Goal: Communication & Community: Answer question/provide support

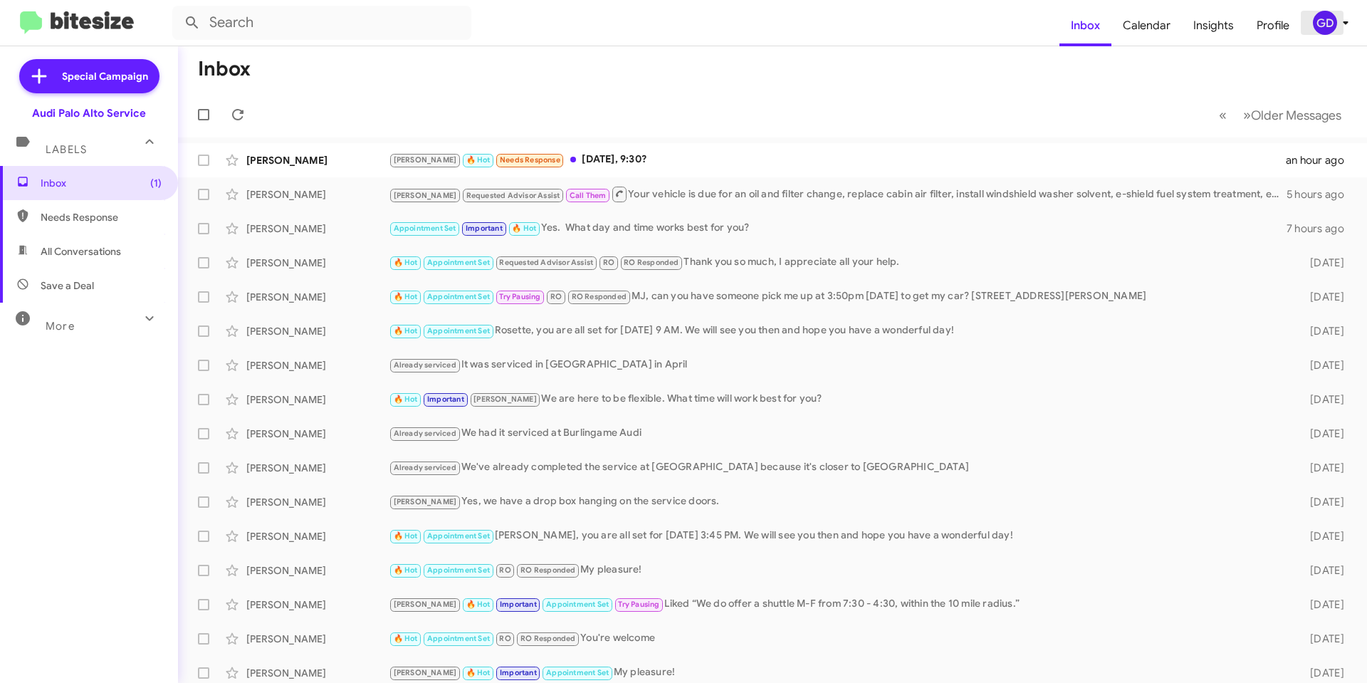
click at [1330, 24] on div "GD" at bounding box center [1325, 23] width 24 height 24
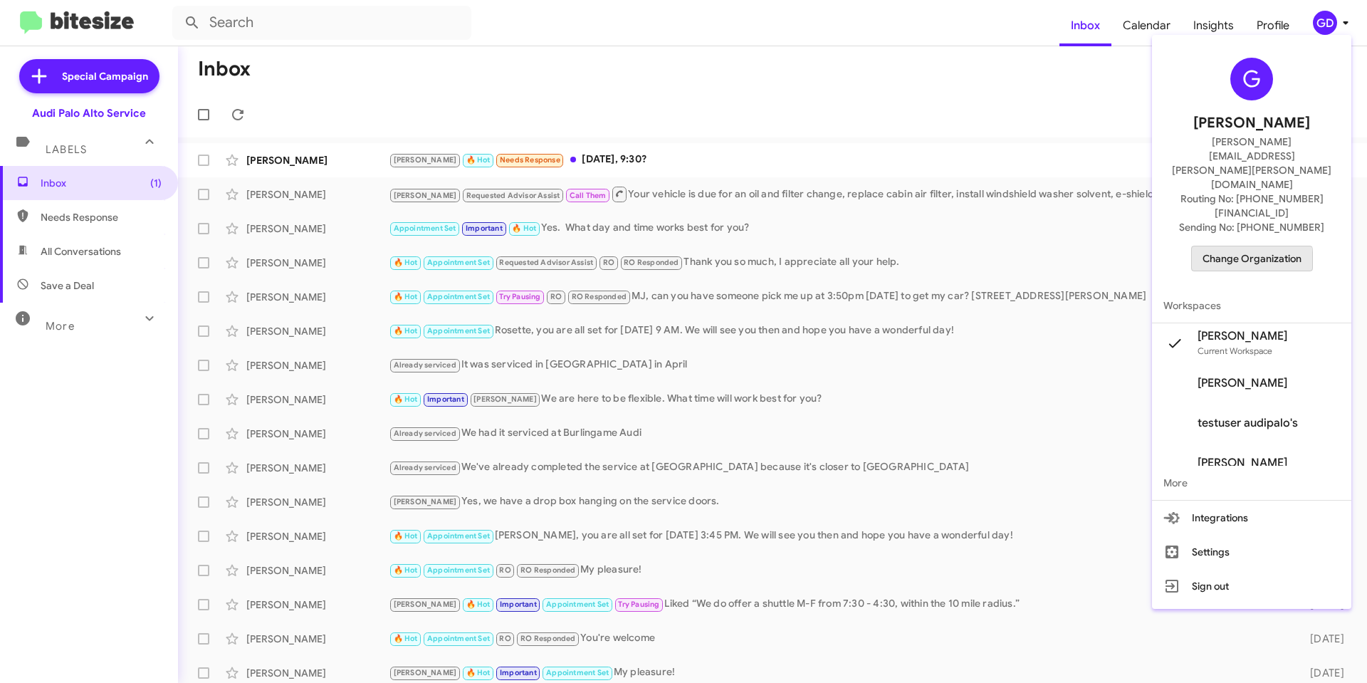
click at [1256, 246] on span "Change Organization" at bounding box center [1252, 258] width 99 height 24
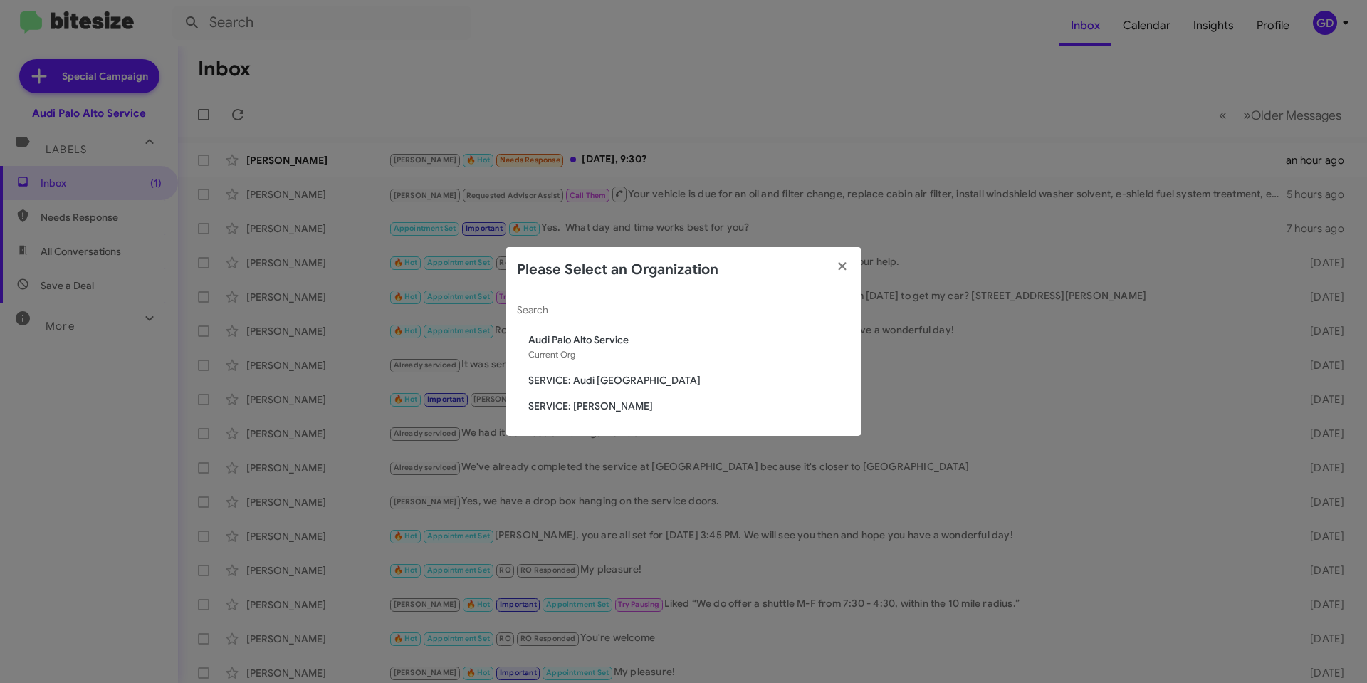
click at [597, 407] on span "SERVICE: [PERSON_NAME]" at bounding box center [689, 406] width 322 height 14
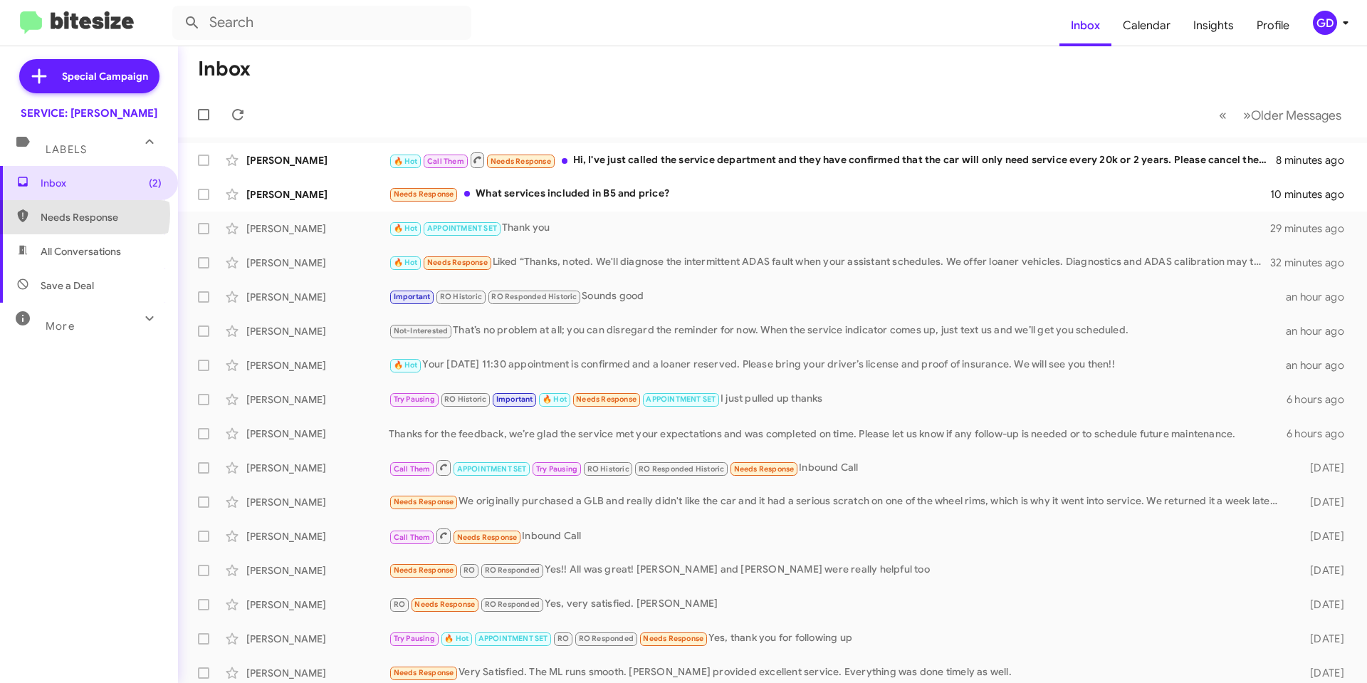
click at [83, 214] on span "Needs Response" at bounding box center [101, 217] width 121 height 14
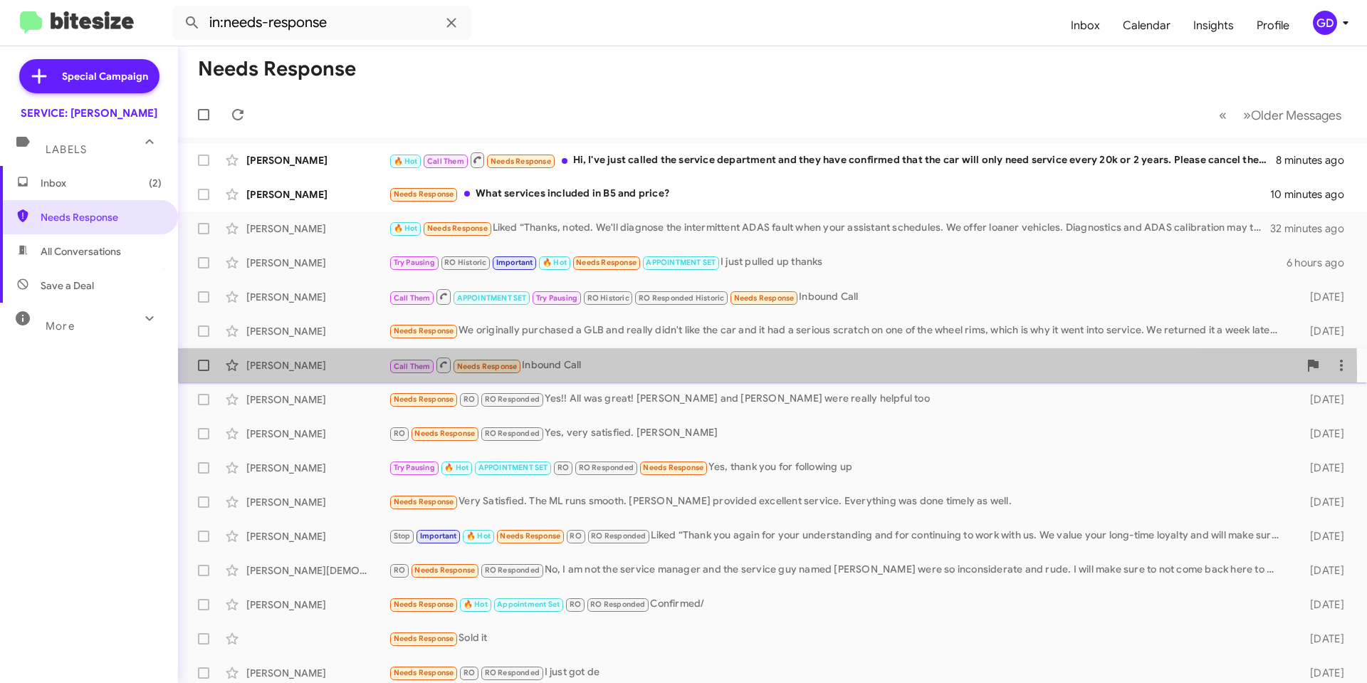
click at [554, 372] on div "Call Them Needs Response Inbound Call" at bounding box center [844, 365] width 910 height 18
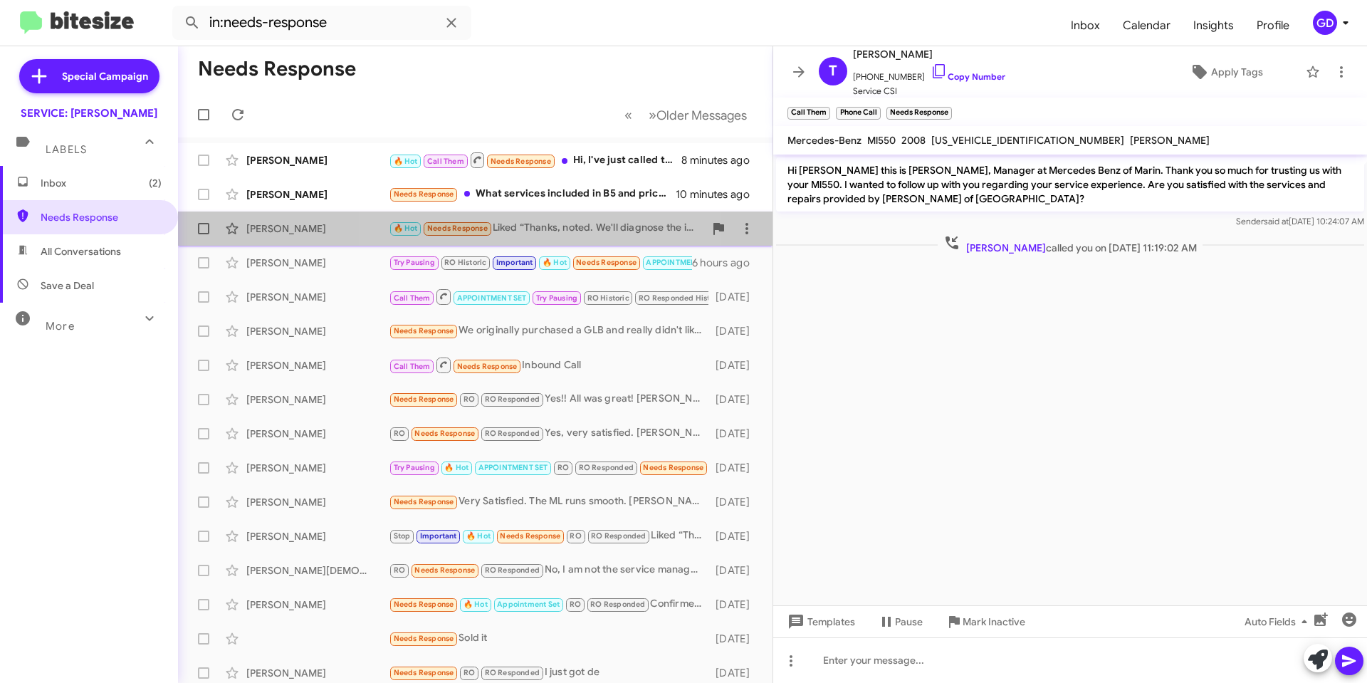
click at [514, 226] on div "🔥 Hot Needs Response Liked “Thanks, noted. We'll diagnose the intermittent ADAS…" at bounding box center [546, 228] width 315 height 16
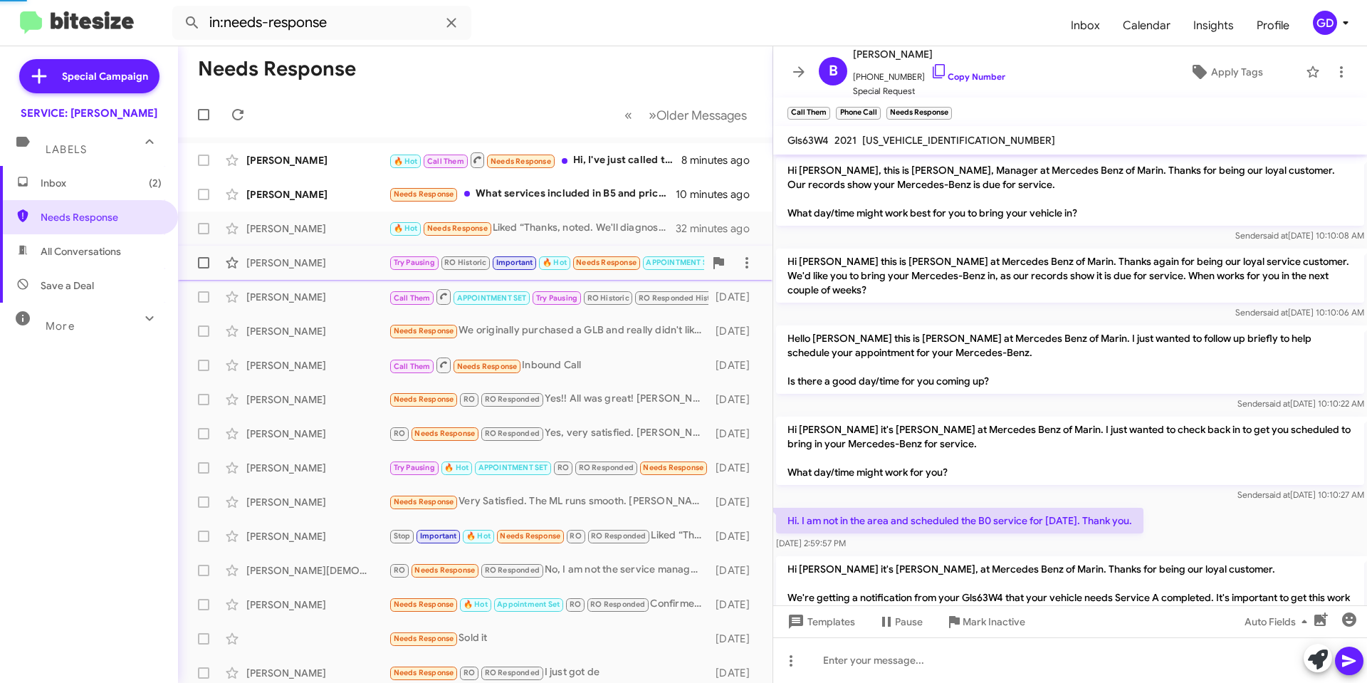
scroll to position [302, 0]
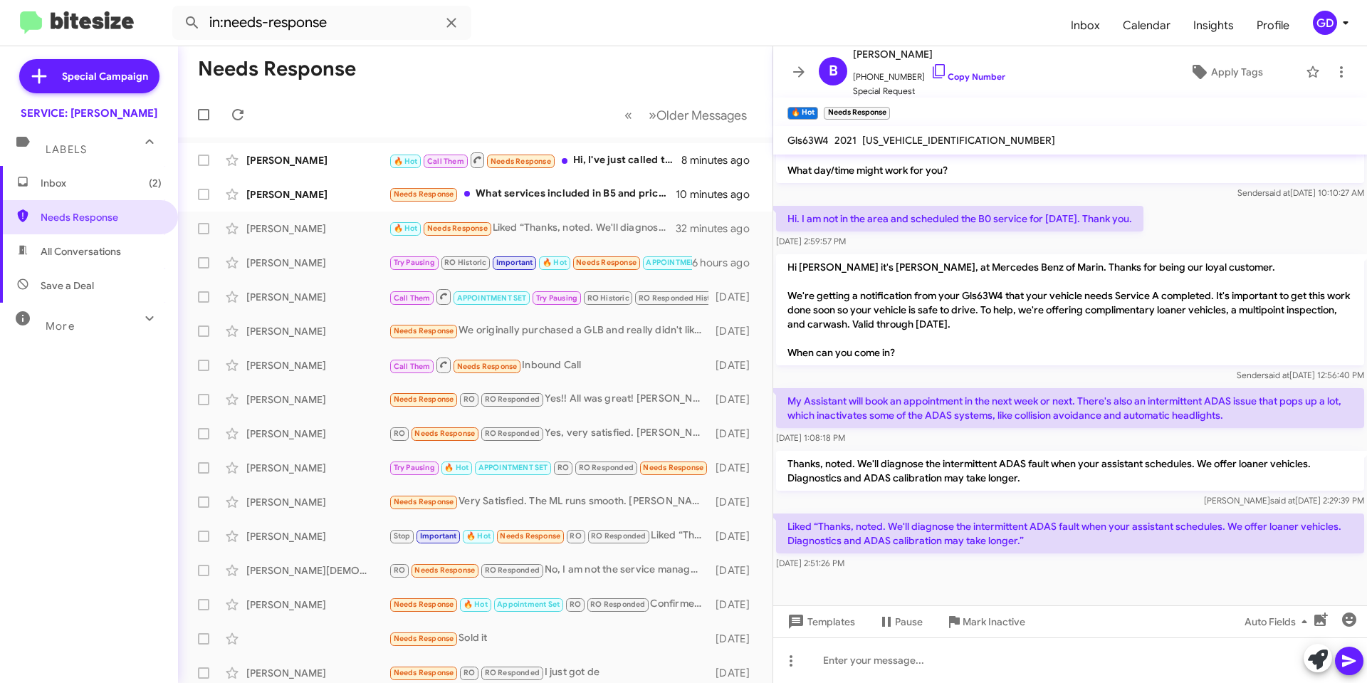
click at [92, 427] on div "Inbox (2) Needs Response All Conversations Save a Deal More Important 🔥 Hot App…" at bounding box center [89, 370] width 178 height 409
click at [88, 291] on span "Save a Deal" at bounding box center [67, 285] width 53 height 14
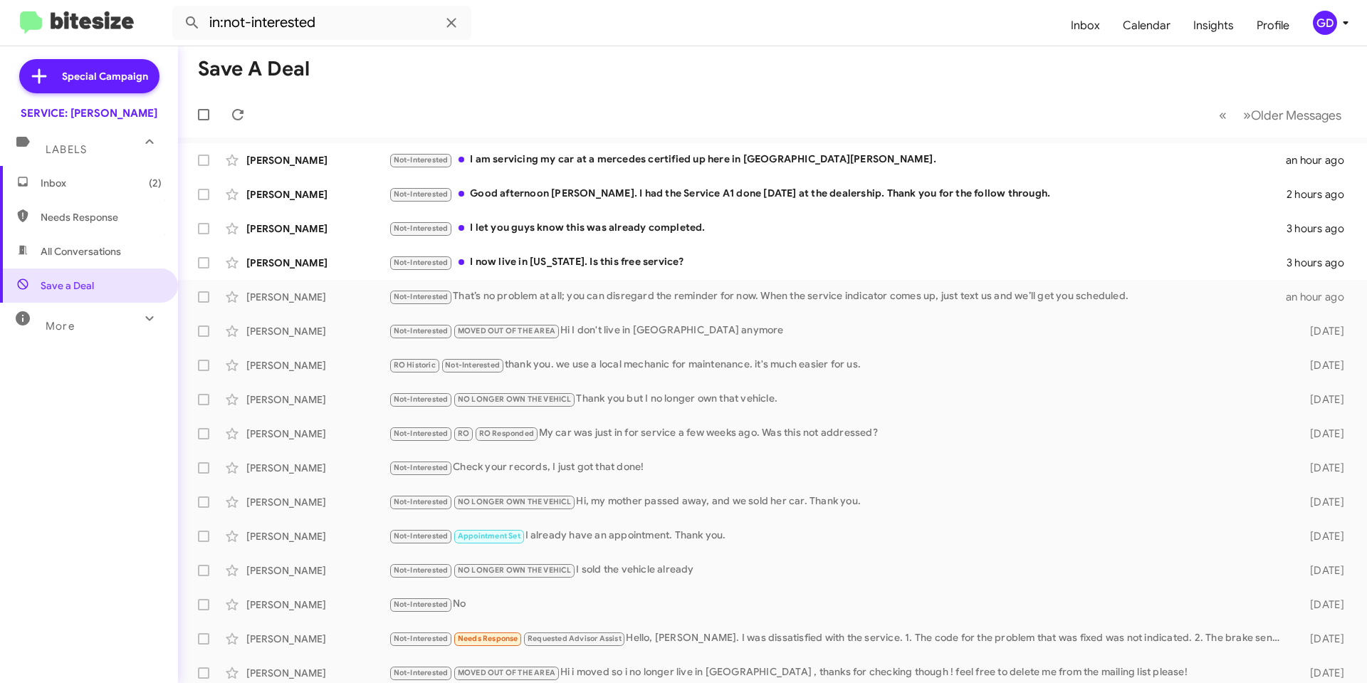
click at [54, 220] on span "Needs Response" at bounding box center [101, 217] width 121 height 14
type input "in:needs-response"
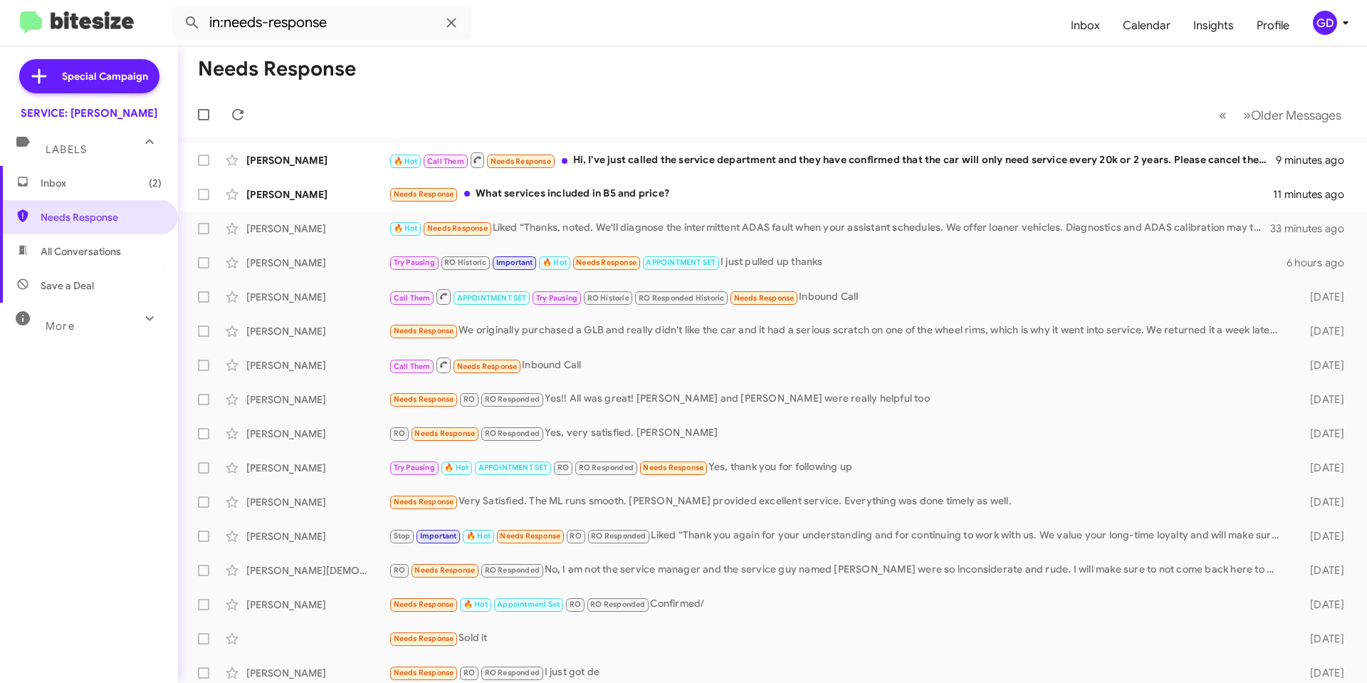
click at [78, 187] on span "Inbox (2)" at bounding box center [101, 183] width 121 height 14
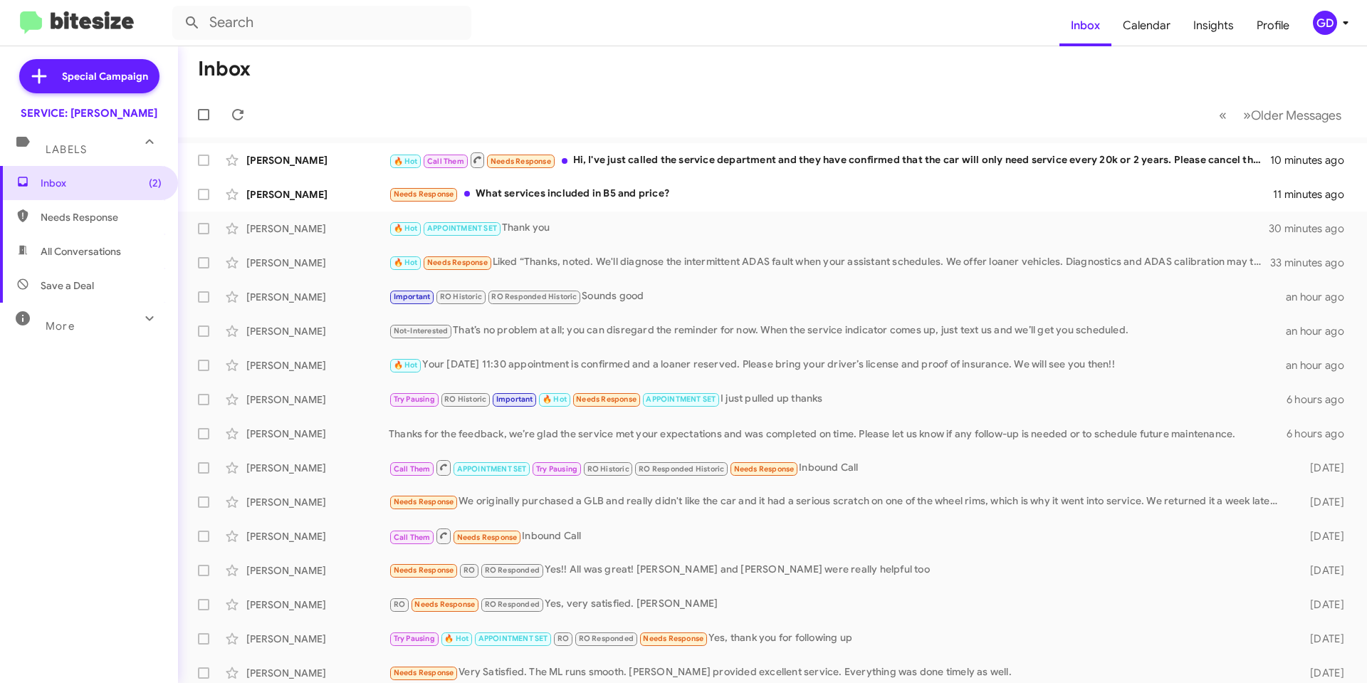
click at [1326, 25] on div "GD" at bounding box center [1325, 23] width 24 height 24
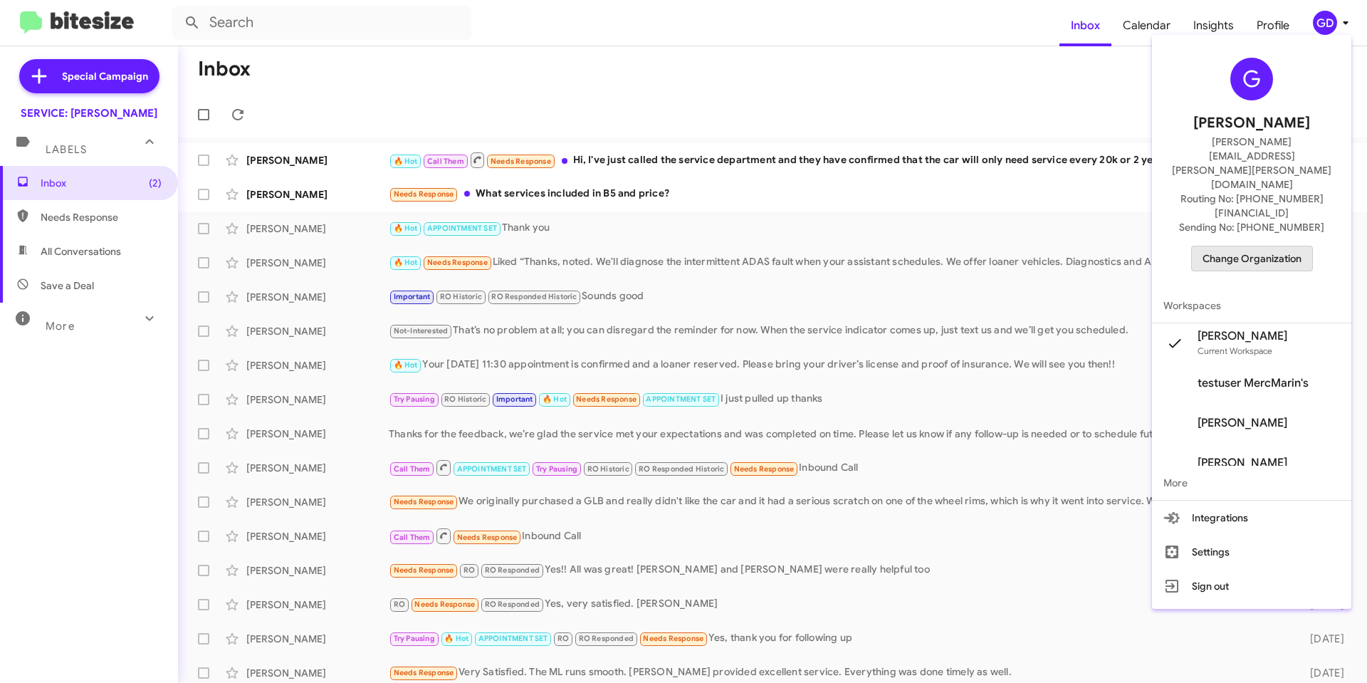
click at [1264, 246] on span "Change Organization" at bounding box center [1252, 258] width 99 height 24
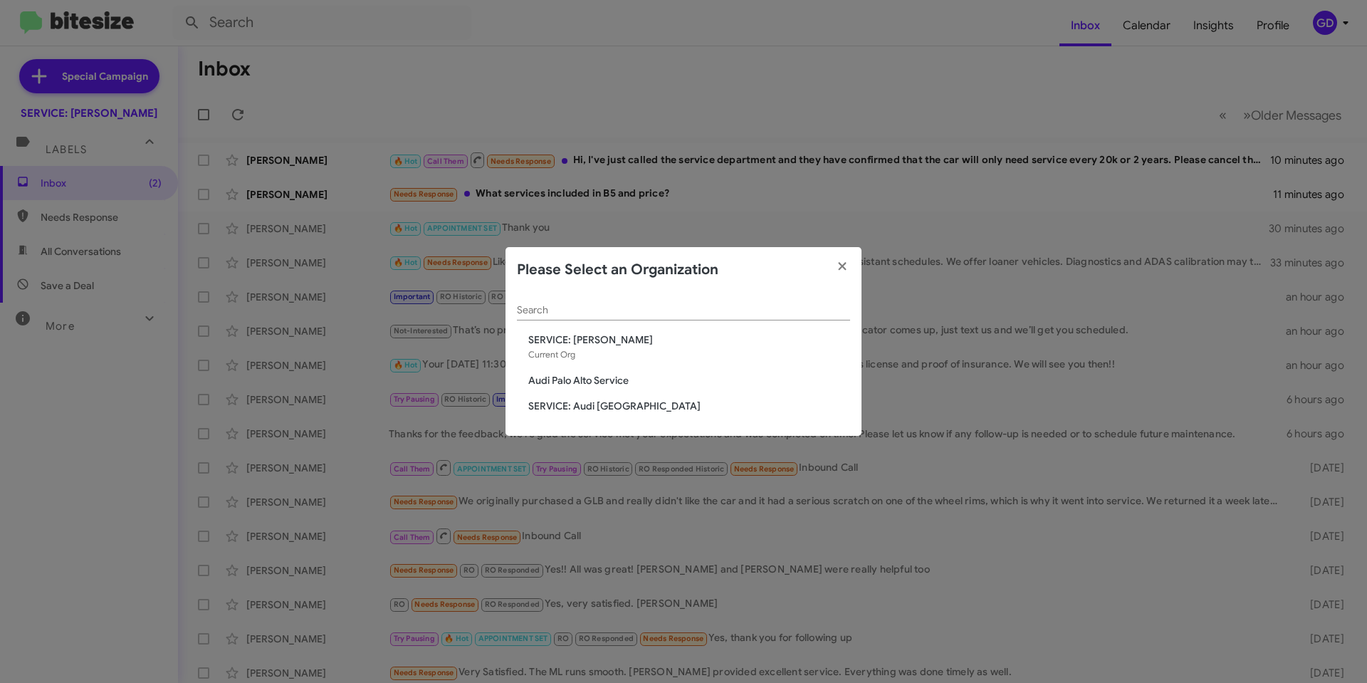
click at [601, 380] on span "Audi Palo Alto Service" at bounding box center [689, 380] width 322 height 14
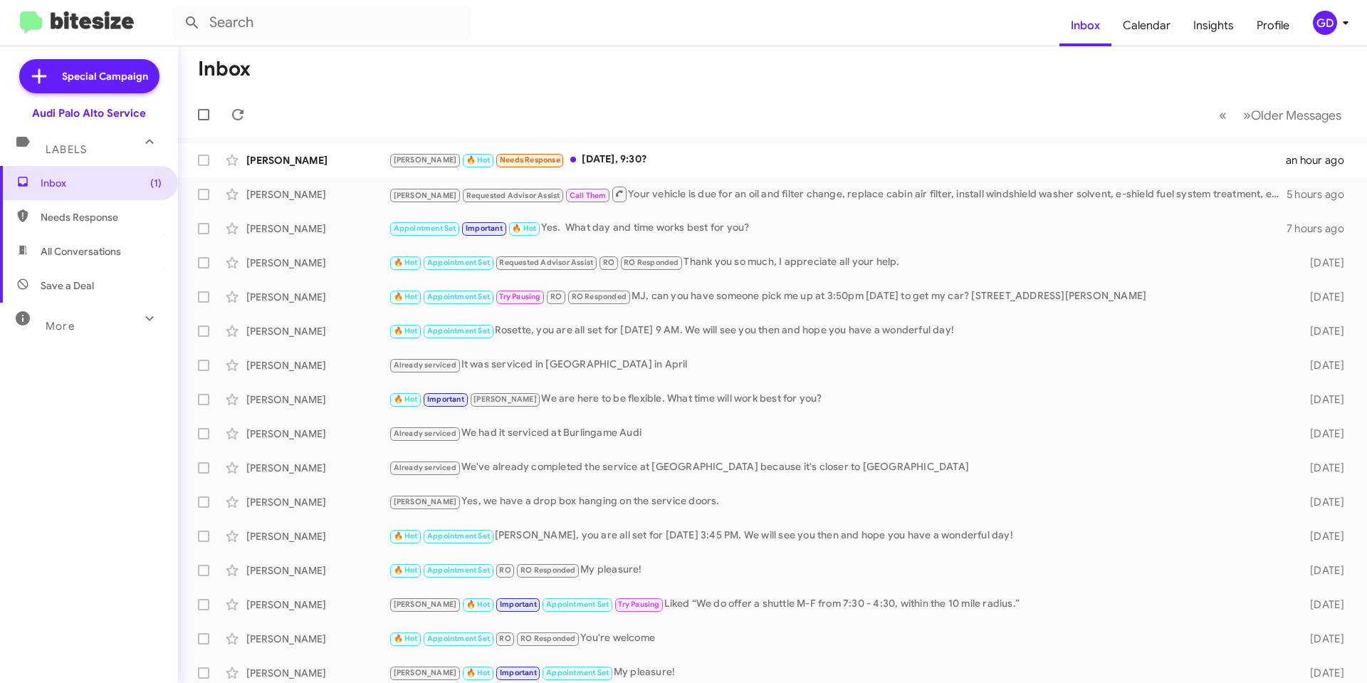
click at [69, 218] on span "Needs Response" at bounding box center [101, 217] width 121 height 14
type input "in:needs-response"
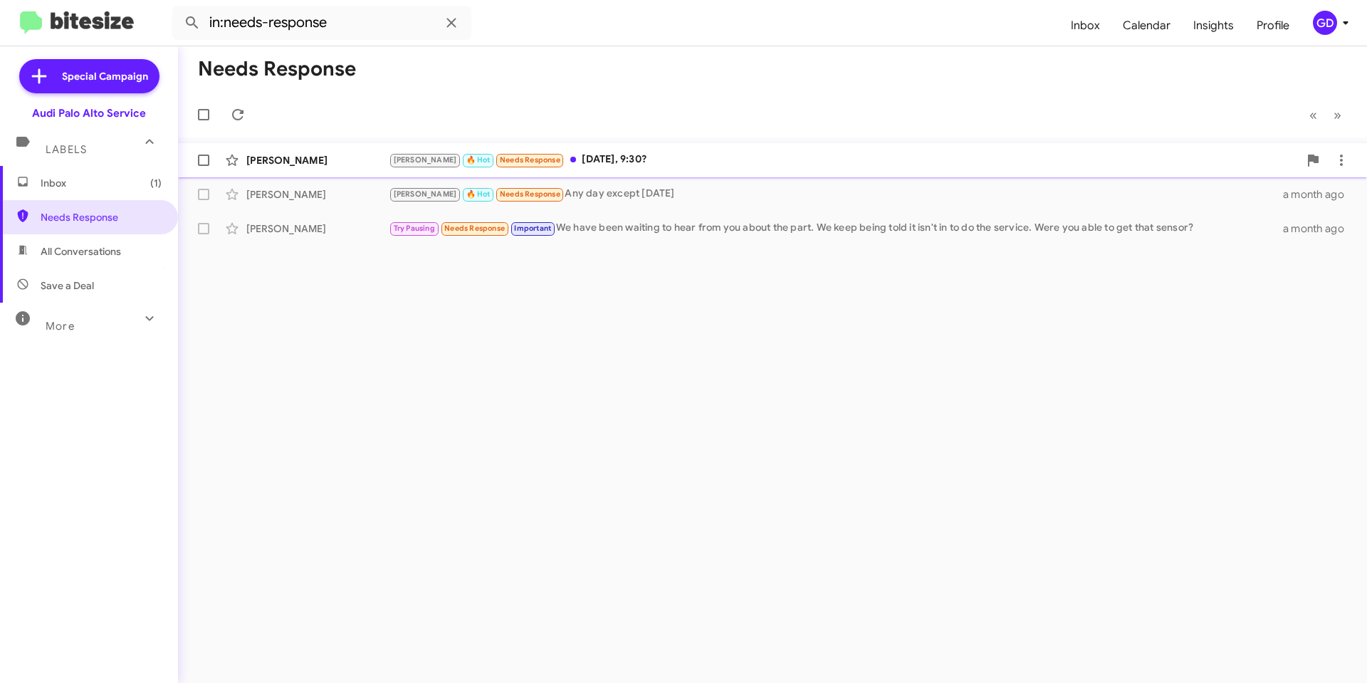
click at [608, 157] on div "[PERSON_NAME] 🔥 Hot Needs Response [DATE], 9:30?" at bounding box center [844, 160] width 910 height 16
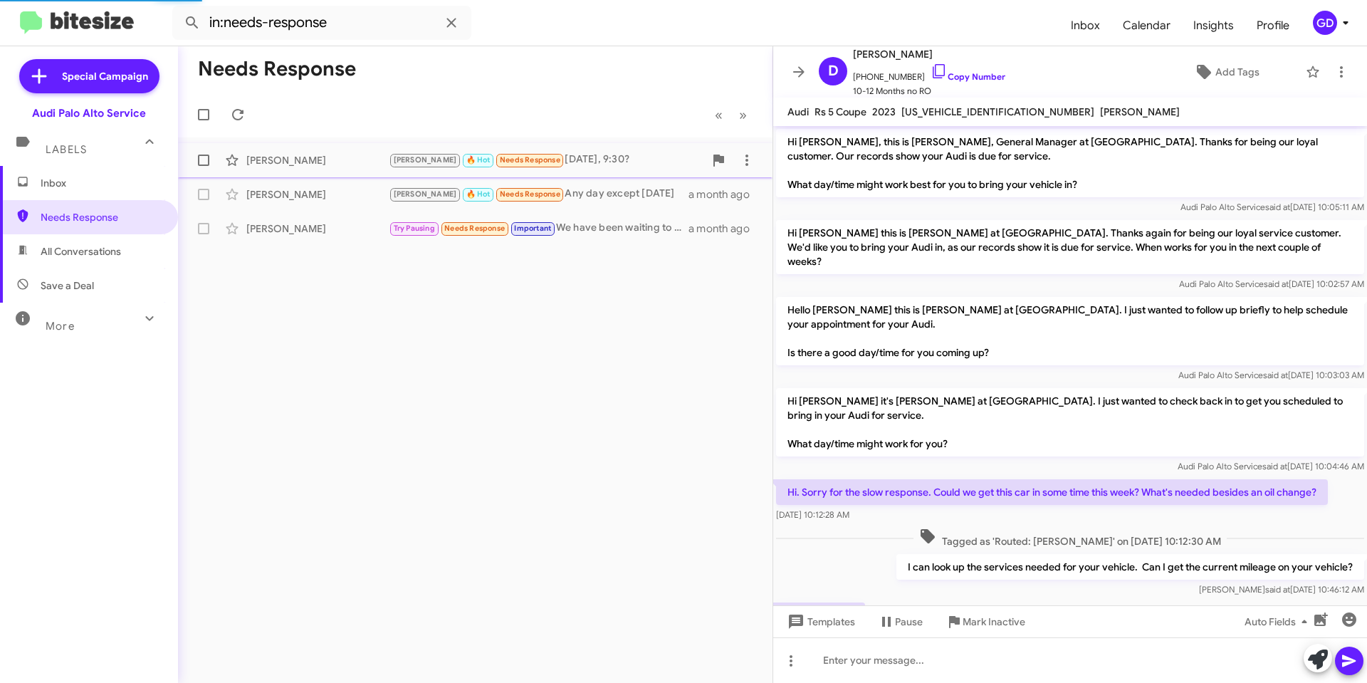
scroll to position [293, 0]
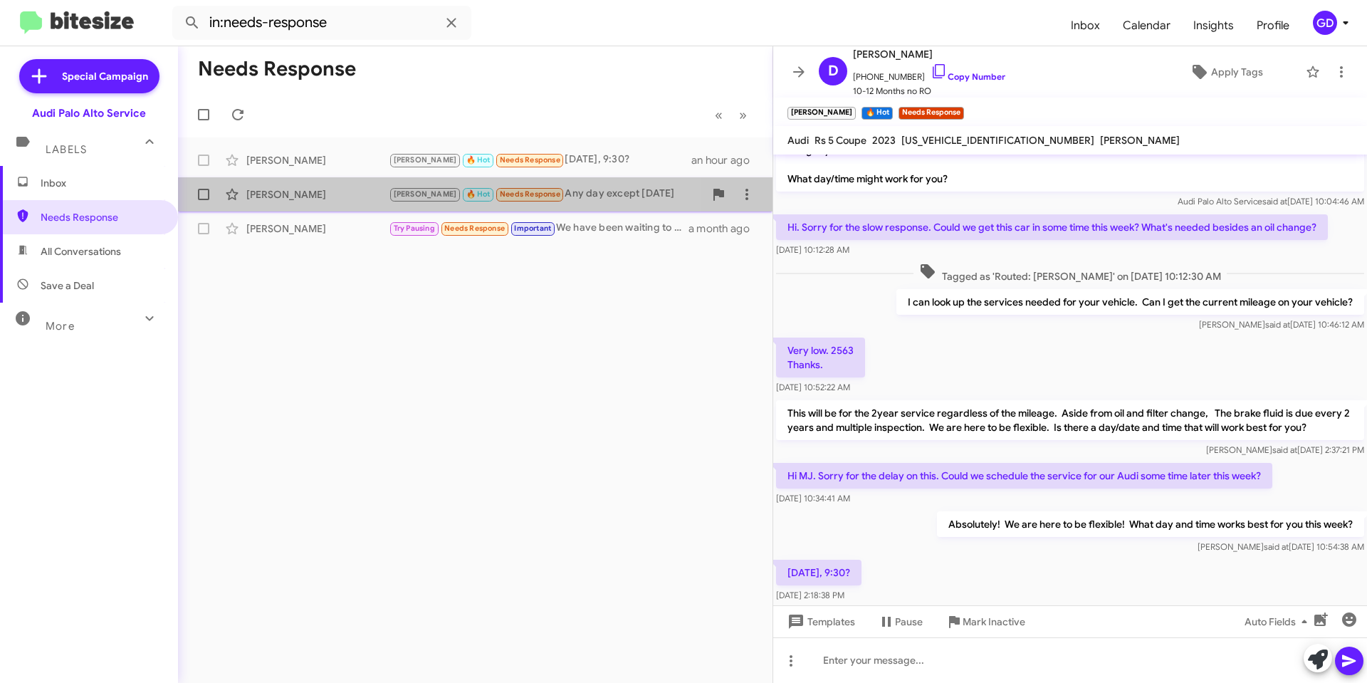
click at [285, 199] on div "[PERSON_NAME]" at bounding box center [317, 194] width 142 height 14
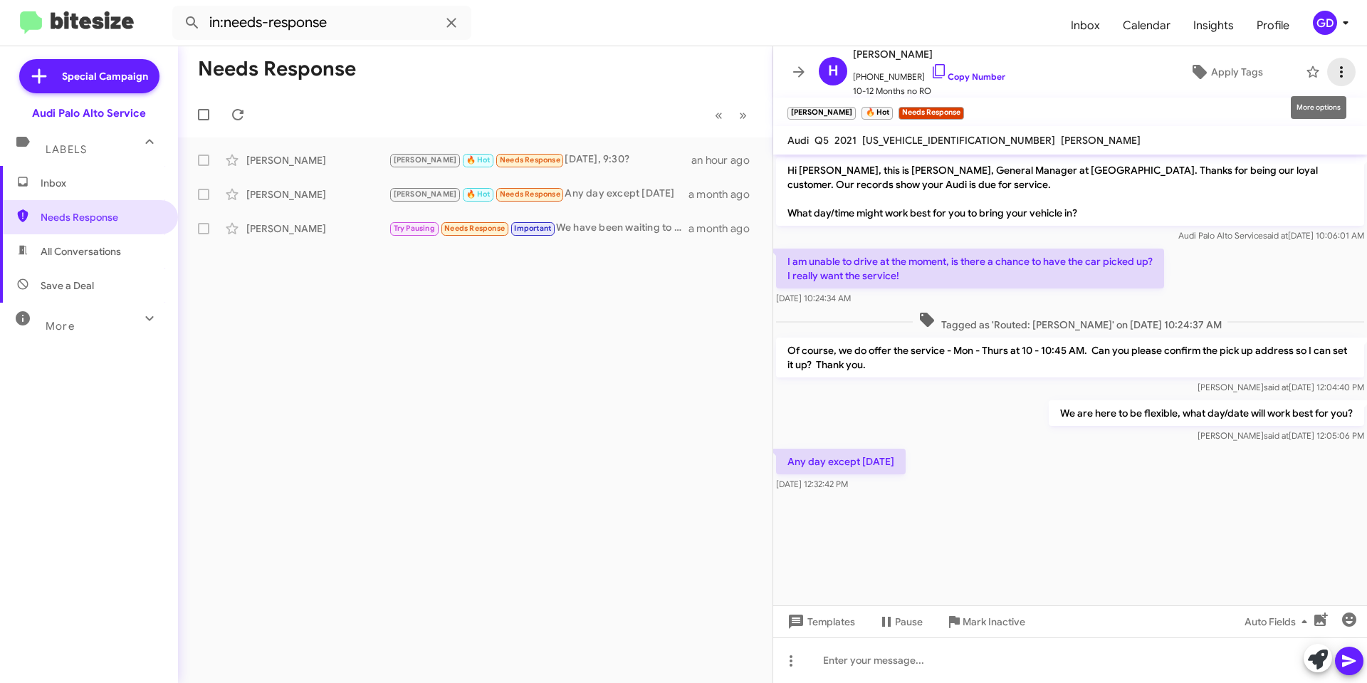
click at [1340, 73] on icon at bounding box center [1341, 71] width 3 height 11
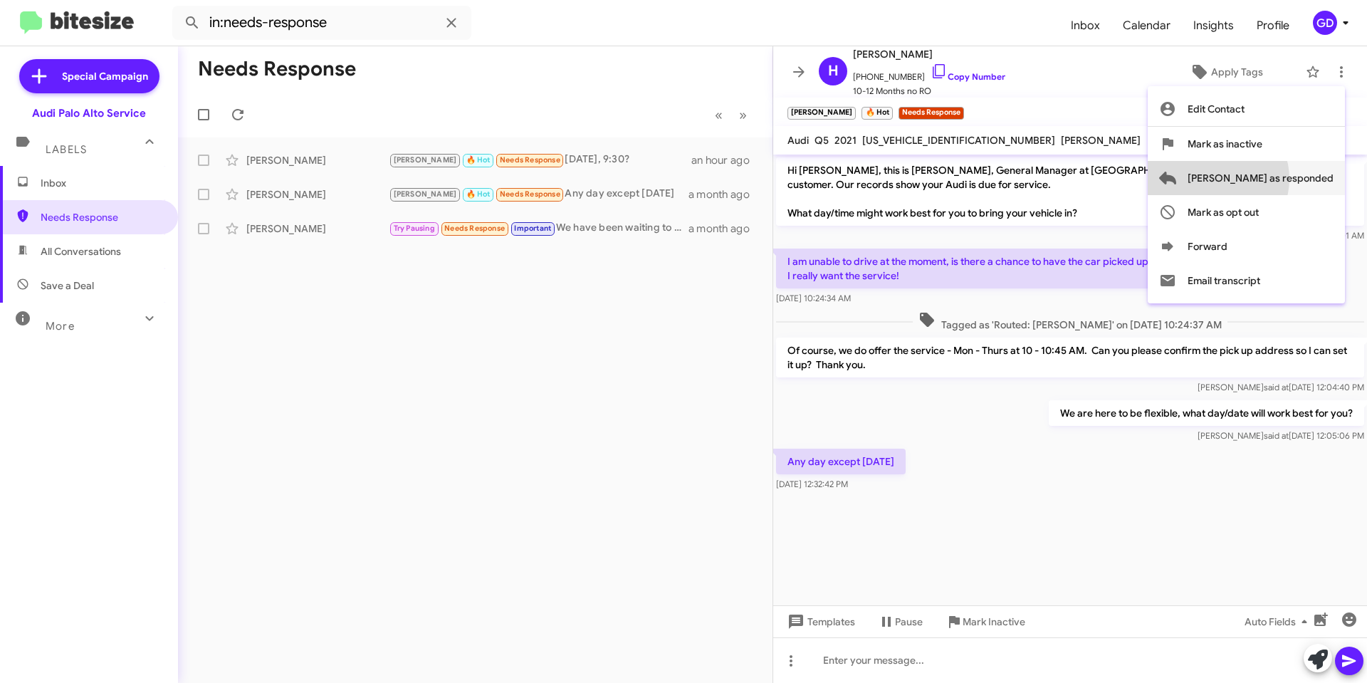
click at [1272, 179] on span "[PERSON_NAME] as responded" at bounding box center [1261, 178] width 146 height 34
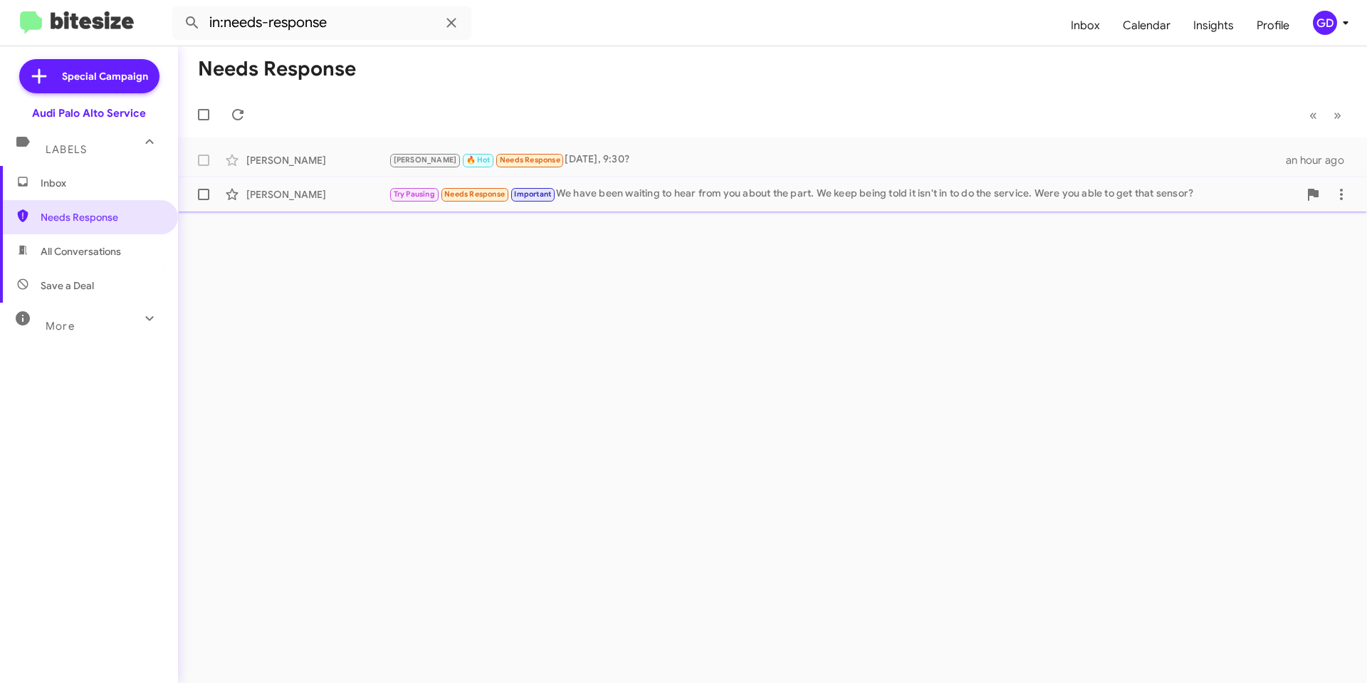
click at [278, 192] on div "Jackie Scapa" at bounding box center [317, 194] width 142 height 14
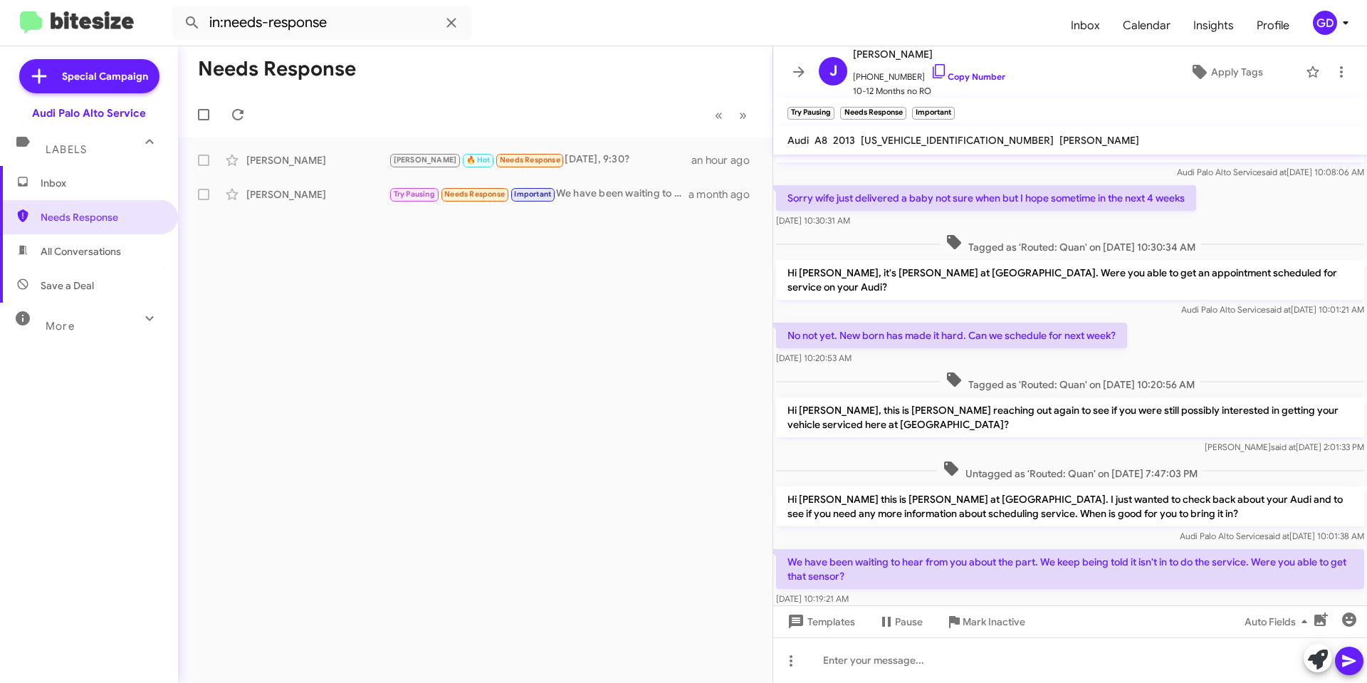
scroll to position [155, 0]
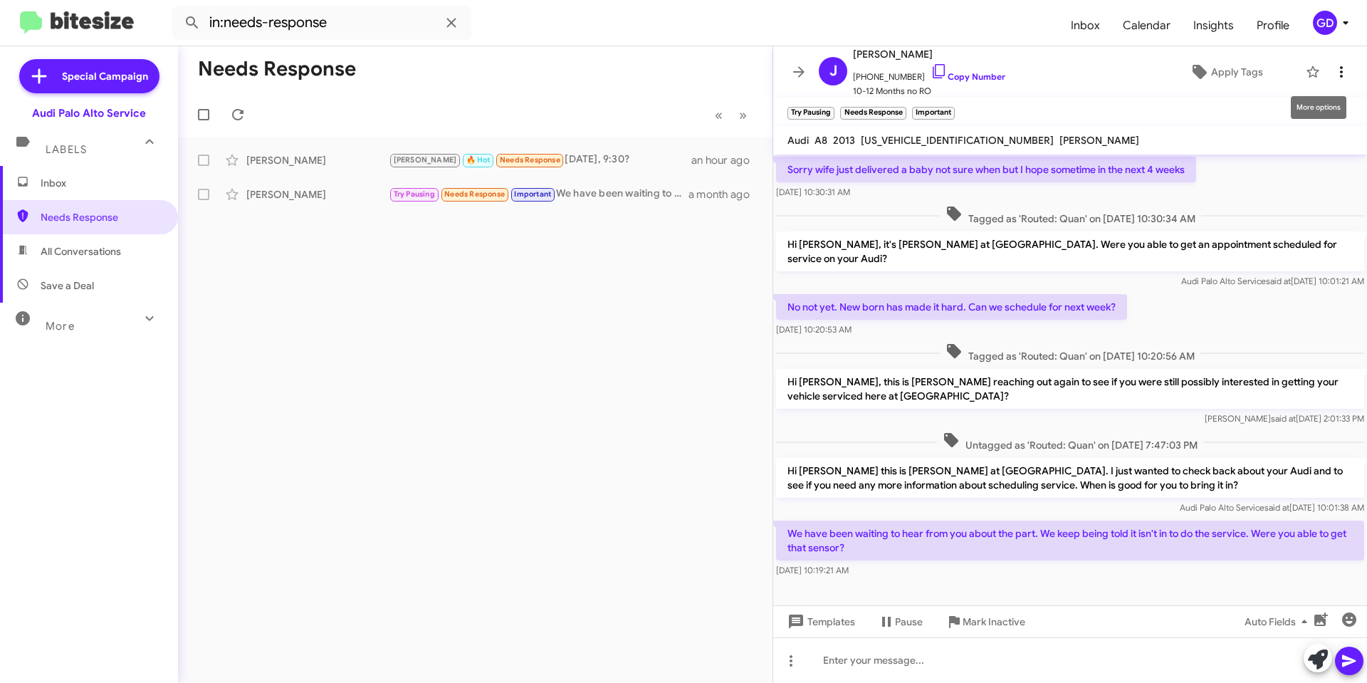
click at [1333, 73] on icon at bounding box center [1341, 71] width 17 height 17
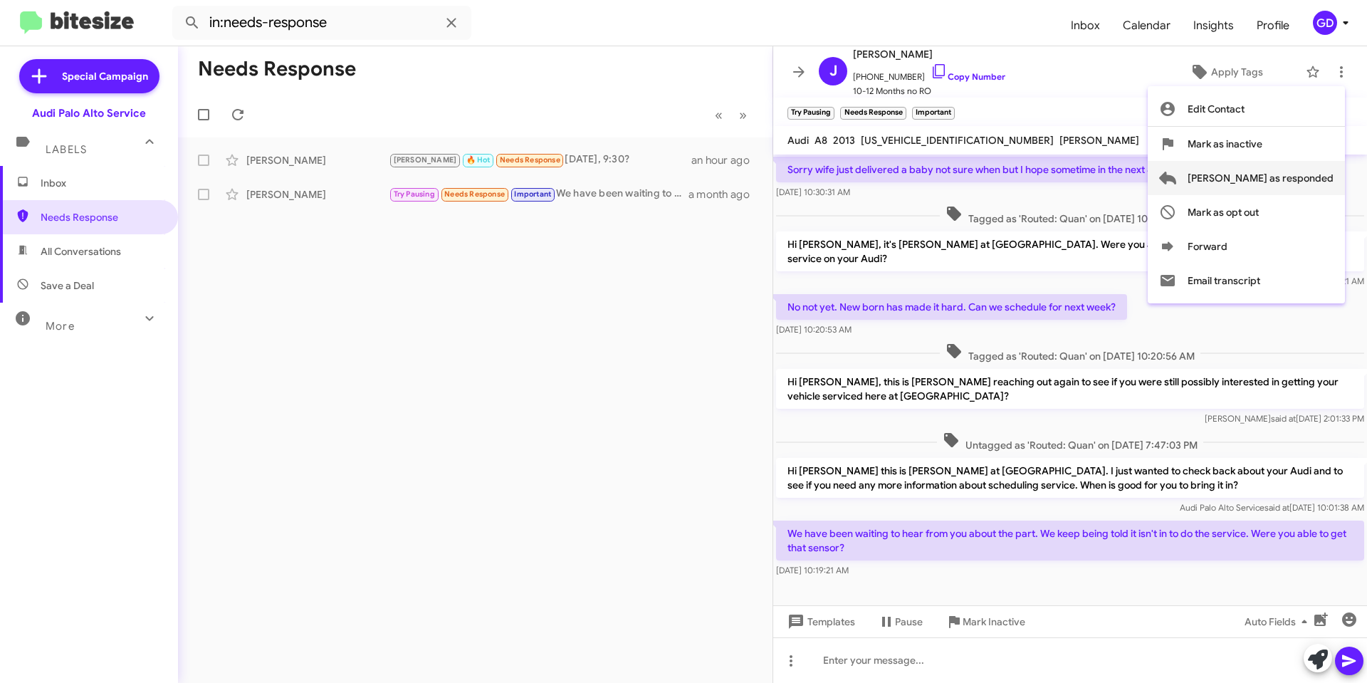
click at [1273, 176] on span "Mark as responded" at bounding box center [1261, 178] width 146 height 34
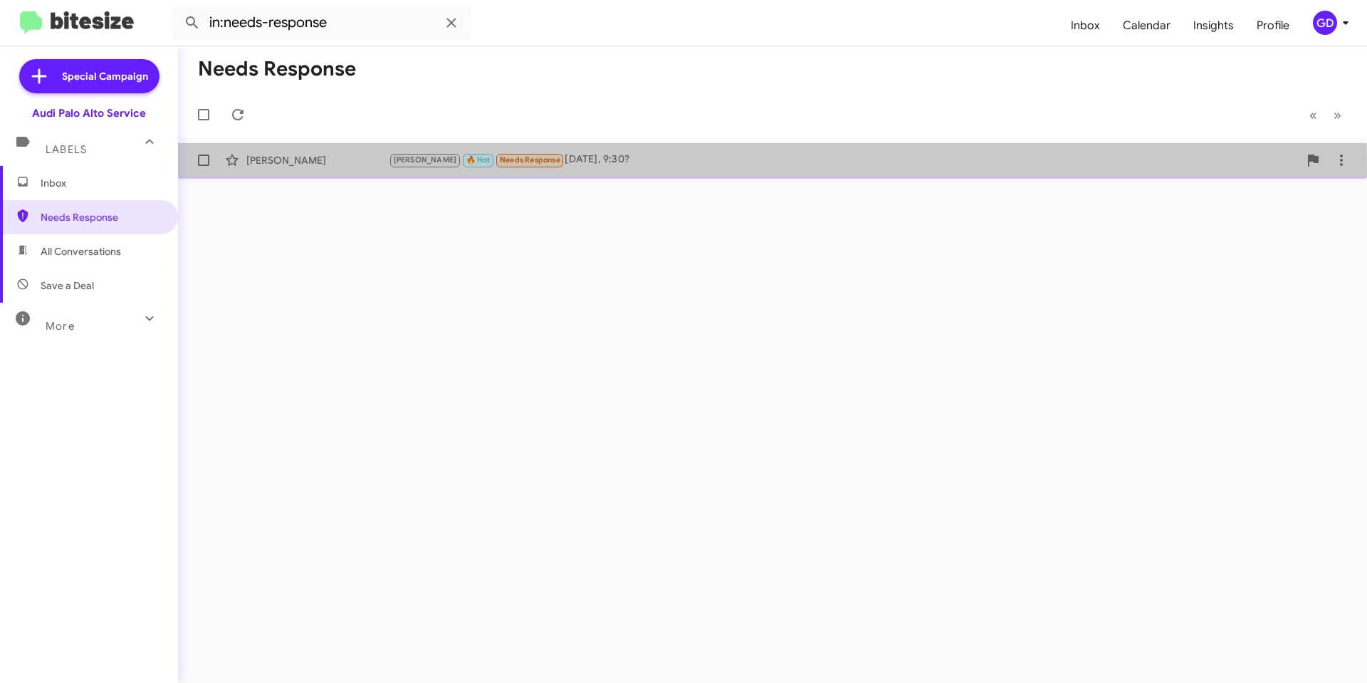
click at [289, 167] on div "Dan Gardner Arnold 🔥 Hot Needs Response Friday, 9:30? an hour ago" at bounding box center [772, 160] width 1167 height 28
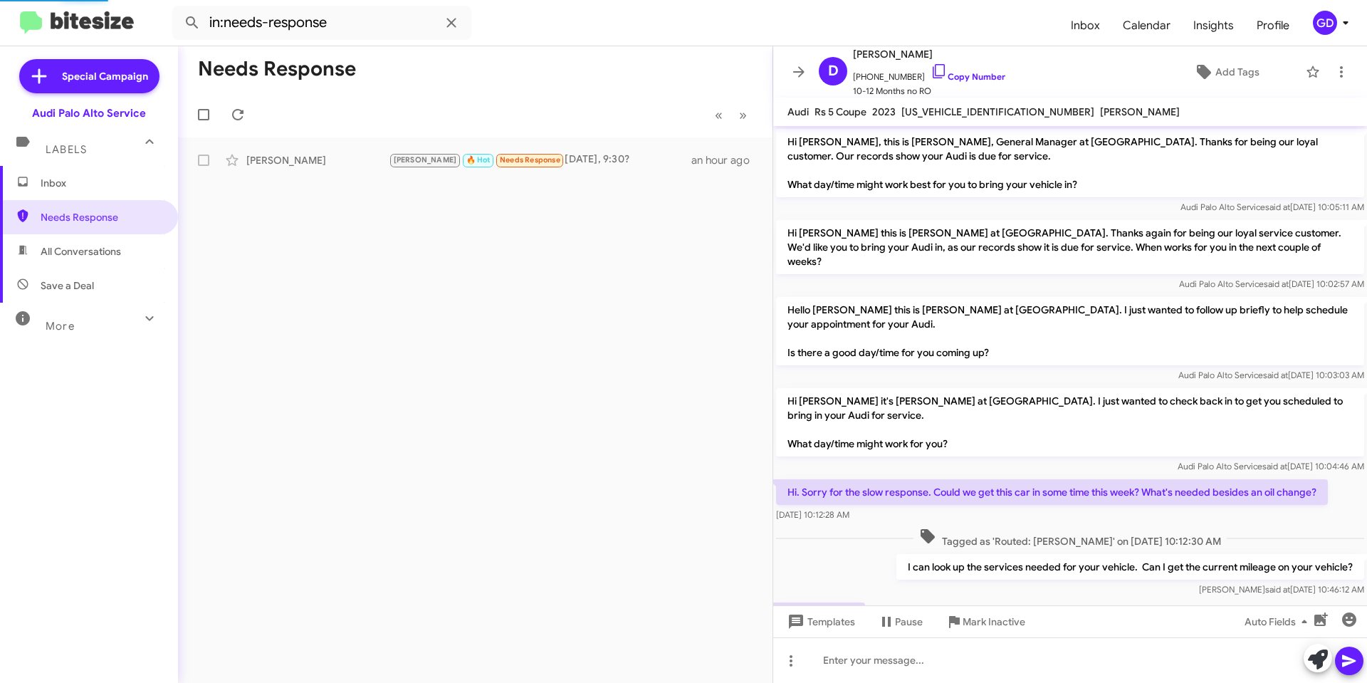
scroll to position [293, 0]
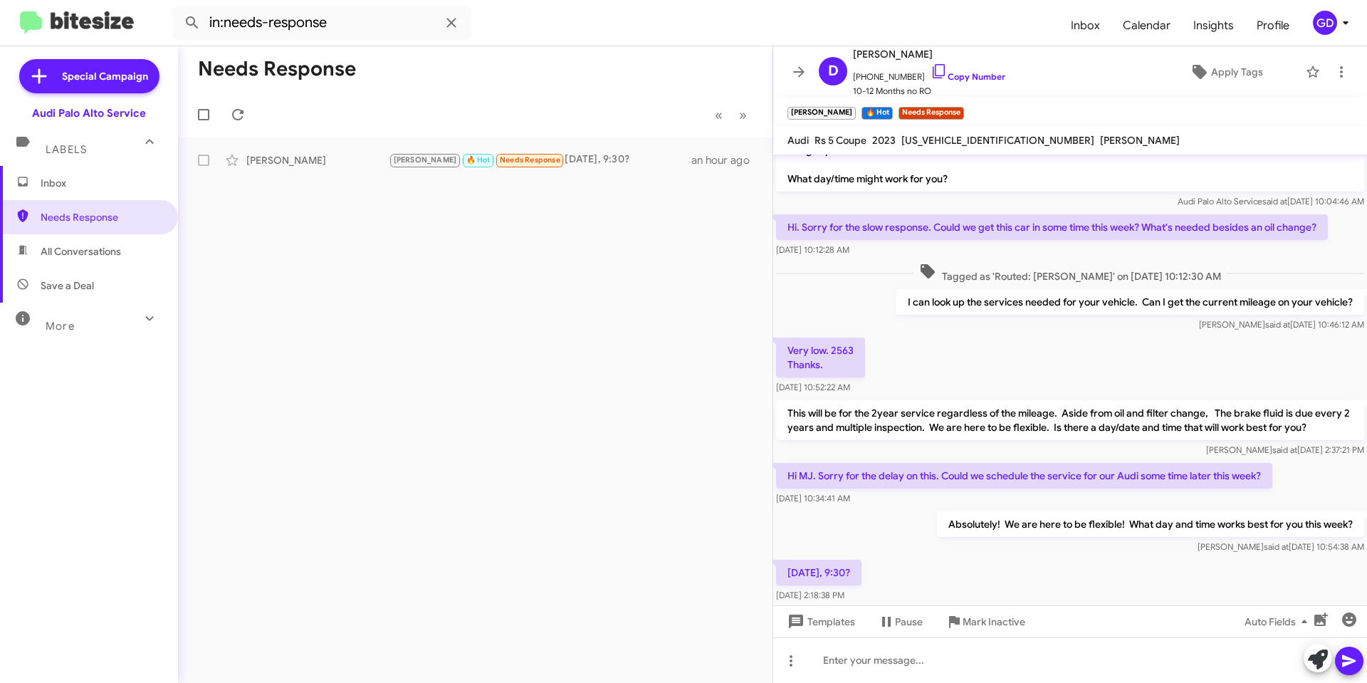
click at [1045, 579] on div "Friday, 9:30? Oct 13, 2025, 2:18:38 PM" at bounding box center [1070, 581] width 594 height 48
click at [961, 75] on link "Copy Number" at bounding box center [968, 76] width 75 height 11
click at [959, 78] on link "Copy Number" at bounding box center [968, 76] width 75 height 11
click at [927, 142] on span "WUANWAF55PA903734" at bounding box center [998, 140] width 193 height 13
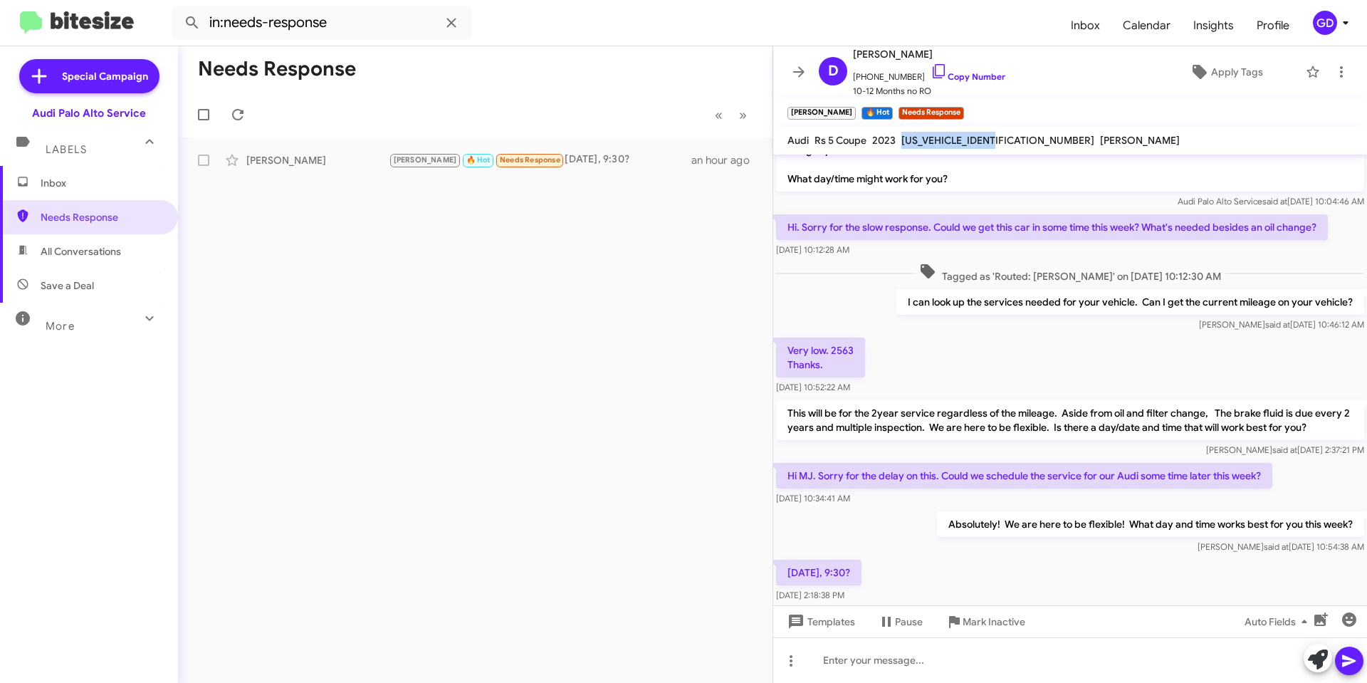
copy span "WUANWAF55PA903734"
click at [966, 78] on link "Copy Number" at bounding box center [968, 76] width 75 height 11
copy span "WUANWAF55PA903734"
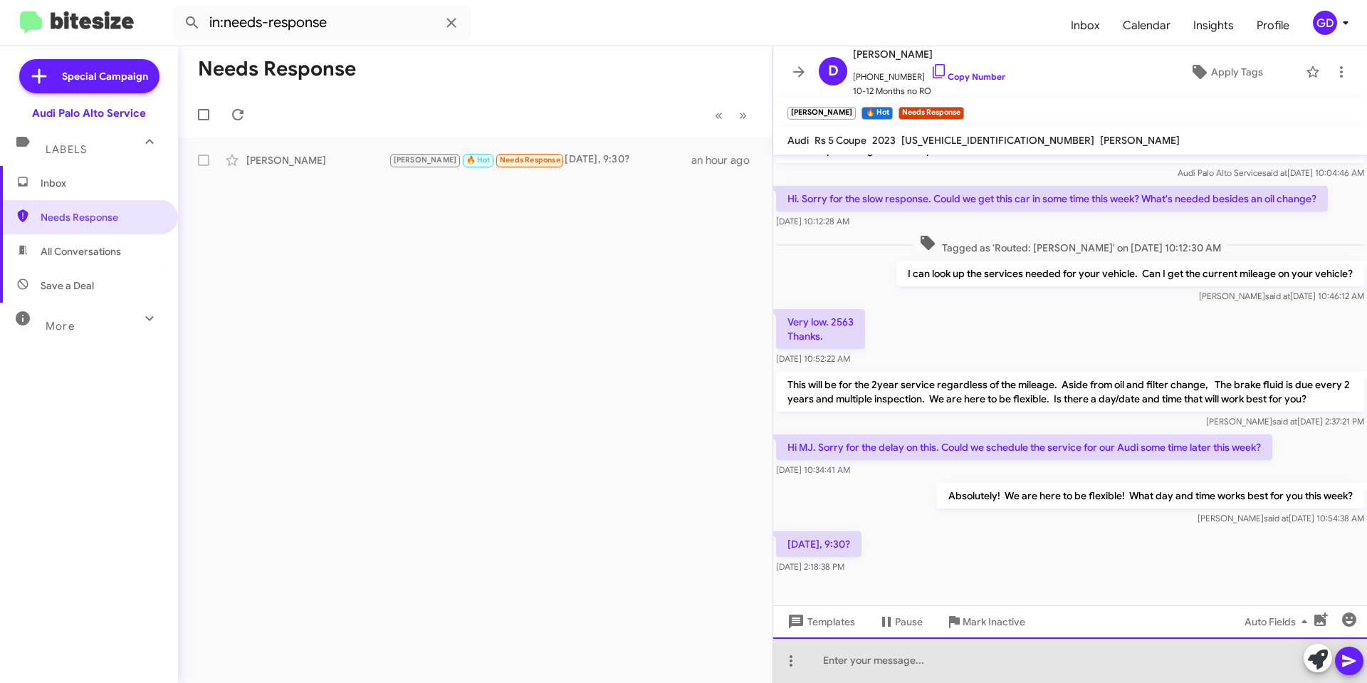
click at [822, 658] on div at bounding box center [1070, 660] width 594 height 46
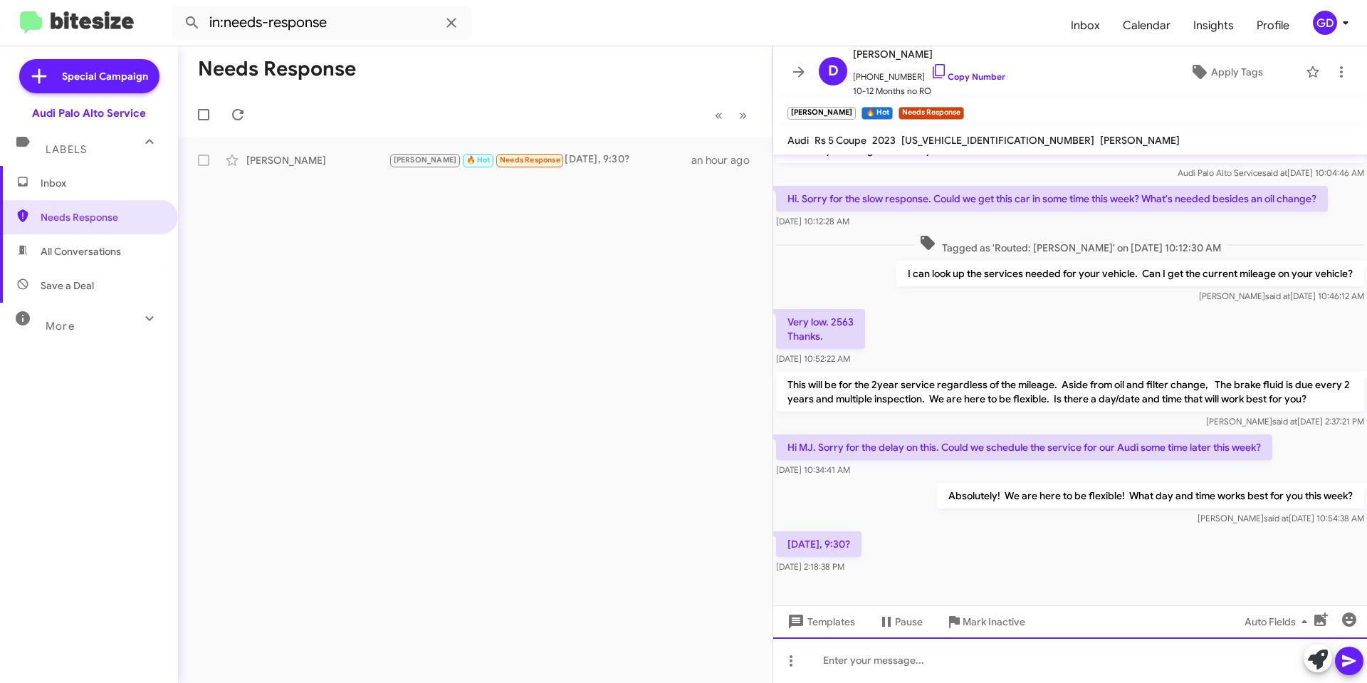
paste div
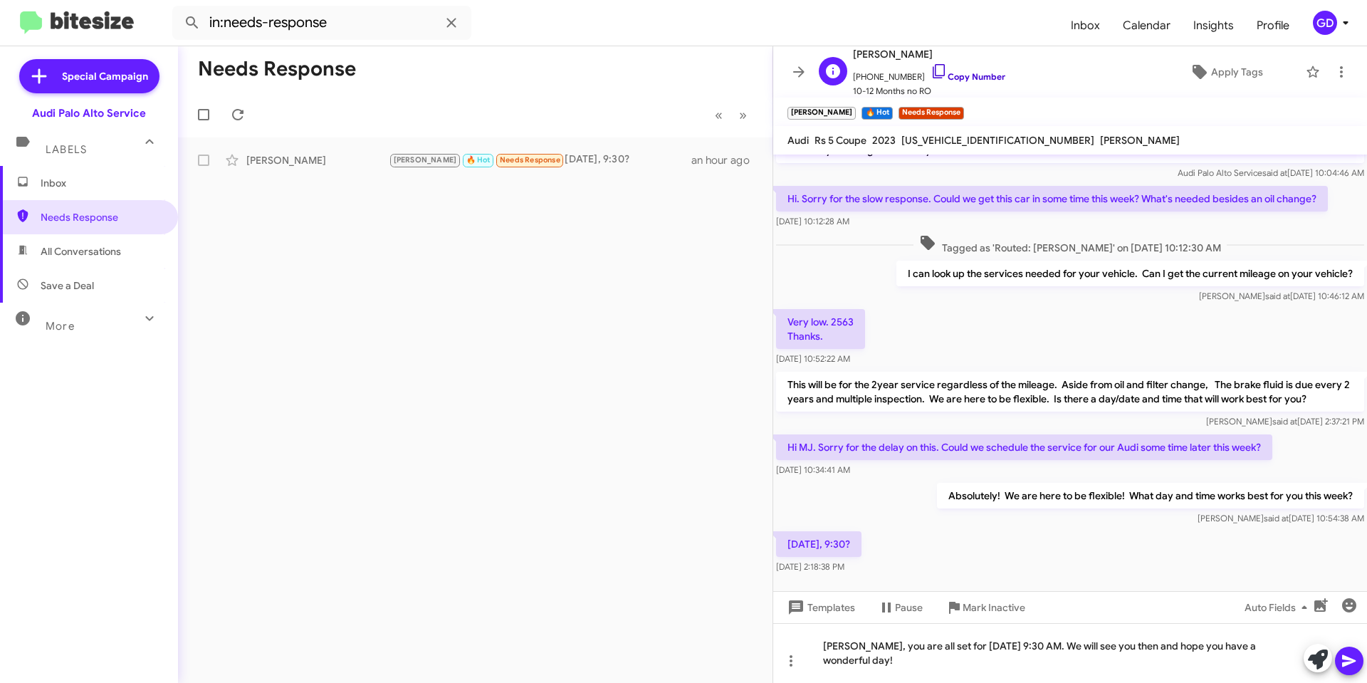
click at [959, 74] on link "Copy Number" at bounding box center [968, 76] width 75 height 11
click at [1211, 65] on span "Apply Tags" at bounding box center [1237, 72] width 52 height 26
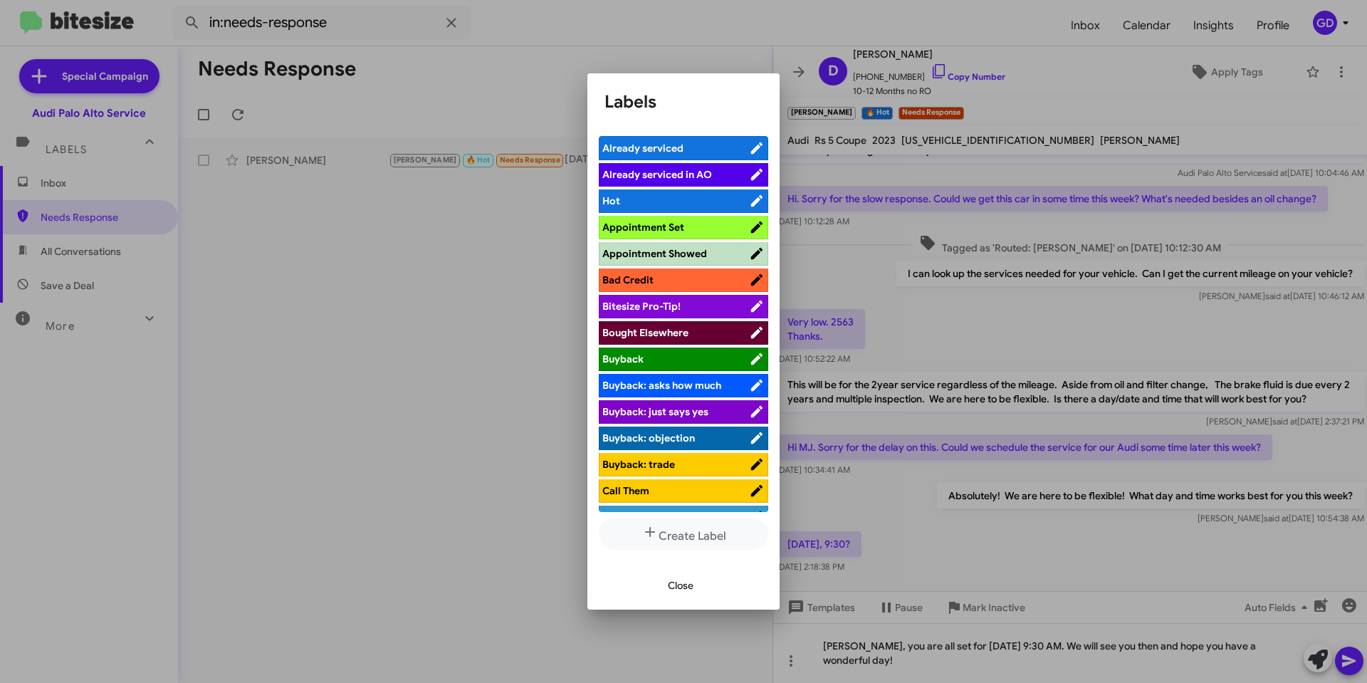
click at [643, 232] on span "Appointment Set" at bounding box center [643, 227] width 82 height 13
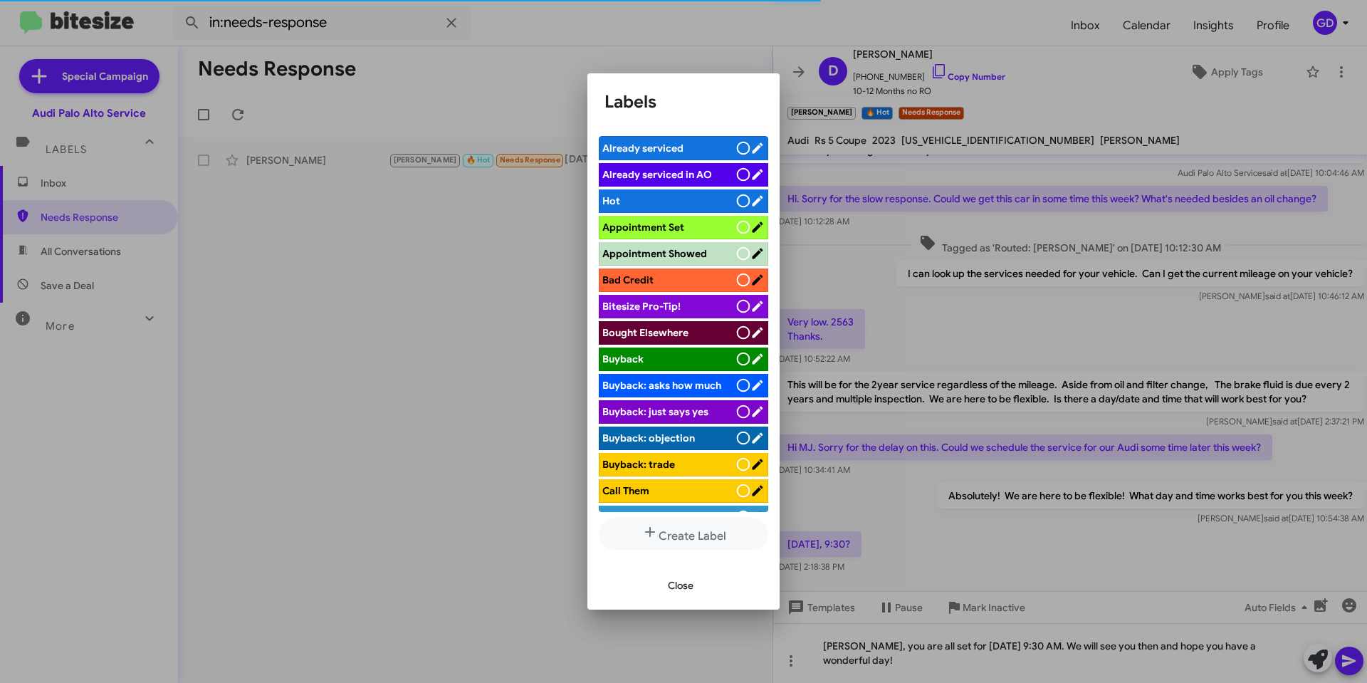
click at [635, 229] on span "Appointment Set" at bounding box center [643, 227] width 82 height 13
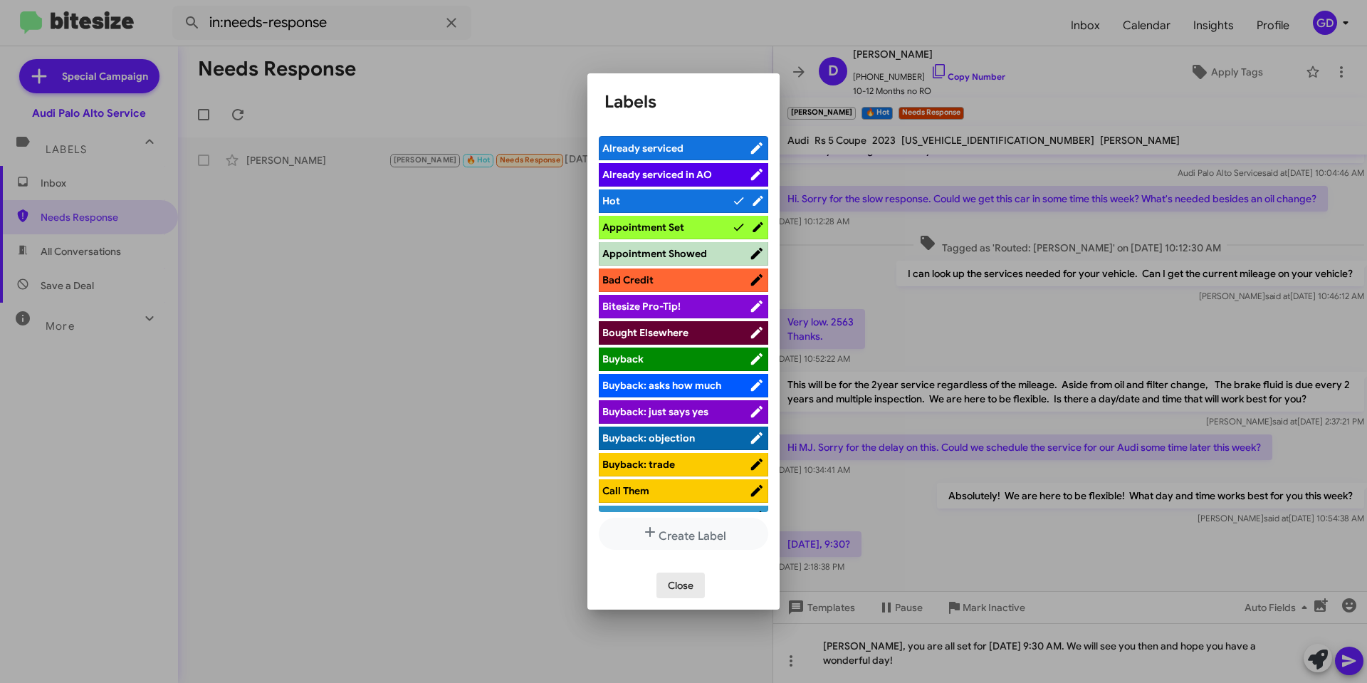
click at [682, 586] on span "Close" at bounding box center [681, 586] width 26 height 26
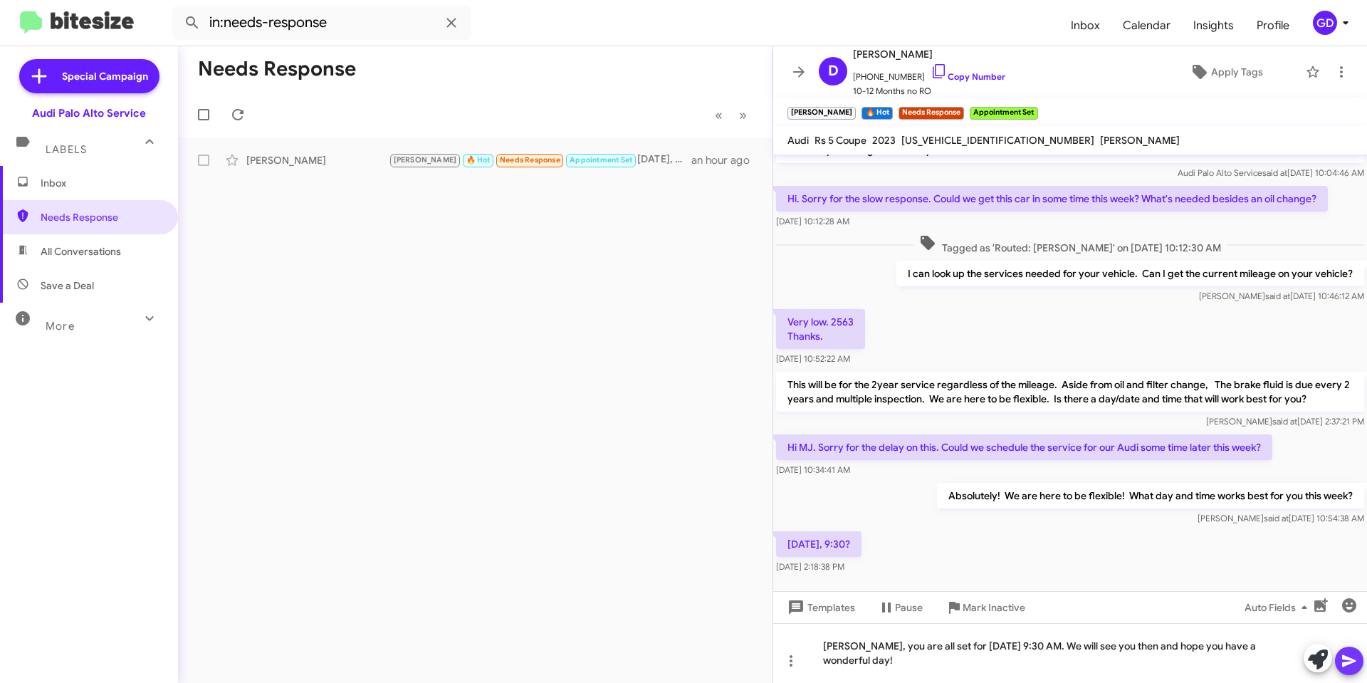
click at [1347, 661] on icon at bounding box center [1349, 660] width 17 height 17
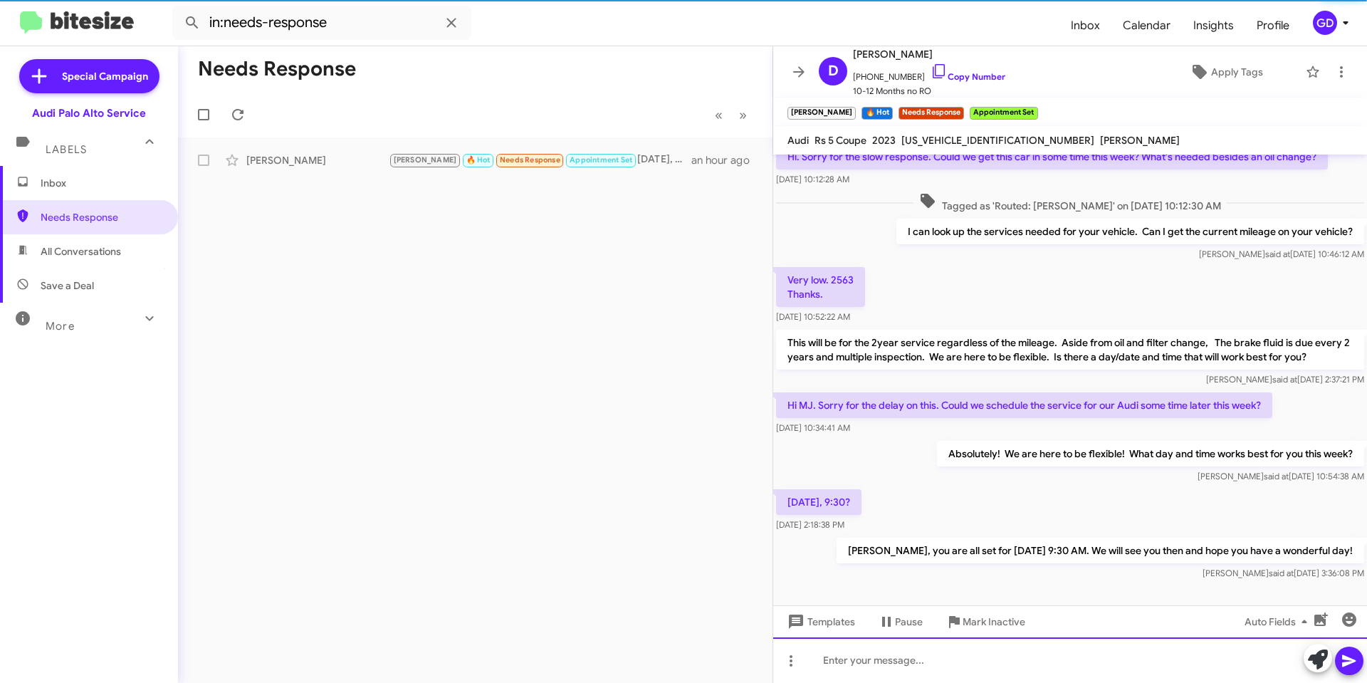
scroll to position [374, 0]
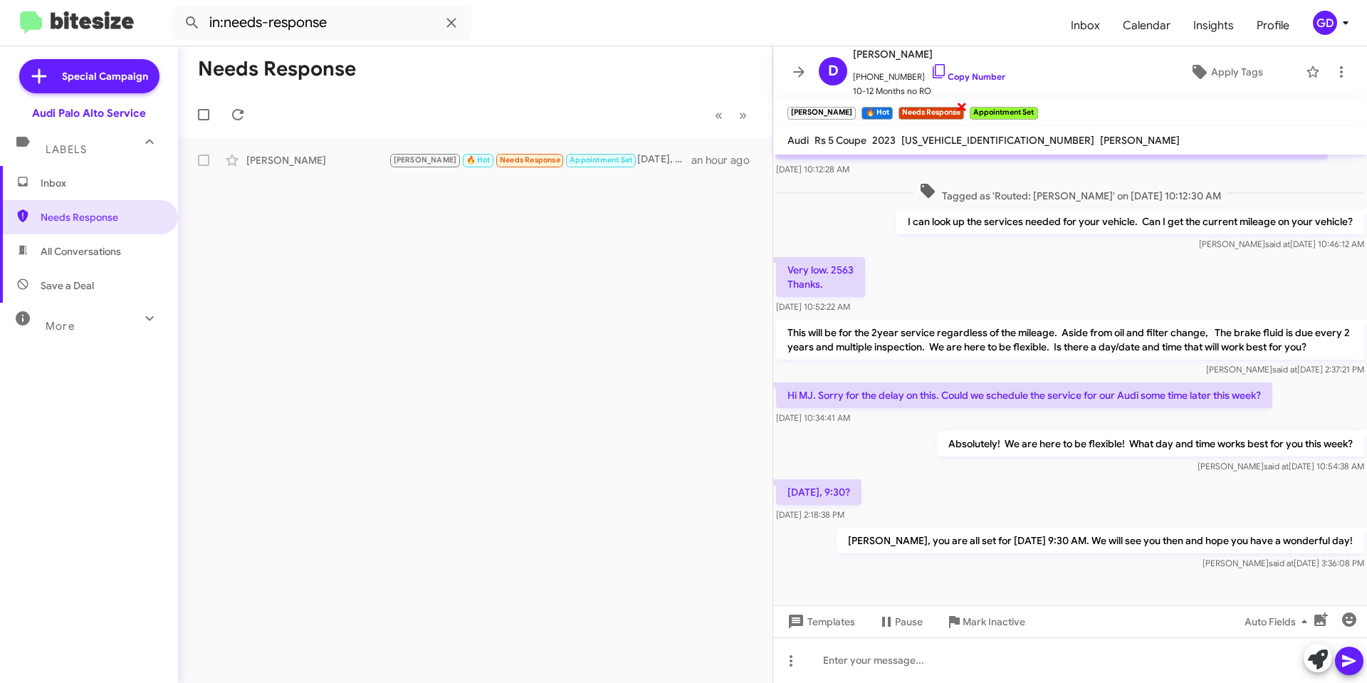
click at [956, 104] on span "×" at bounding box center [961, 106] width 11 height 17
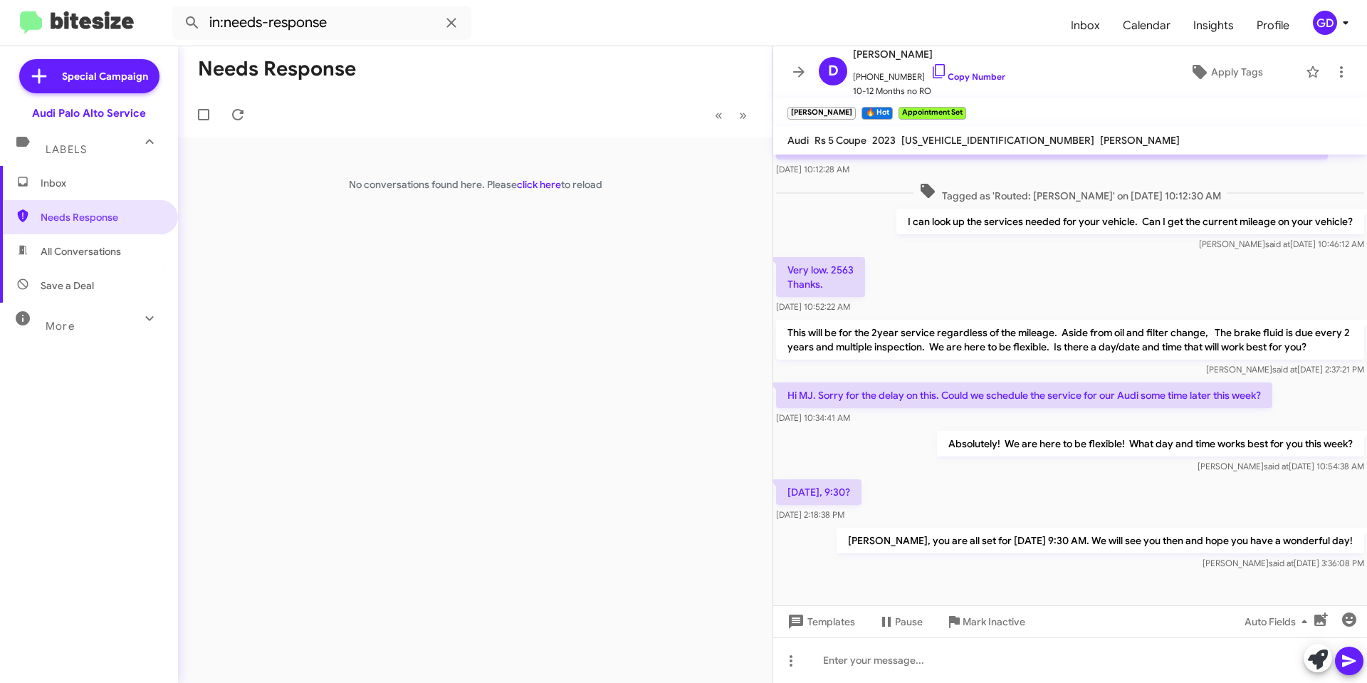
drag, startPoint x: 433, startPoint y: 281, endPoint x: 409, endPoint y: 288, distance: 25.4
click at [434, 281] on div "Needs Response « Previous » Next No conversations found here. Please click here…" at bounding box center [475, 364] width 595 height 637
click at [319, 271] on div "Needs Response « Previous » Next No conversations found here. Please click here…" at bounding box center [475, 364] width 595 height 637
click at [54, 188] on span "Inbox" at bounding box center [101, 183] width 121 height 14
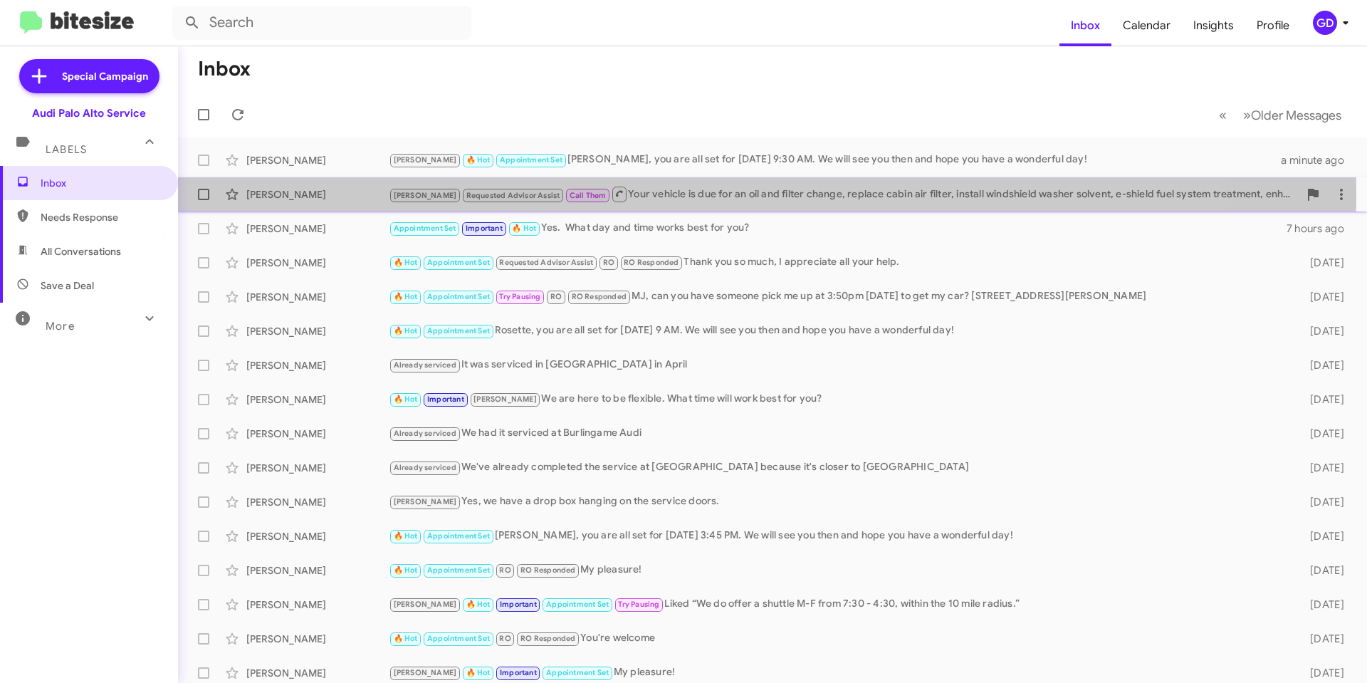
click at [657, 194] on div "Arnold Requested Advisor Assist Call Them Your vehicle is due for an oil and fi…" at bounding box center [844, 194] width 910 height 18
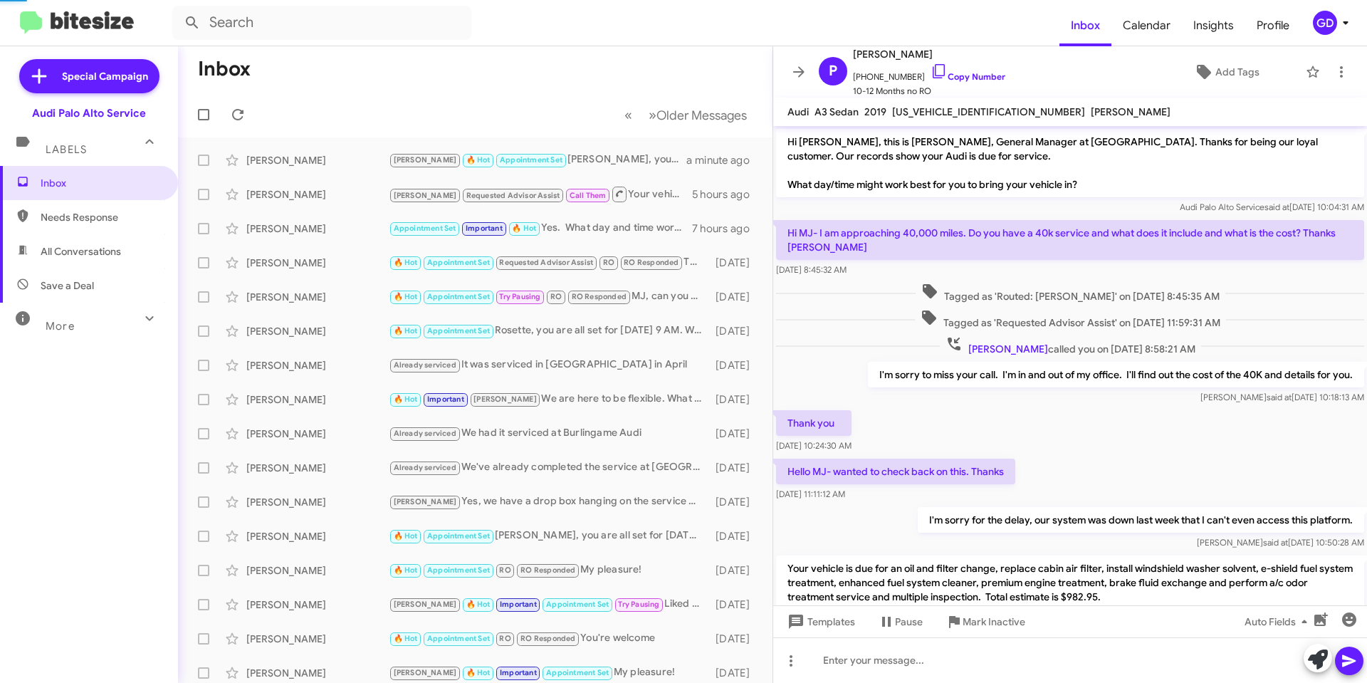
scroll to position [60, 0]
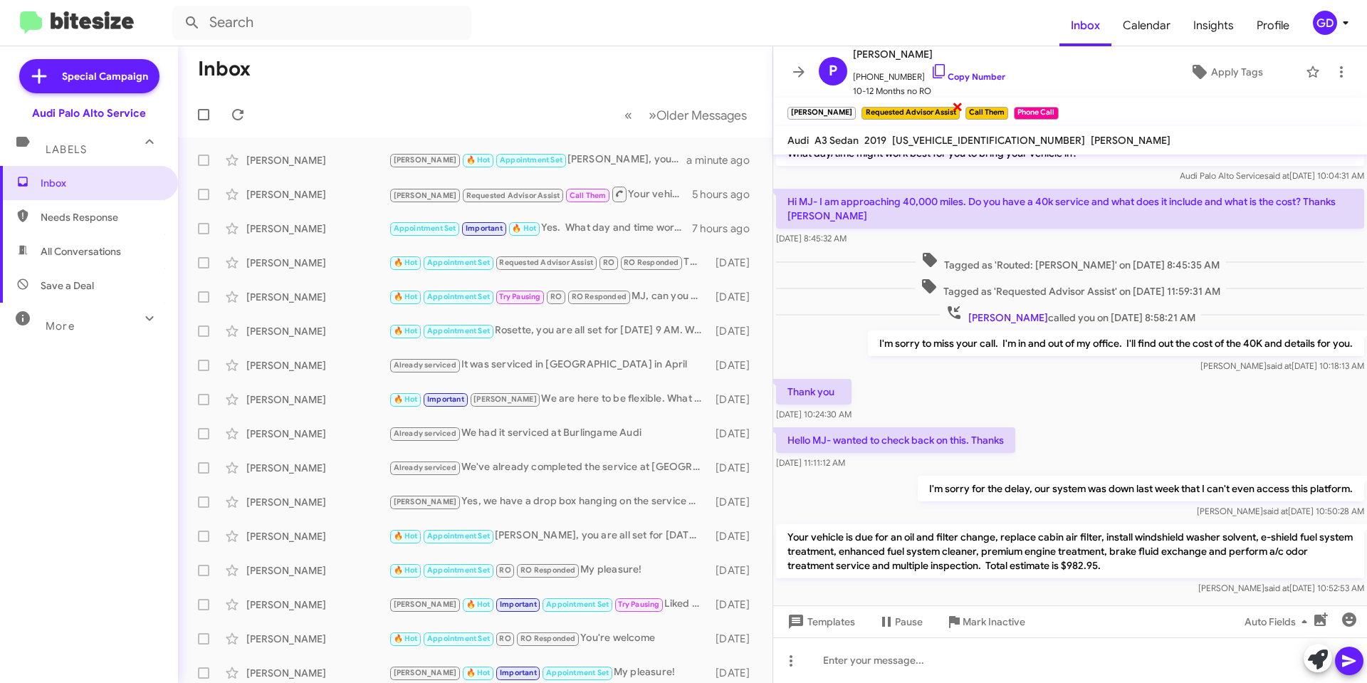
click at [952, 103] on span "×" at bounding box center [957, 106] width 11 height 17
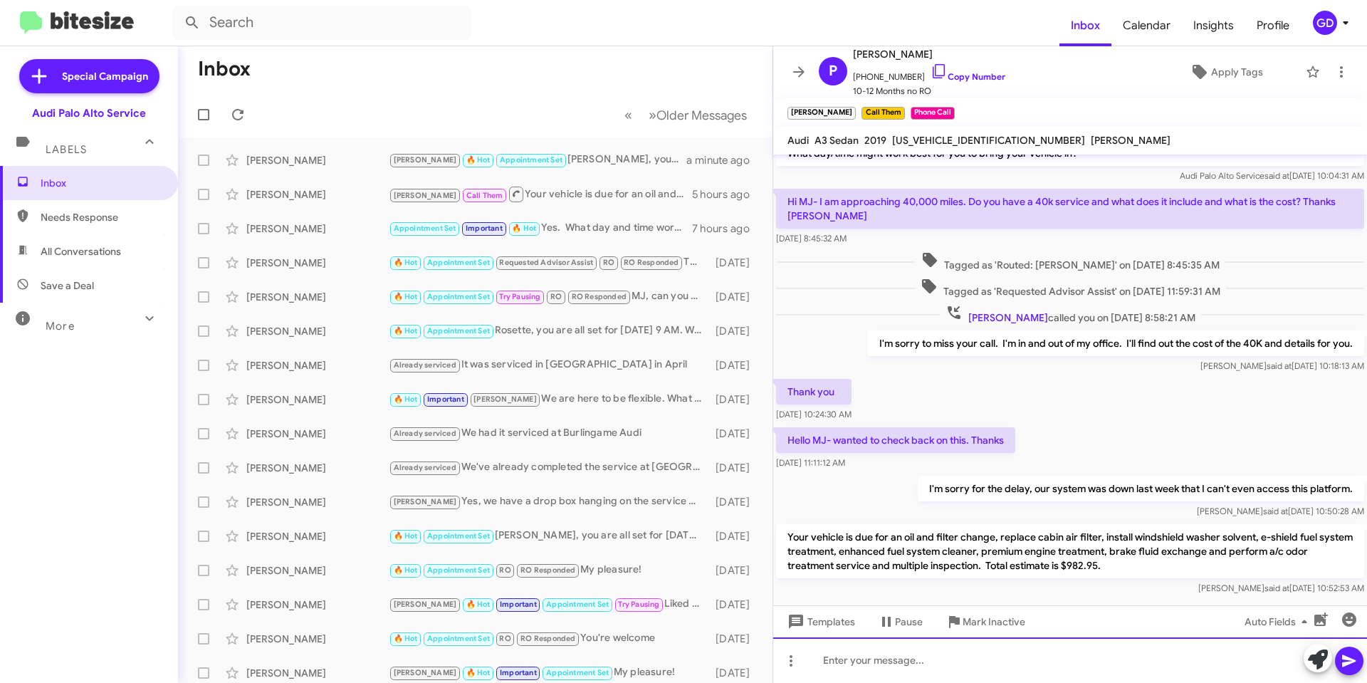
click at [835, 659] on div at bounding box center [1070, 660] width 594 height 46
click at [1349, 659] on icon at bounding box center [1349, 661] width 14 height 12
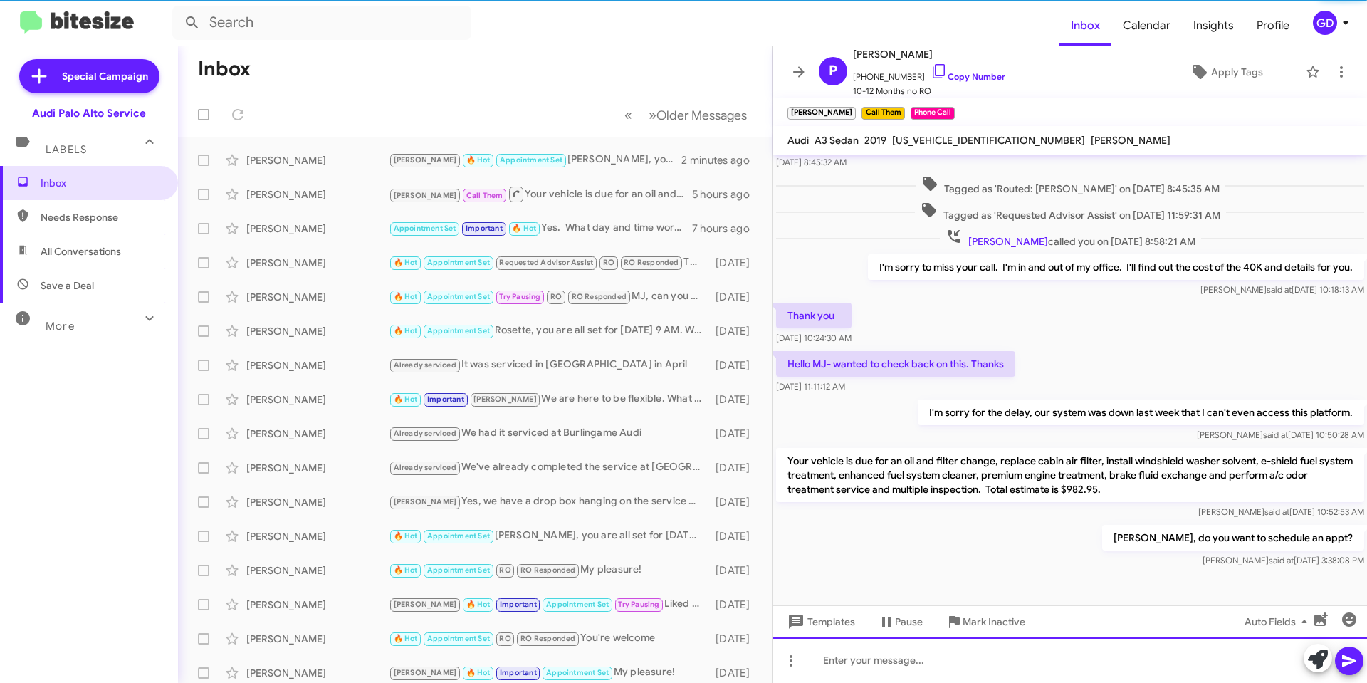
scroll to position [140, 0]
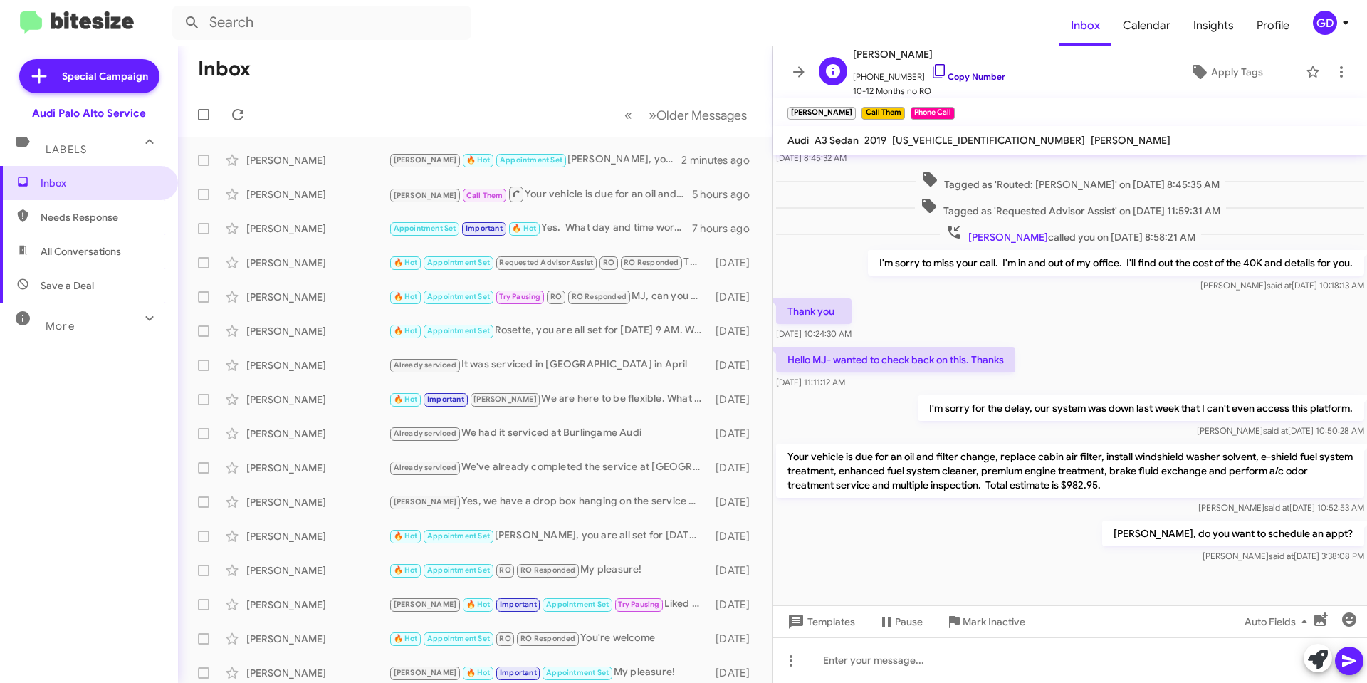
click at [964, 73] on link "Copy Number" at bounding box center [968, 76] width 75 height 11
click at [58, 221] on span "Needs Response" at bounding box center [101, 217] width 121 height 14
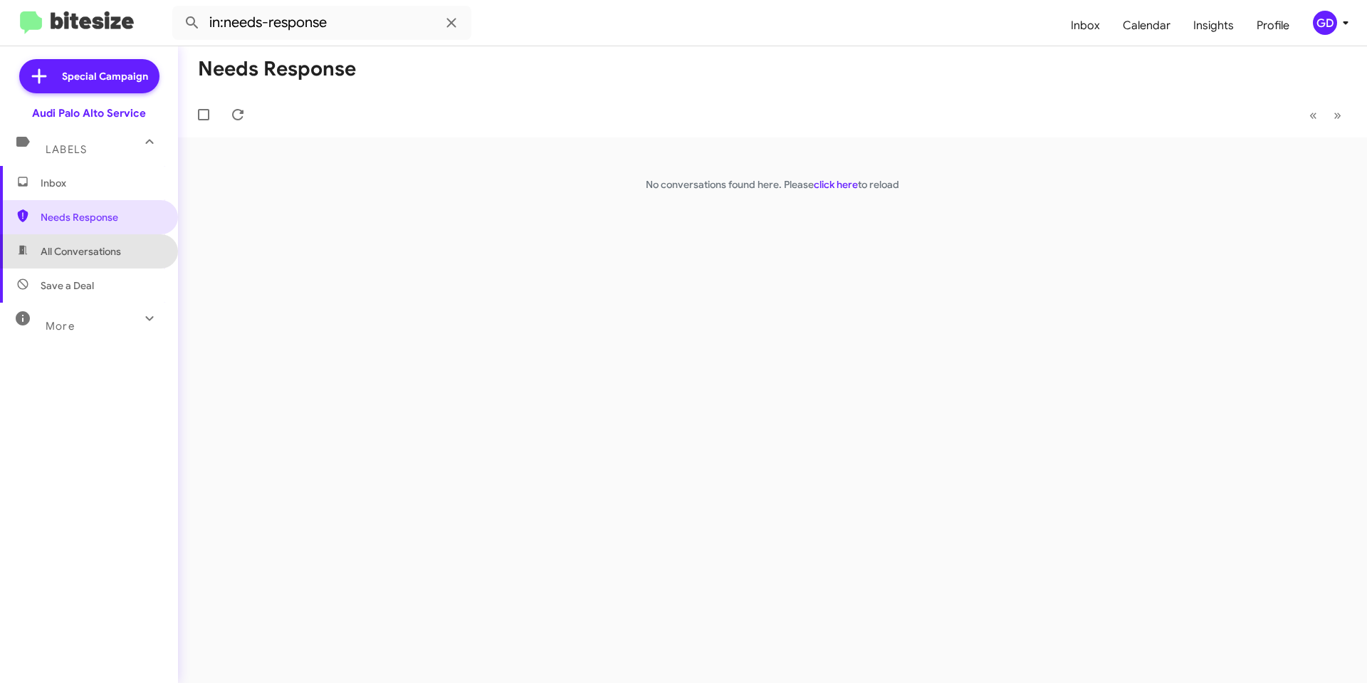
click at [96, 251] on span "All Conversations" at bounding box center [81, 251] width 80 height 14
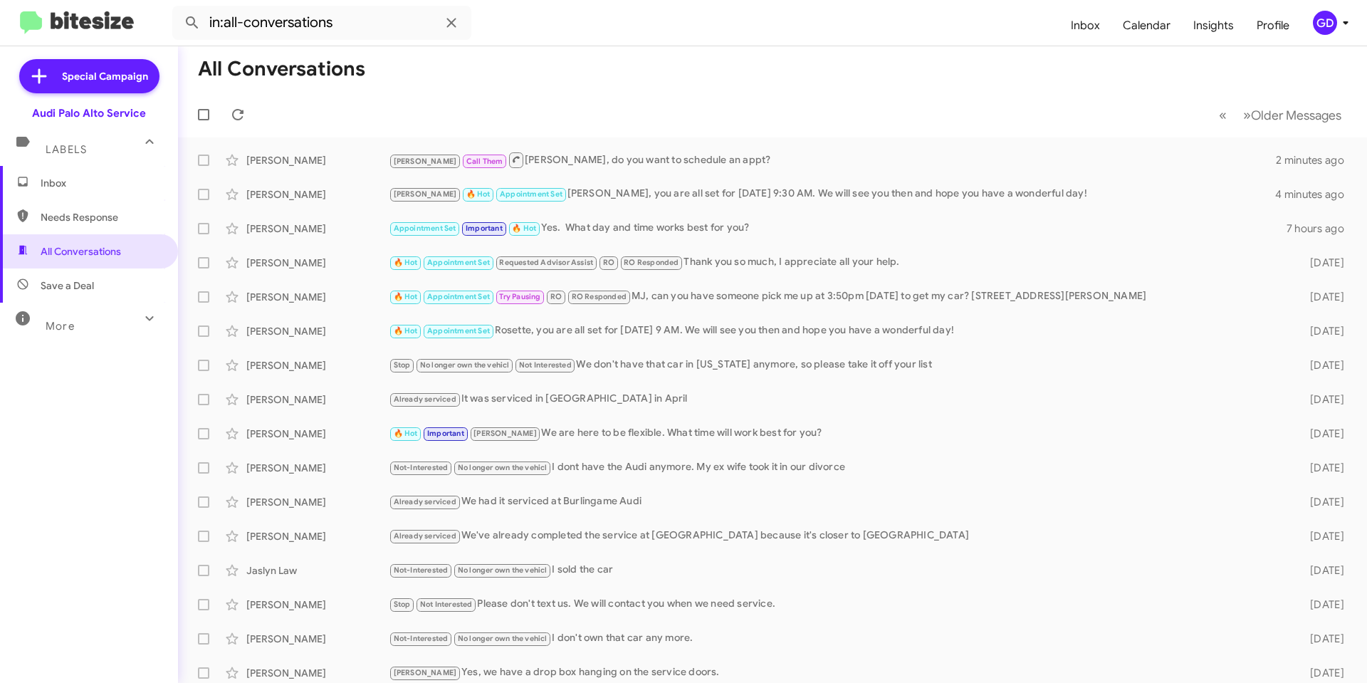
click at [48, 282] on span "Save a Deal" at bounding box center [67, 285] width 53 height 14
type input "in:not-interested"
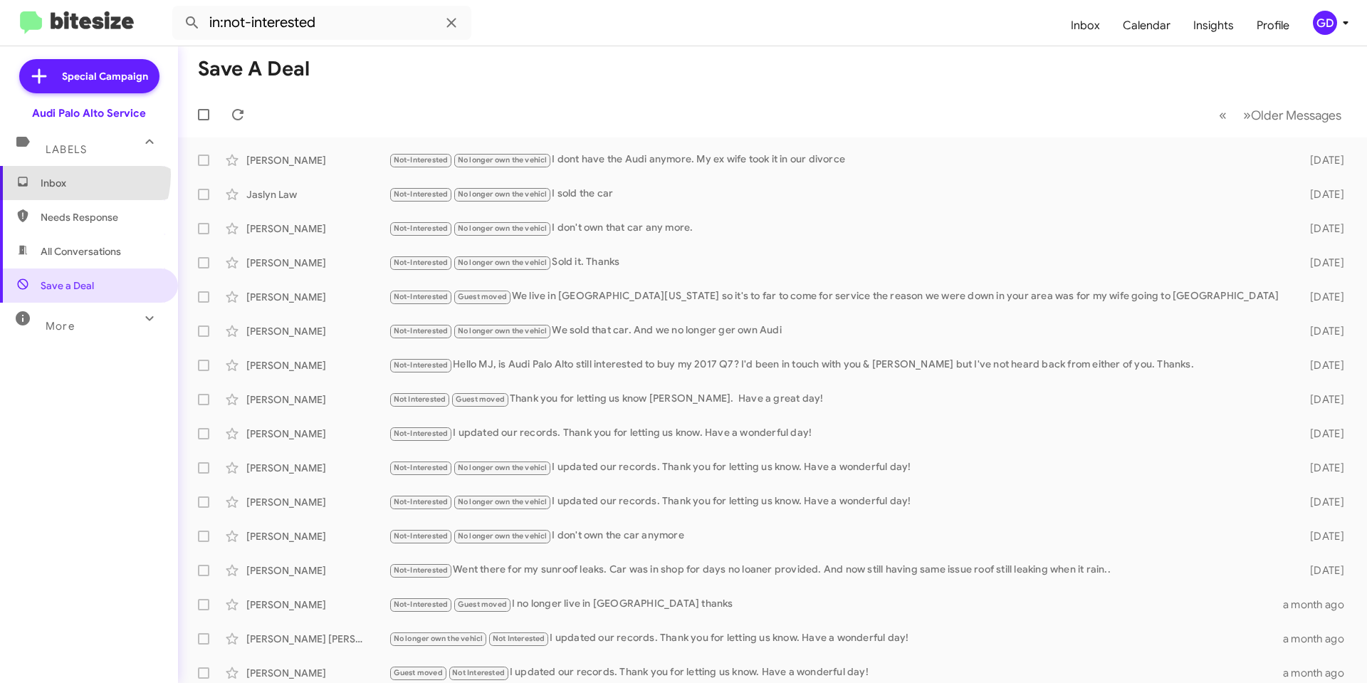
click at [71, 174] on span "Inbox" at bounding box center [89, 183] width 178 height 34
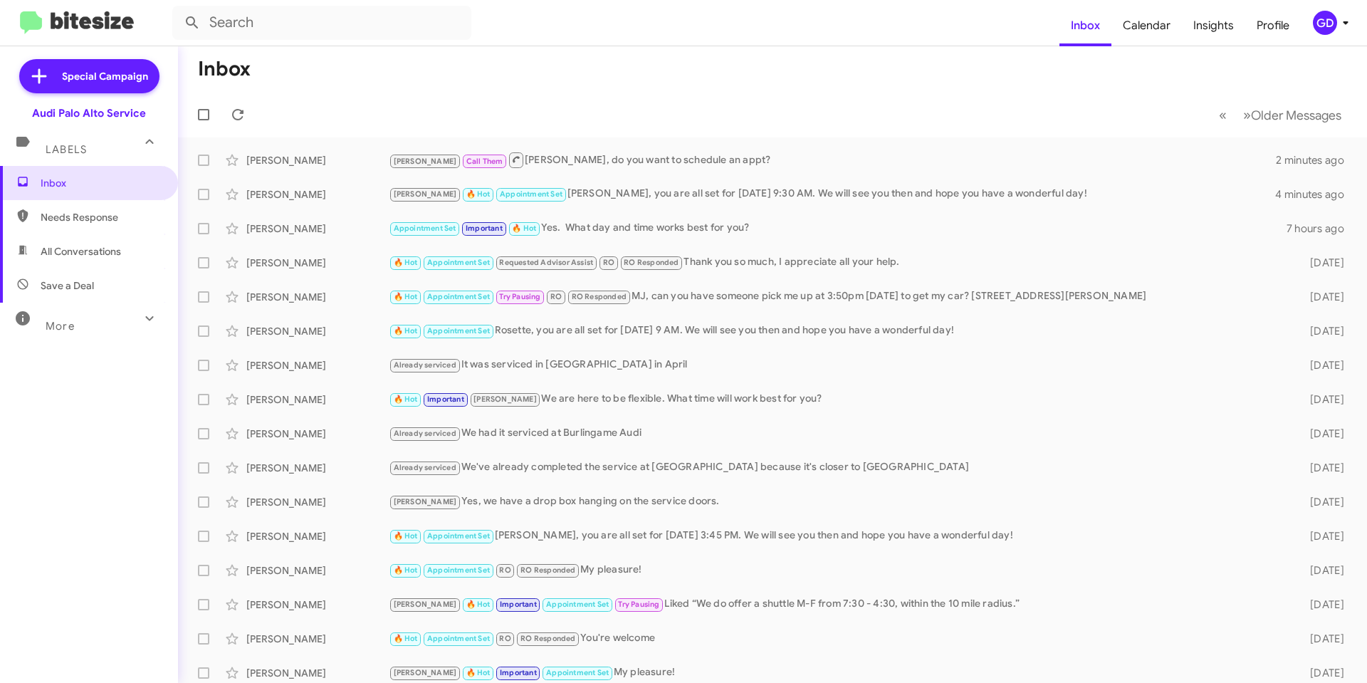
click at [1318, 24] on div "GD" at bounding box center [1325, 23] width 24 height 24
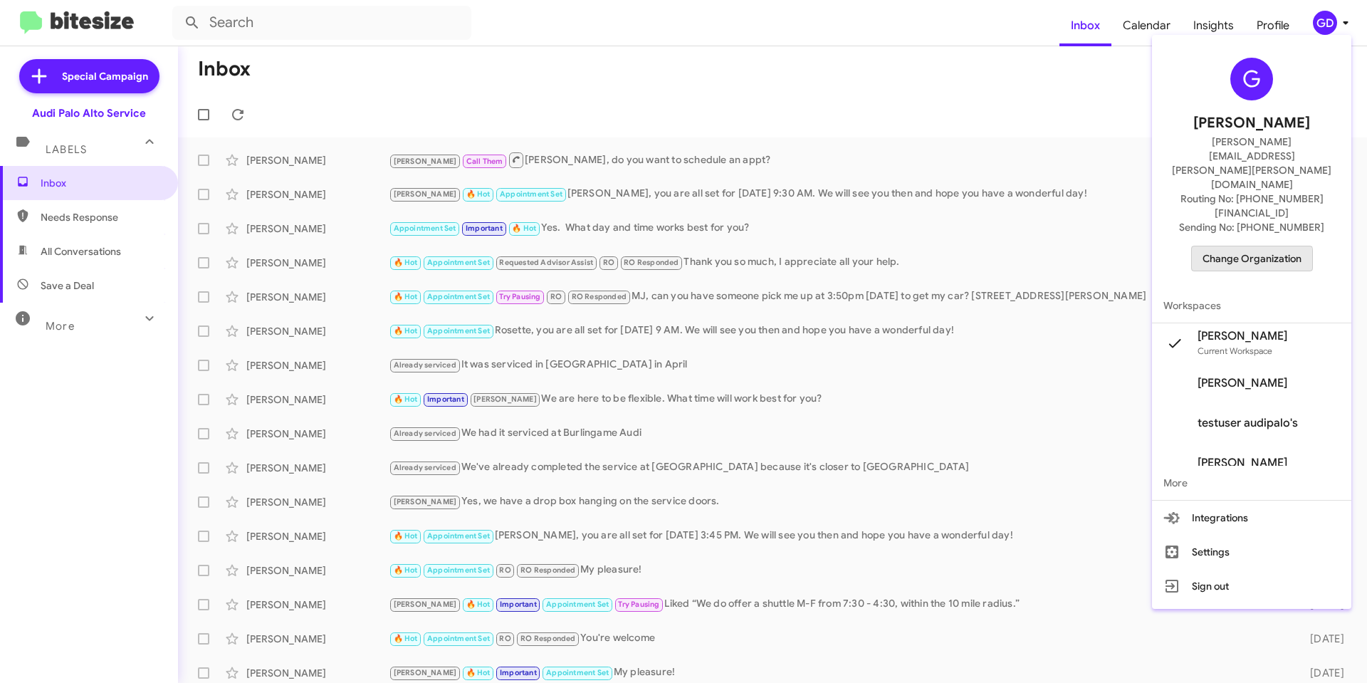
click at [1248, 246] on span "Change Organization" at bounding box center [1252, 258] width 99 height 24
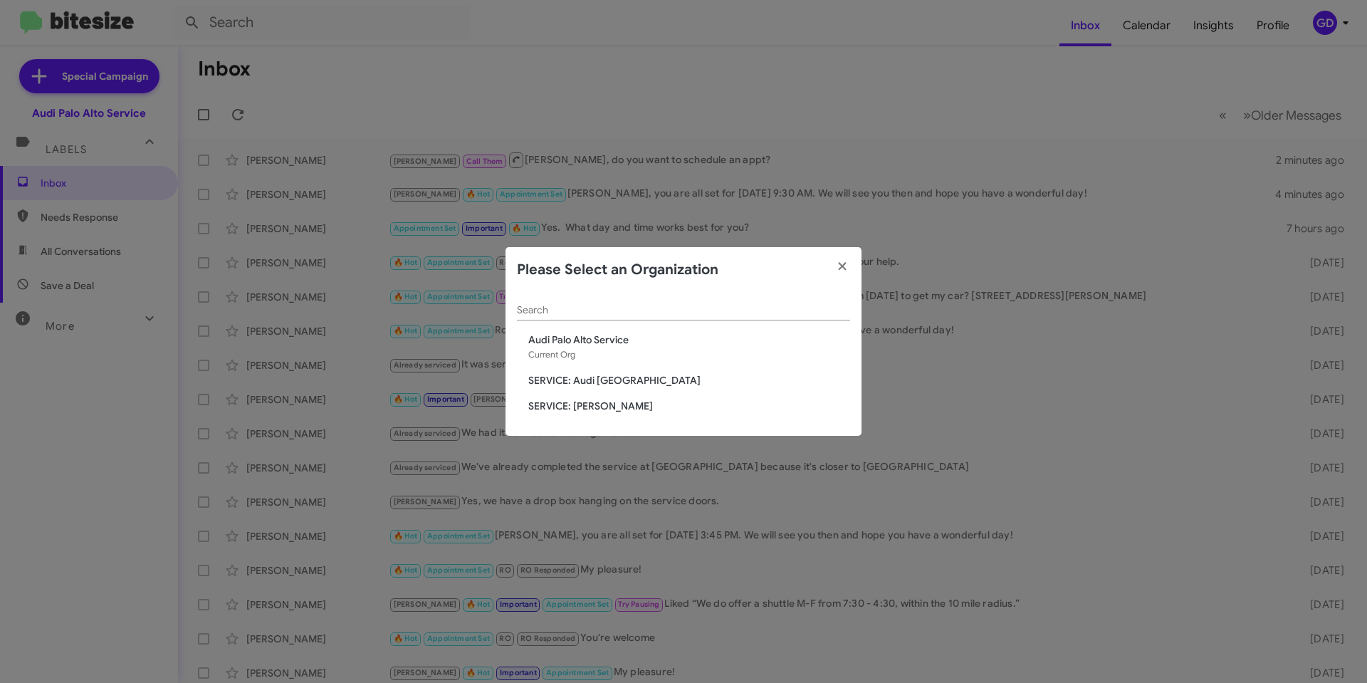
click at [599, 381] on span "SERVICE: Audi [GEOGRAPHIC_DATA]" at bounding box center [689, 380] width 322 height 14
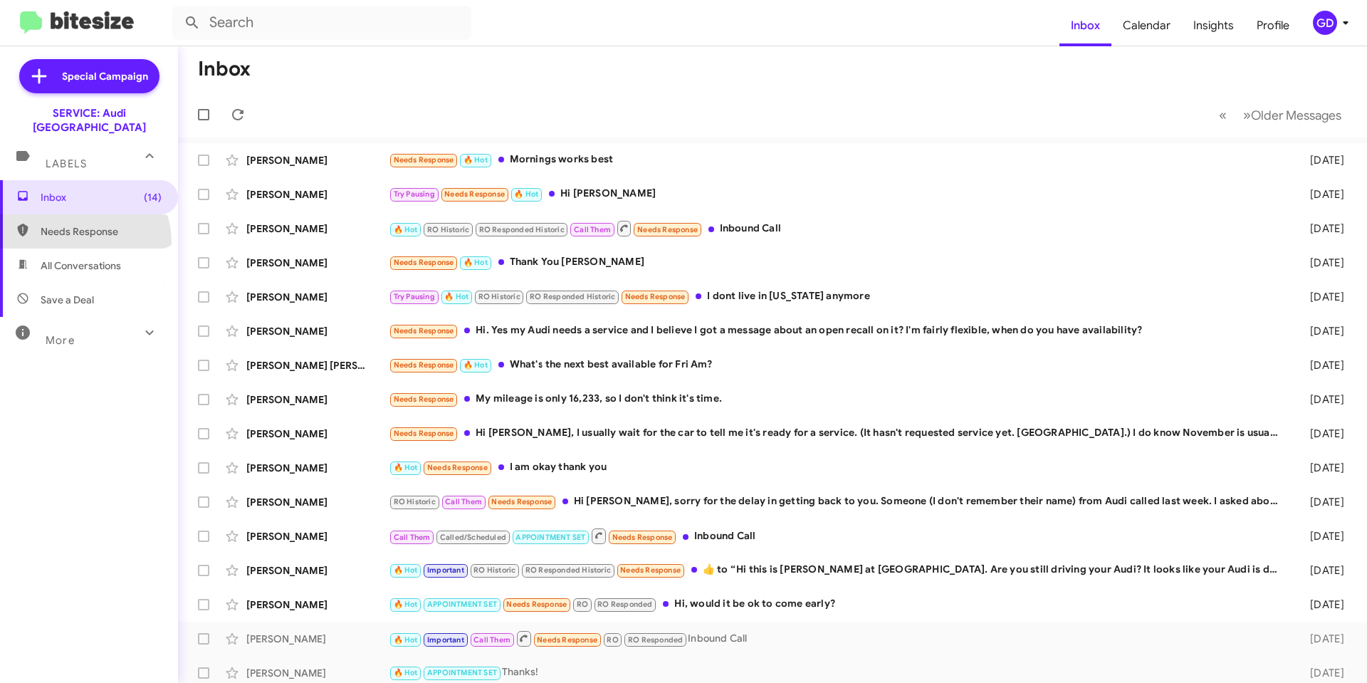
click at [74, 229] on span "Needs Response" at bounding box center [89, 231] width 178 height 34
type input "in:needs-response"
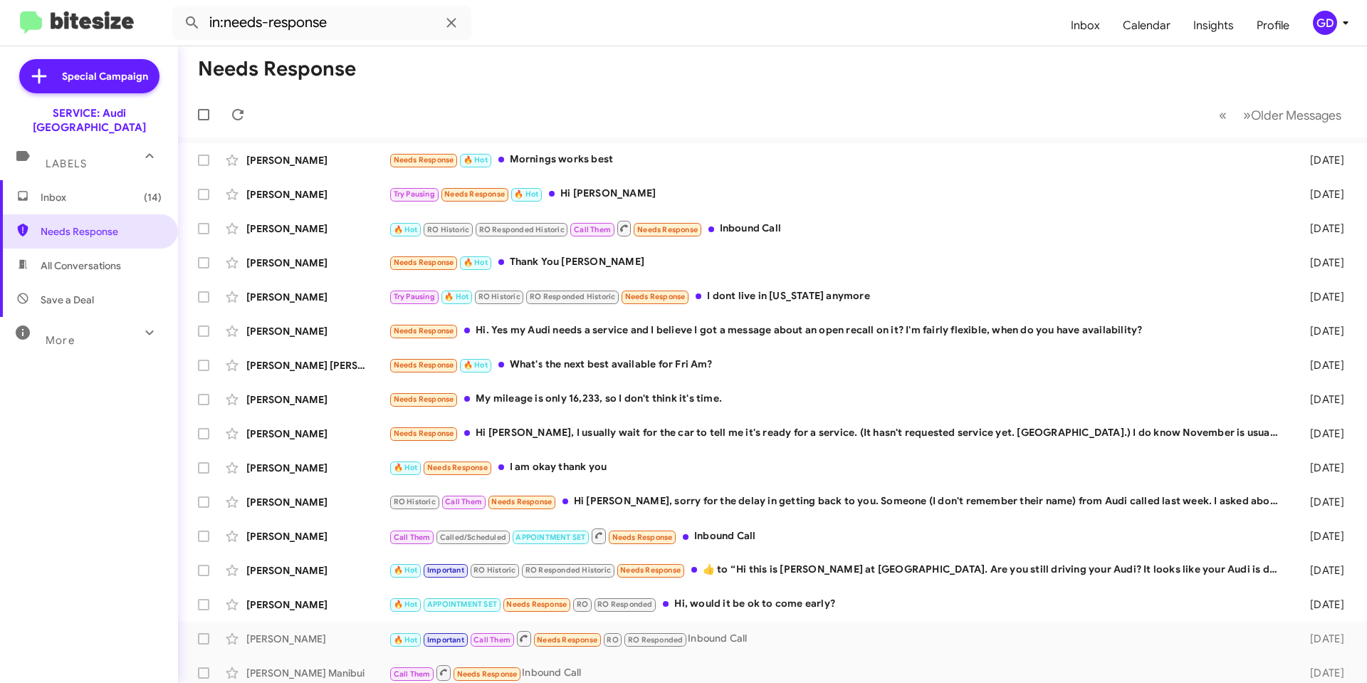
click at [1327, 23] on div "GD" at bounding box center [1325, 23] width 24 height 24
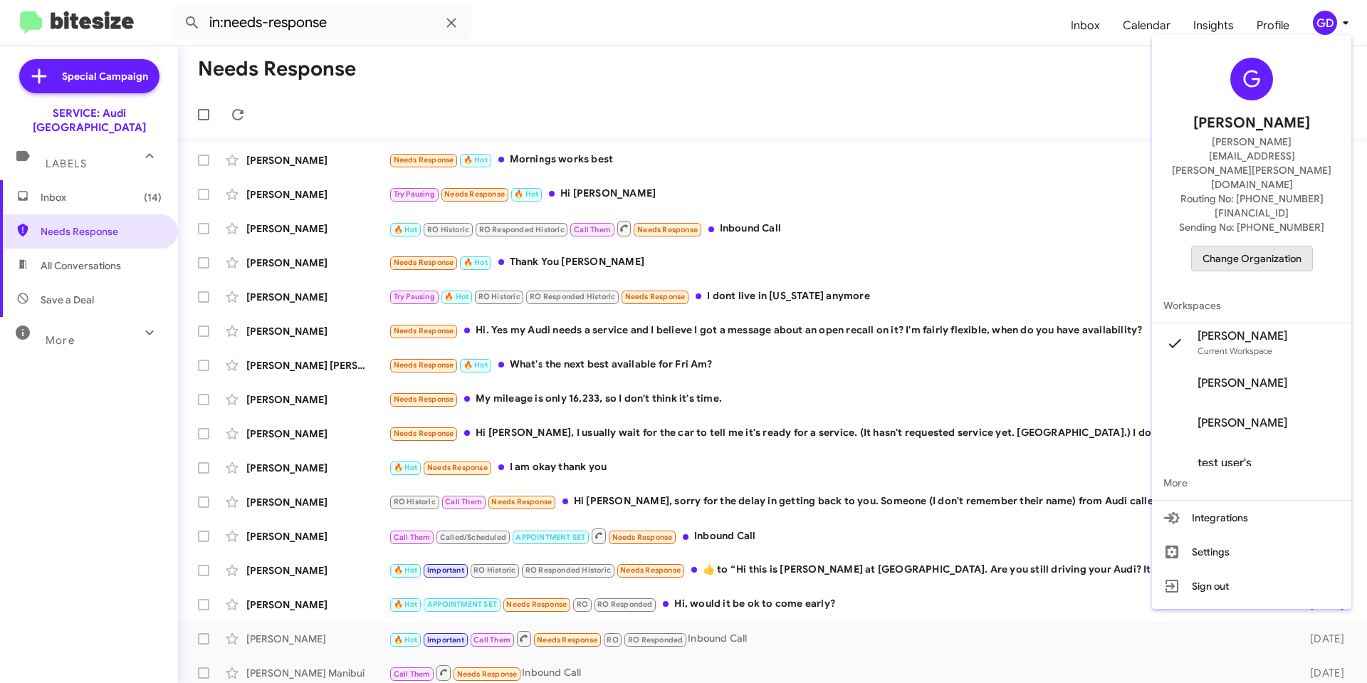
click at [1243, 246] on span "Change Organization" at bounding box center [1252, 258] width 99 height 24
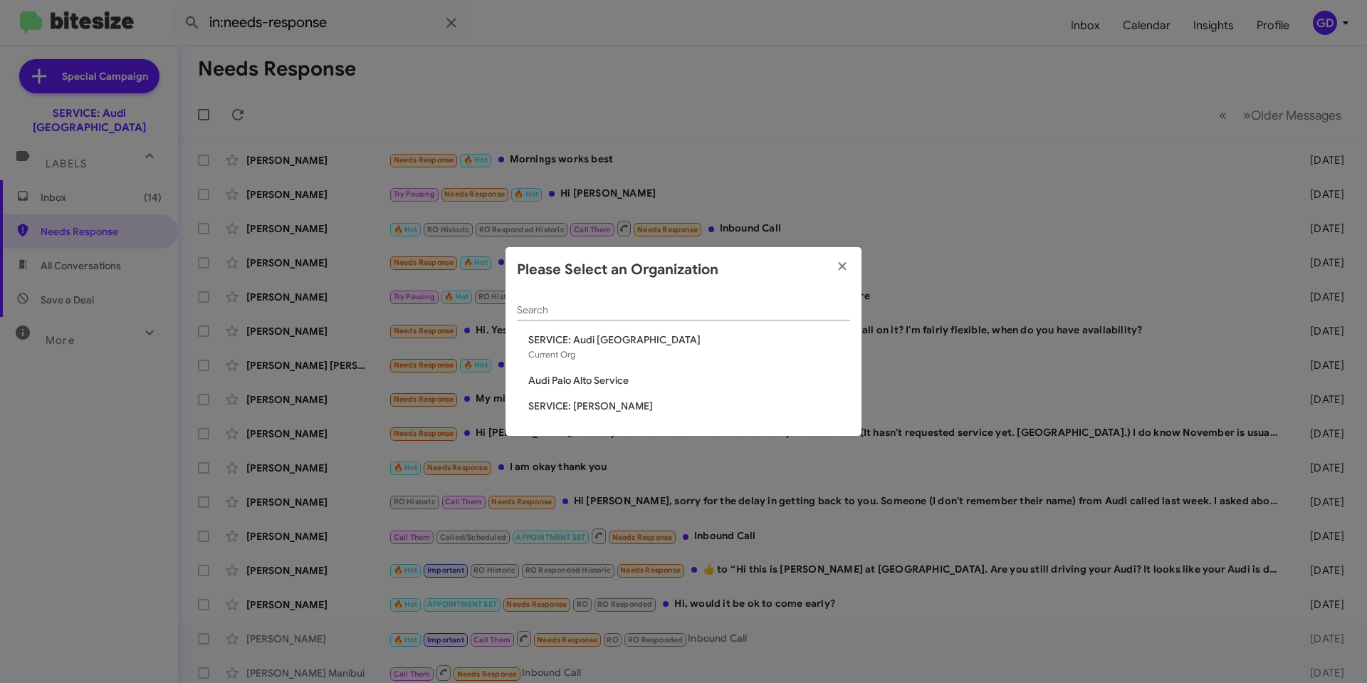
click at [598, 408] on span "SERVICE: [PERSON_NAME]" at bounding box center [689, 406] width 322 height 14
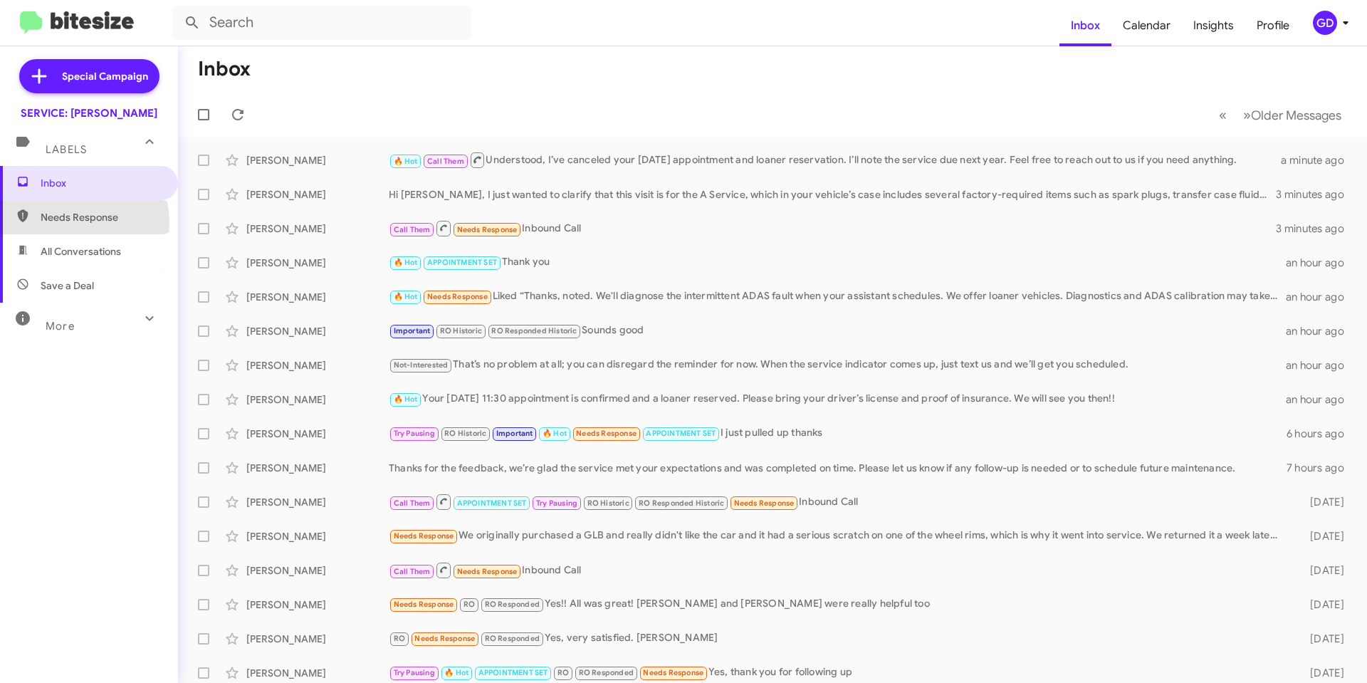
click at [57, 224] on span "Needs Response" at bounding box center [101, 217] width 121 height 14
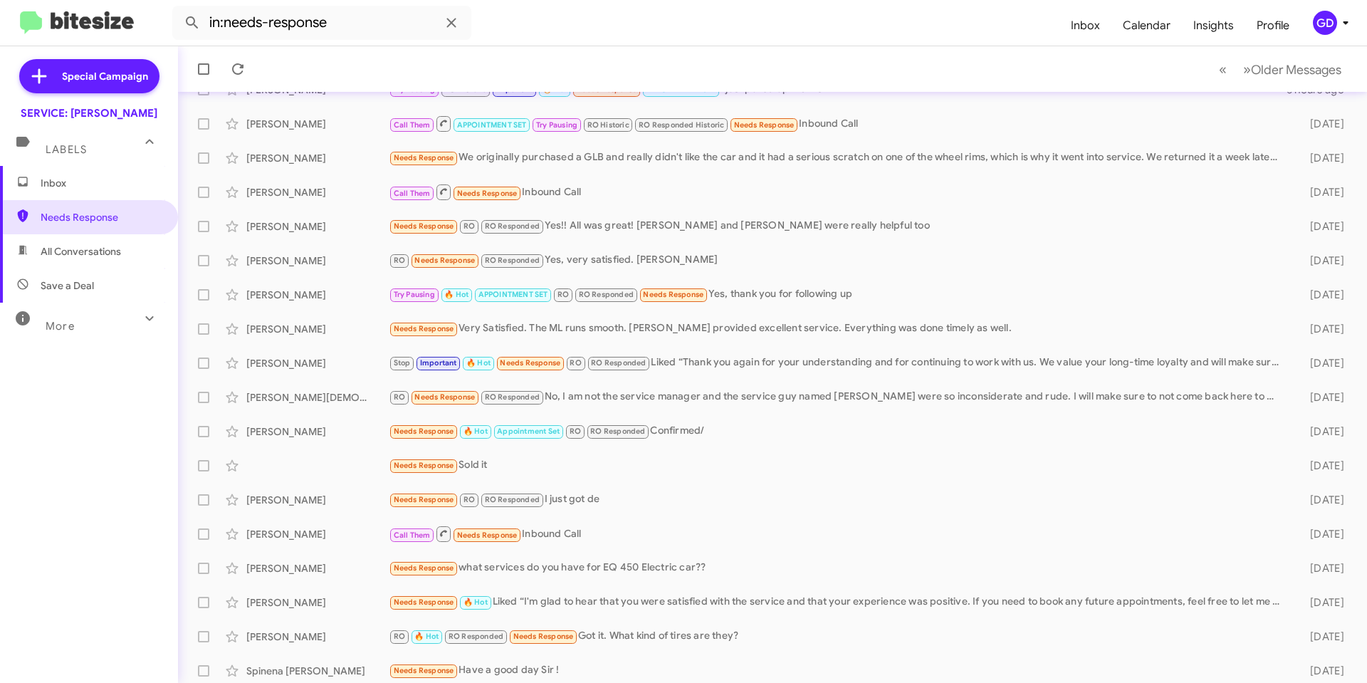
scroll to position [144, 0]
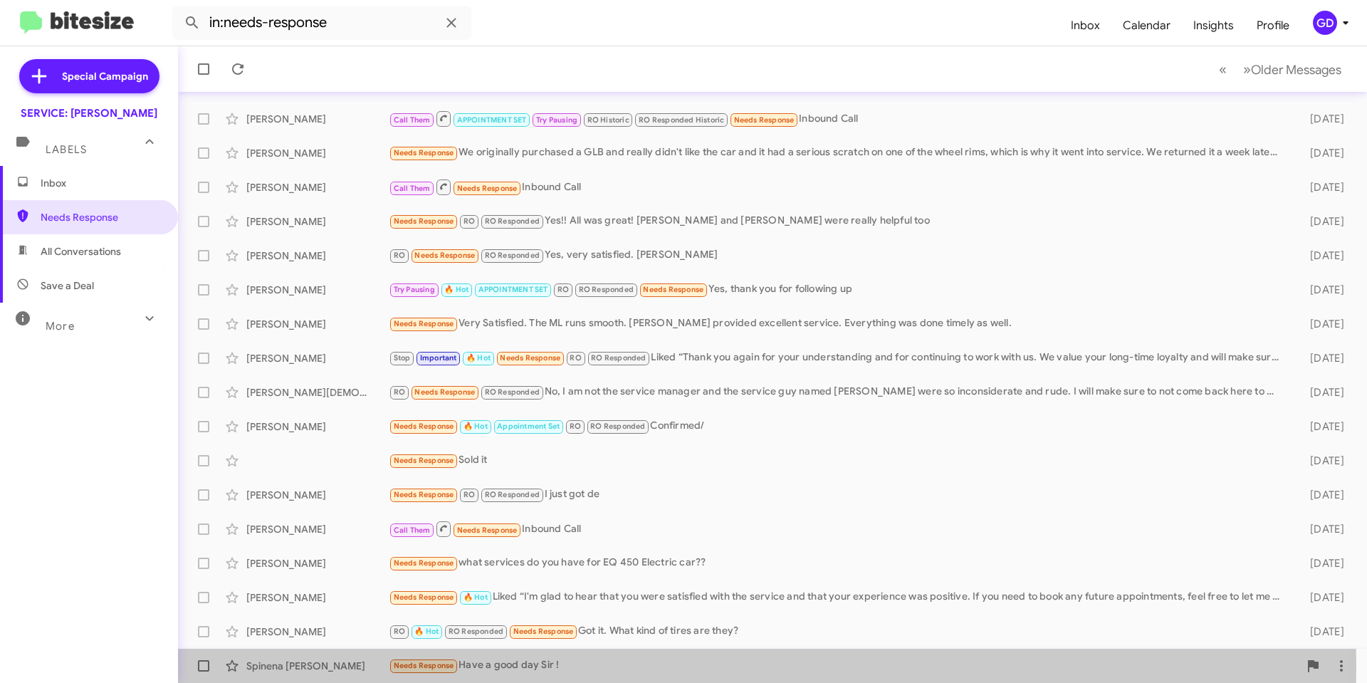
click at [539, 665] on div "Needs Response Have a good day Sir !" at bounding box center [844, 665] width 910 height 16
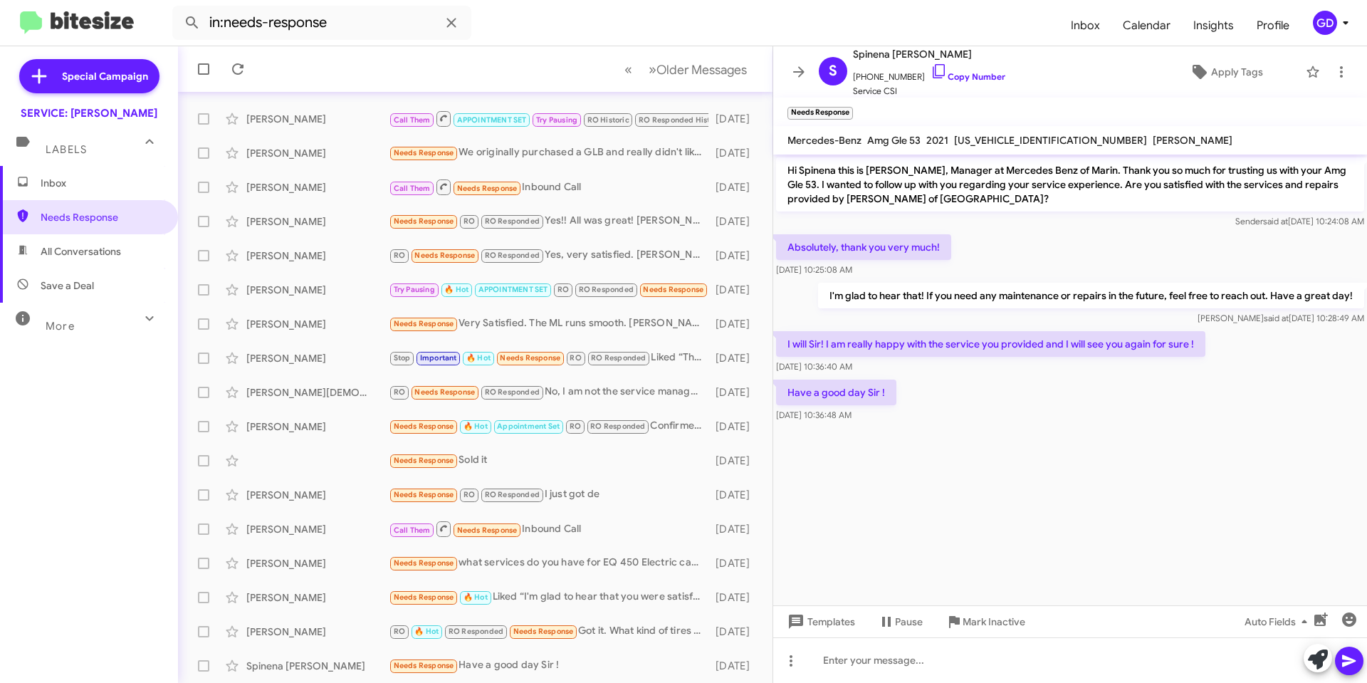
click at [77, 251] on span "All Conversations" at bounding box center [81, 251] width 80 height 14
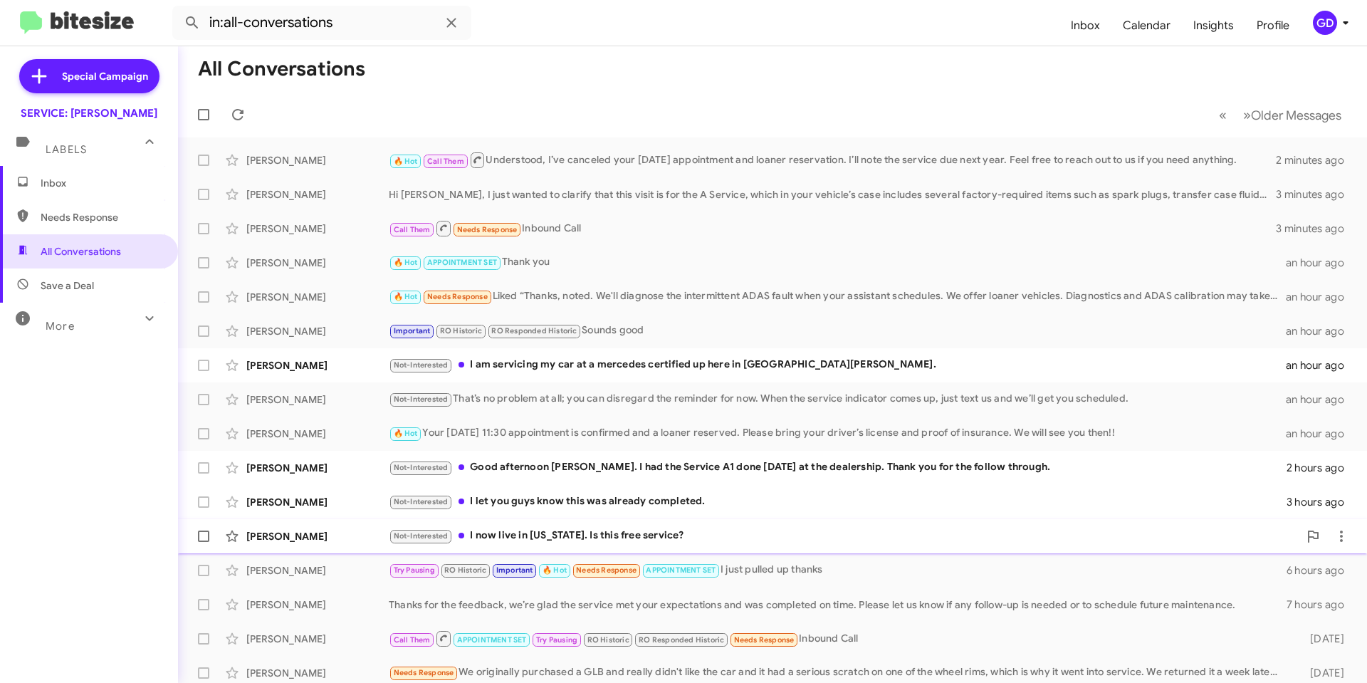
click at [291, 542] on div "Don Sanchez" at bounding box center [317, 536] width 142 height 14
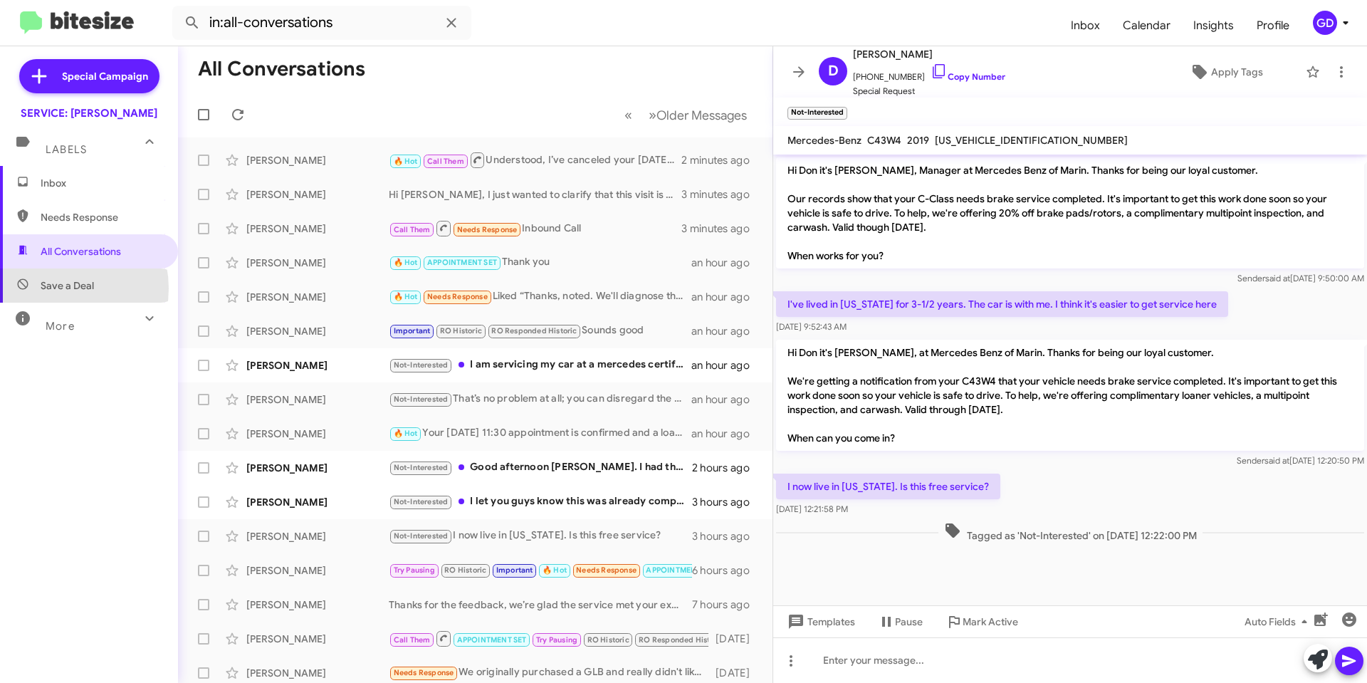
click at [52, 288] on span "Save a Deal" at bounding box center [67, 285] width 53 height 14
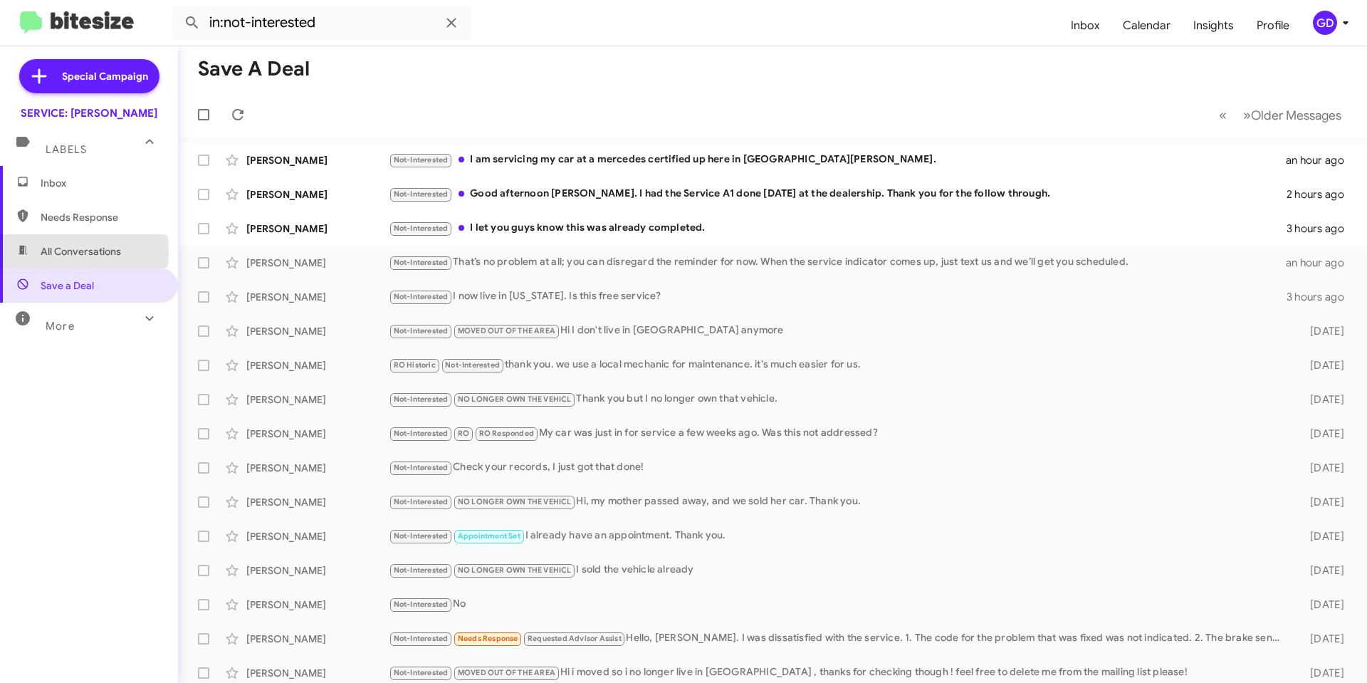
click at [54, 252] on span "All Conversations" at bounding box center [81, 251] width 80 height 14
type input "in:all-conversations"
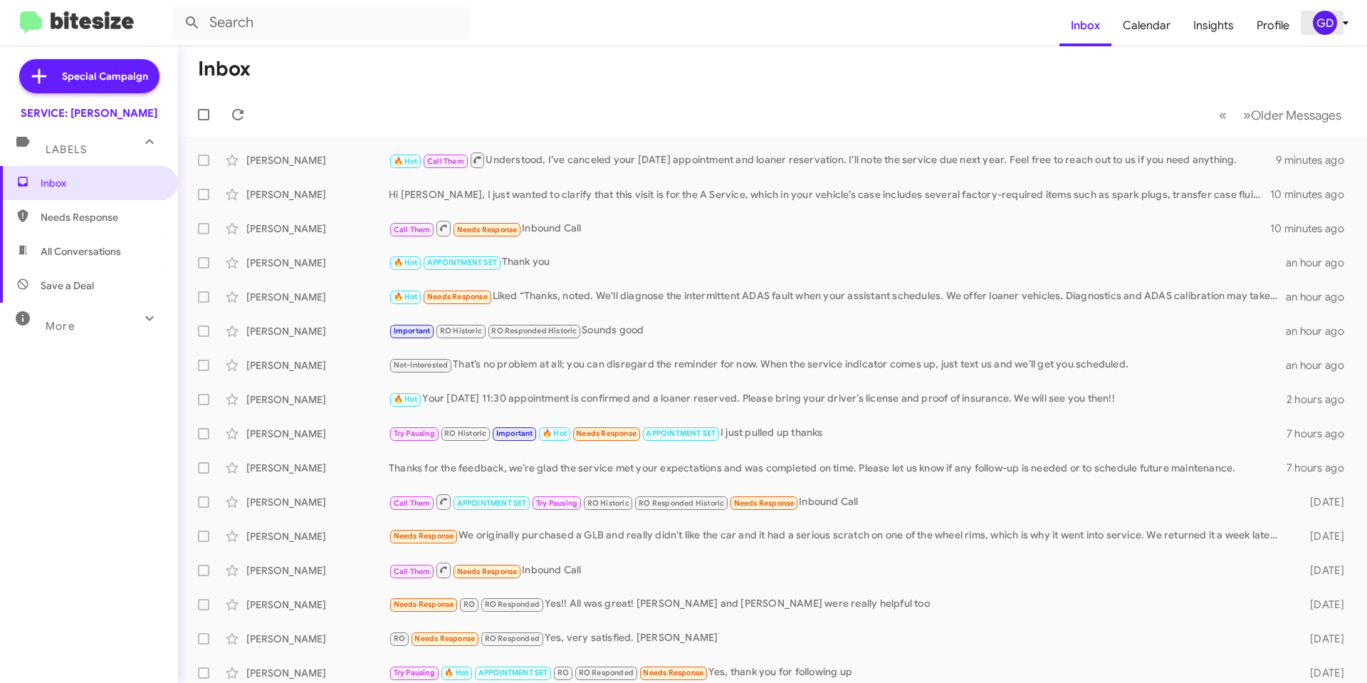
click at [1326, 24] on div "GD" at bounding box center [1325, 23] width 24 height 24
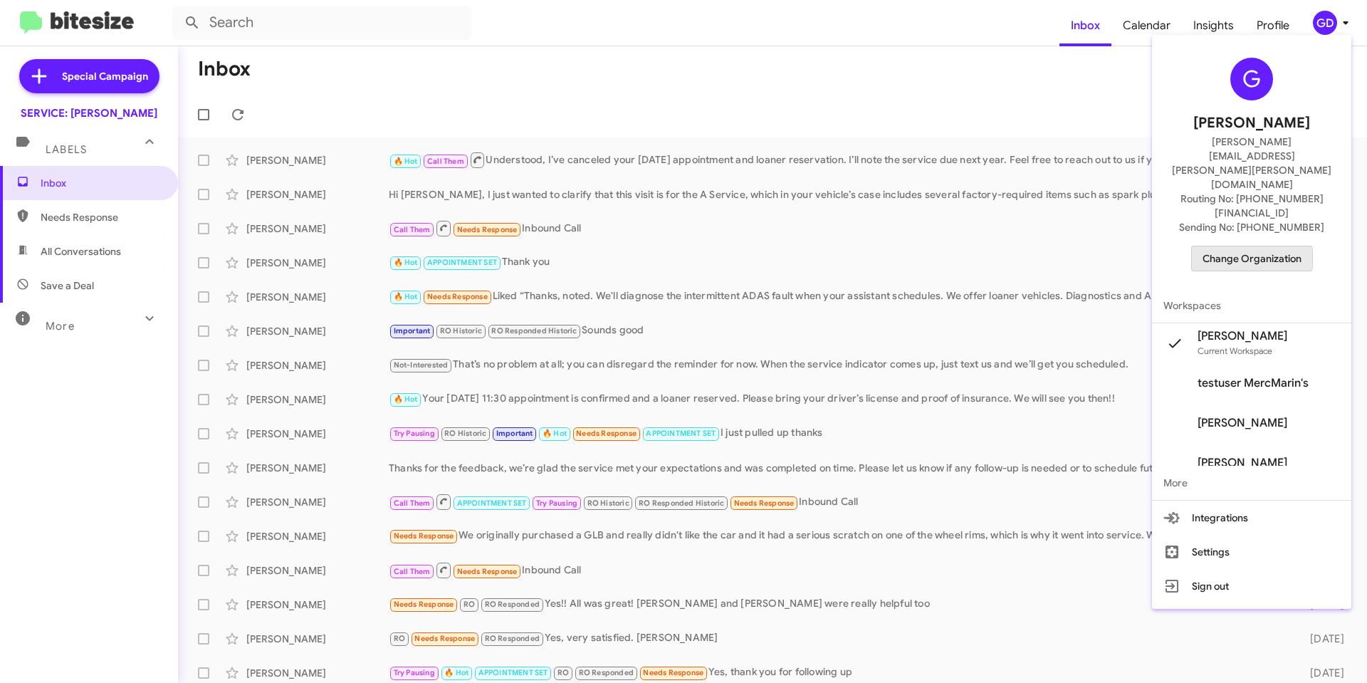
click at [1231, 246] on span "Change Organization" at bounding box center [1252, 258] width 99 height 24
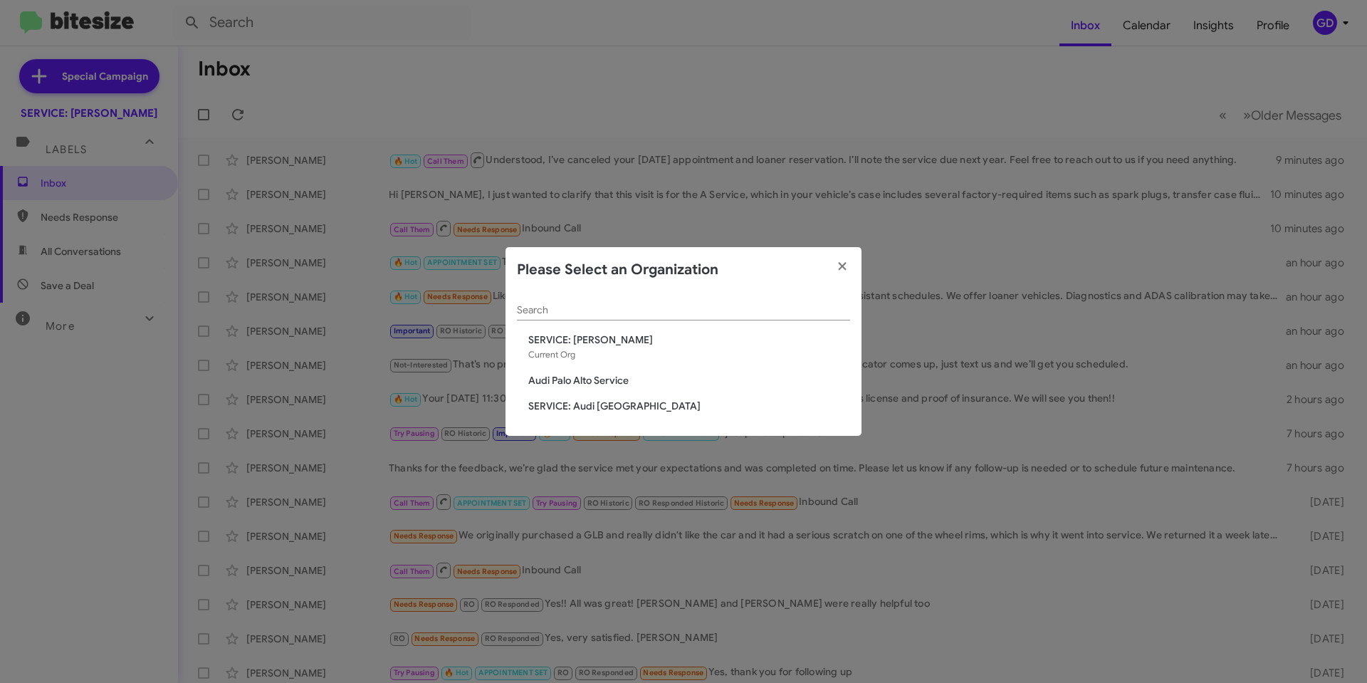
click at [570, 381] on span "Audi Palo Alto Service" at bounding box center [689, 380] width 322 height 14
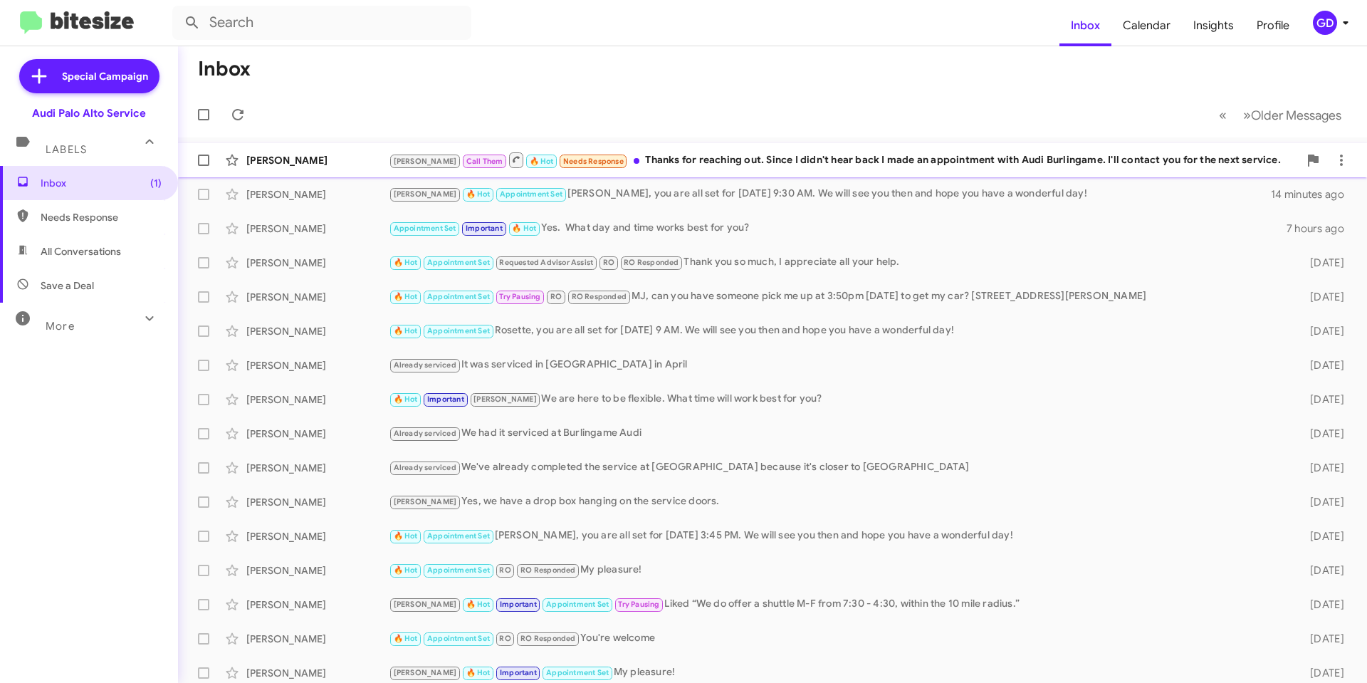
click at [697, 165] on div "[PERSON_NAME] Call Them 🔥 Hot Needs Response Thanks for reaching out. Since I d…" at bounding box center [844, 160] width 910 height 18
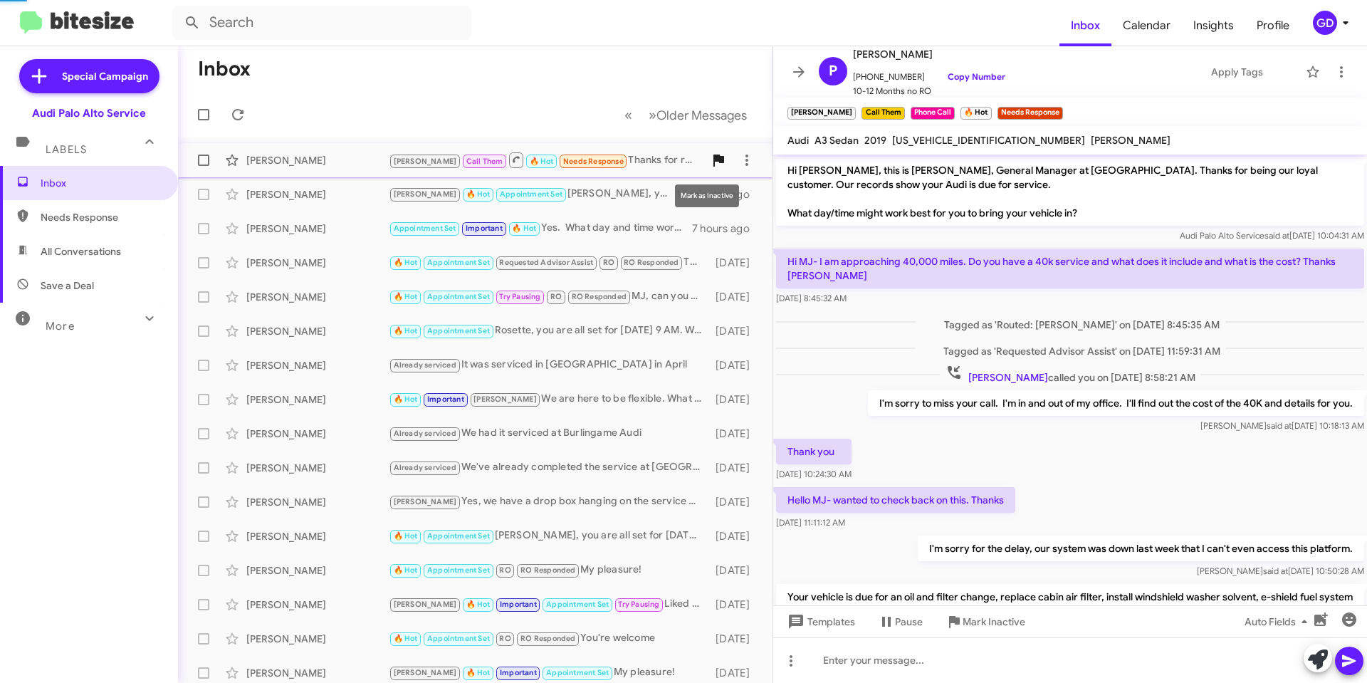
scroll to position [236, 0]
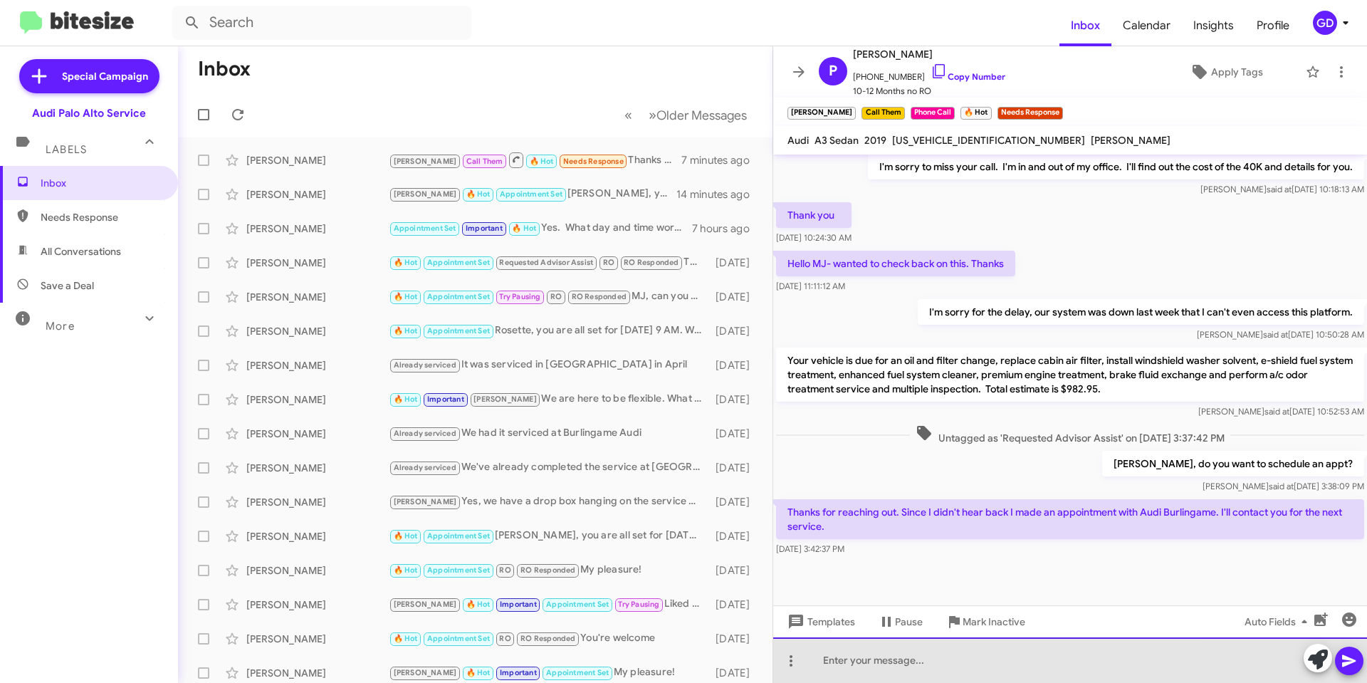
drag, startPoint x: 833, startPoint y: 664, endPoint x: 915, endPoint y: 643, distance: 84.6
click at [836, 663] on div at bounding box center [1070, 660] width 594 height 46
click at [823, 658] on div at bounding box center [1070, 660] width 594 height 46
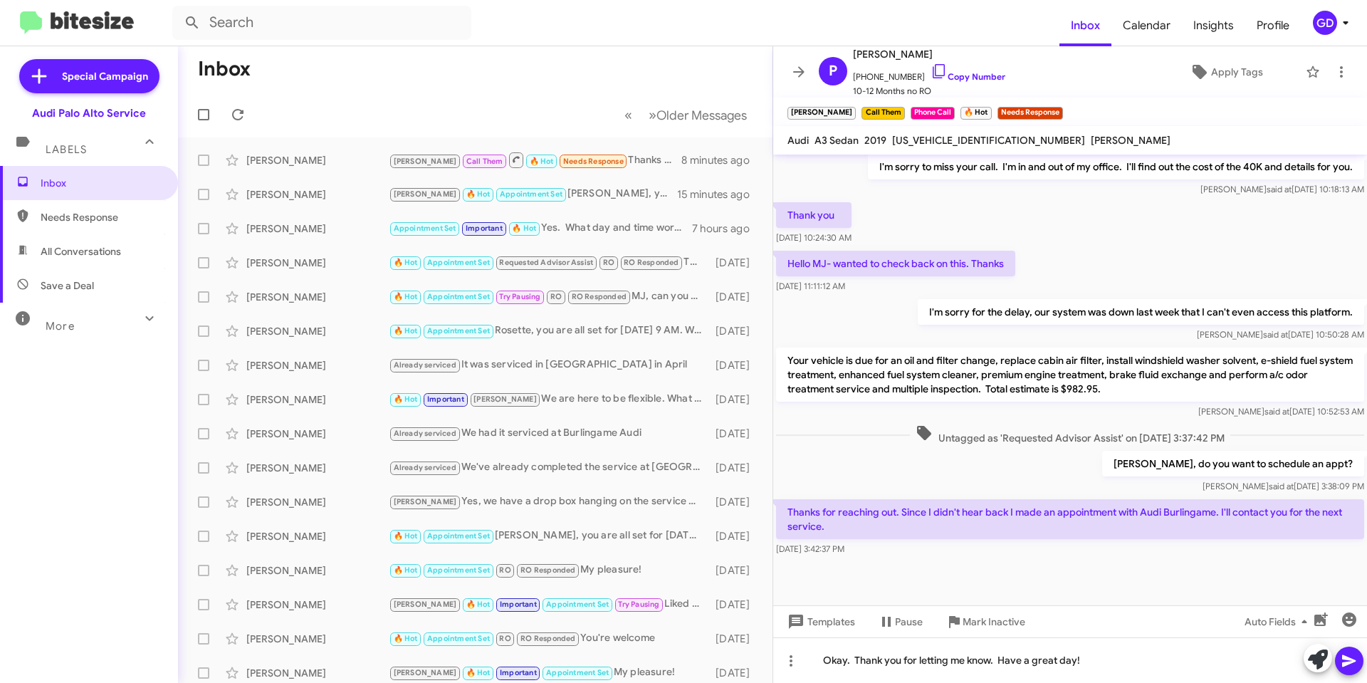
click at [1355, 661] on icon at bounding box center [1349, 660] width 17 height 17
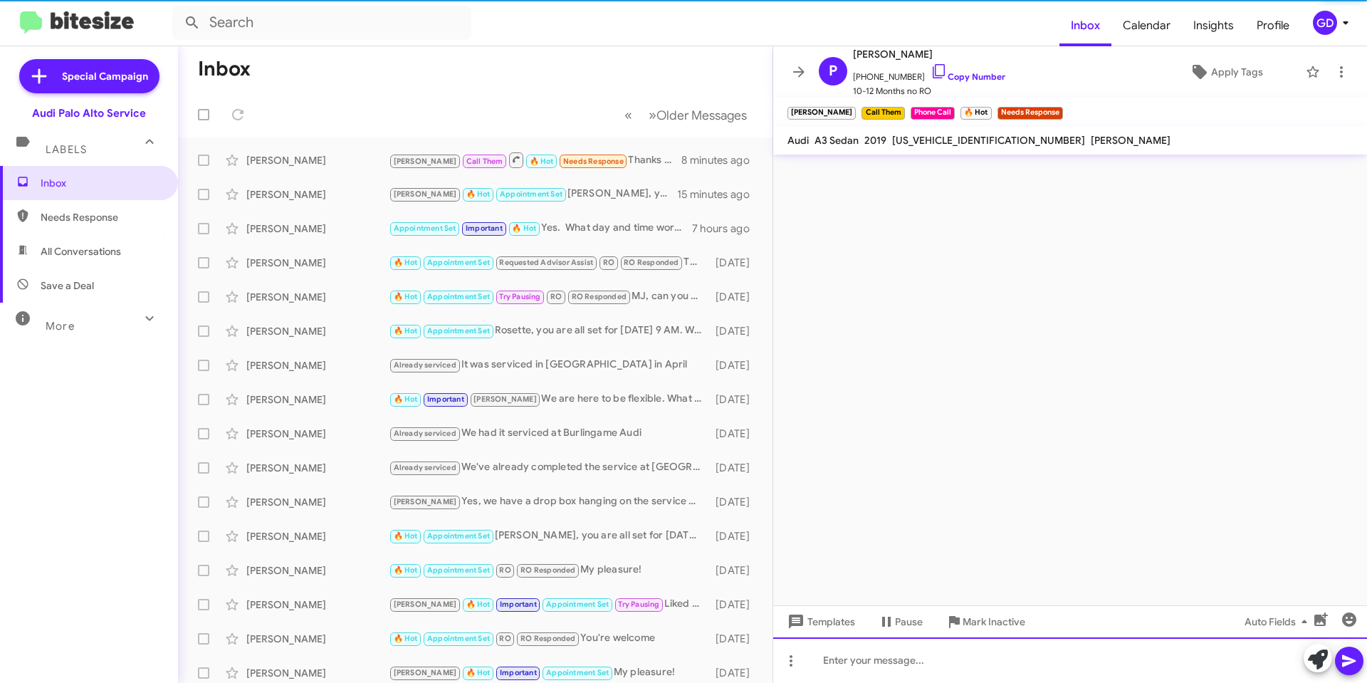
scroll to position [0, 0]
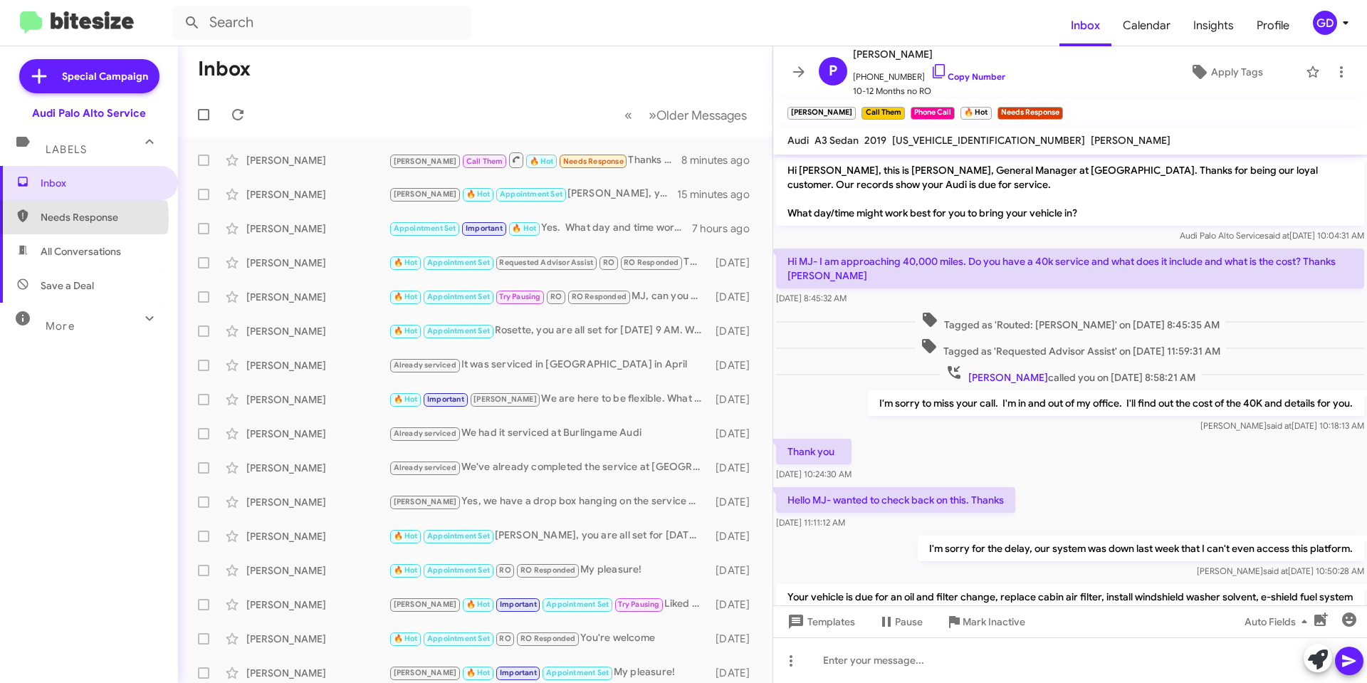
click at [66, 218] on span "Needs Response" at bounding box center [101, 217] width 121 height 14
type input "in:needs-response"
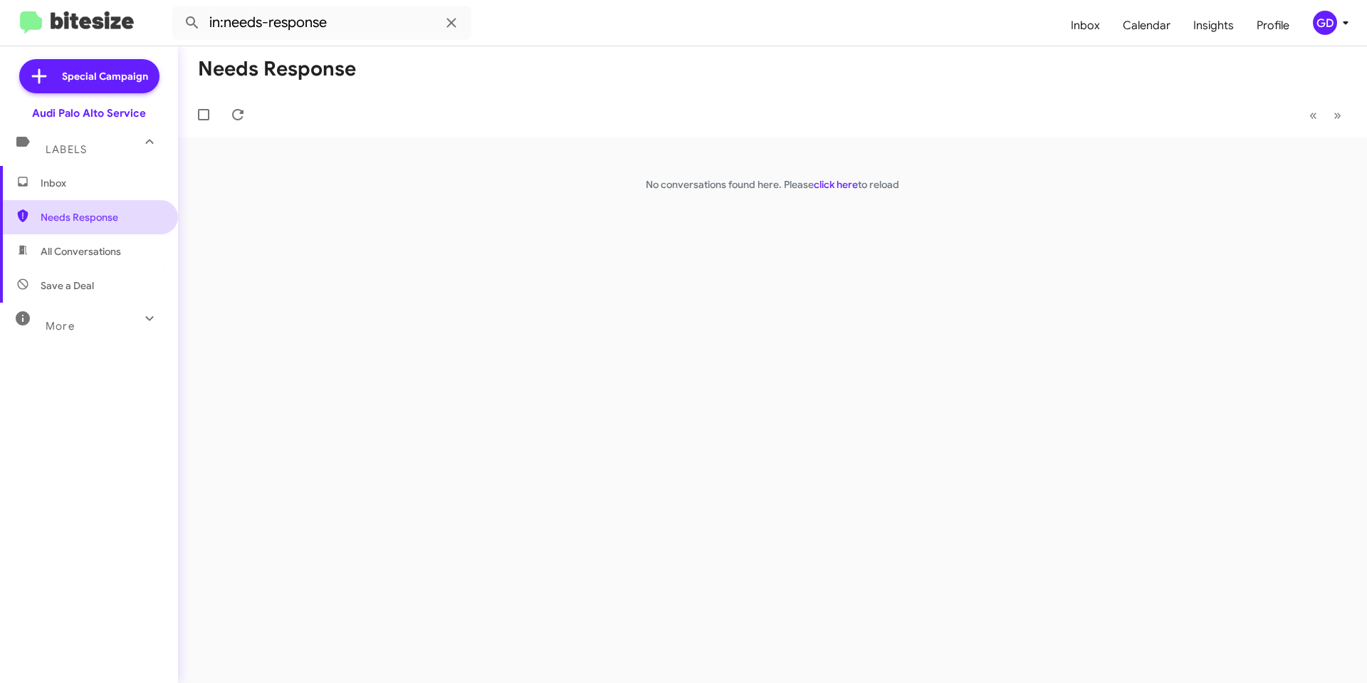
click at [83, 214] on span "Needs Response" at bounding box center [101, 217] width 121 height 14
click at [1317, 21] on div "GD" at bounding box center [1325, 23] width 24 height 24
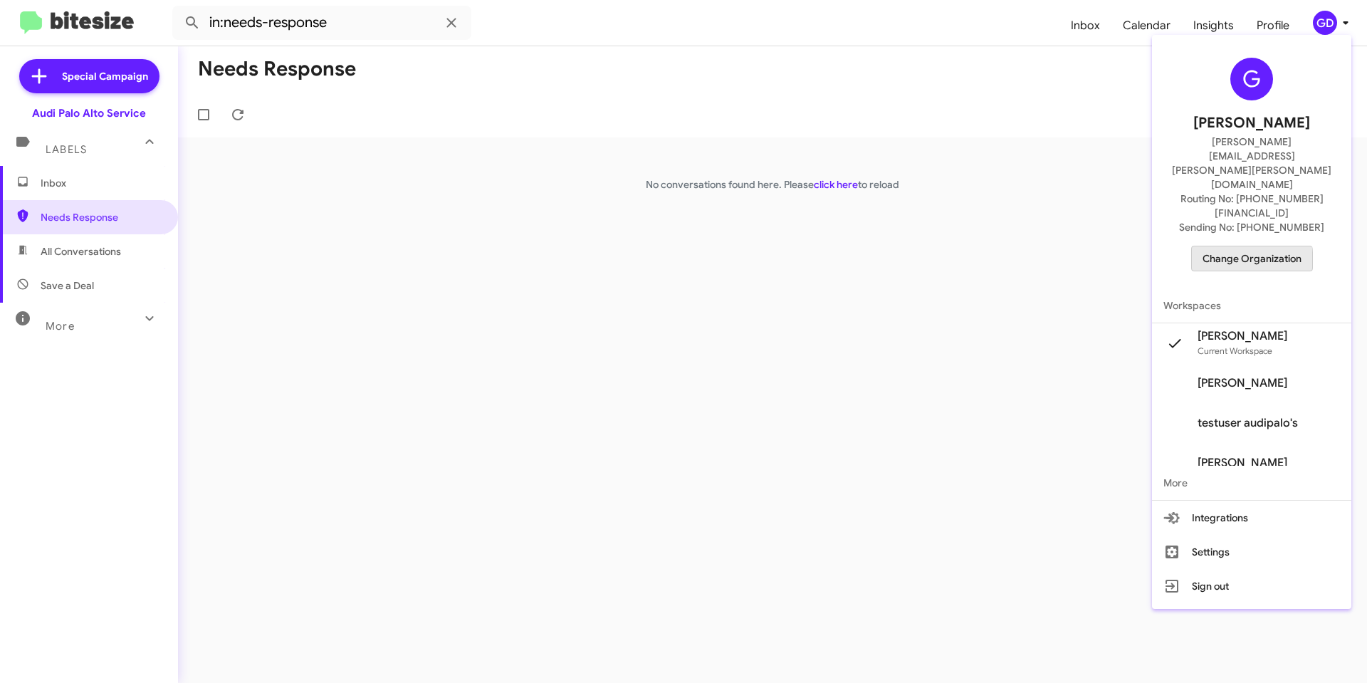
click at [1258, 246] on span "Change Organization" at bounding box center [1252, 258] width 99 height 24
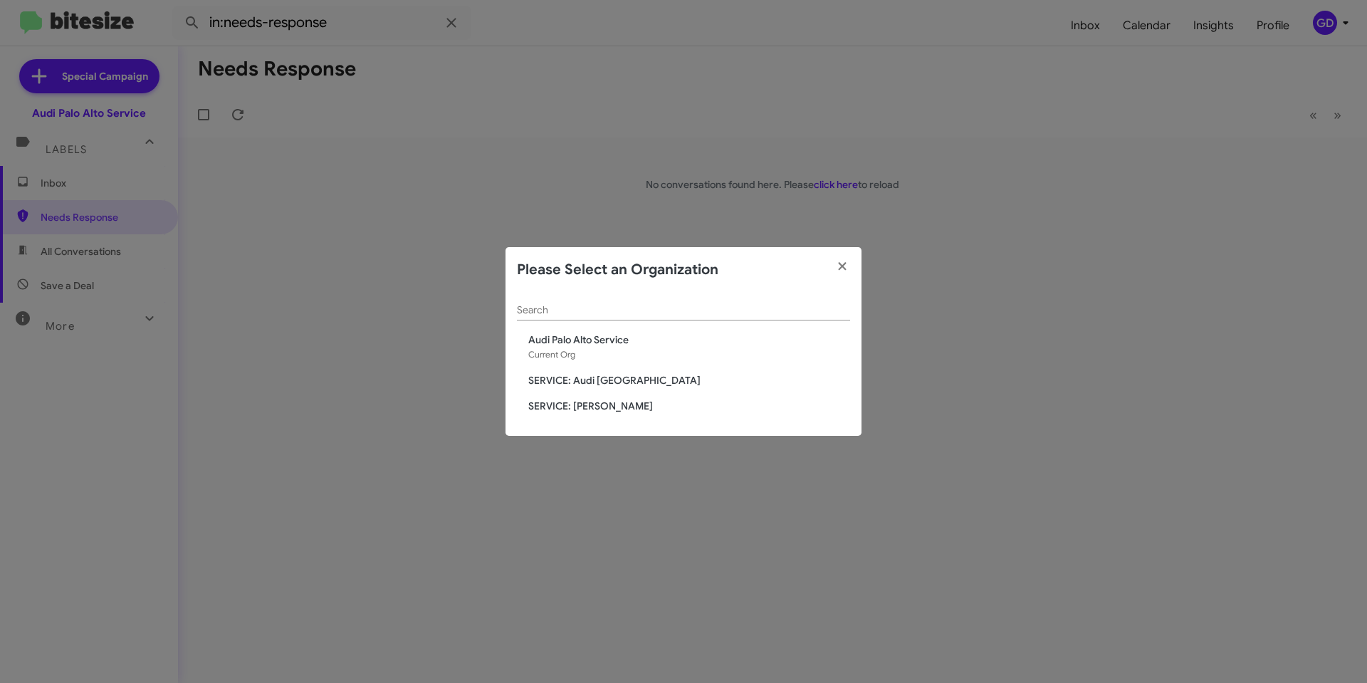
click at [607, 381] on span "SERVICE: Audi [GEOGRAPHIC_DATA]" at bounding box center [689, 380] width 322 height 14
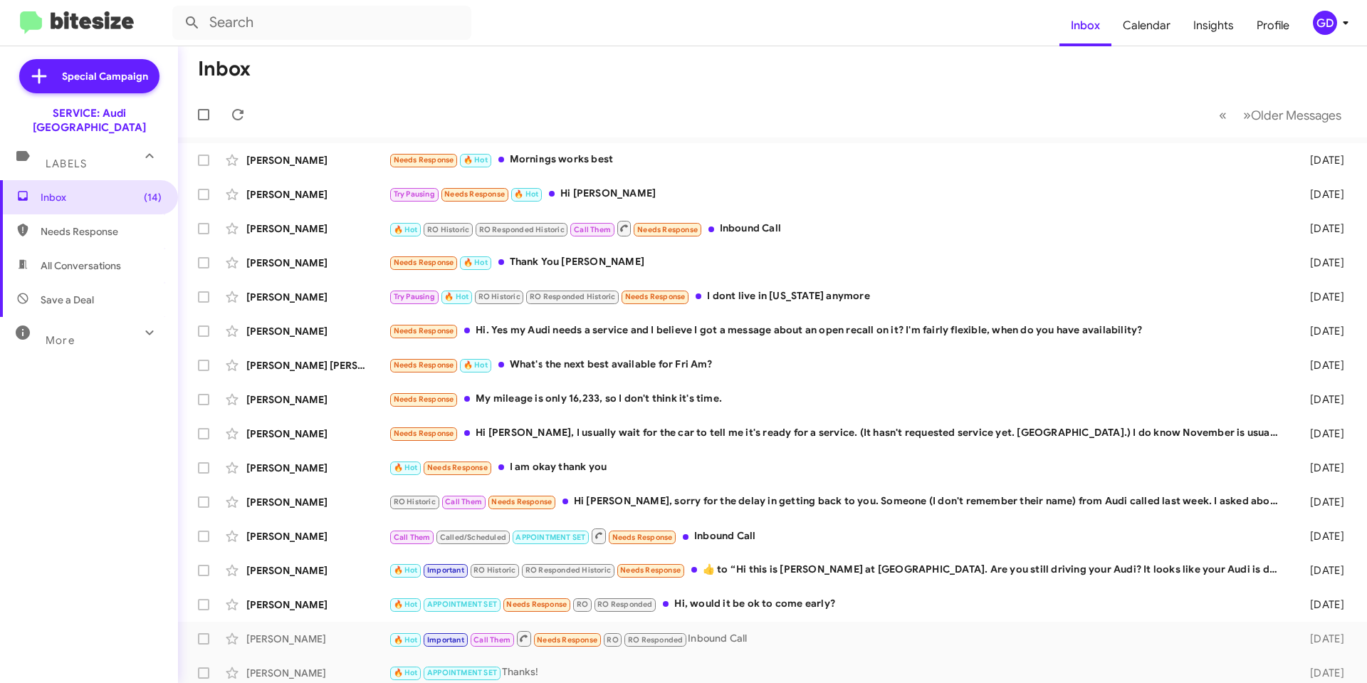
click at [90, 224] on span "Needs Response" at bounding box center [101, 231] width 121 height 14
type input "in:needs-response"
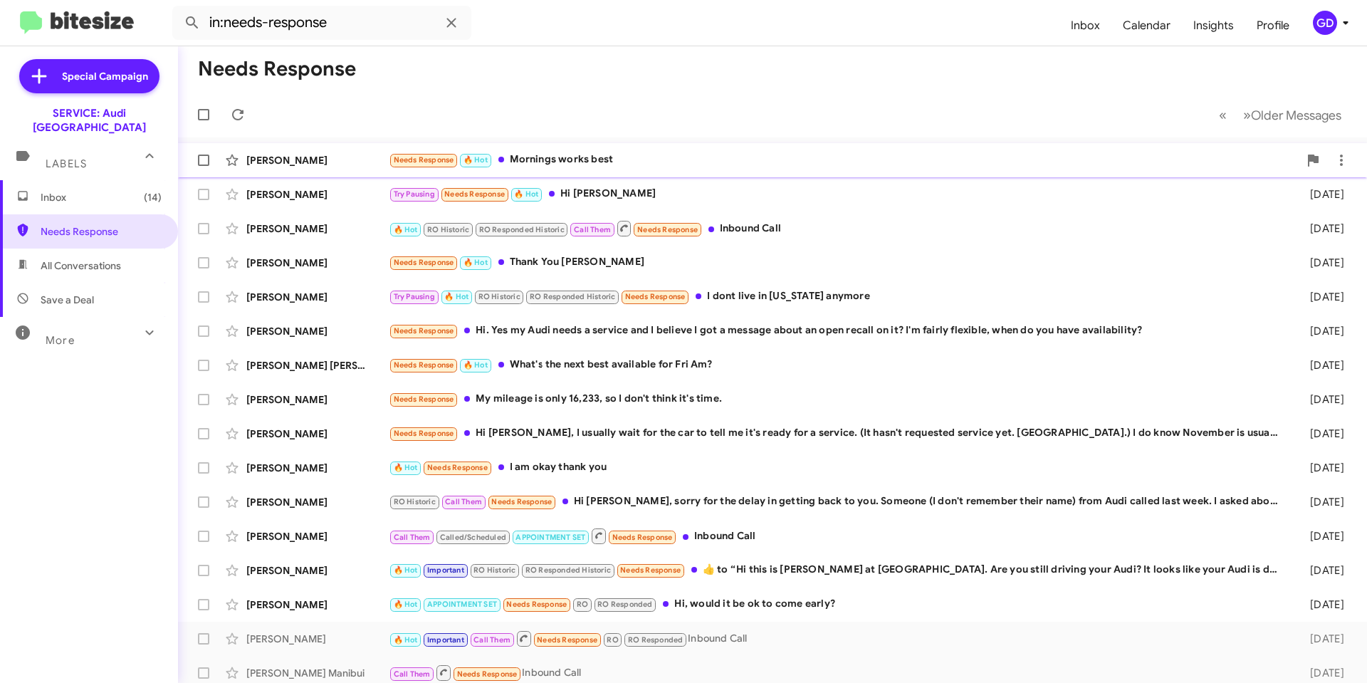
click at [268, 161] on div "[PERSON_NAME]" at bounding box center [317, 160] width 142 height 14
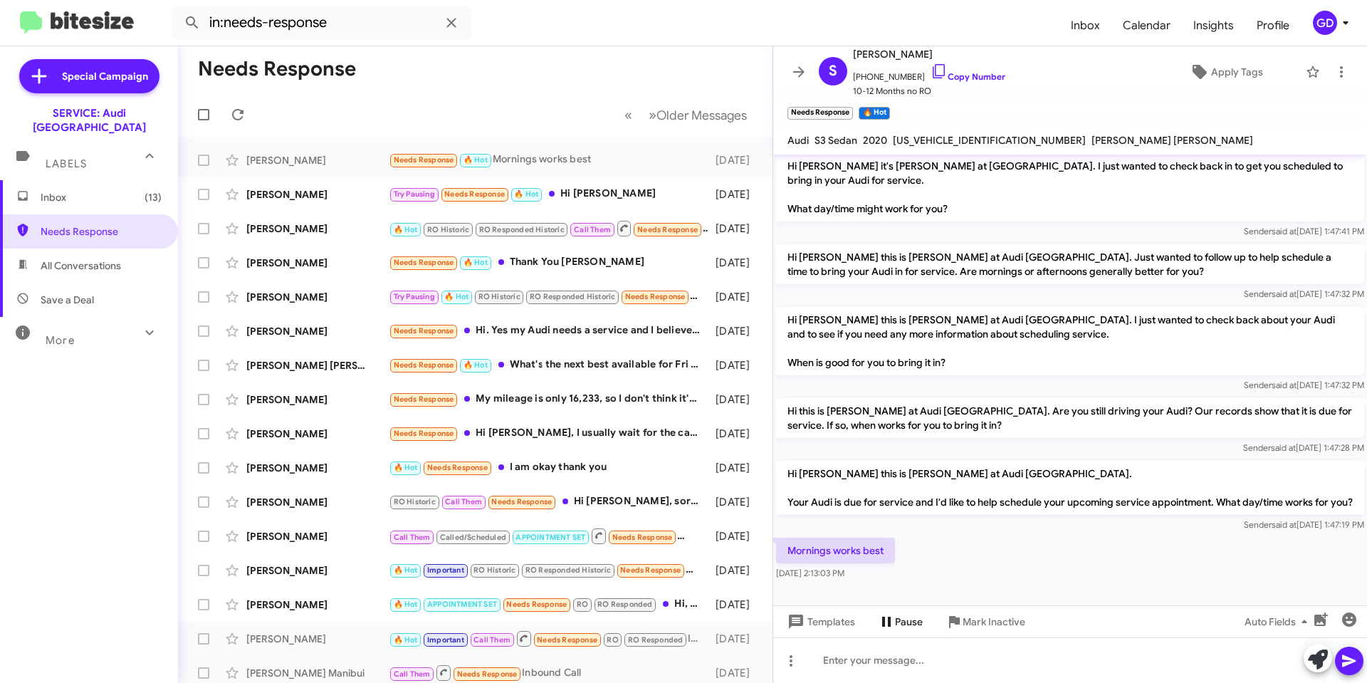
scroll to position [273, 0]
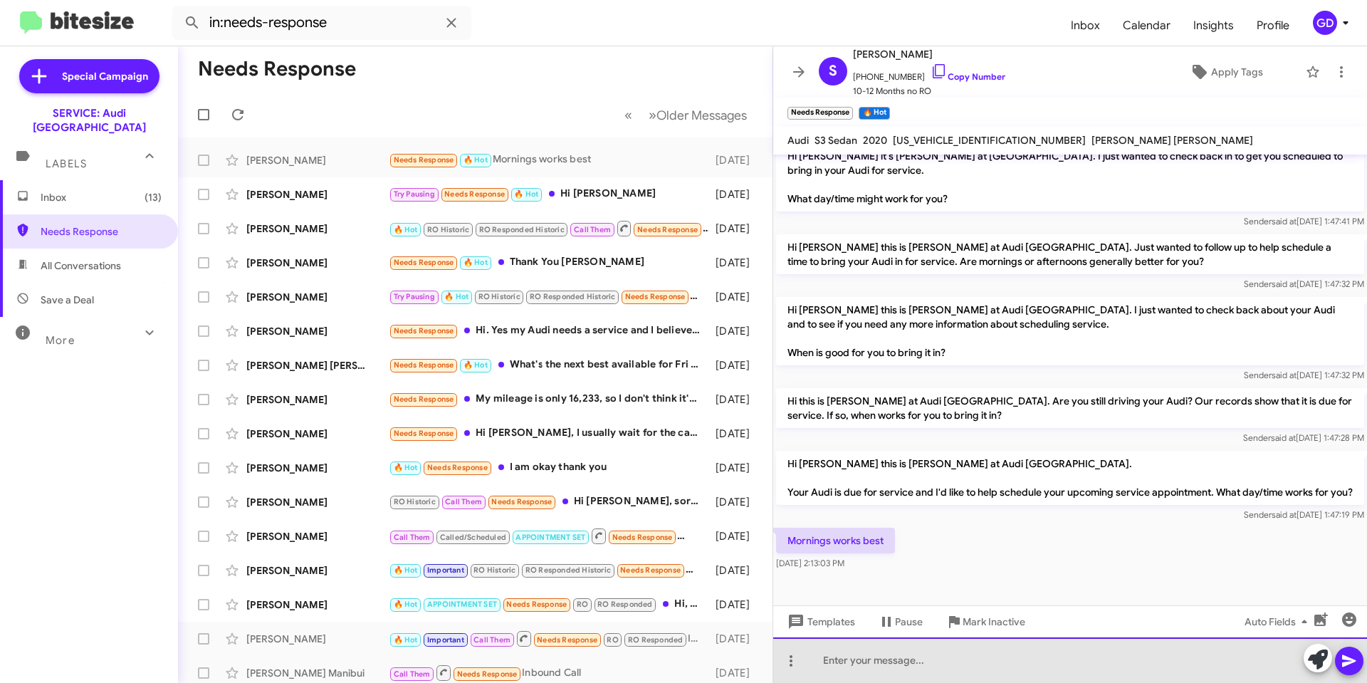
click at [828, 663] on div at bounding box center [1070, 660] width 594 height 46
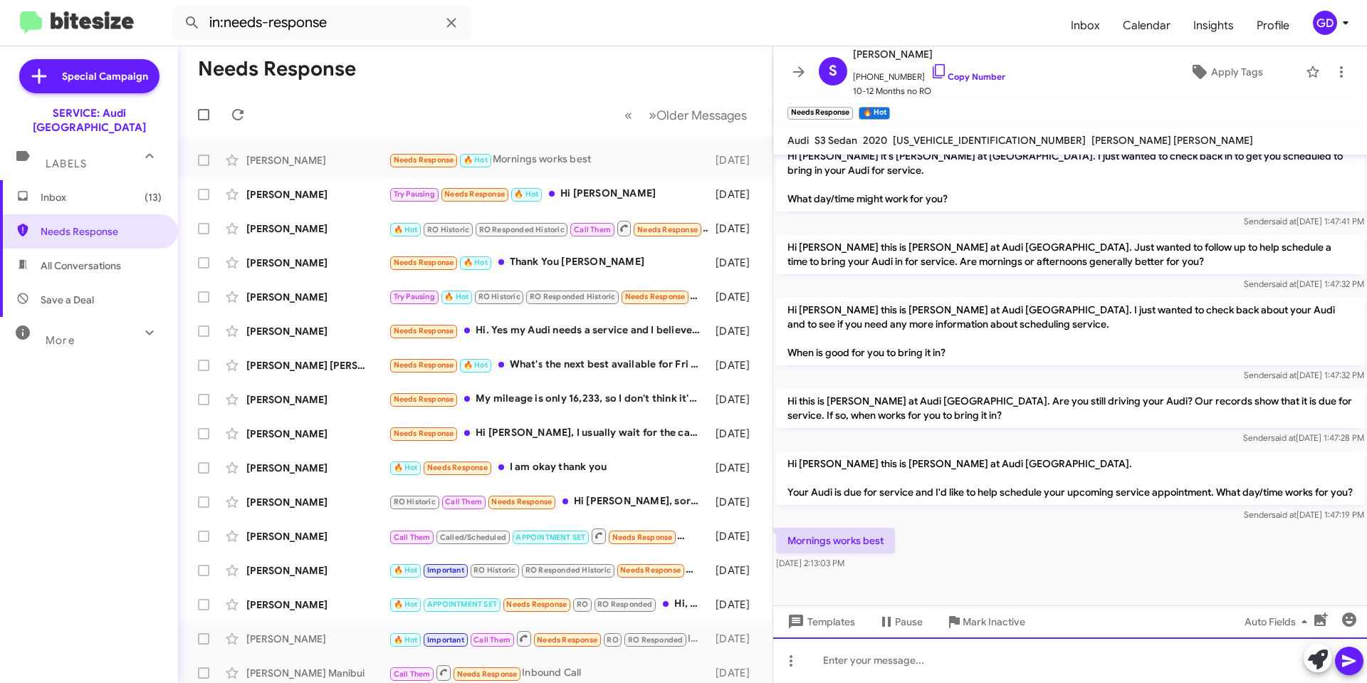
drag, startPoint x: 853, startPoint y: 659, endPoint x: 867, endPoint y: 659, distance: 14.2
click at [854, 659] on div at bounding box center [1070, 660] width 594 height 46
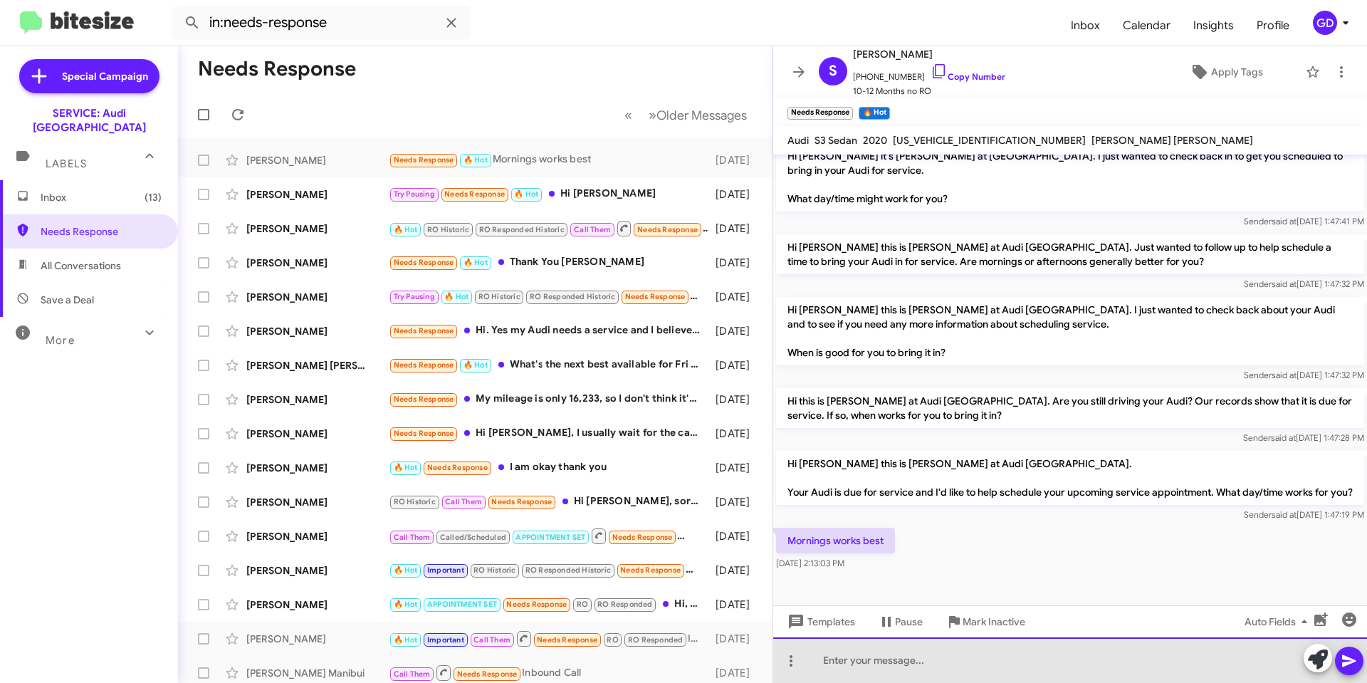
paste div
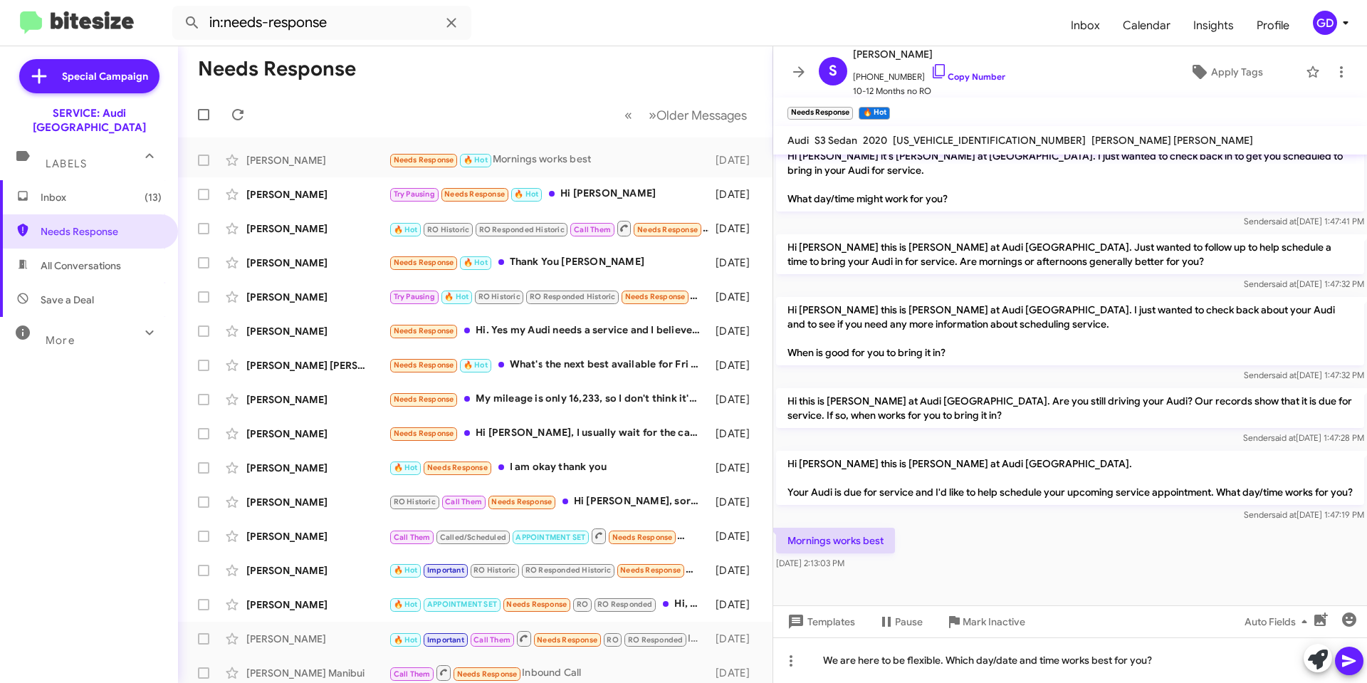
click at [1345, 661] on icon at bounding box center [1349, 660] width 17 height 17
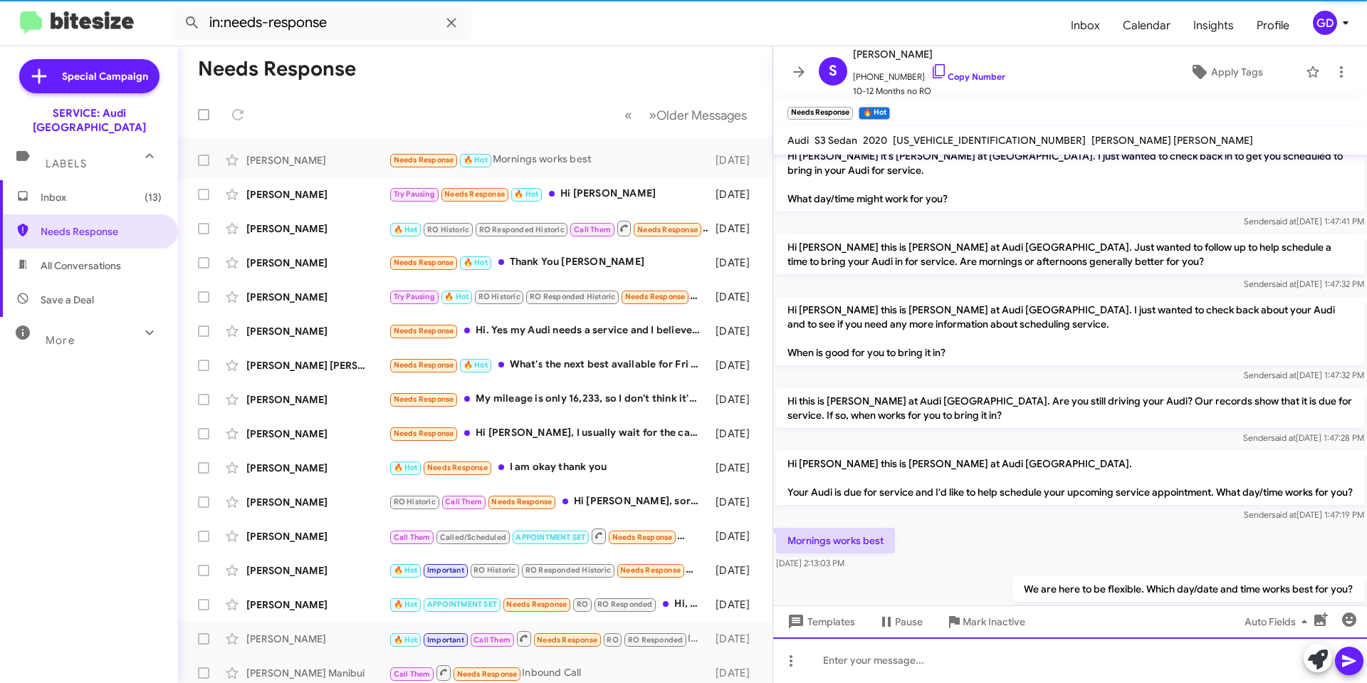
scroll to position [0, 0]
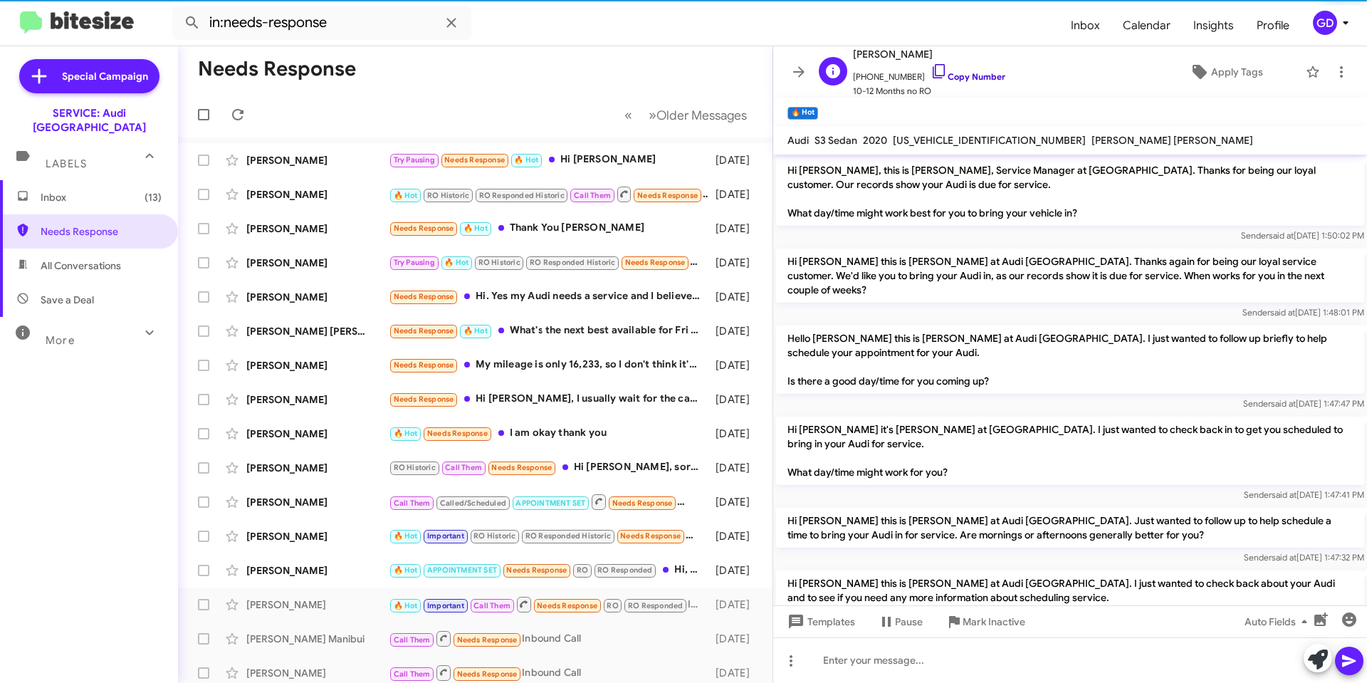
click at [970, 77] on link "Copy Number" at bounding box center [968, 76] width 75 height 11
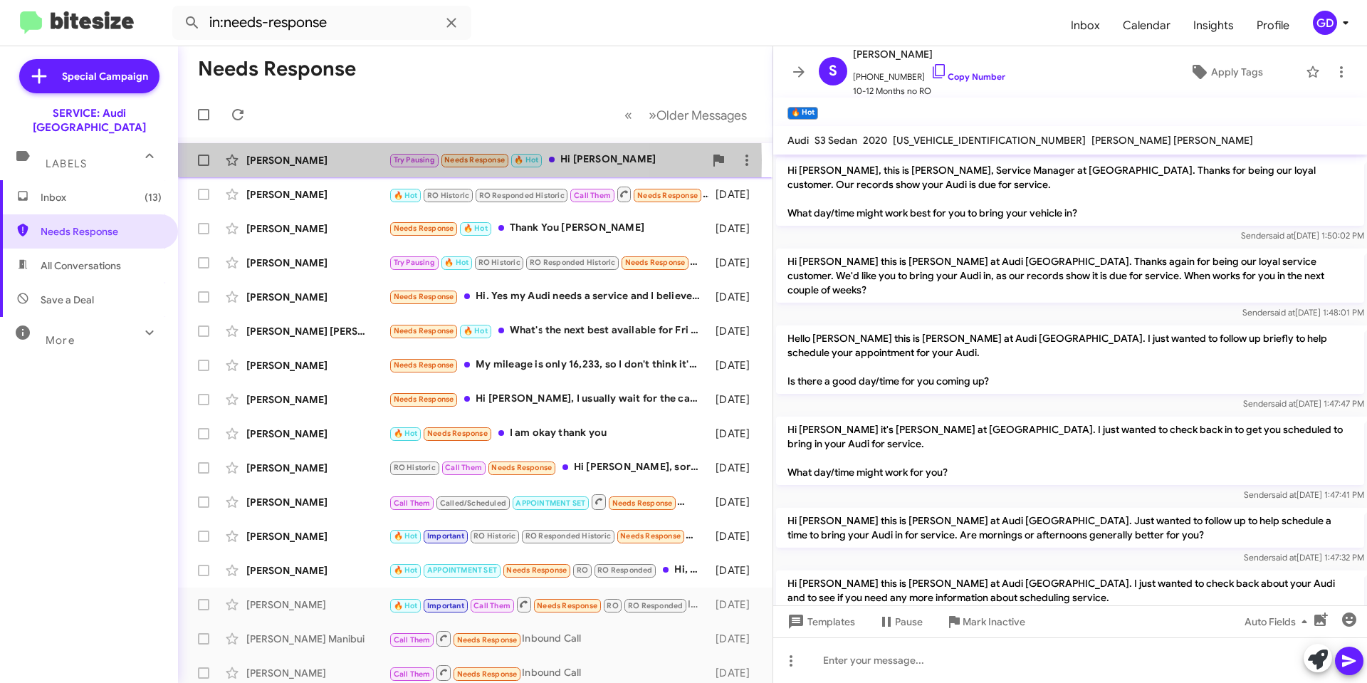
click at [253, 160] on div "[PERSON_NAME]" at bounding box center [317, 160] width 142 height 14
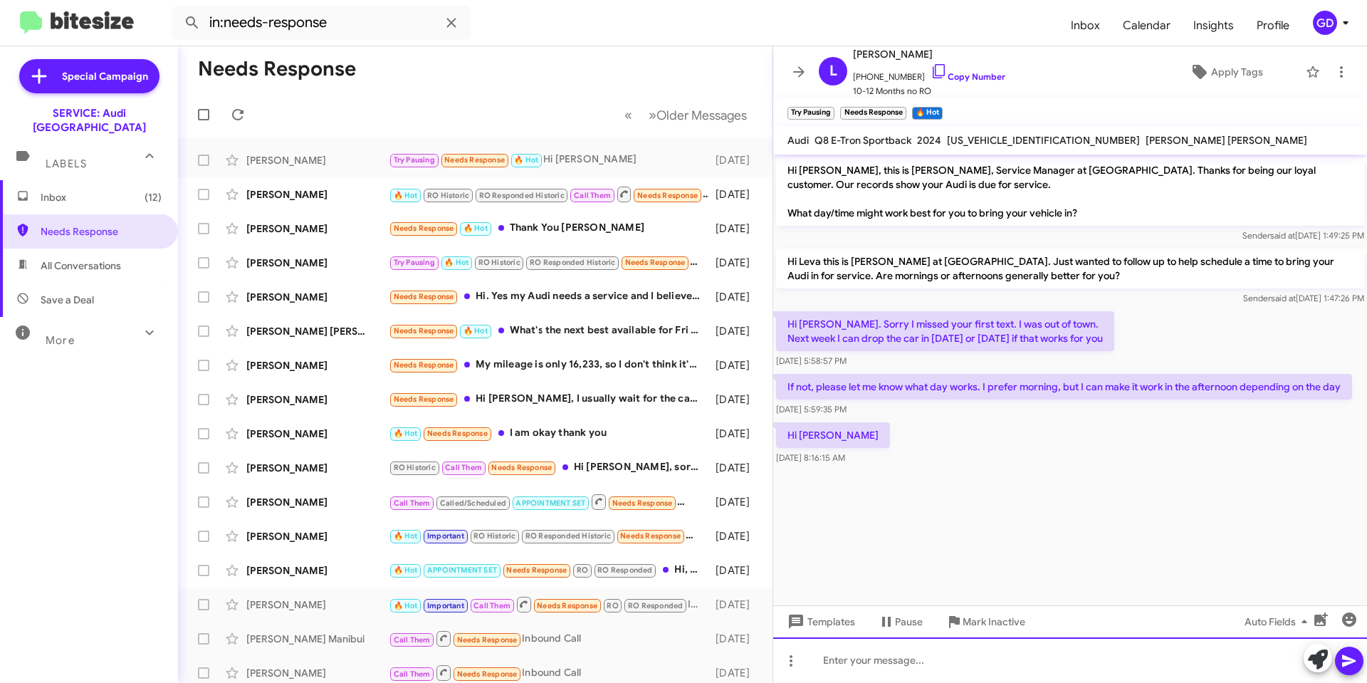
drag, startPoint x: 822, startPoint y: 657, endPoint x: 902, endPoint y: 657, distance: 79.8
click at [823, 657] on div at bounding box center [1070, 660] width 594 height 46
click at [833, 662] on div at bounding box center [1070, 660] width 594 height 46
drag, startPoint x: 953, startPoint y: 664, endPoint x: 985, endPoint y: 656, distance: 33.0
click at [956, 663] on div "I apologize for the delay." at bounding box center [1070, 660] width 594 height 46
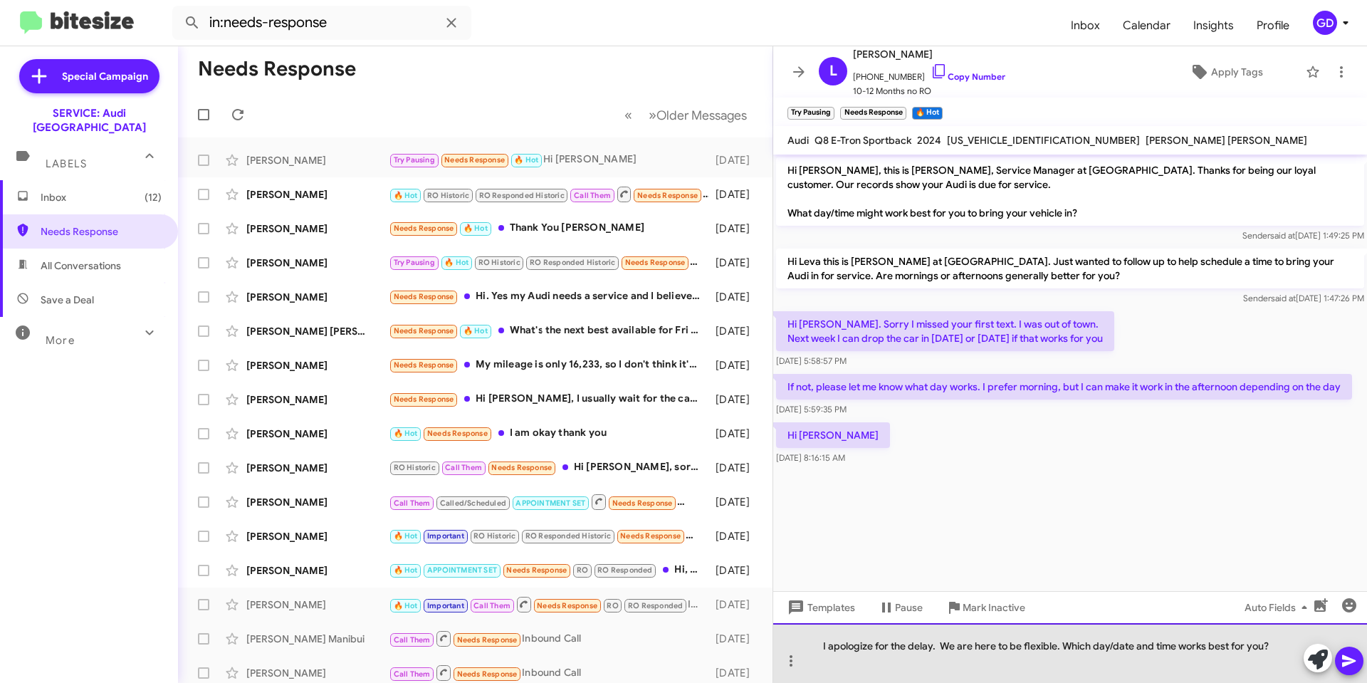
drag, startPoint x: 1265, startPoint y: 646, endPoint x: 1253, endPoint y: 605, distance: 42.4
click at [1265, 644] on div "I apologize for the delay. We are here to be flexible. Which day/date and time …" at bounding box center [1070, 653] width 594 height 60
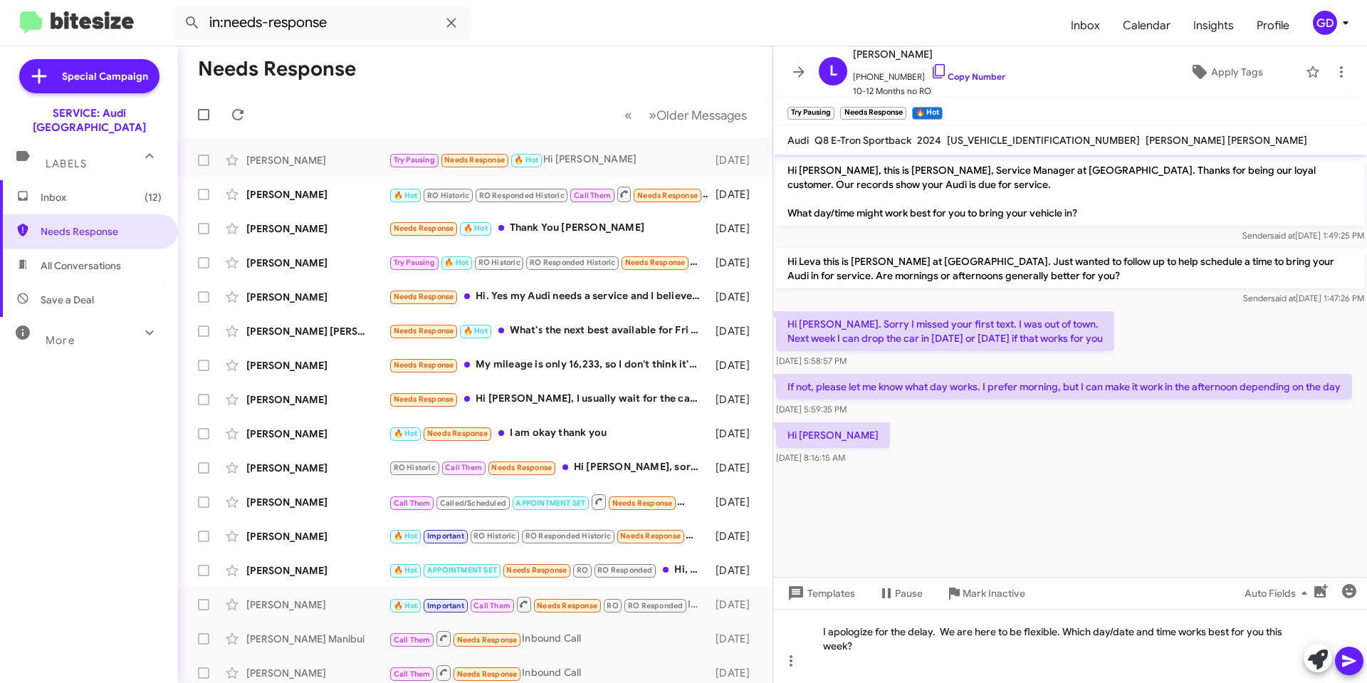
click at [1352, 661] on icon at bounding box center [1349, 660] width 17 height 17
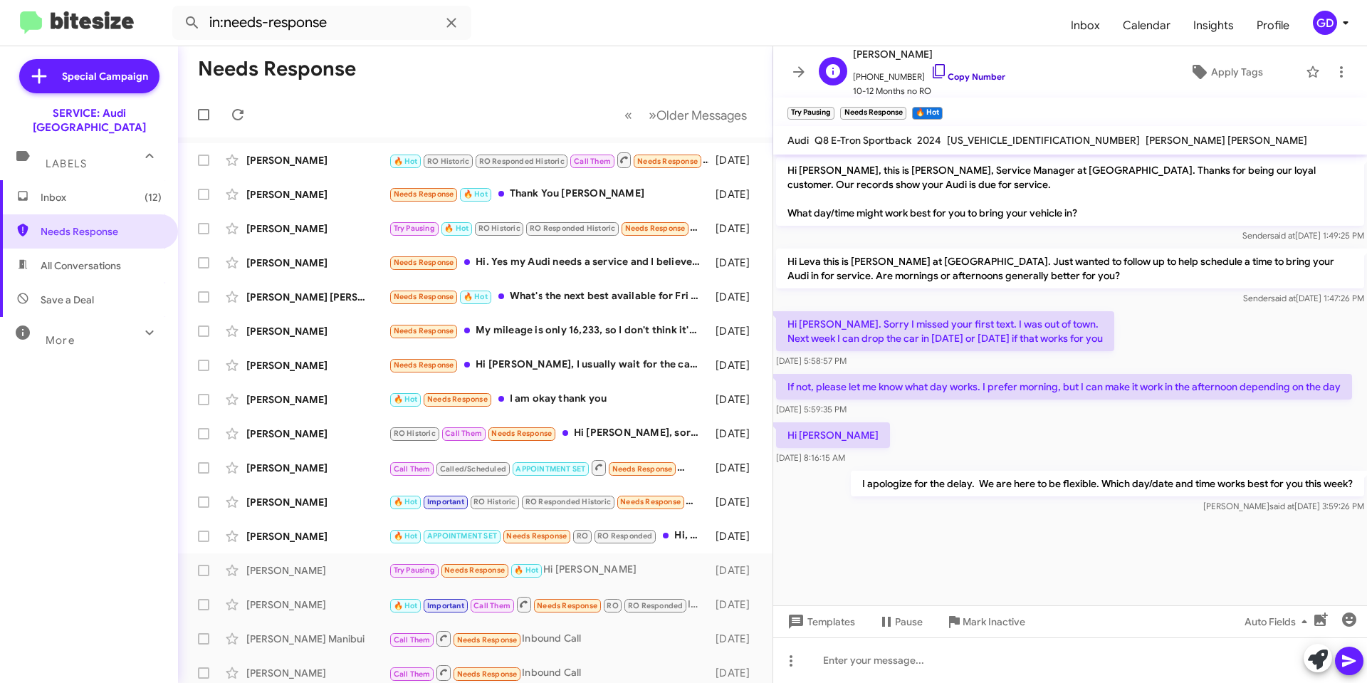
click at [954, 75] on link "Copy Number" at bounding box center [968, 76] width 75 height 11
click at [272, 160] on div "[PERSON_NAME]" at bounding box center [317, 160] width 142 height 14
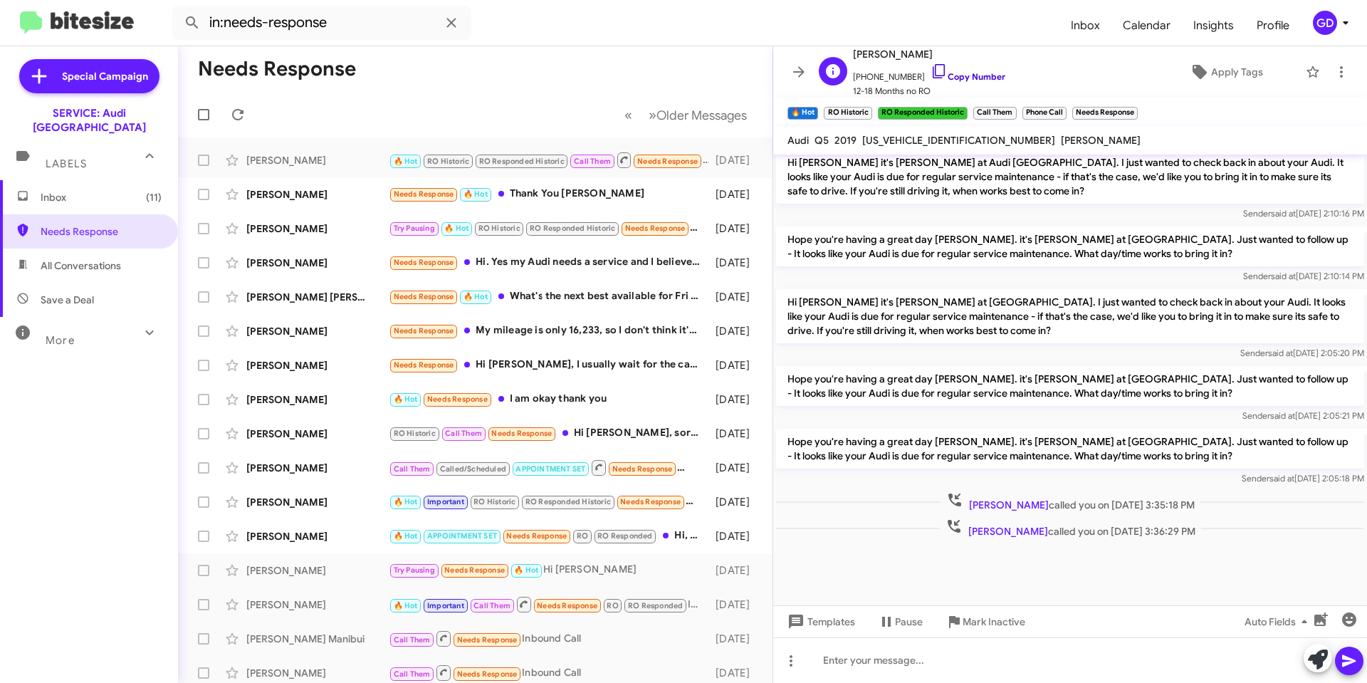
click at [959, 75] on link "Copy Number" at bounding box center [968, 76] width 75 height 11
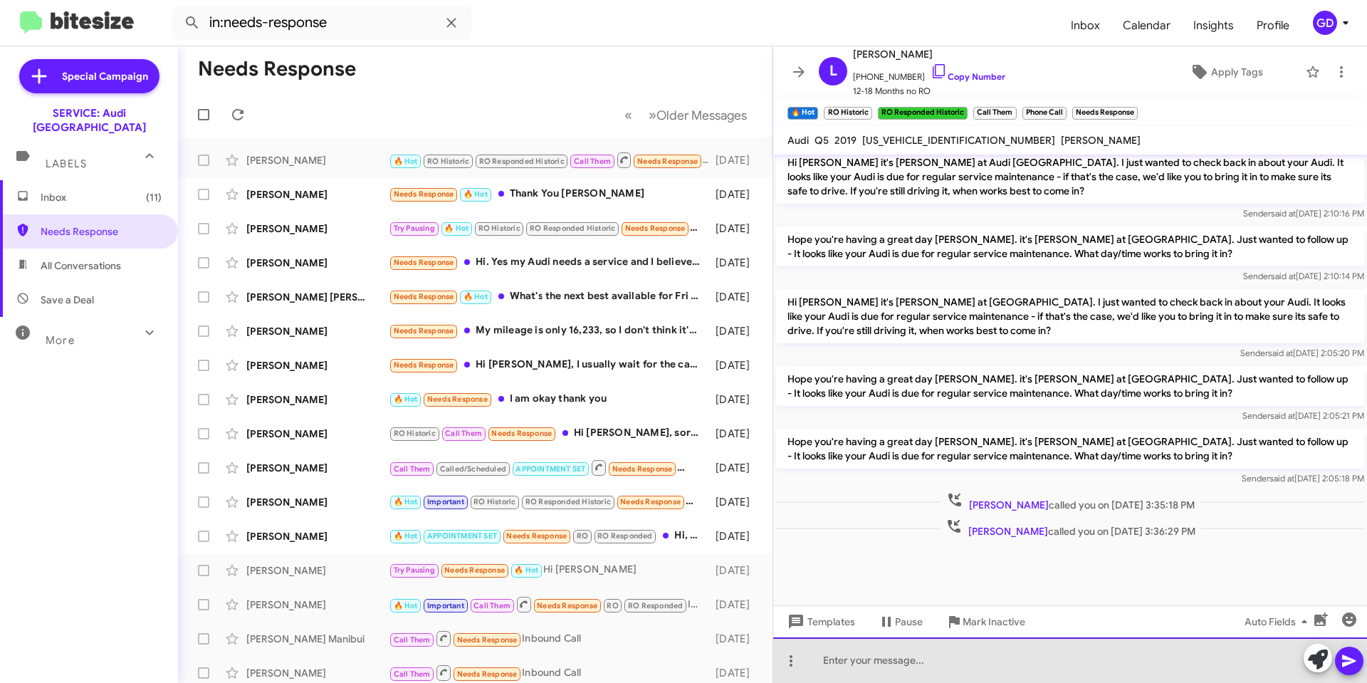
click at [852, 663] on div at bounding box center [1070, 660] width 594 height 46
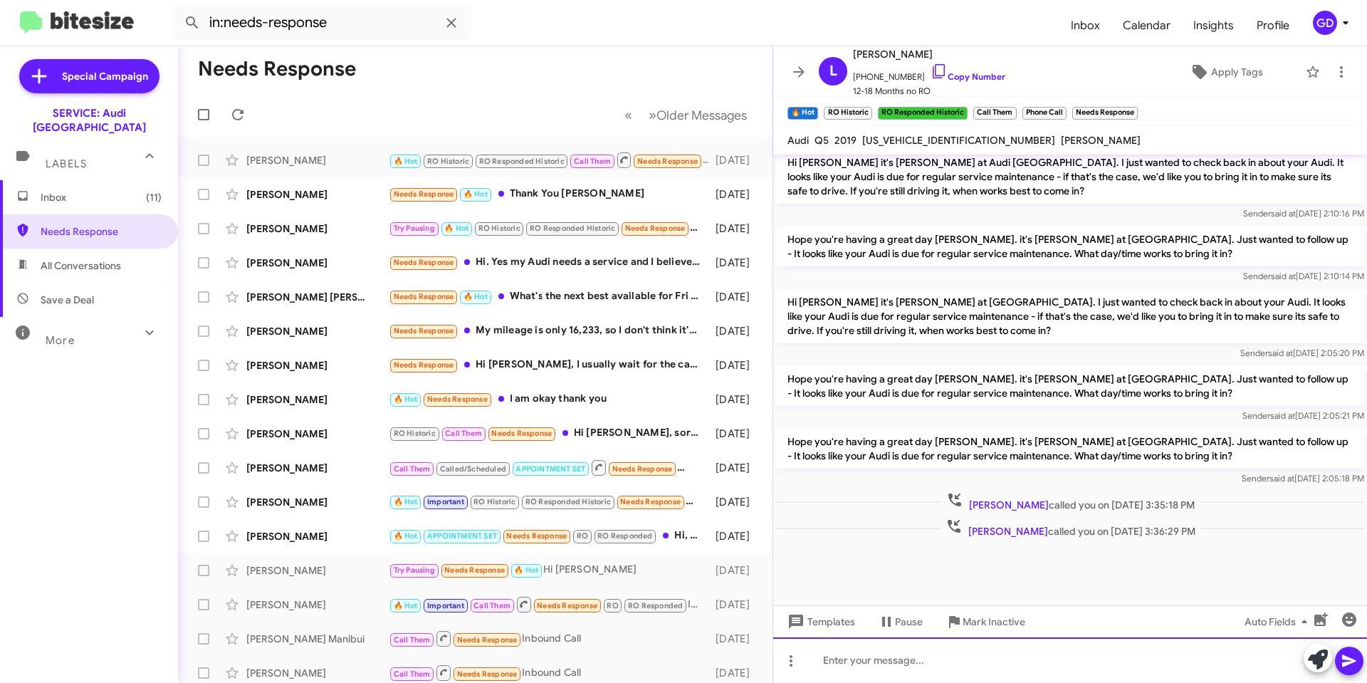
click at [844, 660] on div at bounding box center [1070, 660] width 594 height 46
click at [899, 662] on div "Hi [PERSON_NAME]," at bounding box center [1070, 660] width 594 height 46
click at [918, 665] on div "Hi [PERSON_NAME]," at bounding box center [1070, 660] width 594 height 46
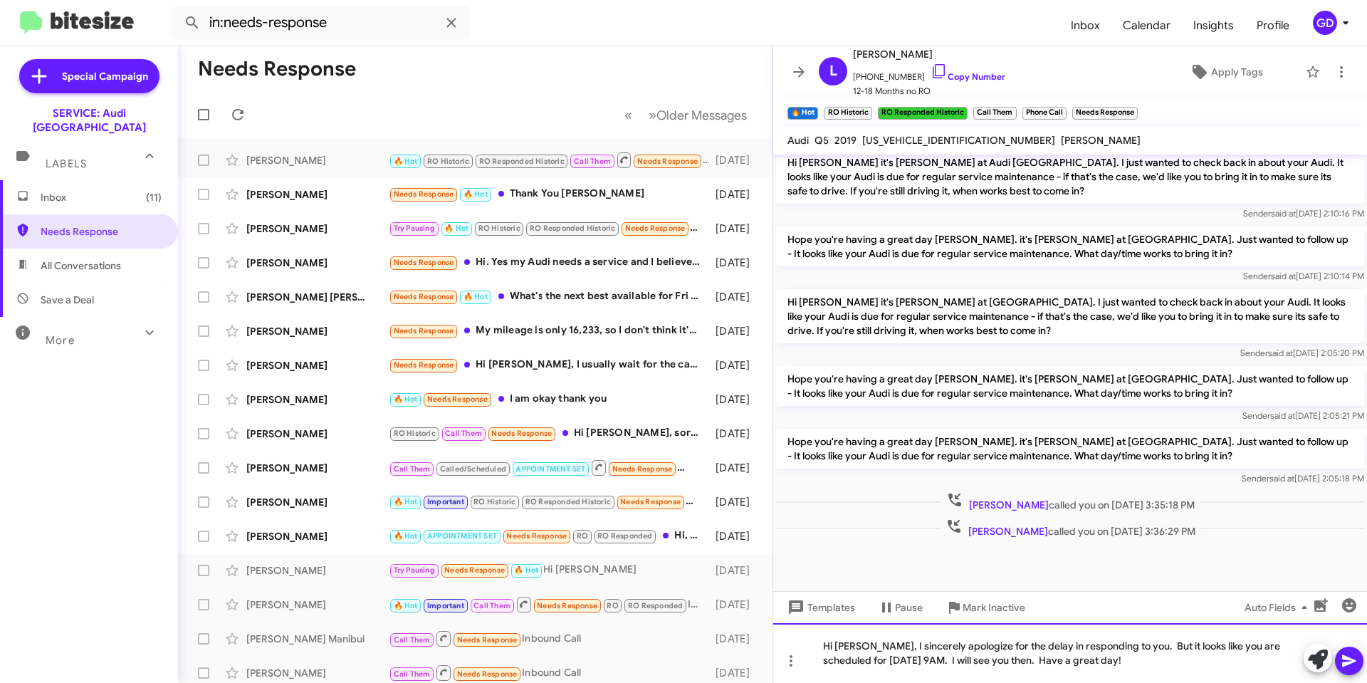
click at [1053, 655] on div "Hi [PERSON_NAME], I sincerely apologize for the delay in responding to you. But…" at bounding box center [1070, 653] width 594 height 60
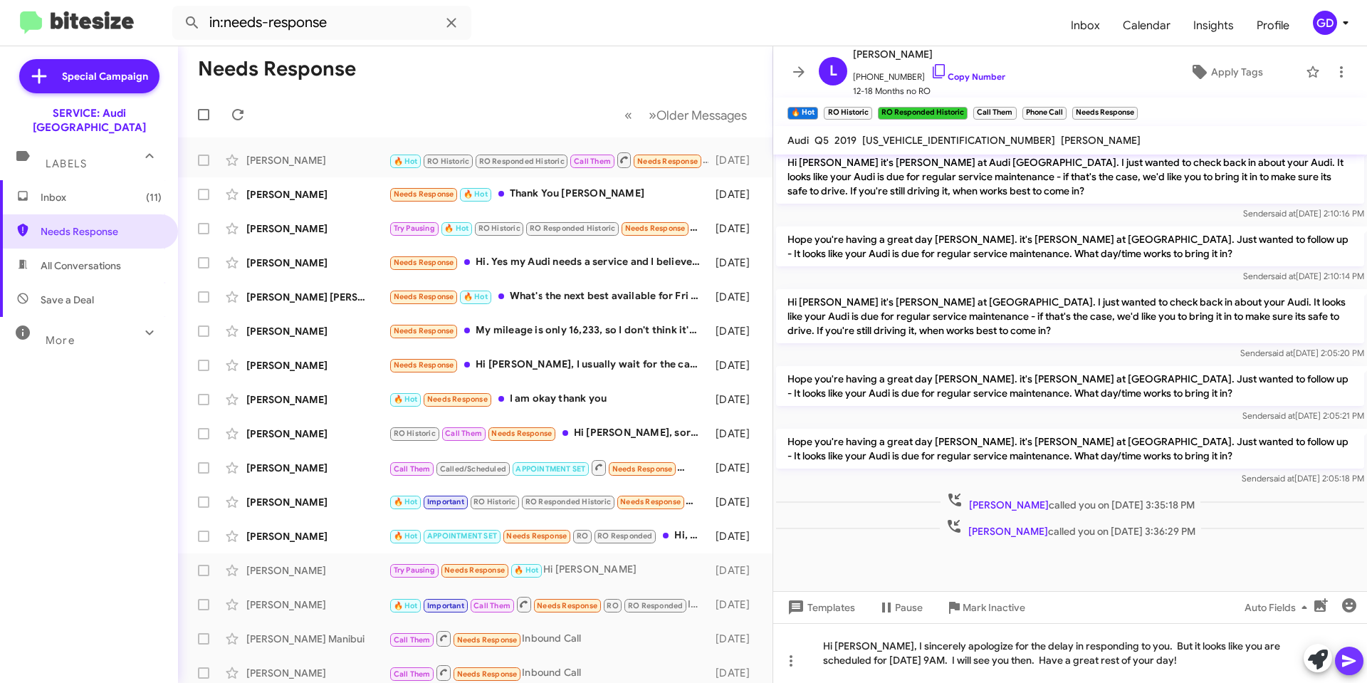
click at [1350, 657] on icon at bounding box center [1349, 660] width 17 height 17
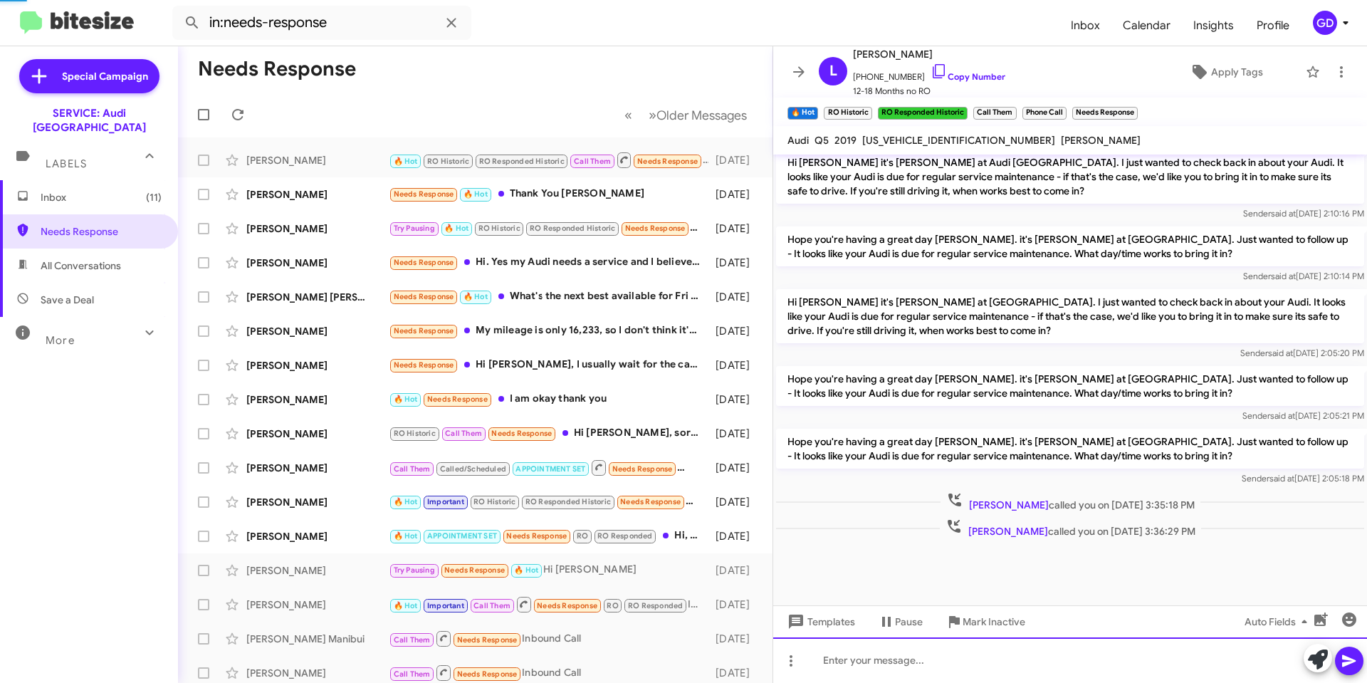
scroll to position [0, 0]
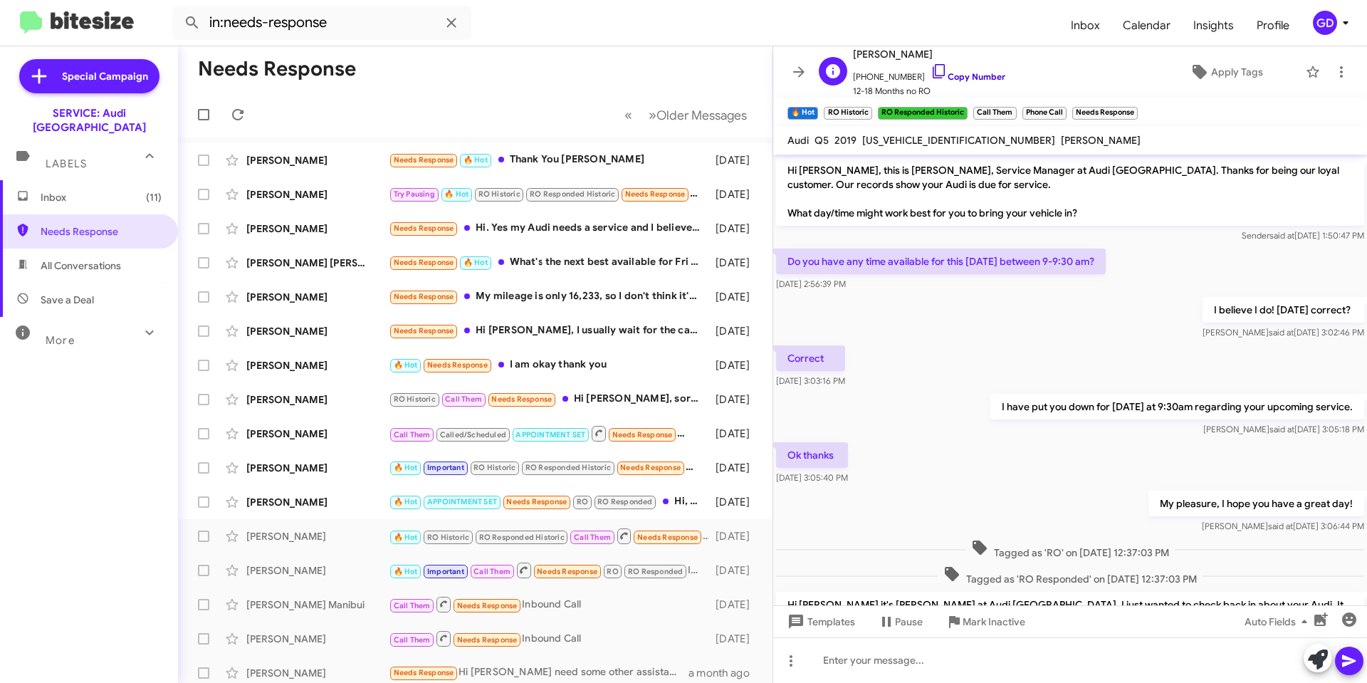
click at [964, 75] on link "Copy Number" at bounding box center [968, 76] width 75 height 11
click at [1233, 66] on span "Apply Tags" at bounding box center [1237, 72] width 52 height 26
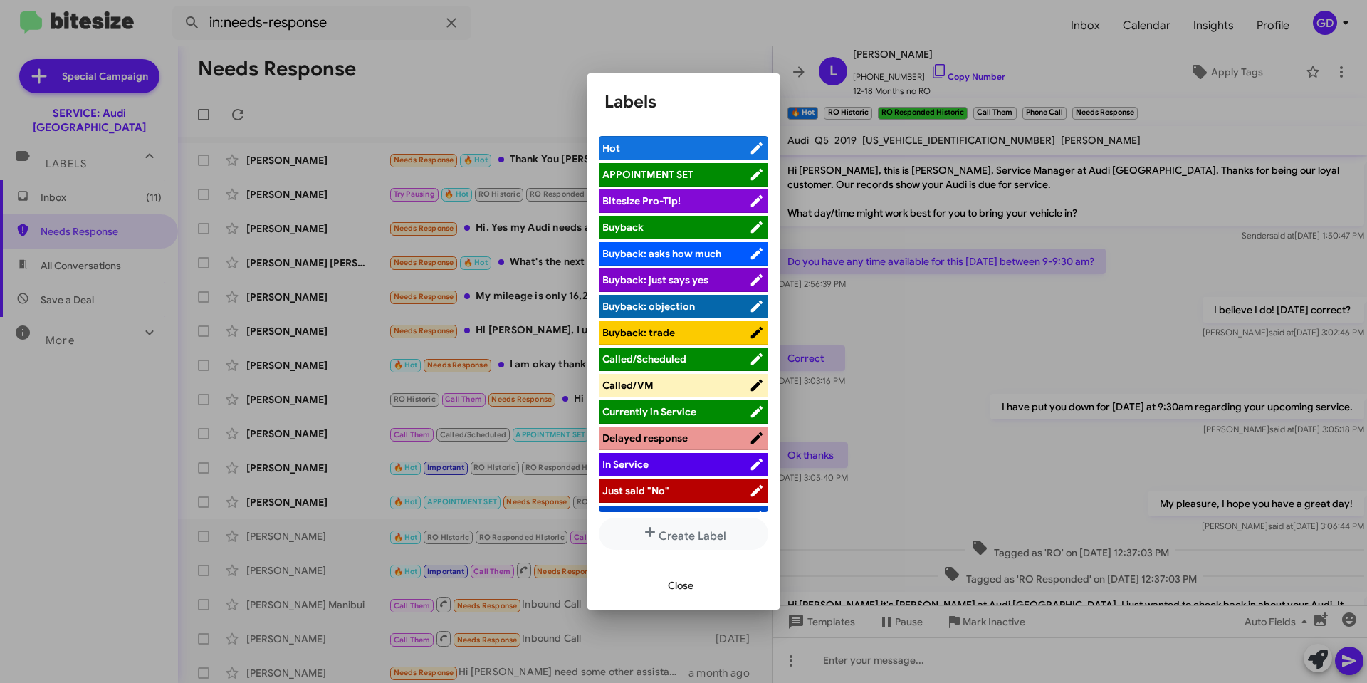
click at [652, 175] on span "APPOINTMENT SET" at bounding box center [647, 174] width 91 height 13
click at [677, 587] on span "Close" at bounding box center [681, 586] width 26 height 26
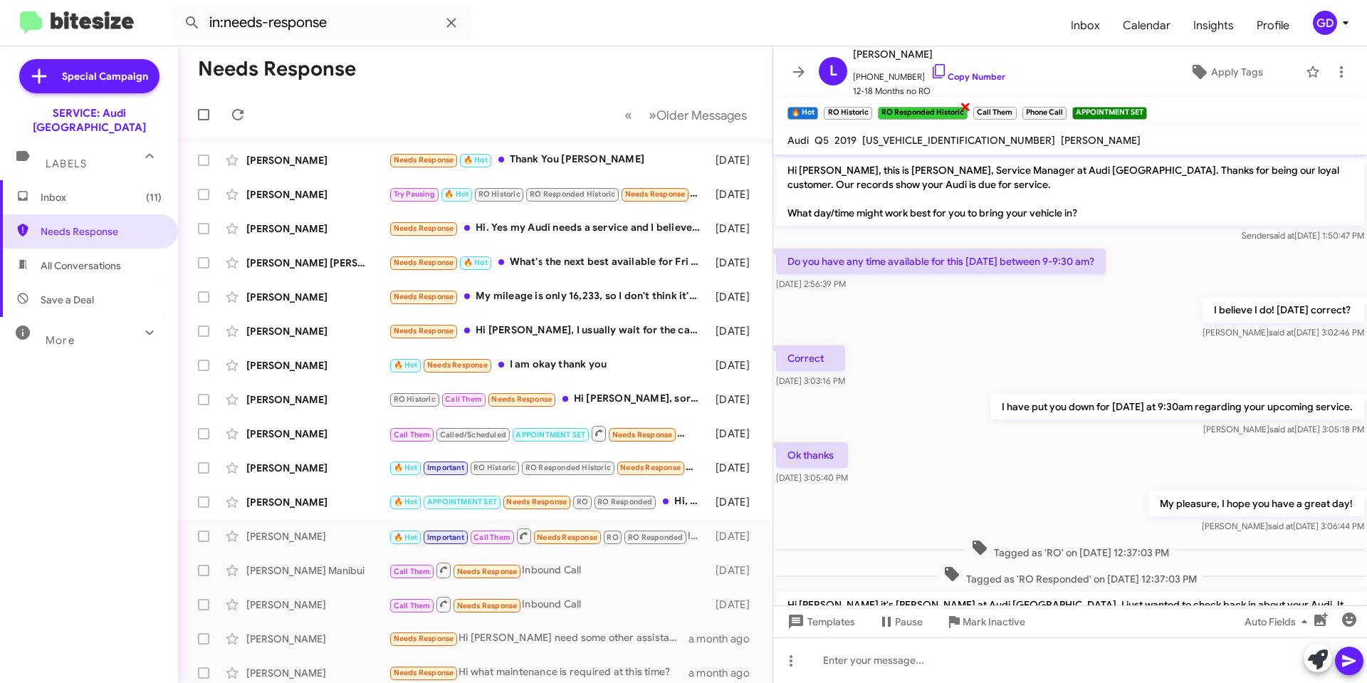
click at [964, 106] on span "×" at bounding box center [965, 106] width 11 height 17
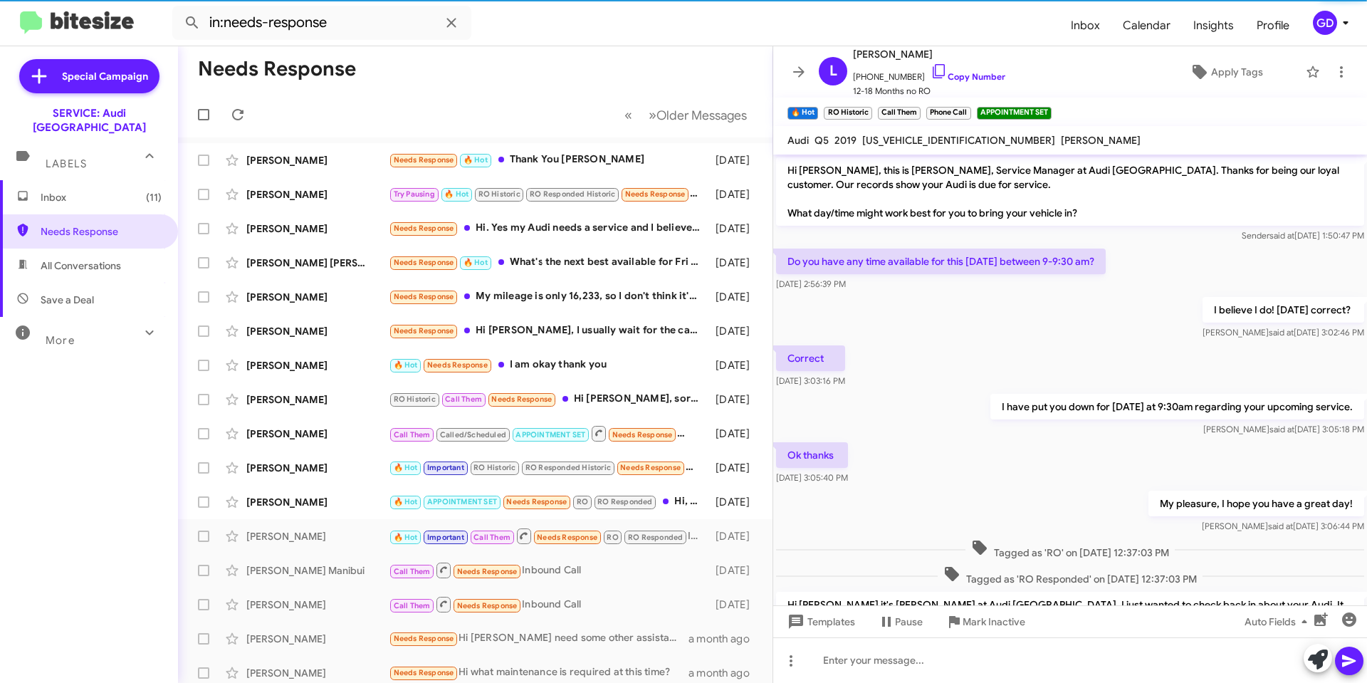
click at [867, 105] on span "×" at bounding box center [869, 106] width 9 height 17
click at [912, 108] on span "×" at bounding box center [914, 106] width 11 height 17
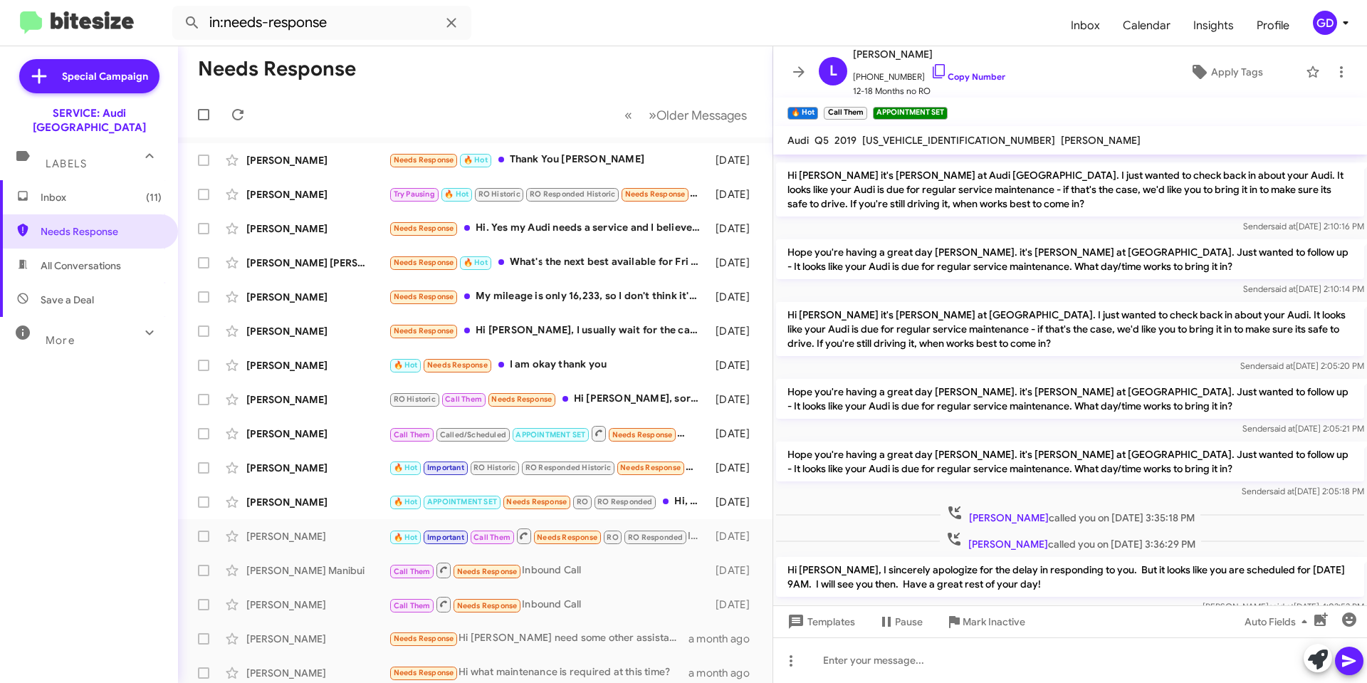
scroll to position [648, 0]
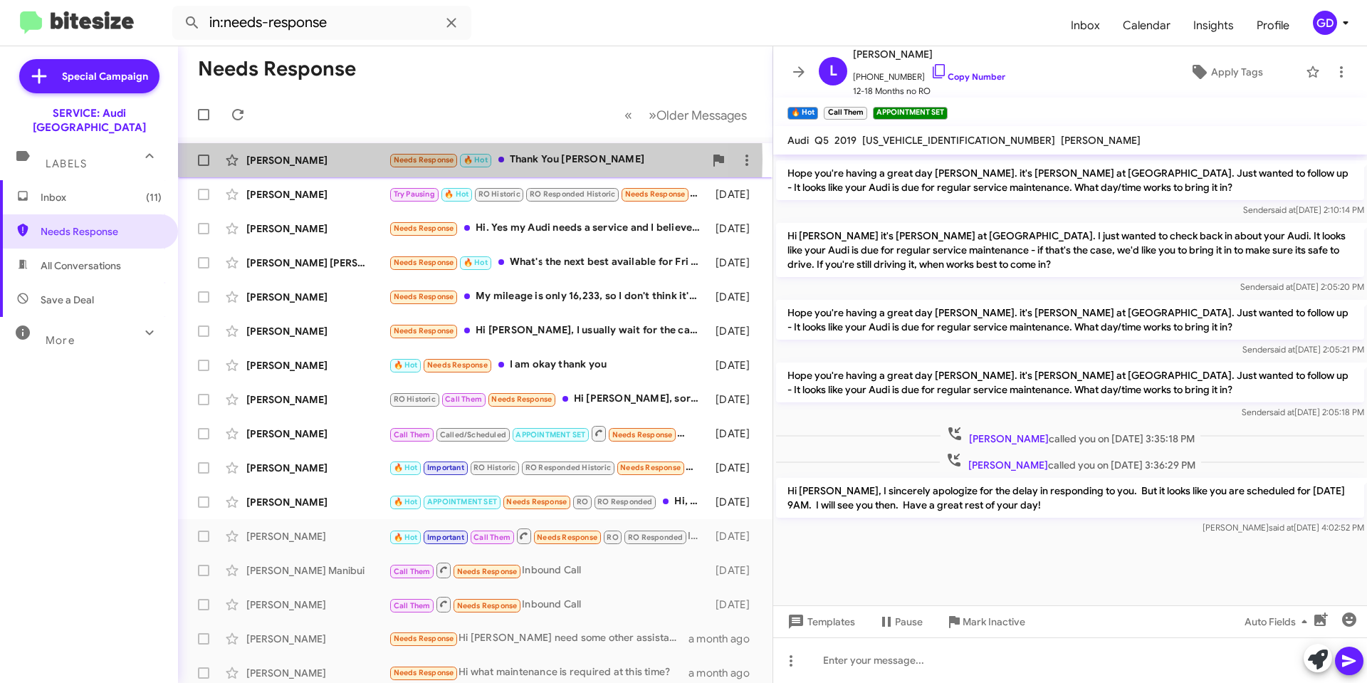
click at [293, 159] on div "[PERSON_NAME]" at bounding box center [317, 160] width 142 height 14
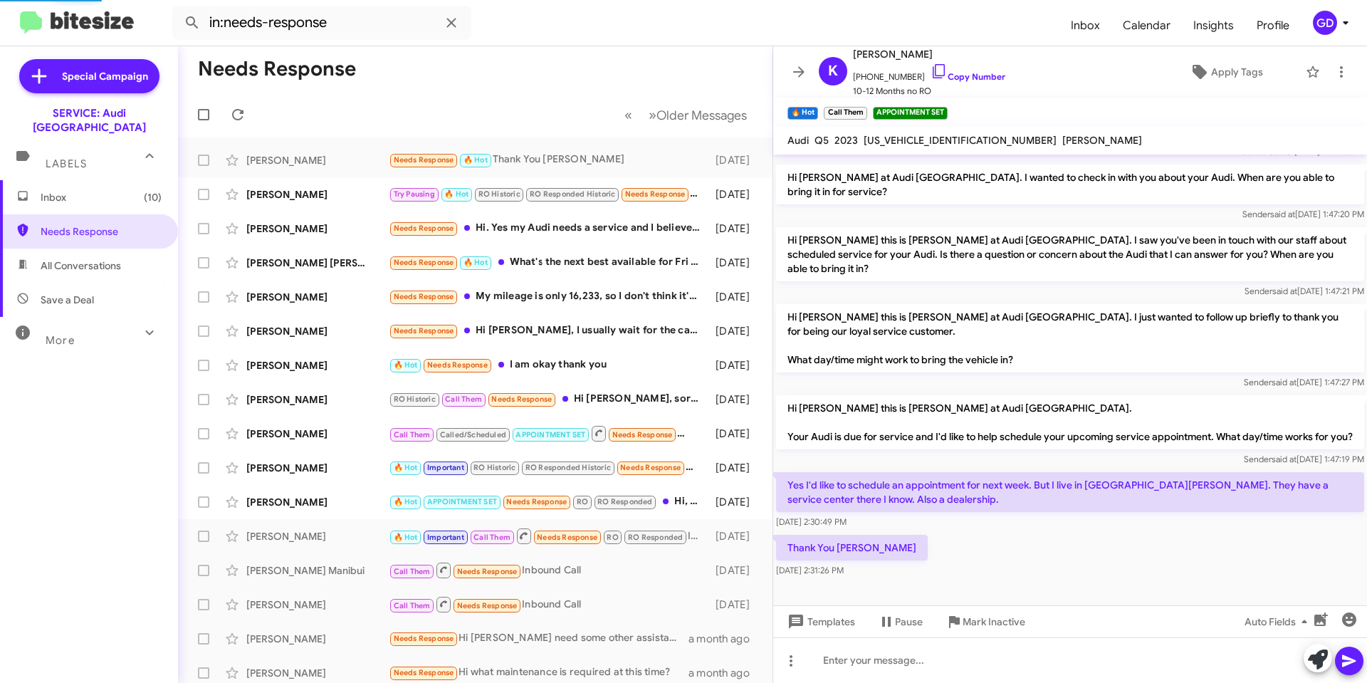
scroll to position [84, 0]
click at [1001, 501] on p "Yes I'd like to schedule an appointment for next week. But I live in [GEOGRAPHI…" at bounding box center [1070, 492] width 588 height 40
drag, startPoint x: 949, startPoint y: 74, endPoint x: 956, endPoint y: 80, distance: 8.6
click at [950, 74] on link "Copy Number" at bounding box center [968, 76] width 75 height 11
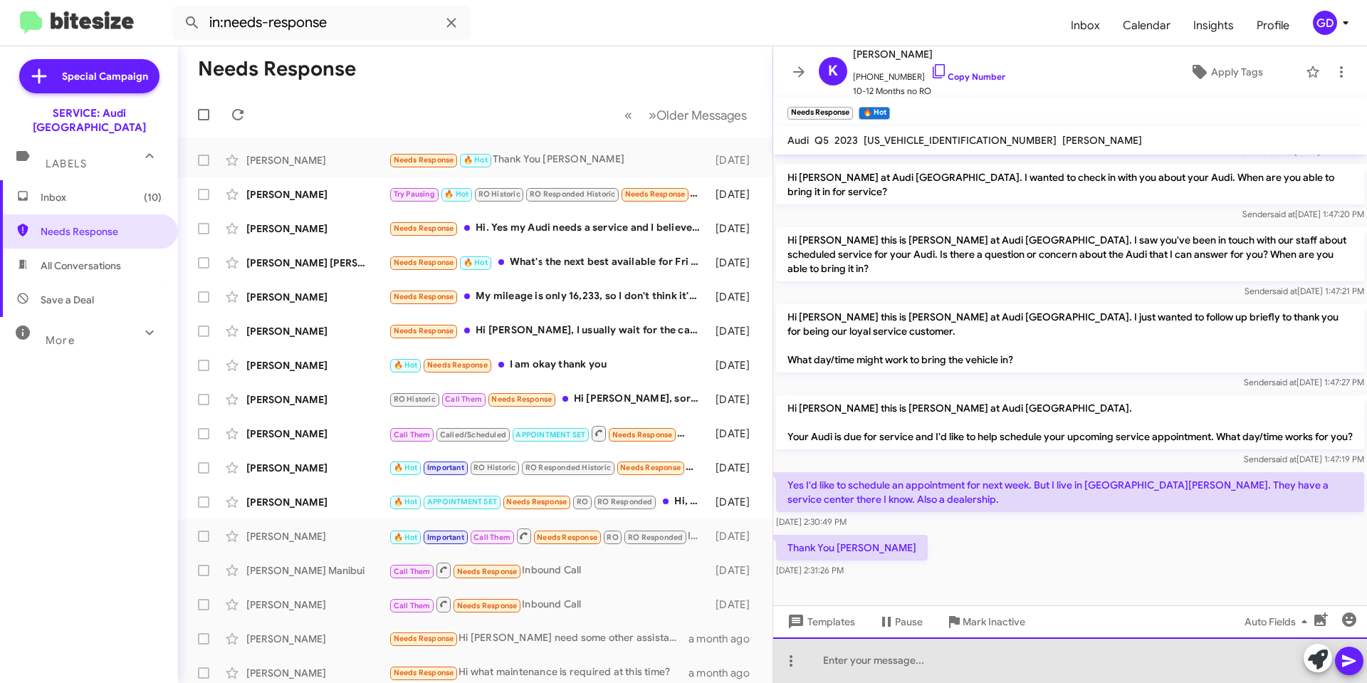
drag, startPoint x: 878, startPoint y: 661, endPoint x: 923, endPoint y: 659, distance: 44.9
click at [880, 659] on div at bounding box center [1070, 660] width 594 height 46
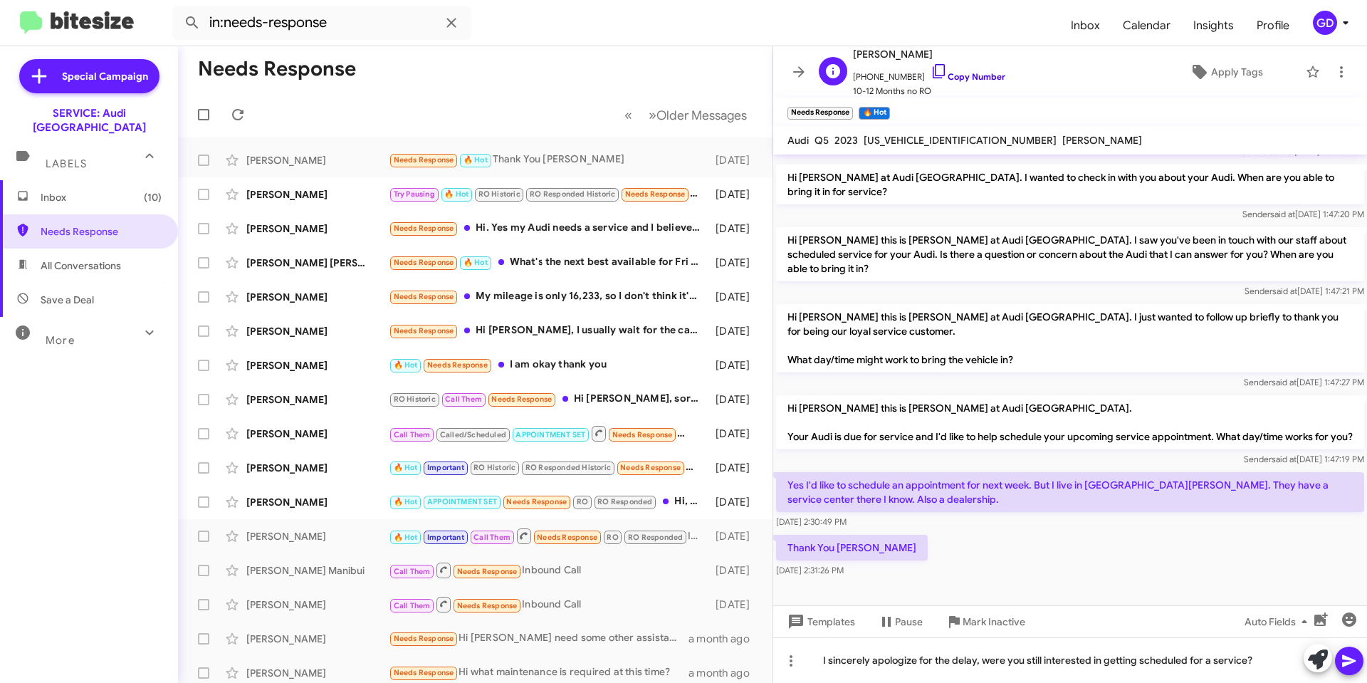
click at [965, 73] on link "Copy Number" at bounding box center [968, 76] width 75 height 11
click at [1342, 666] on icon at bounding box center [1349, 660] width 17 height 17
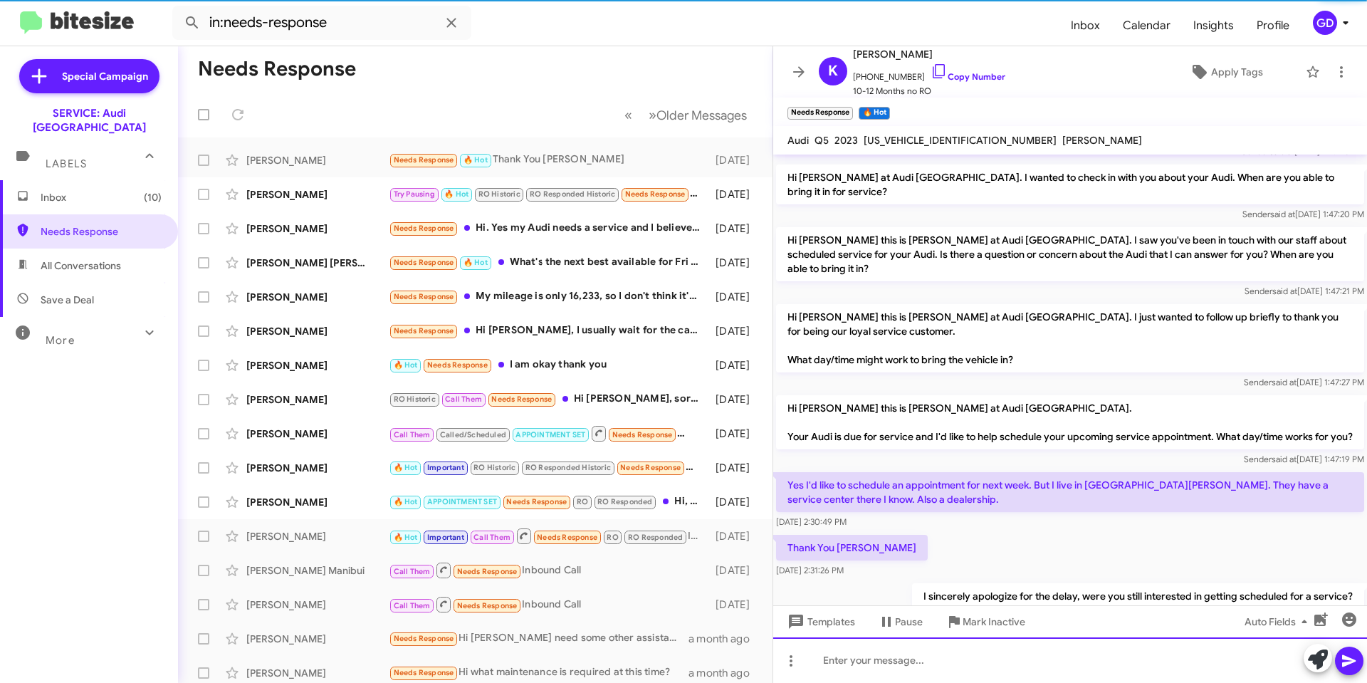
scroll to position [0, 0]
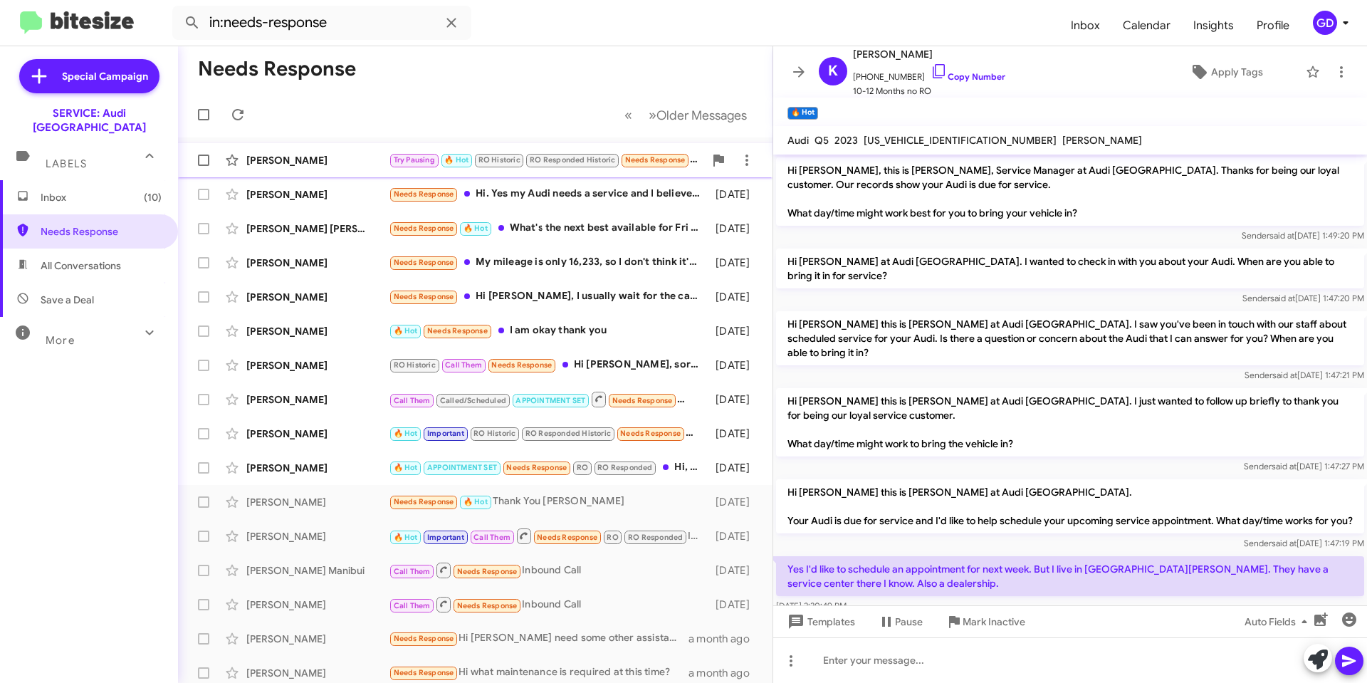
click at [308, 158] on div "[PERSON_NAME]" at bounding box center [317, 160] width 142 height 14
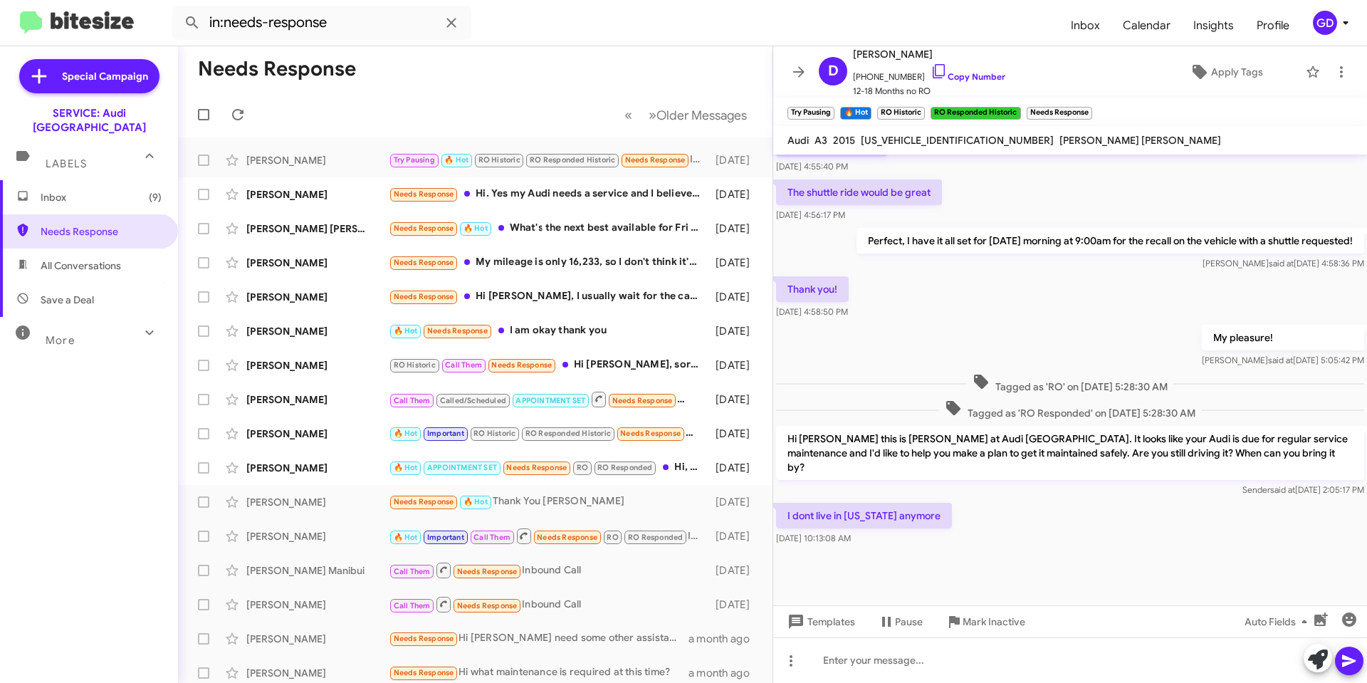
click at [1023, 516] on div "I dont live in [US_STATE] anymore [DATE] 10:13:08 AM" at bounding box center [1070, 524] width 594 height 48
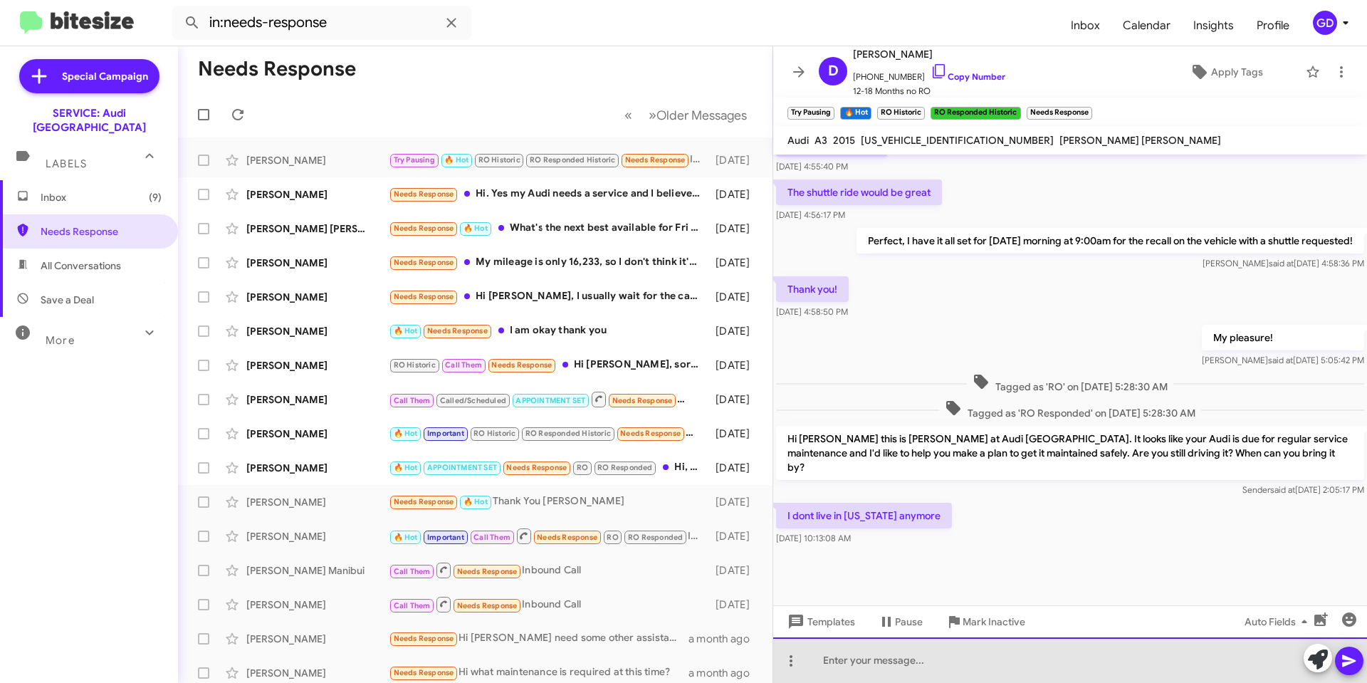
click at [865, 663] on div at bounding box center [1070, 660] width 594 height 46
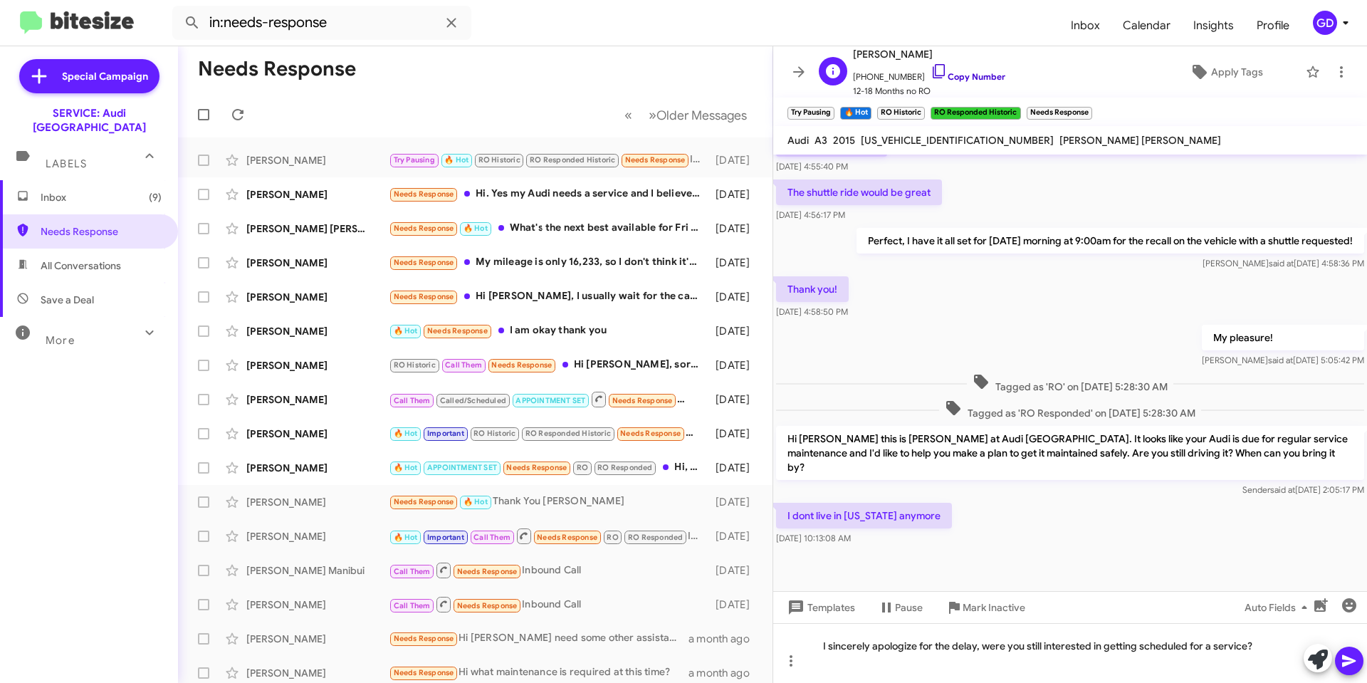
click at [967, 75] on link "Copy Number" at bounding box center [968, 76] width 75 height 11
click at [962, 74] on link "Copy Number" at bounding box center [968, 76] width 75 height 11
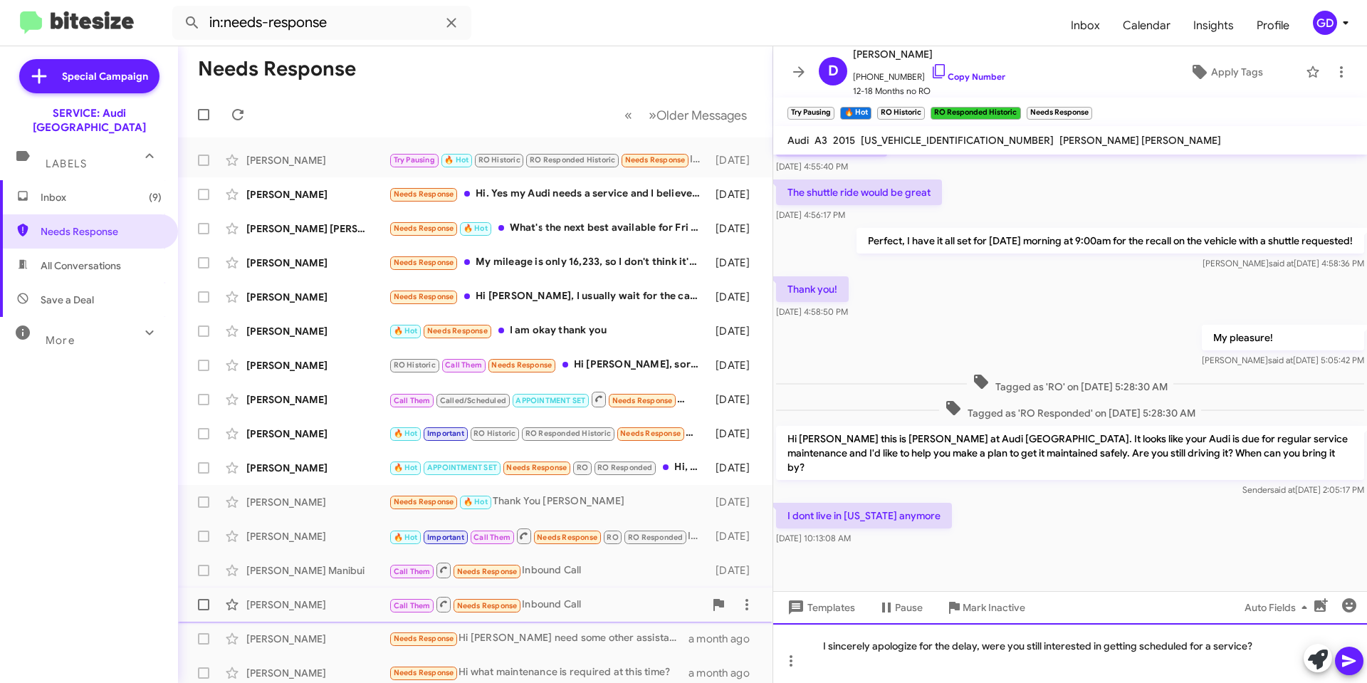
drag, startPoint x: 1265, startPoint y: 644, endPoint x: 581, endPoint y: 613, distance: 684.3
click at [622, 632] on div "Needs Response « Previous » Next Older Messages [PERSON_NAME] Try Pausing 🔥 Hot…" at bounding box center [772, 364] width 1189 height 637
click at [929, 642] on div at bounding box center [1070, 653] width 594 height 60
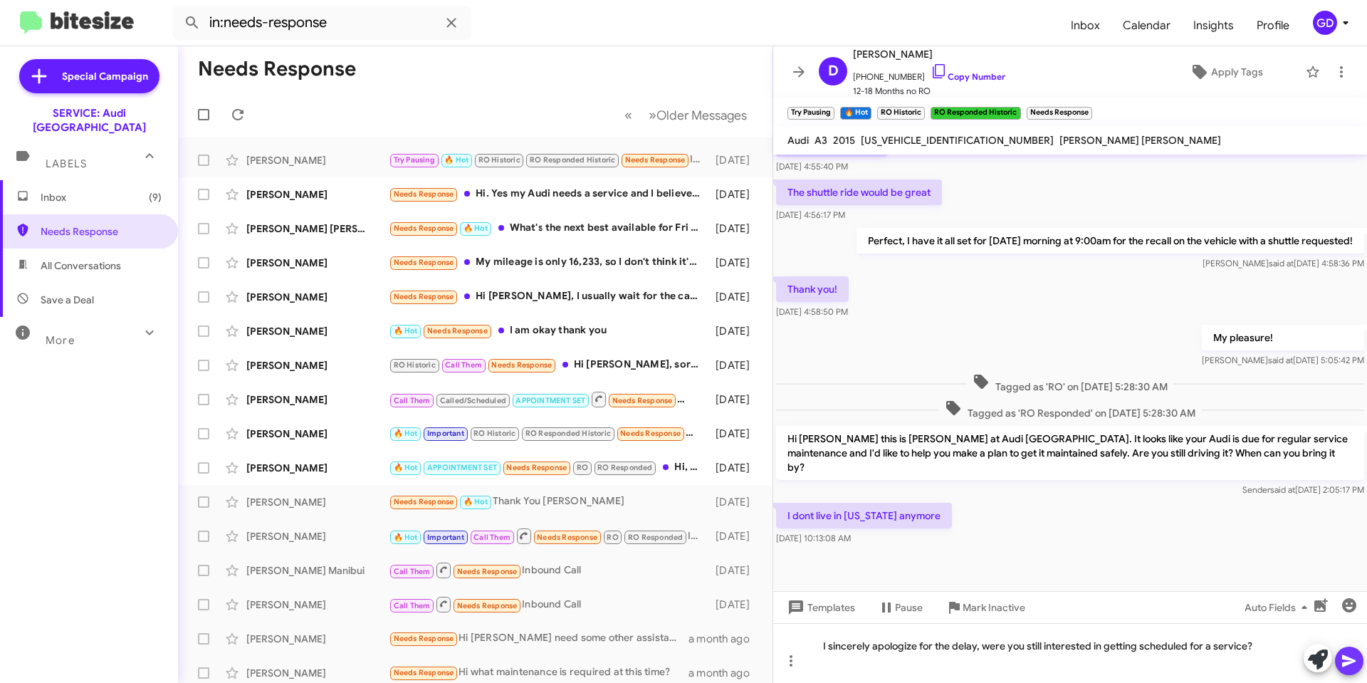
click at [1348, 664] on icon at bounding box center [1349, 661] width 14 height 12
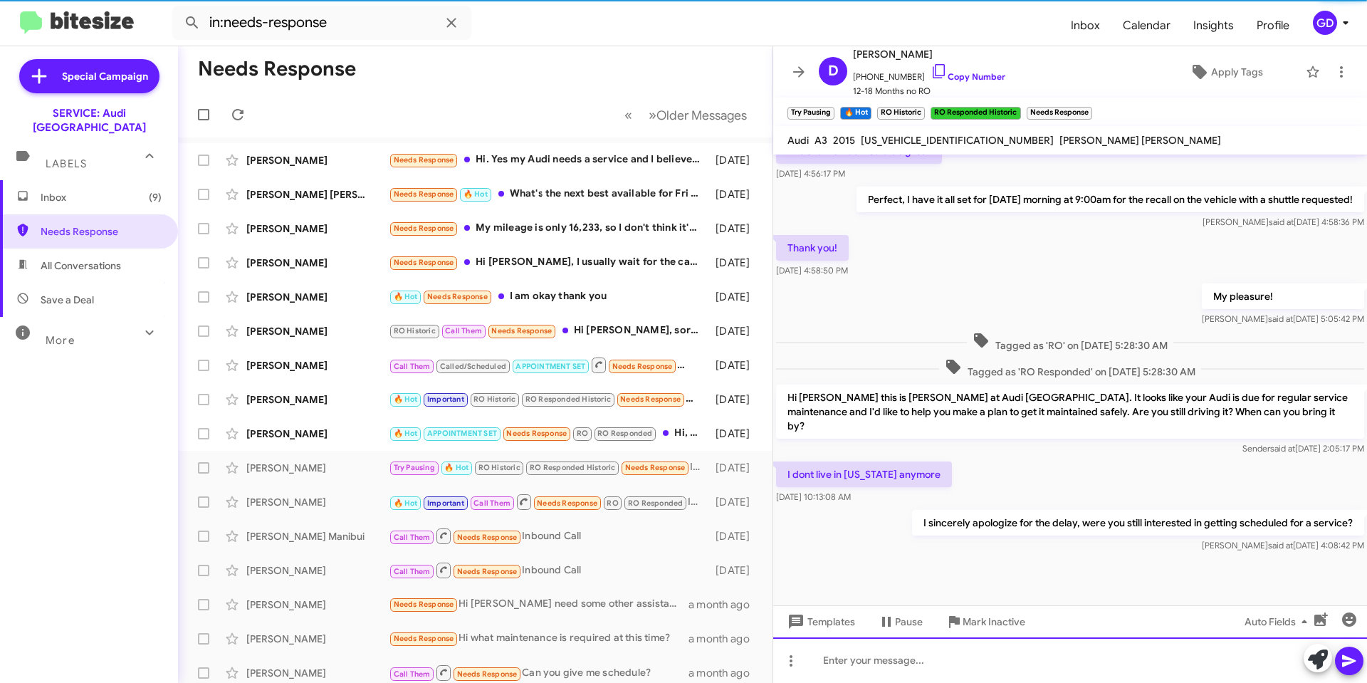
scroll to position [696, 0]
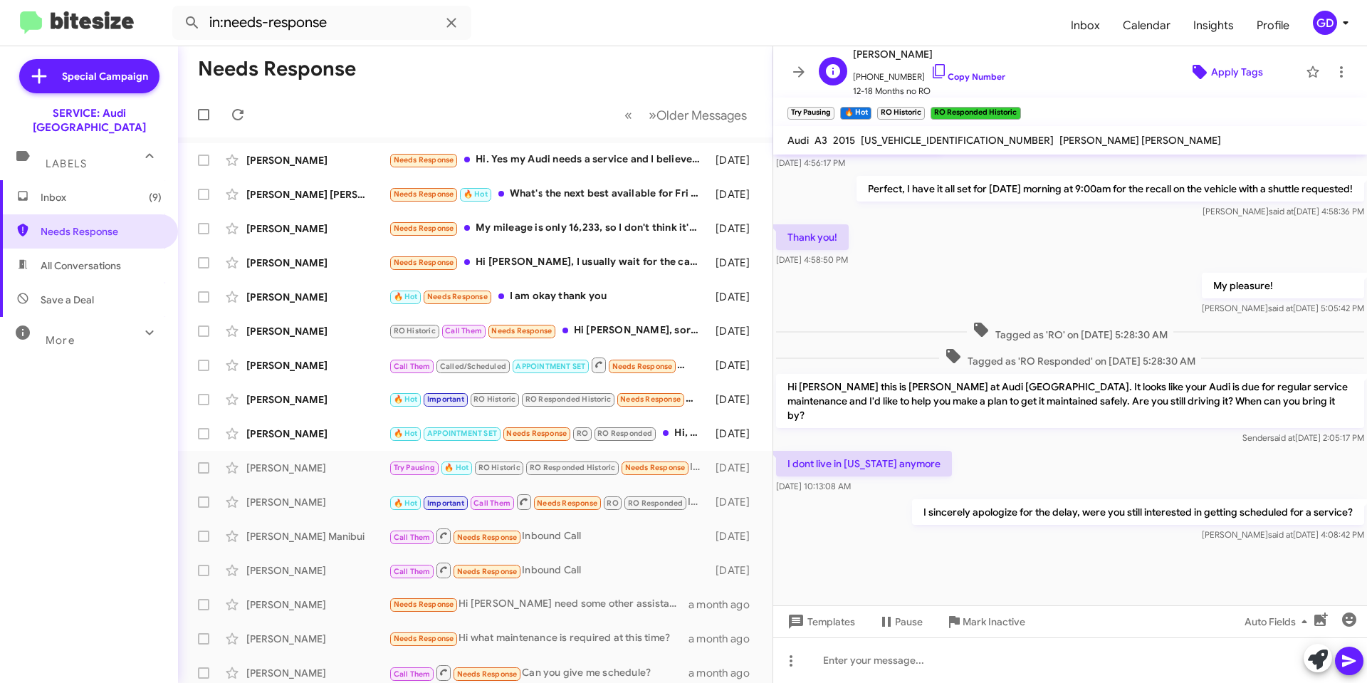
click at [1216, 71] on span "Apply Tags" at bounding box center [1237, 72] width 52 height 26
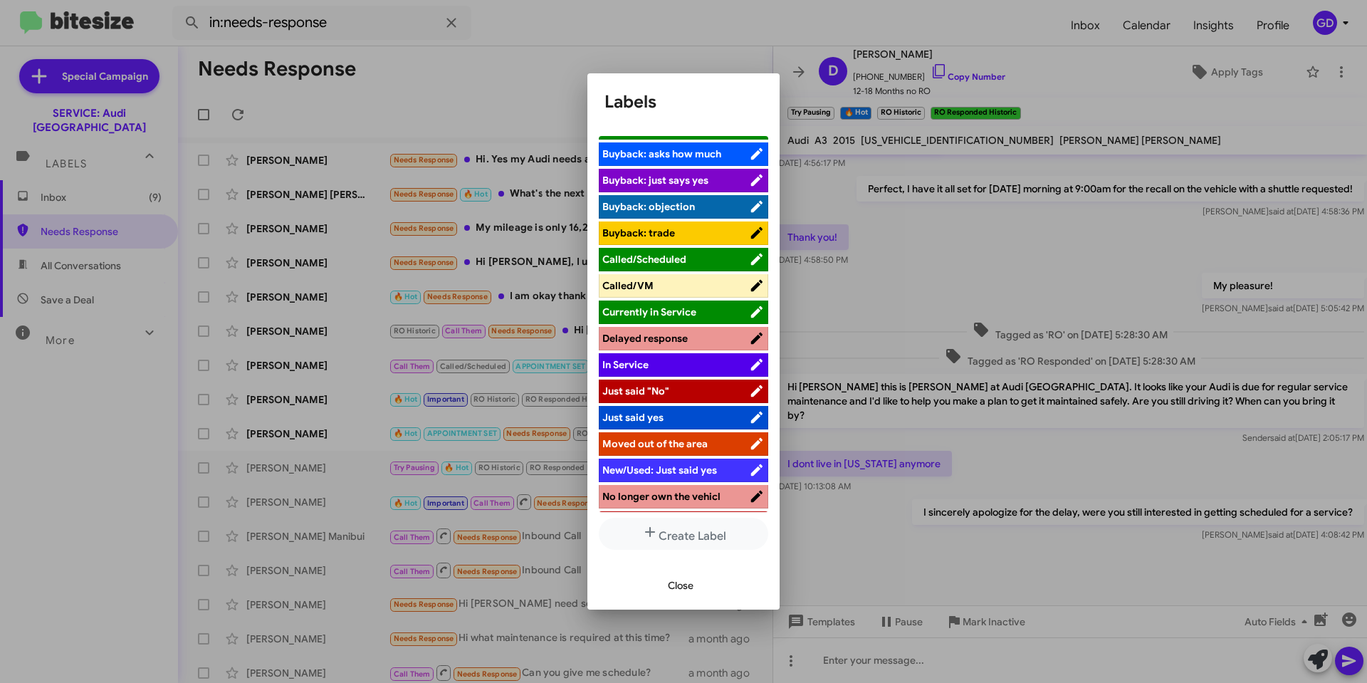
scroll to position [142, 0]
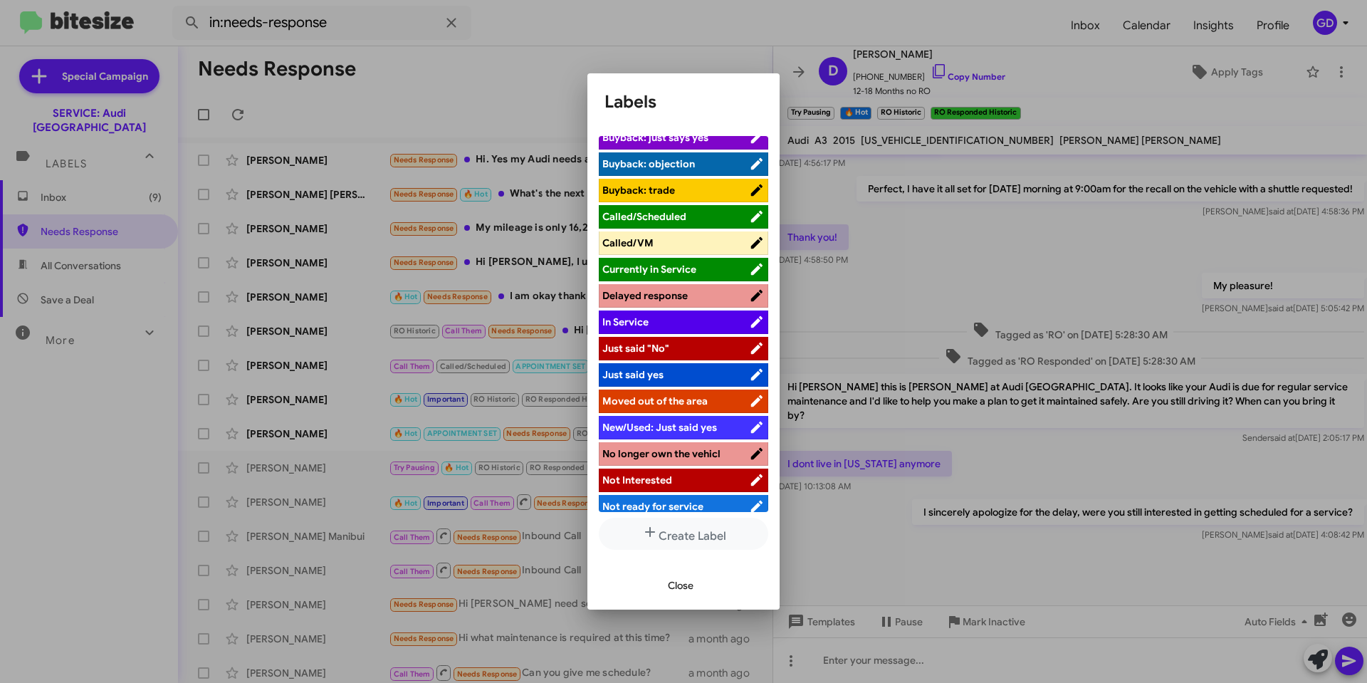
click at [659, 399] on span "Moved out of the area" at bounding box center [654, 401] width 105 height 13
click at [684, 458] on span "No longer own the vehicl" at bounding box center [661, 453] width 118 height 13
click at [696, 449] on span "No longer own the vehicl" at bounding box center [661, 453] width 118 height 13
click at [649, 481] on span "Not Interested" at bounding box center [637, 480] width 70 height 13
click at [686, 586] on span "Close" at bounding box center [681, 586] width 26 height 26
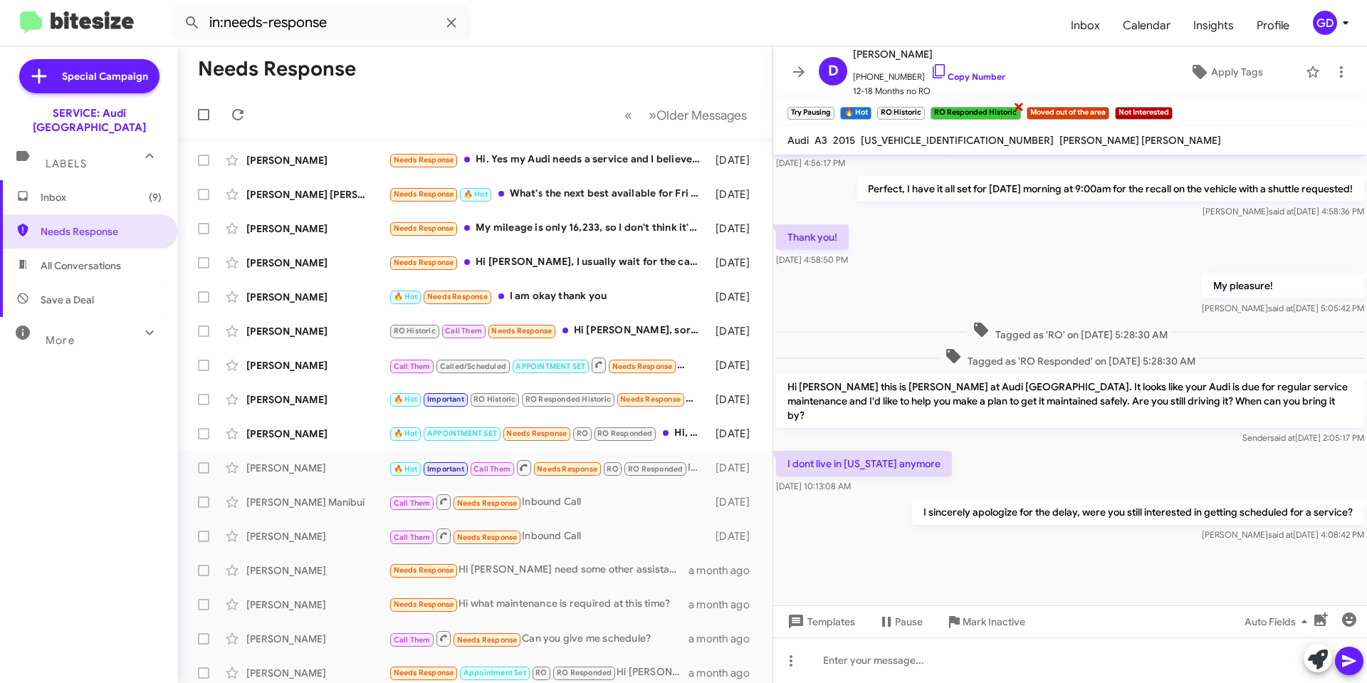
click at [1018, 104] on span "×" at bounding box center [1018, 106] width 11 height 17
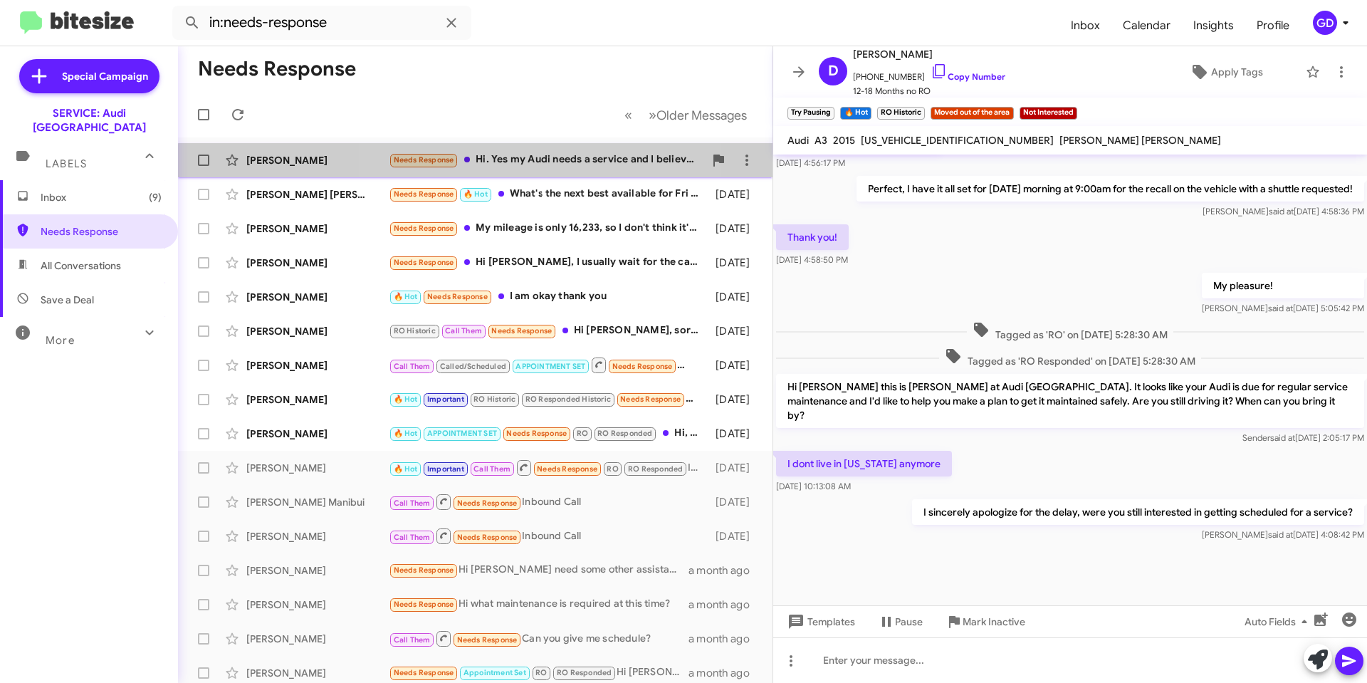
click at [546, 167] on div "Needs Response Hi. Yes my Audi needs a service and I believe I got a message ab…" at bounding box center [546, 160] width 315 height 16
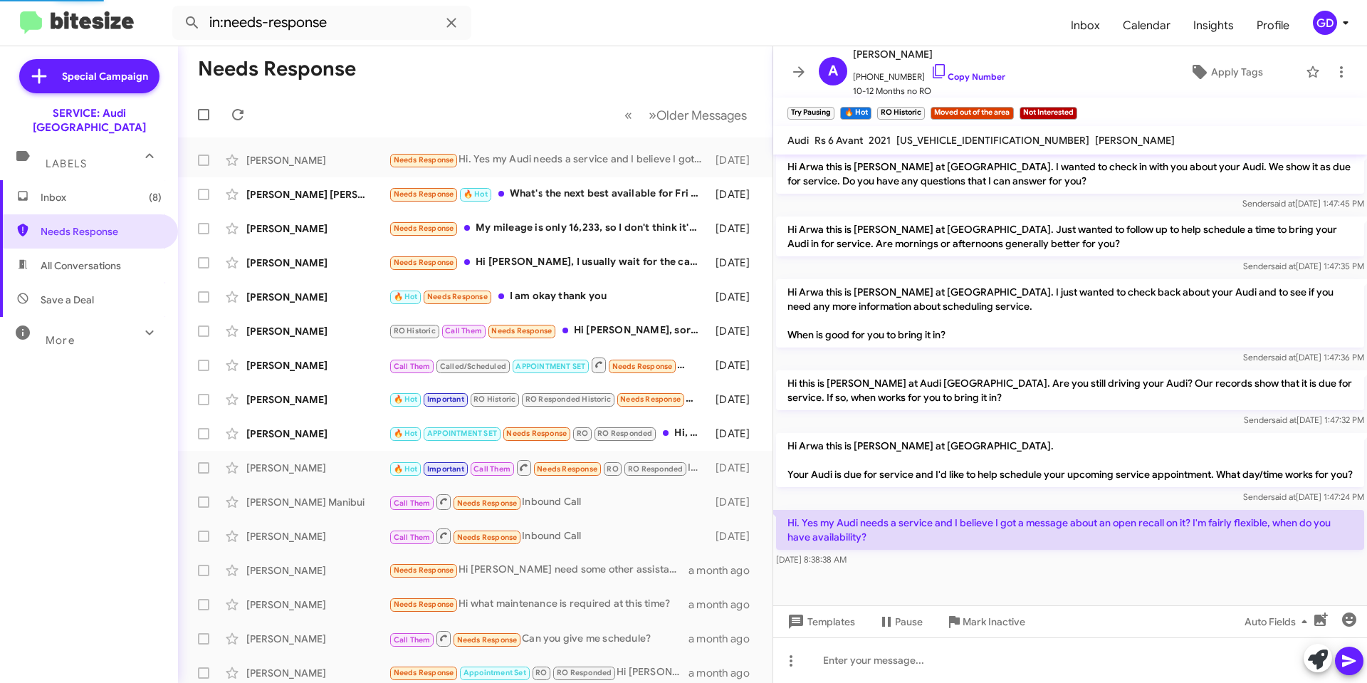
scroll to position [411, 0]
click at [945, 75] on link "Copy Number" at bounding box center [968, 76] width 75 height 11
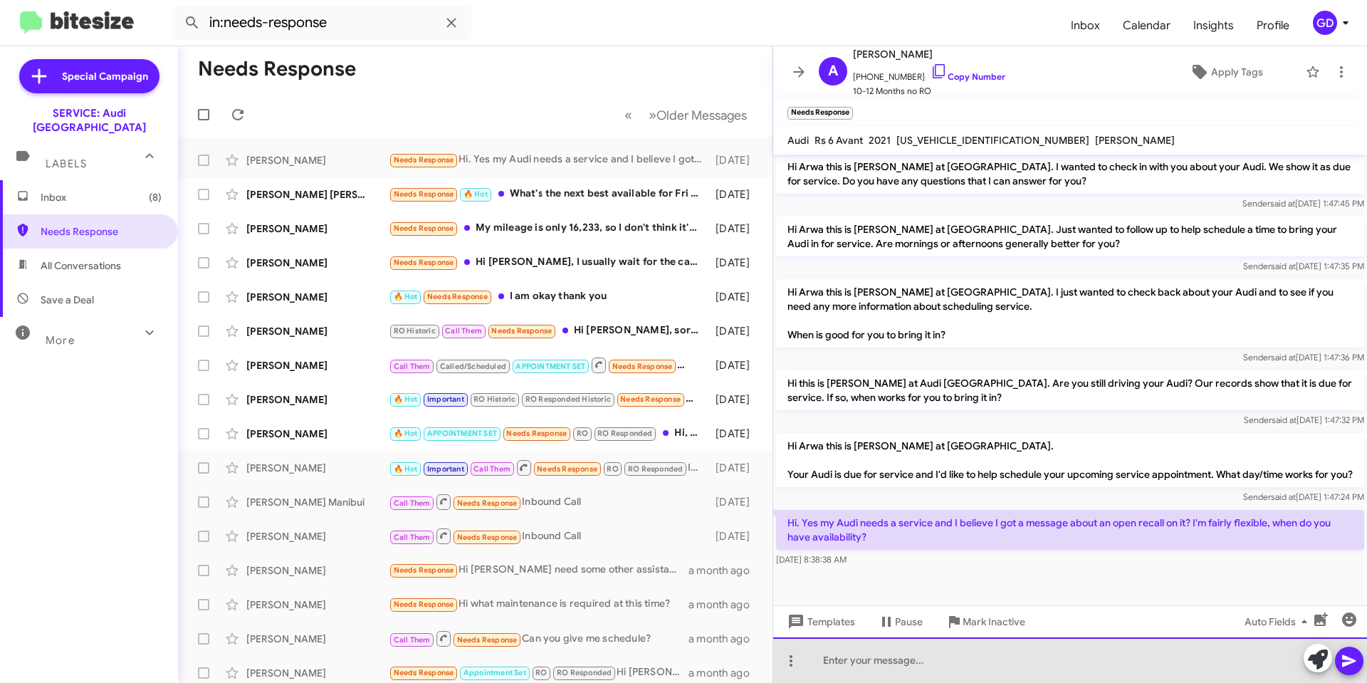
click at [855, 666] on div at bounding box center [1070, 660] width 594 height 46
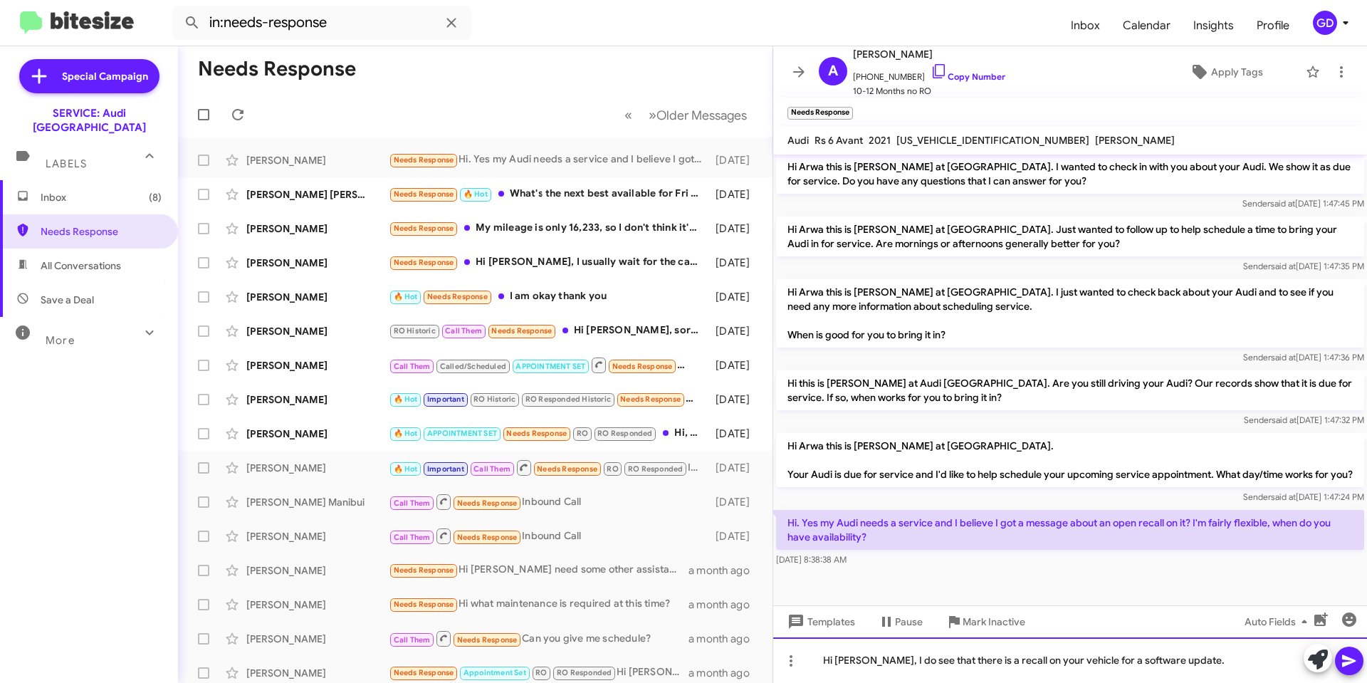
click at [1187, 663] on div "Hi [PERSON_NAME], I do see that there is a recall on your vehicle for a softwar…" at bounding box center [1070, 660] width 594 height 46
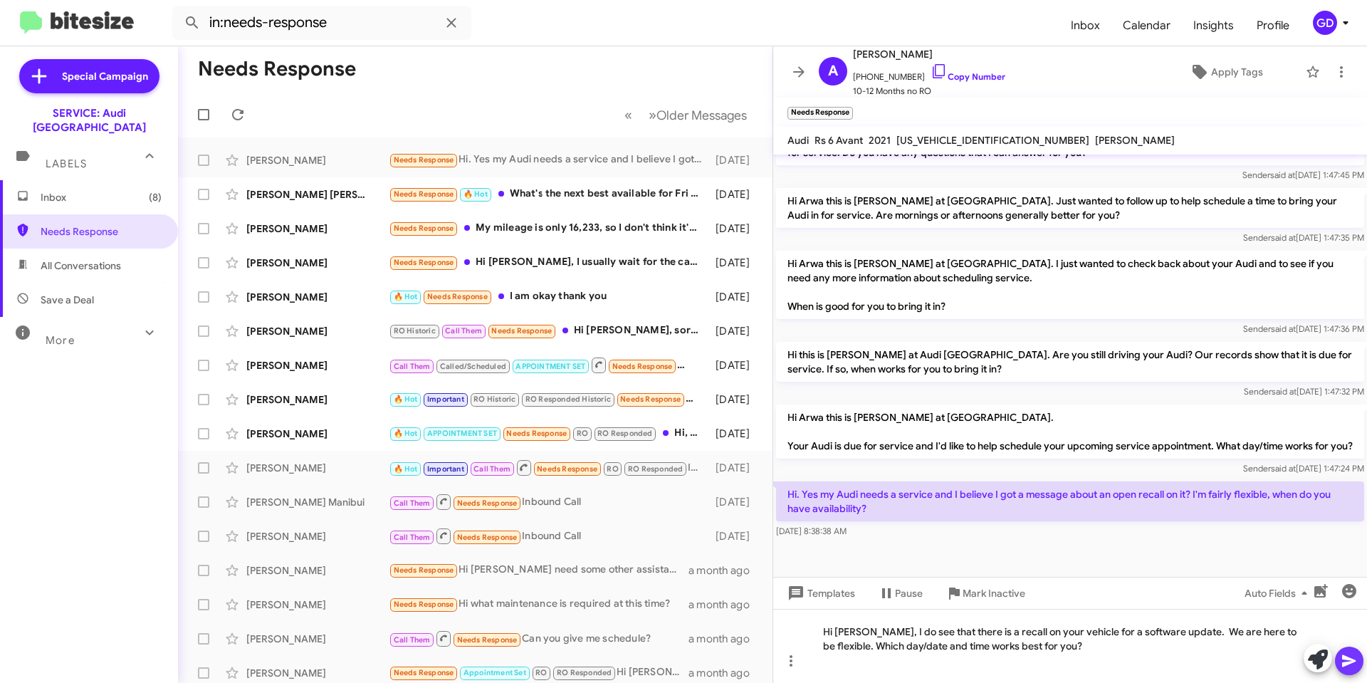
click at [1352, 663] on icon at bounding box center [1349, 660] width 17 height 17
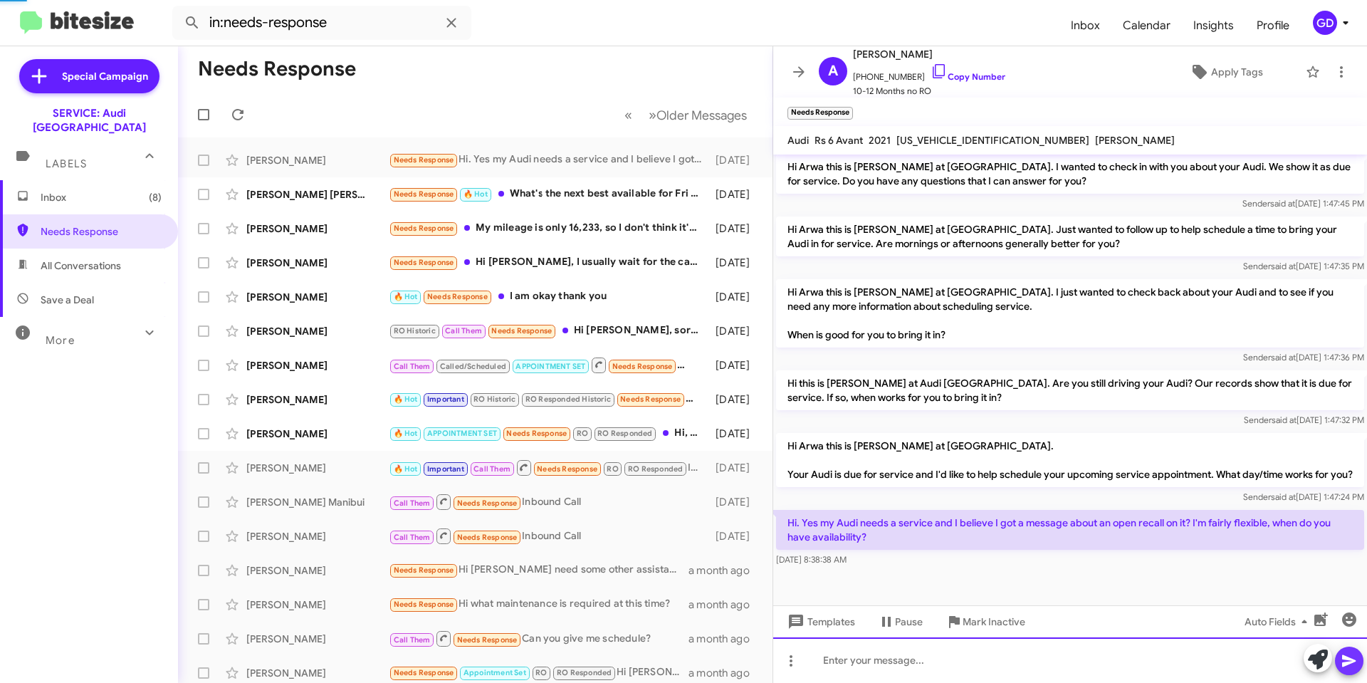
scroll to position [0, 0]
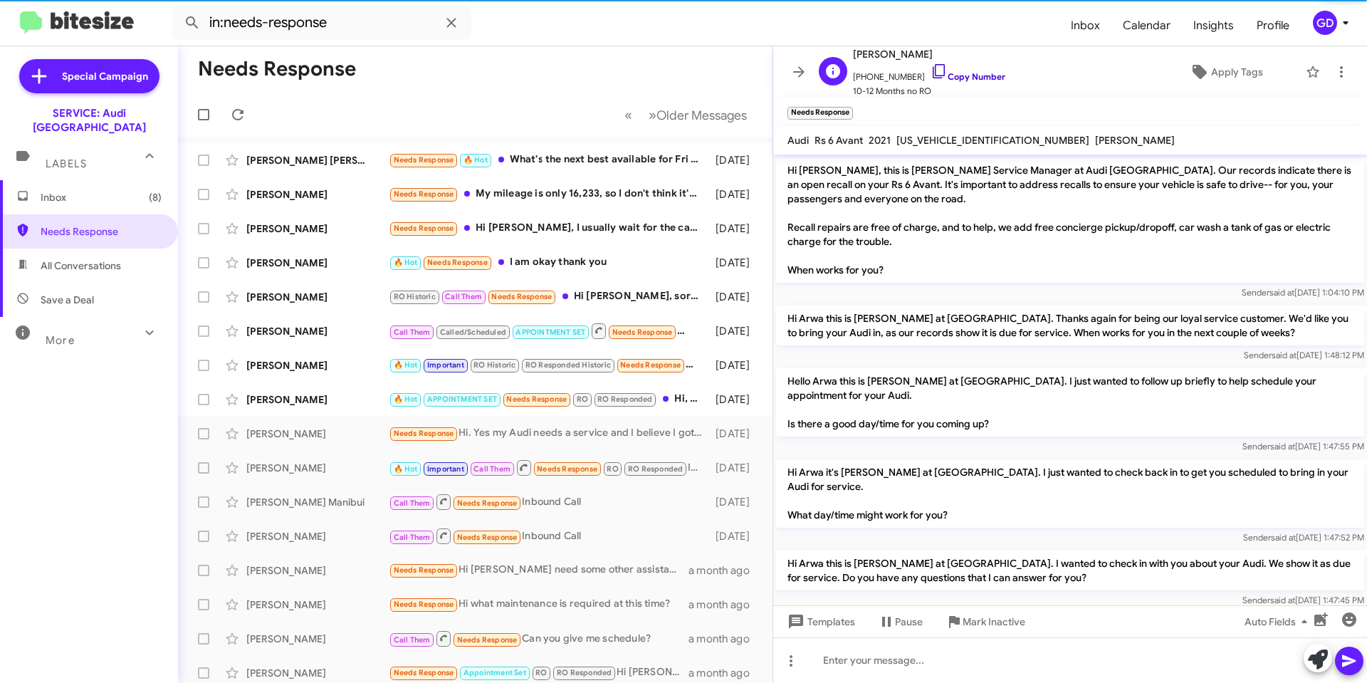
click at [968, 75] on link "Copy Number" at bounding box center [968, 76] width 75 height 11
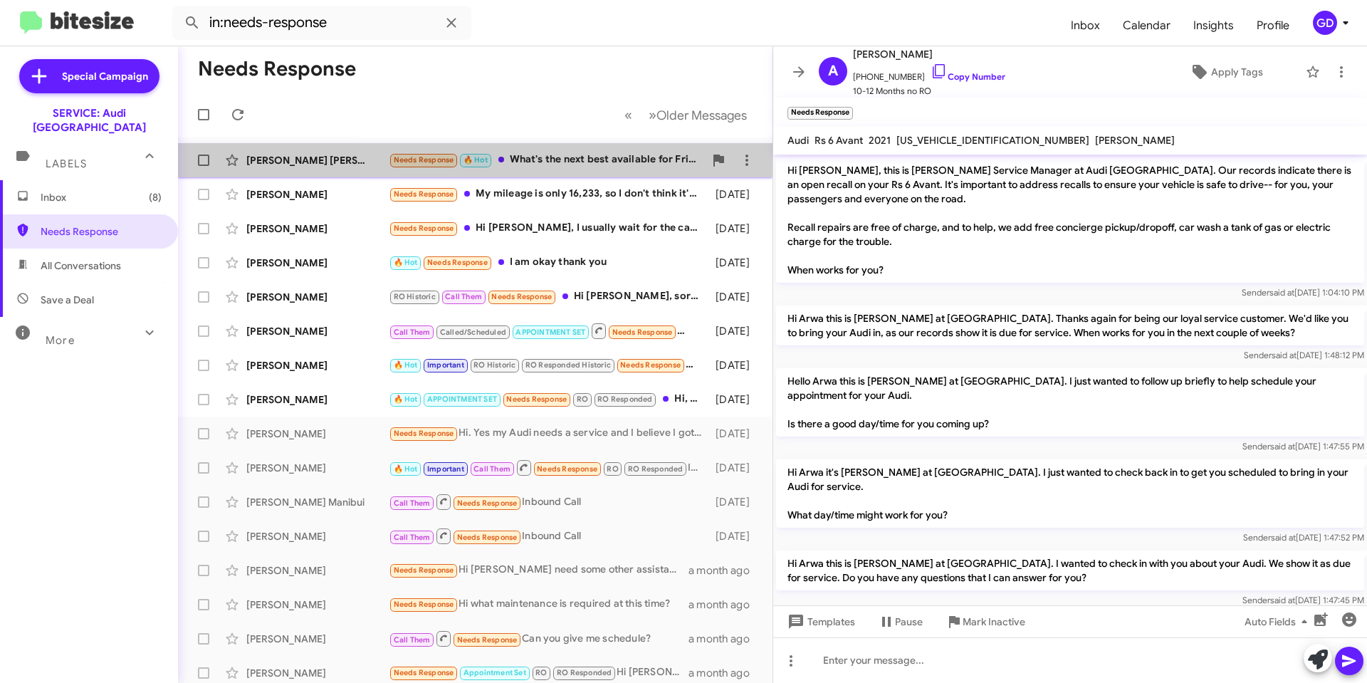
click at [600, 162] on div "Needs Response 🔥 Hot What's the next best available for Fri Am?" at bounding box center [546, 160] width 315 height 16
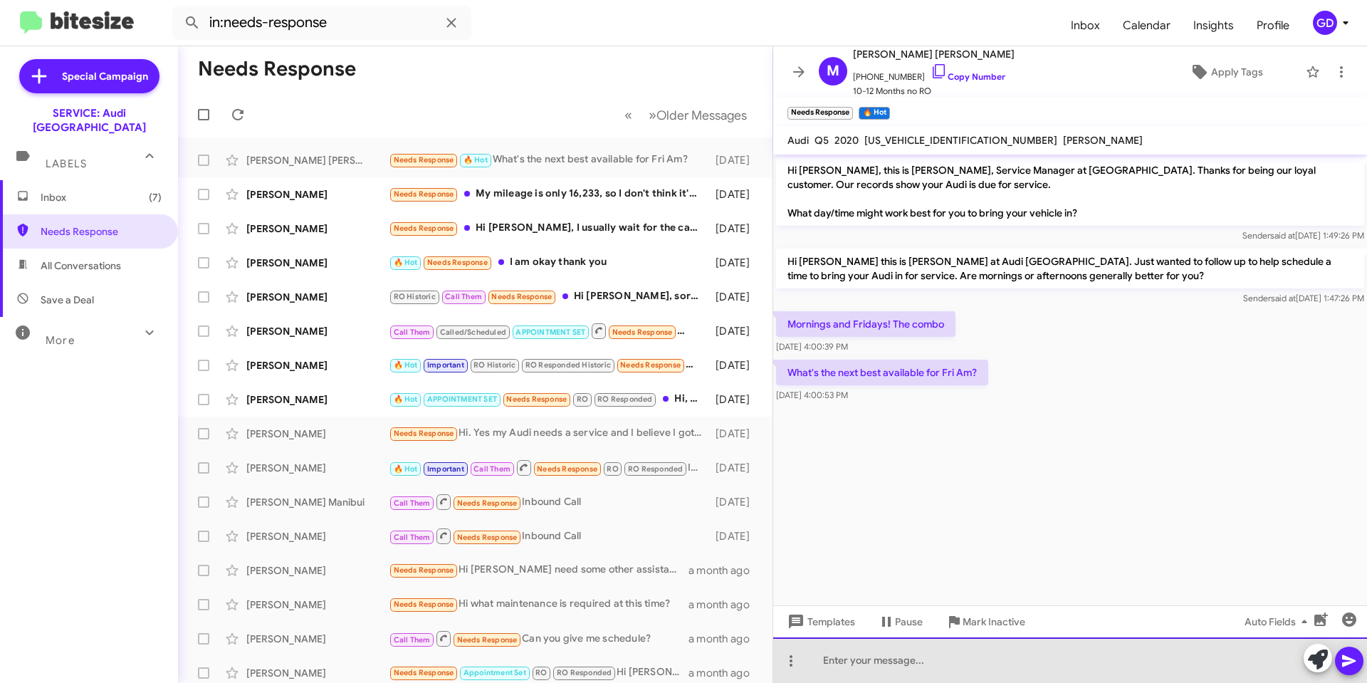
click at [841, 657] on div at bounding box center [1070, 660] width 594 height 46
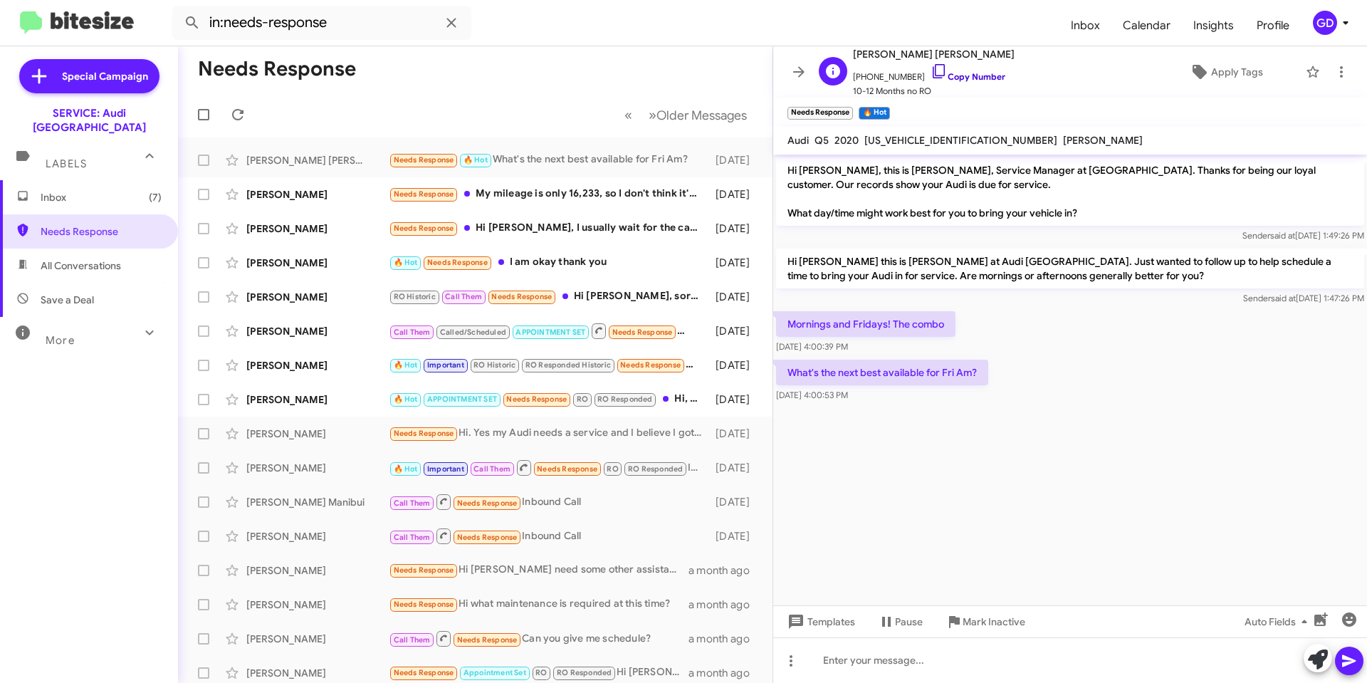
click at [966, 73] on link "Copy Number" at bounding box center [968, 76] width 75 height 11
click at [1027, 447] on cdk-virtual-scroll-viewport "Hi [PERSON_NAME], this is [PERSON_NAME], Service Manager at [GEOGRAPHIC_DATA]. …" at bounding box center [1070, 380] width 594 height 451
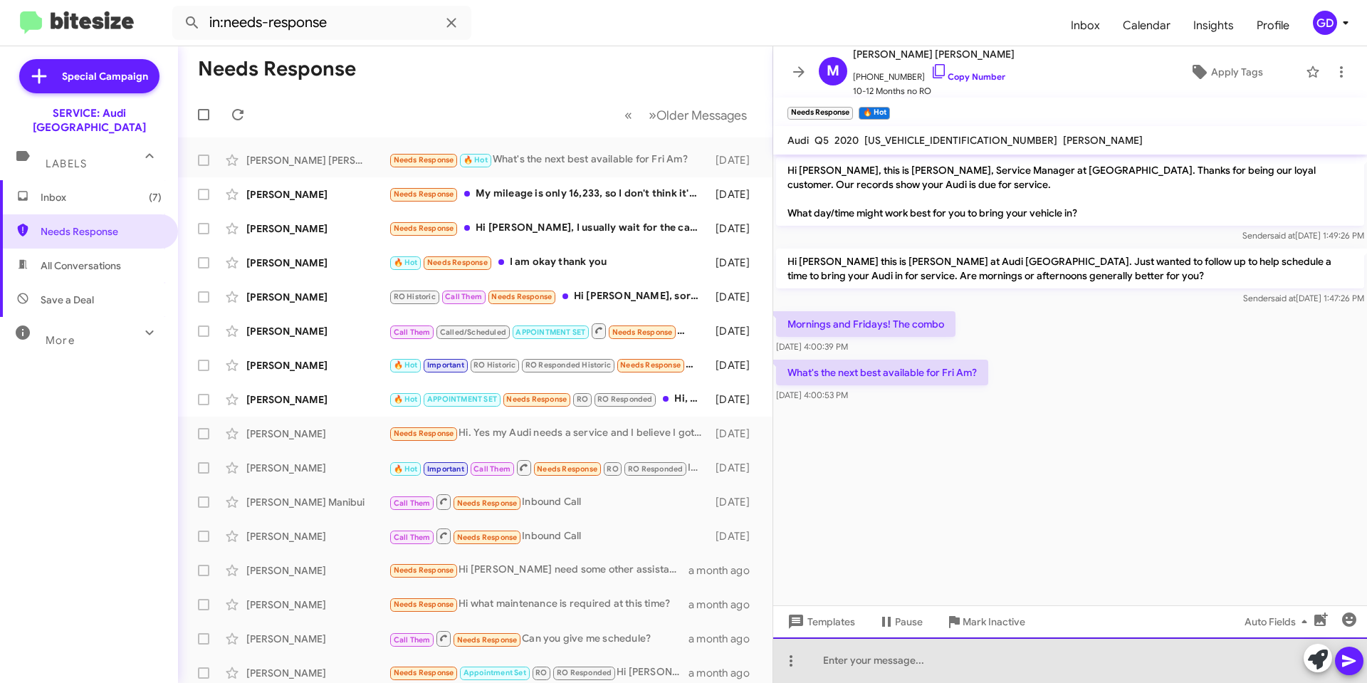
drag, startPoint x: 881, startPoint y: 664, endPoint x: 945, endPoint y: 664, distance: 64.1
click at [883, 664] on div at bounding box center [1070, 660] width 594 height 46
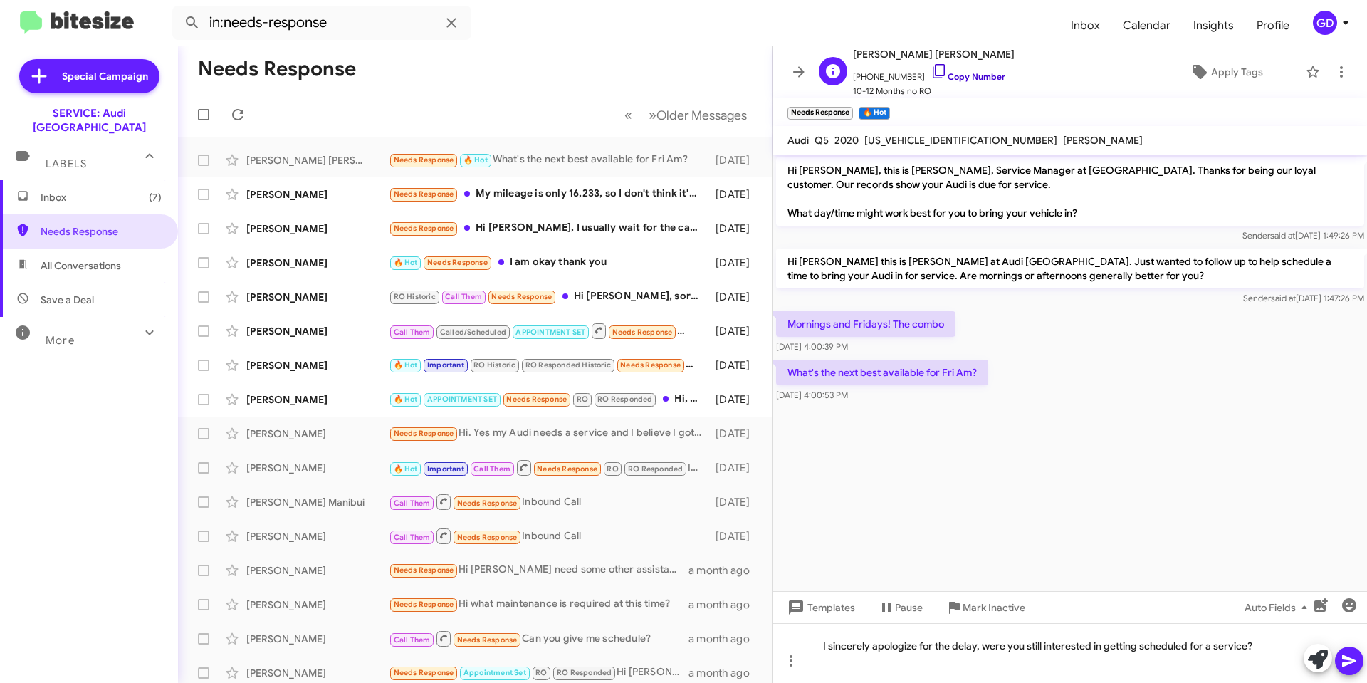
click at [958, 75] on link "Copy Number" at bounding box center [968, 76] width 75 height 11
click at [1347, 659] on icon at bounding box center [1349, 661] width 14 height 12
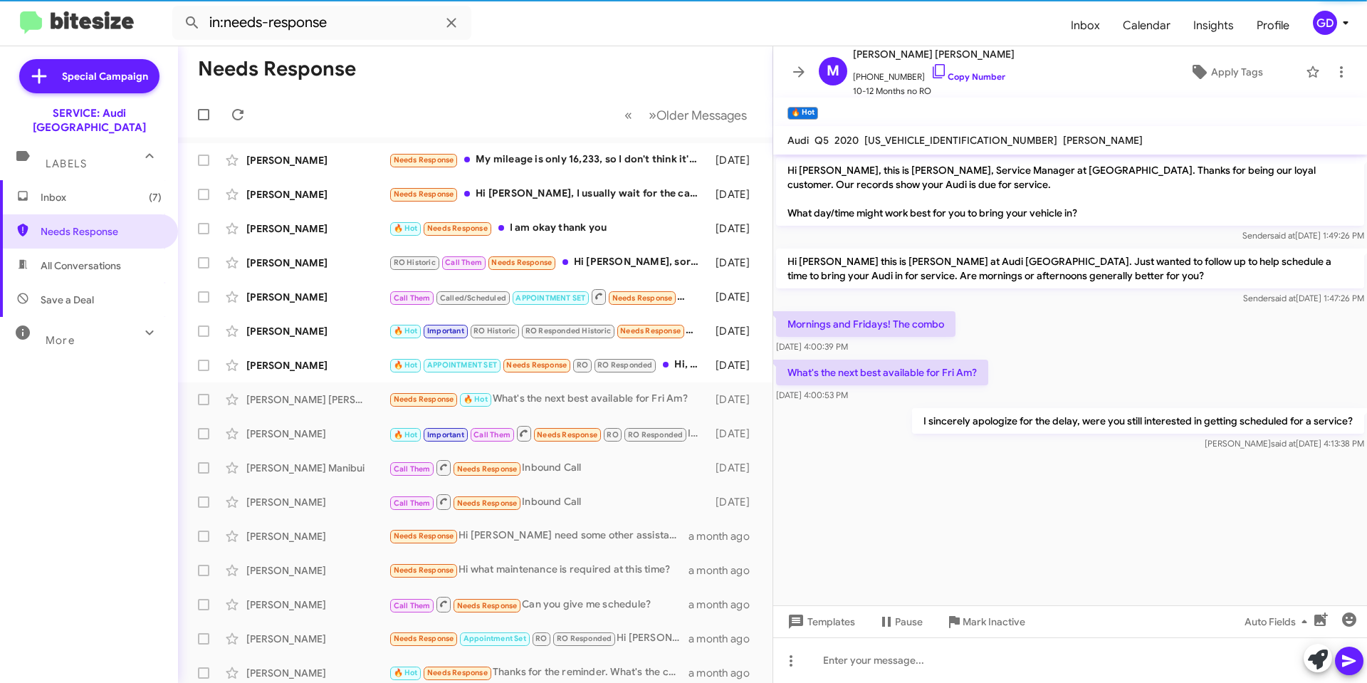
click at [556, 73] on mat-toolbar-row "Needs Response" at bounding box center [475, 69] width 595 height 46
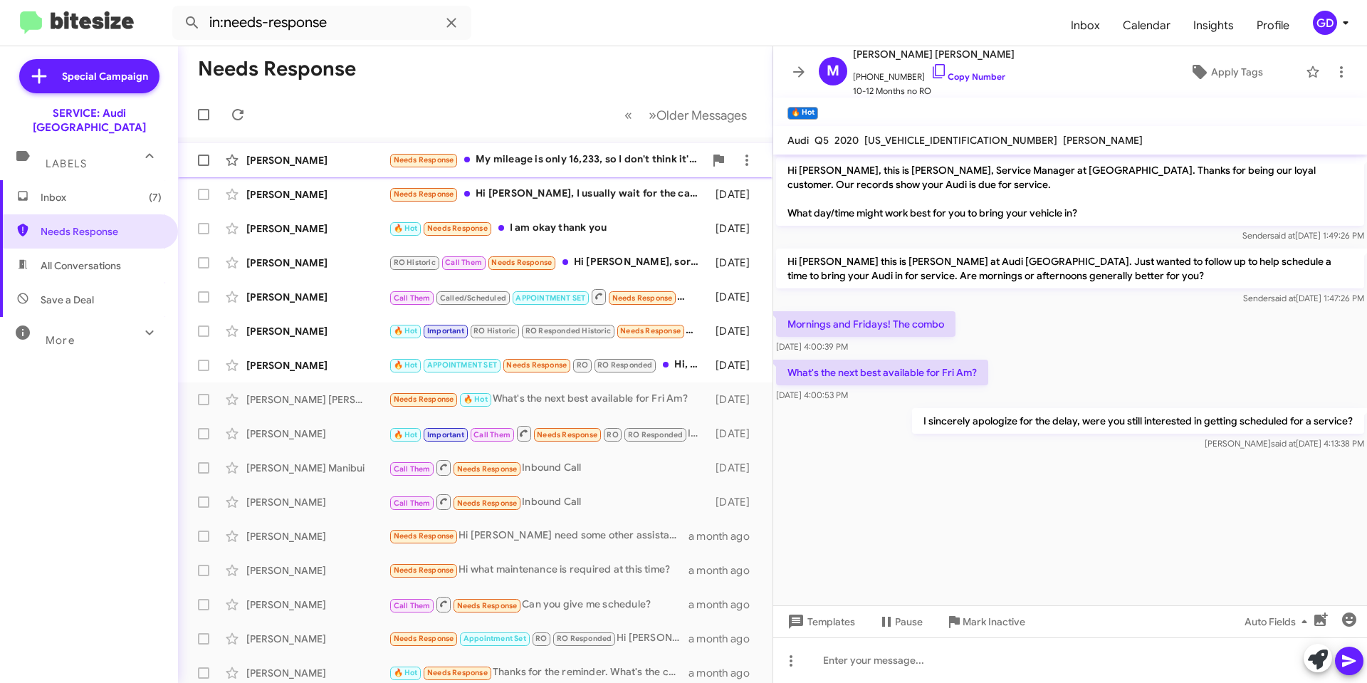
click at [269, 158] on div "[PERSON_NAME]" at bounding box center [317, 160] width 142 height 14
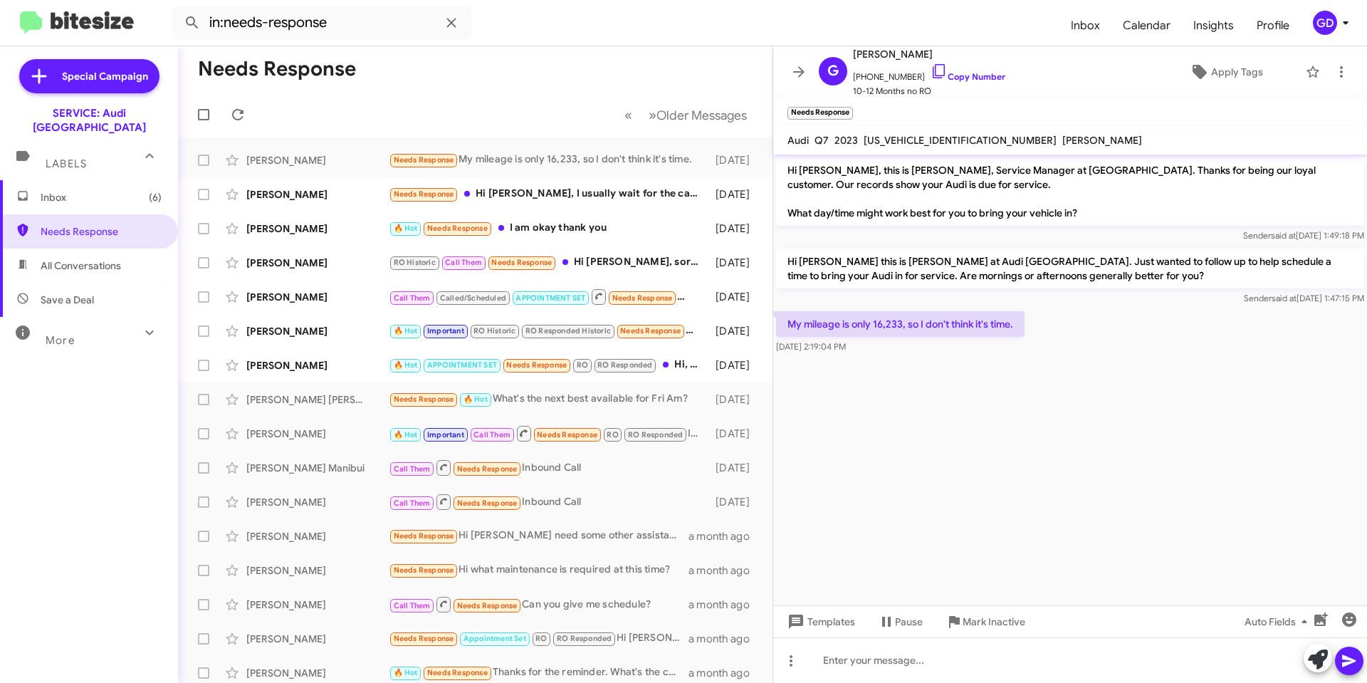
click at [1129, 333] on div "My mileage is only 16,233, so I don't think it's time. [DATE] 2:19:04 PM" at bounding box center [1070, 332] width 594 height 48
click at [951, 75] on link "Copy Number" at bounding box center [968, 76] width 75 height 11
drag, startPoint x: 852, startPoint y: 664, endPoint x: 865, endPoint y: 664, distance: 12.8
click at [865, 664] on div at bounding box center [1070, 660] width 594 height 46
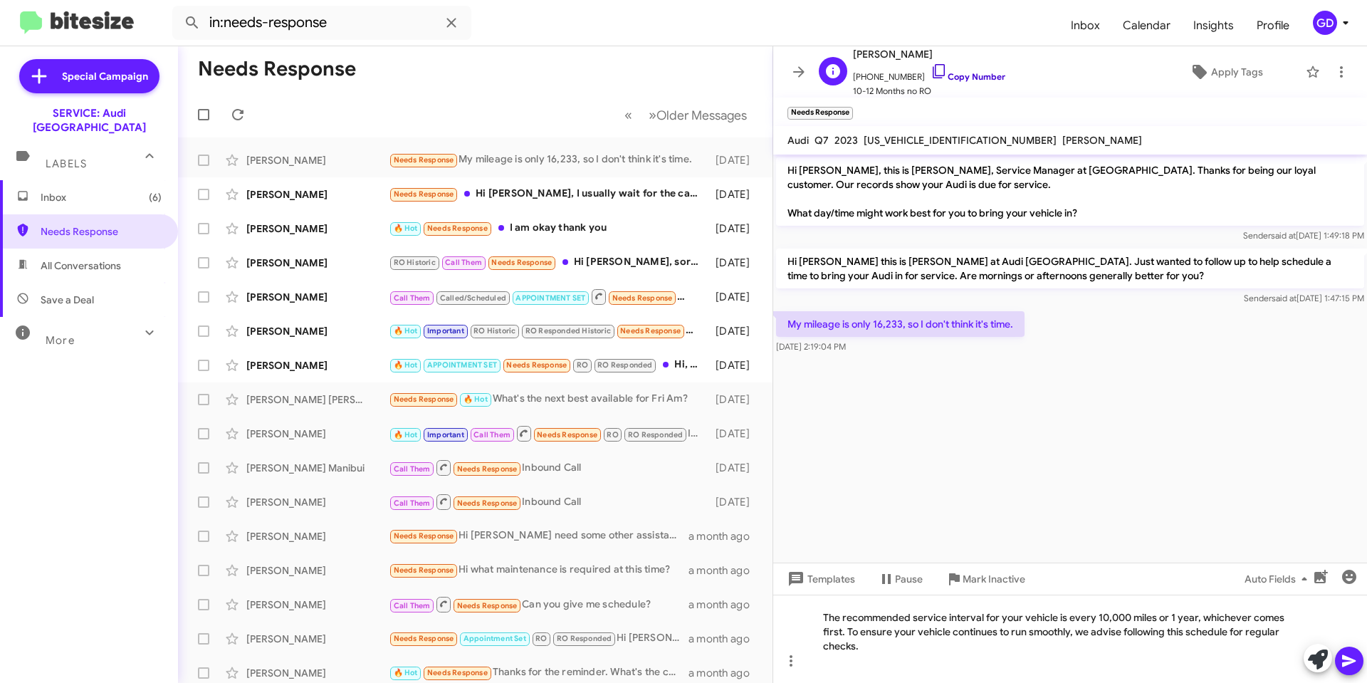
click at [961, 75] on link "Copy Number" at bounding box center [968, 76] width 75 height 11
click at [1350, 661] on icon at bounding box center [1349, 660] width 17 height 17
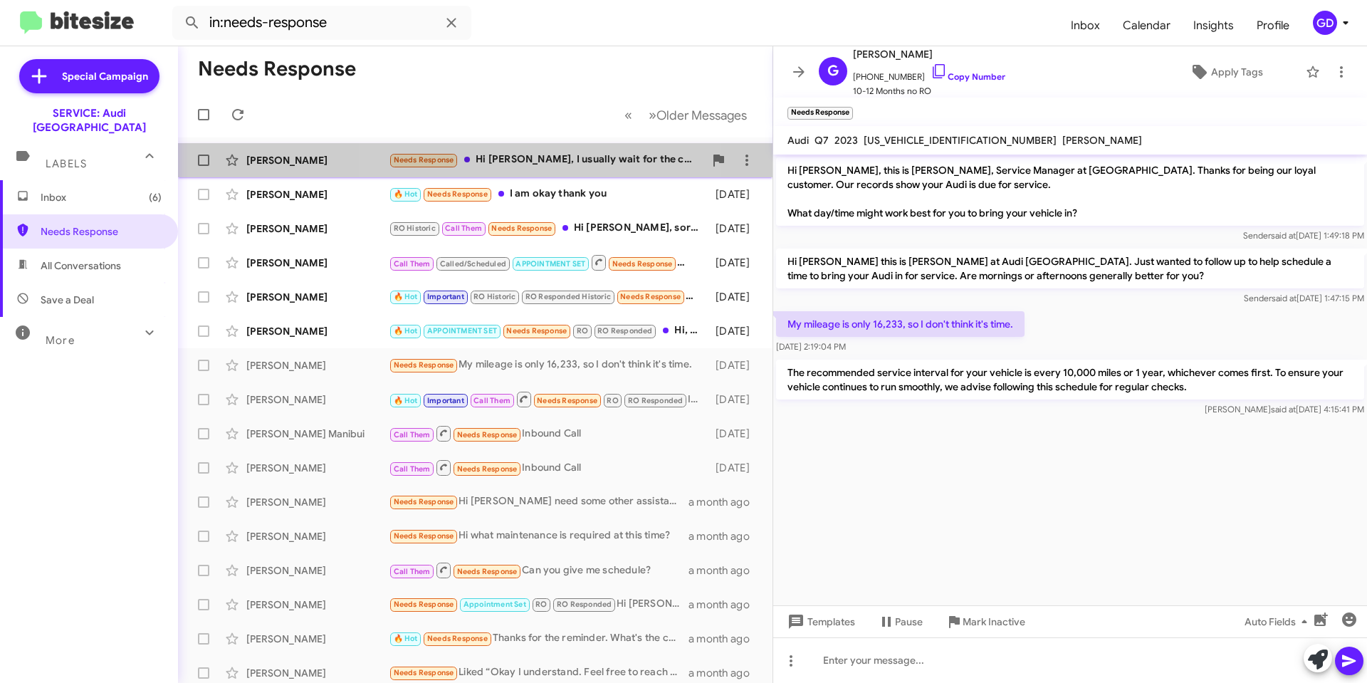
click at [527, 162] on div "Needs Response Hi [PERSON_NAME], I usually wait for the car to tell me it's rea…" at bounding box center [546, 160] width 315 height 16
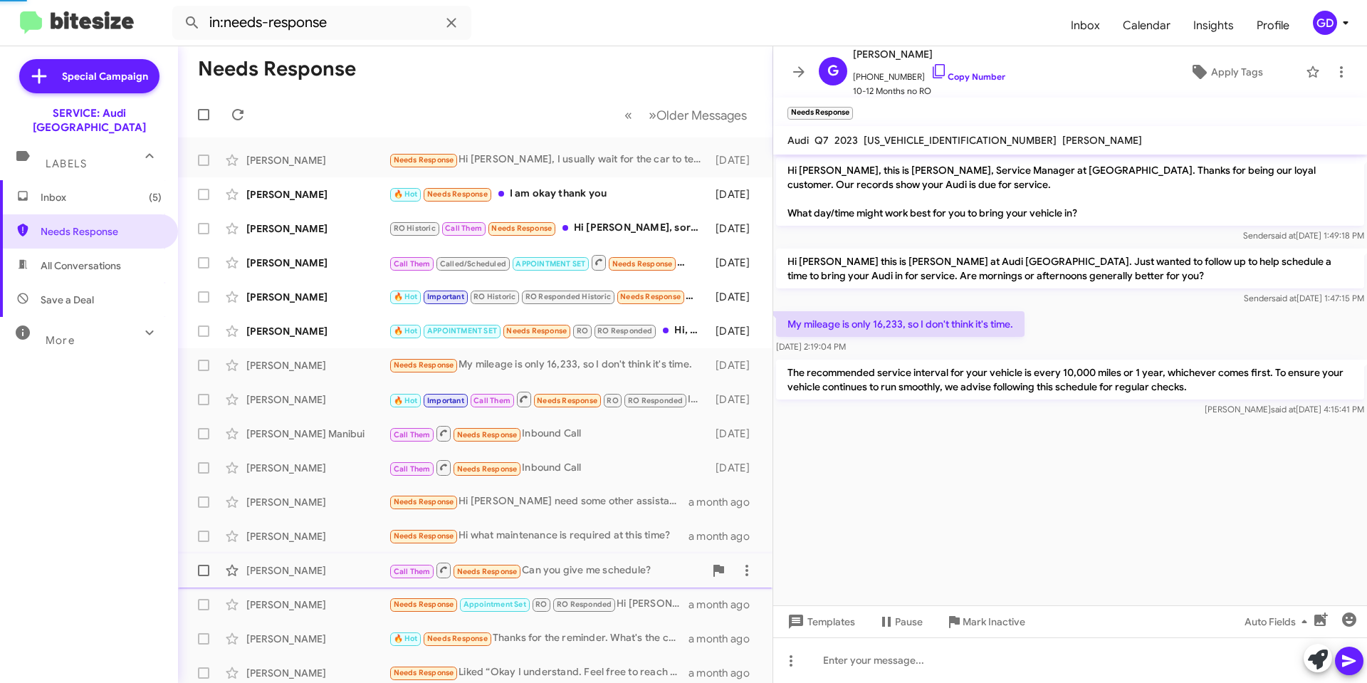
scroll to position [137, 0]
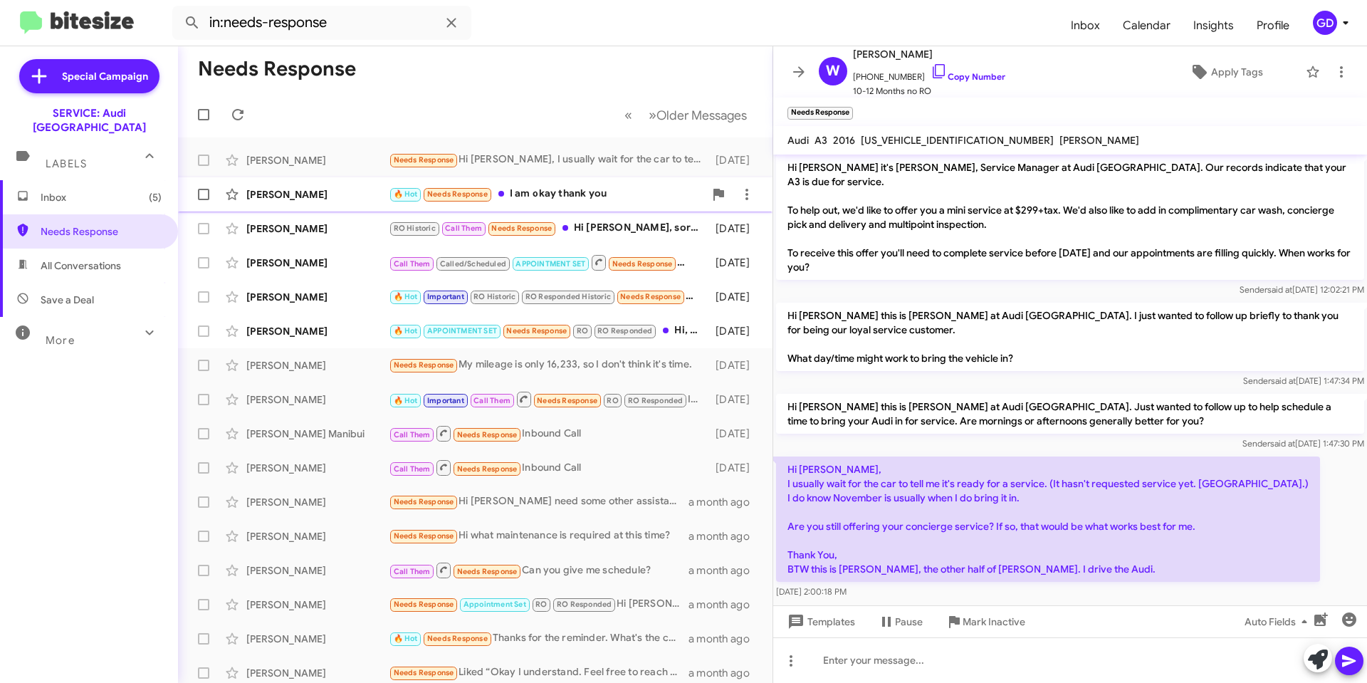
click at [307, 198] on div "[PERSON_NAME]" at bounding box center [317, 194] width 142 height 14
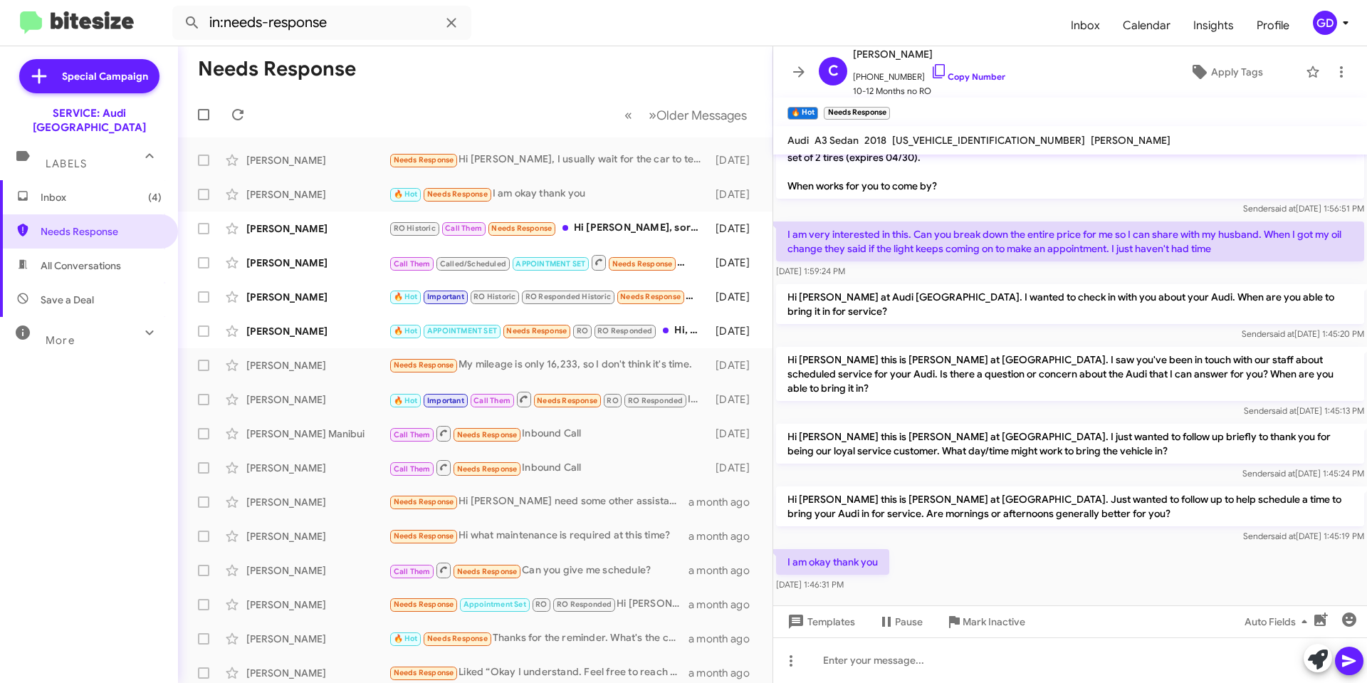
click at [921, 575] on div "I am okay thank you [DATE] 1:46:31 PM" at bounding box center [1070, 570] width 594 height 48
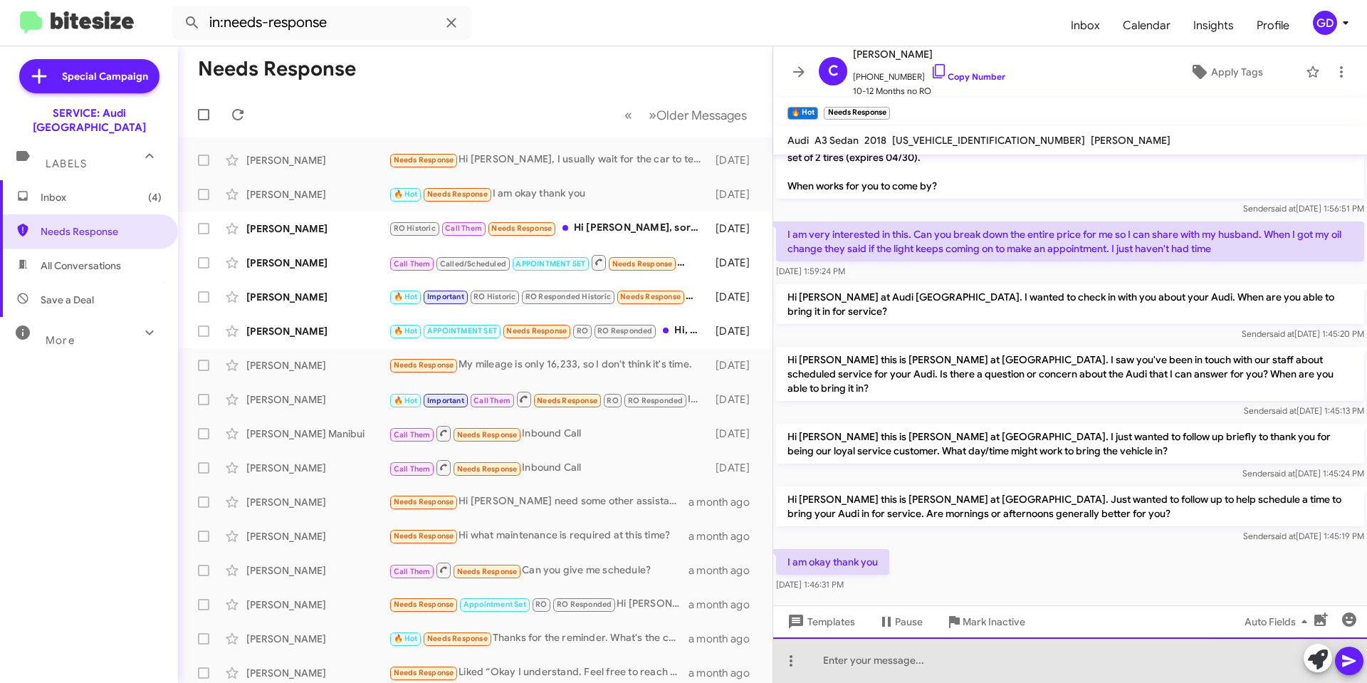
click at [838, 665] on div at bounding box center [1070, 660] width 594 height 46
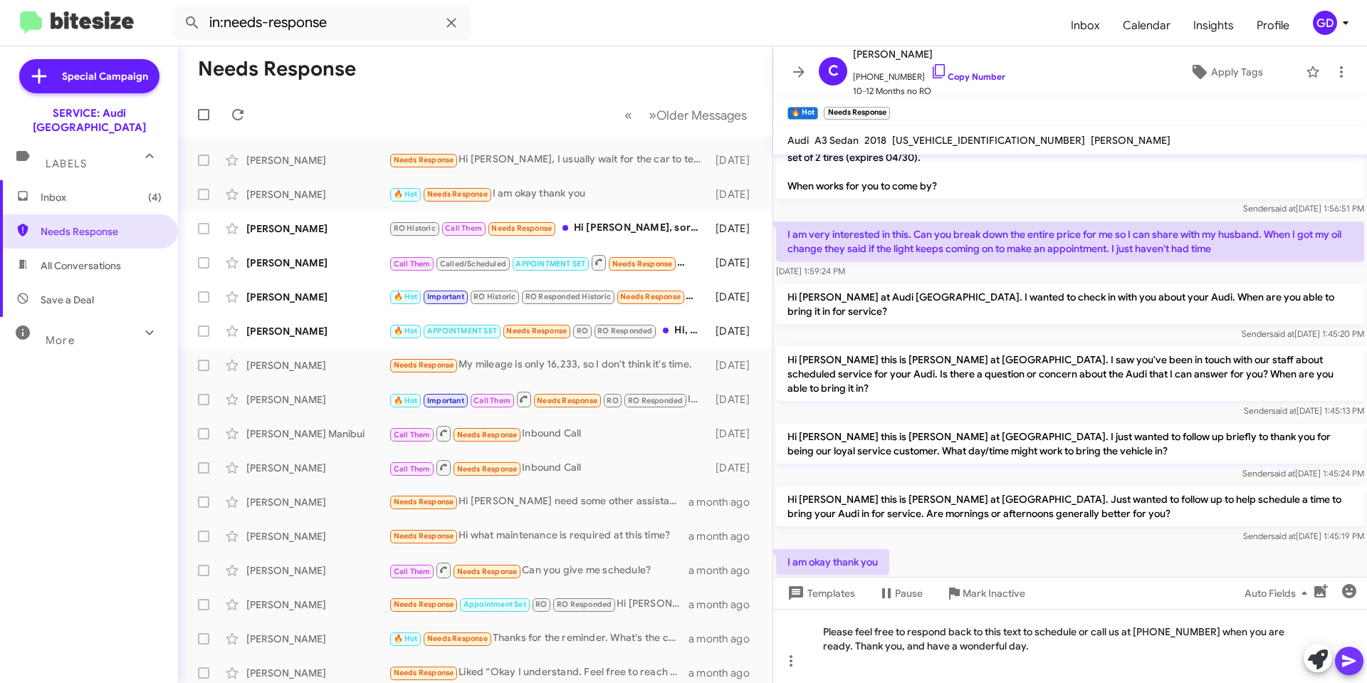
click at [1351, 657] on icon at bounding box center [1349, 660] width 17 height 17
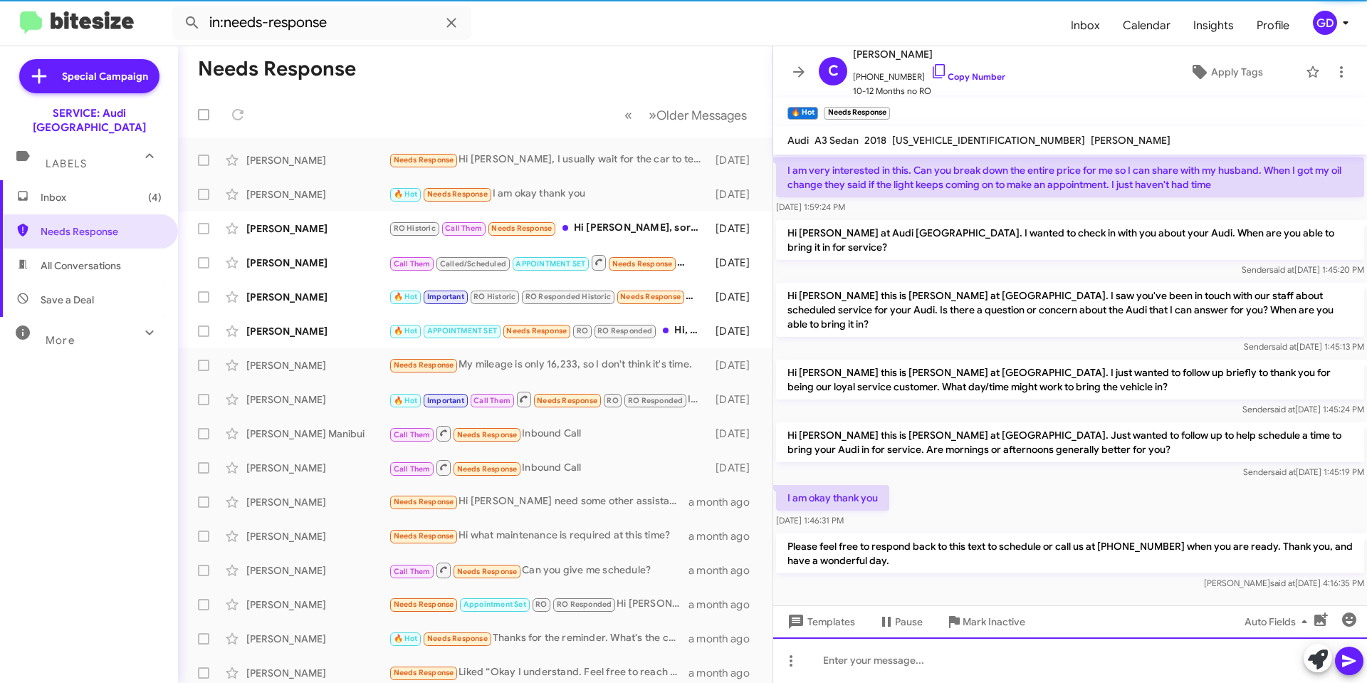
scroll to position [136, 0]
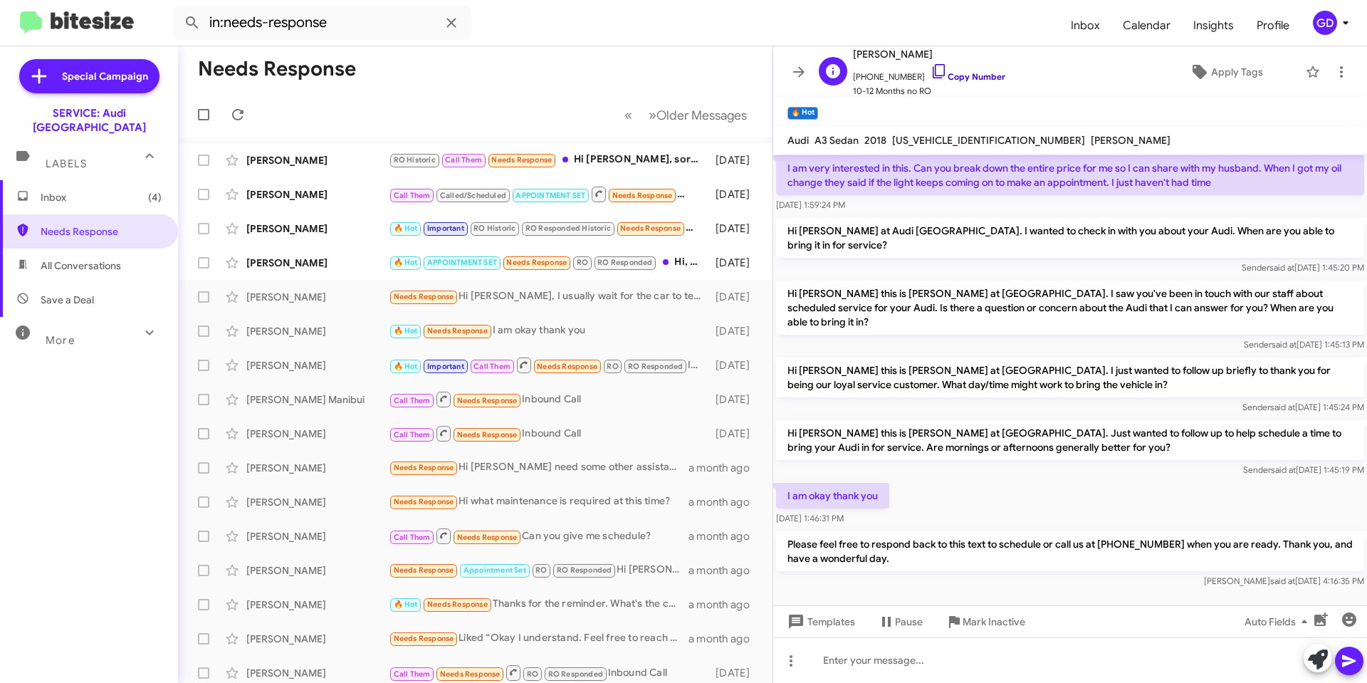
click at [954, 78] on link "Copy Number" at bounding box center [968, 76] width 75 height 11
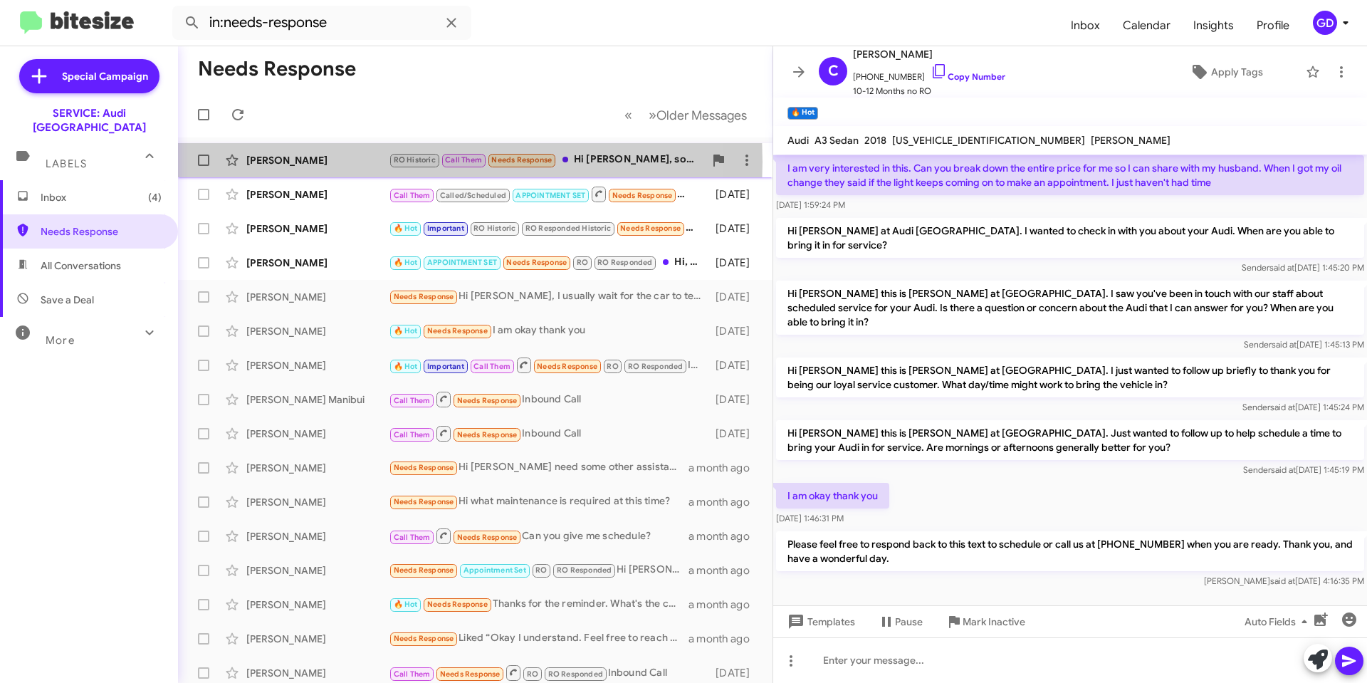
click at [290, 162] on div "[PERSON_NAME]" at bounding box center [317, 160] width 142 height 14
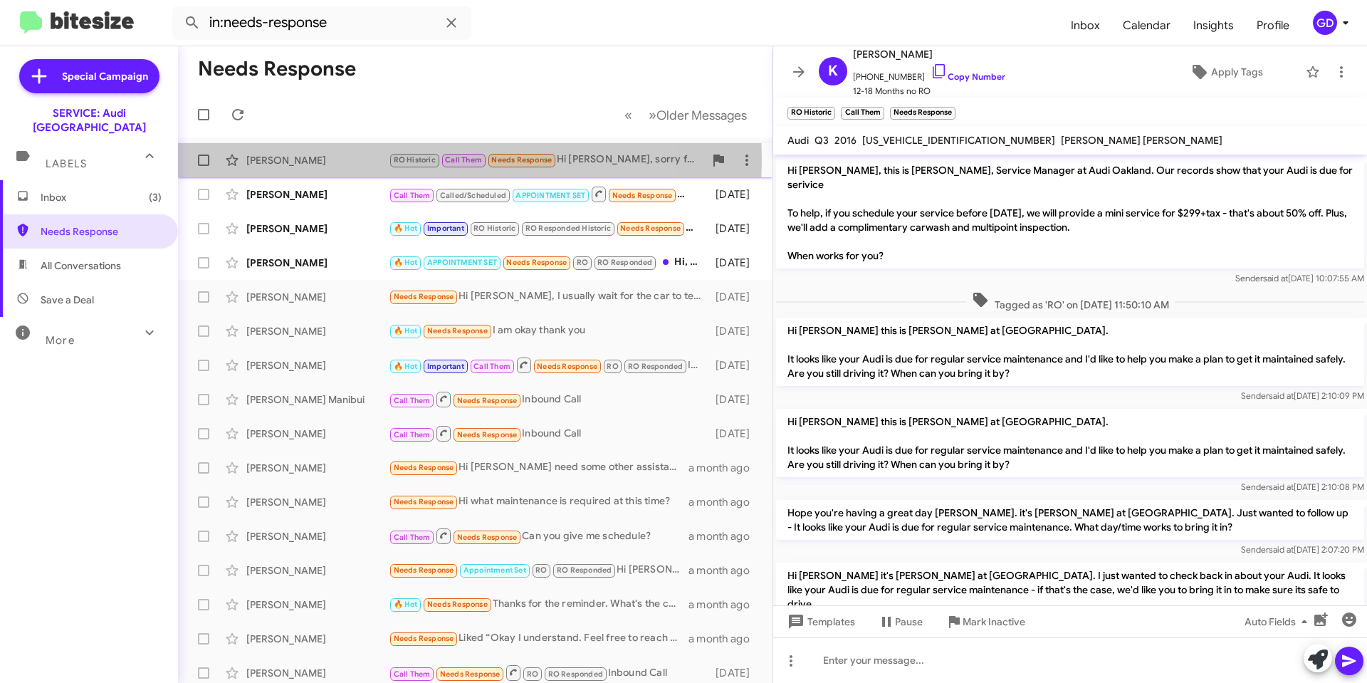
click at [266, 160] on div "[PERSON_NAME]" at bounding box center [317, 160] width 142 height 14
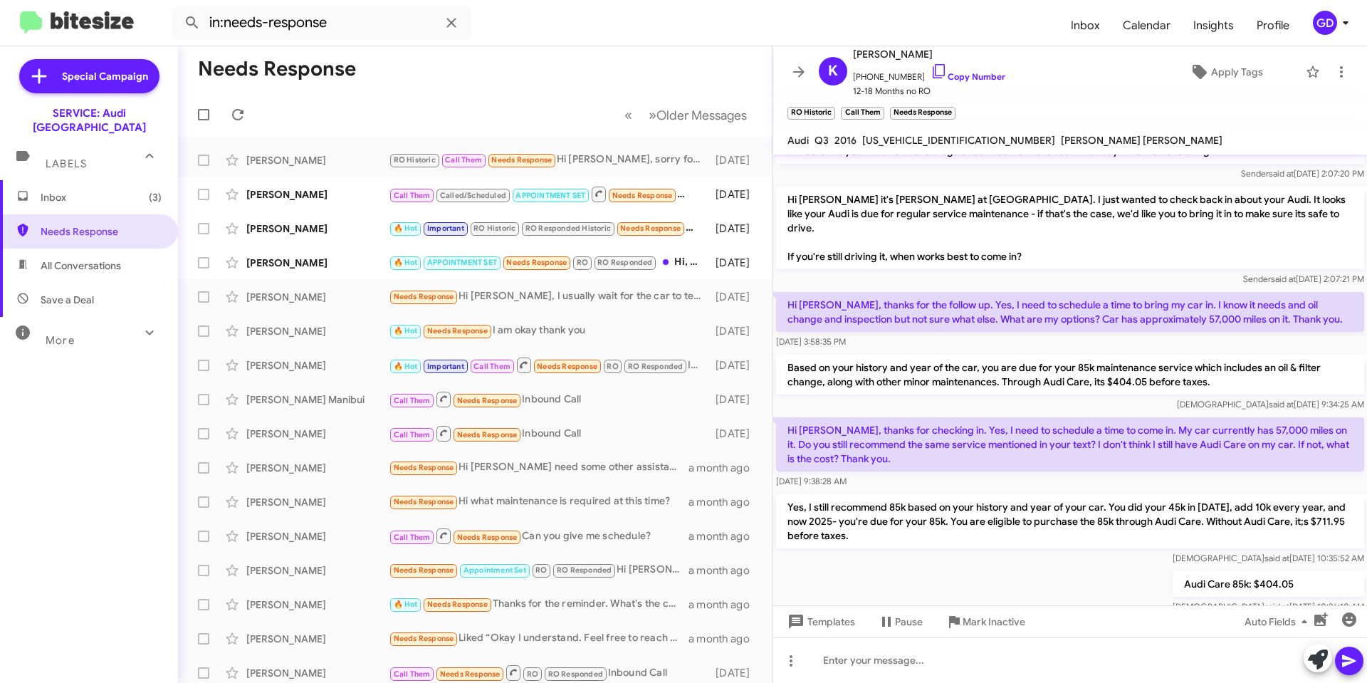
scroll to position [507, 0]
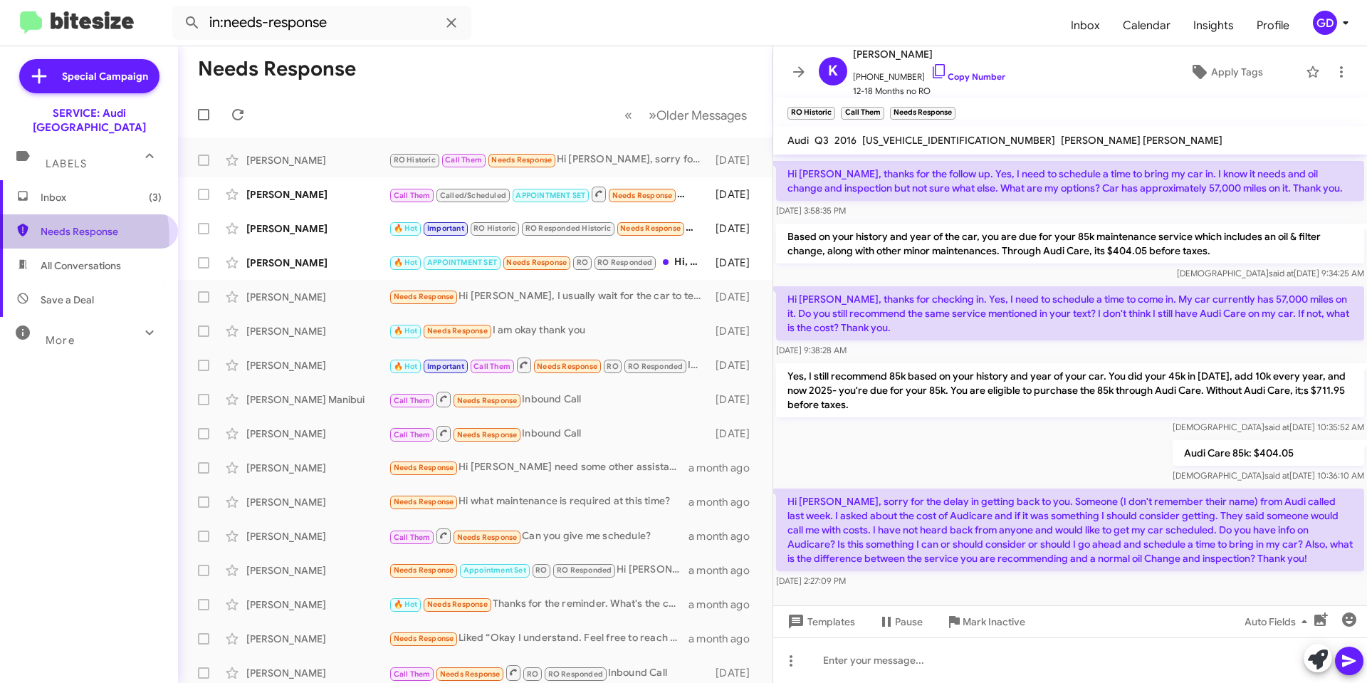
click at [58, 224] on span "Needs Response" at bounding box center [101, 231] width 121 height 14
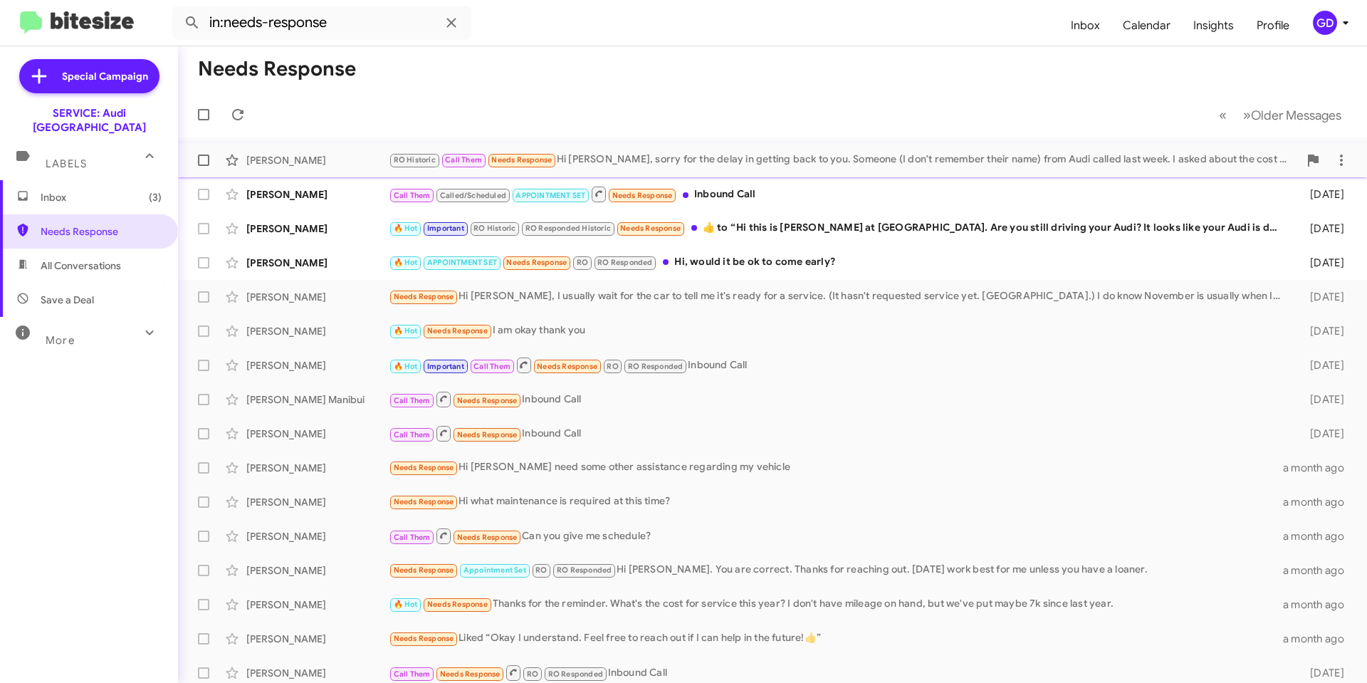
click at [274, 162] on div "[PERSON_NAME]" at bounding box center [317, 160] width 142 height 14
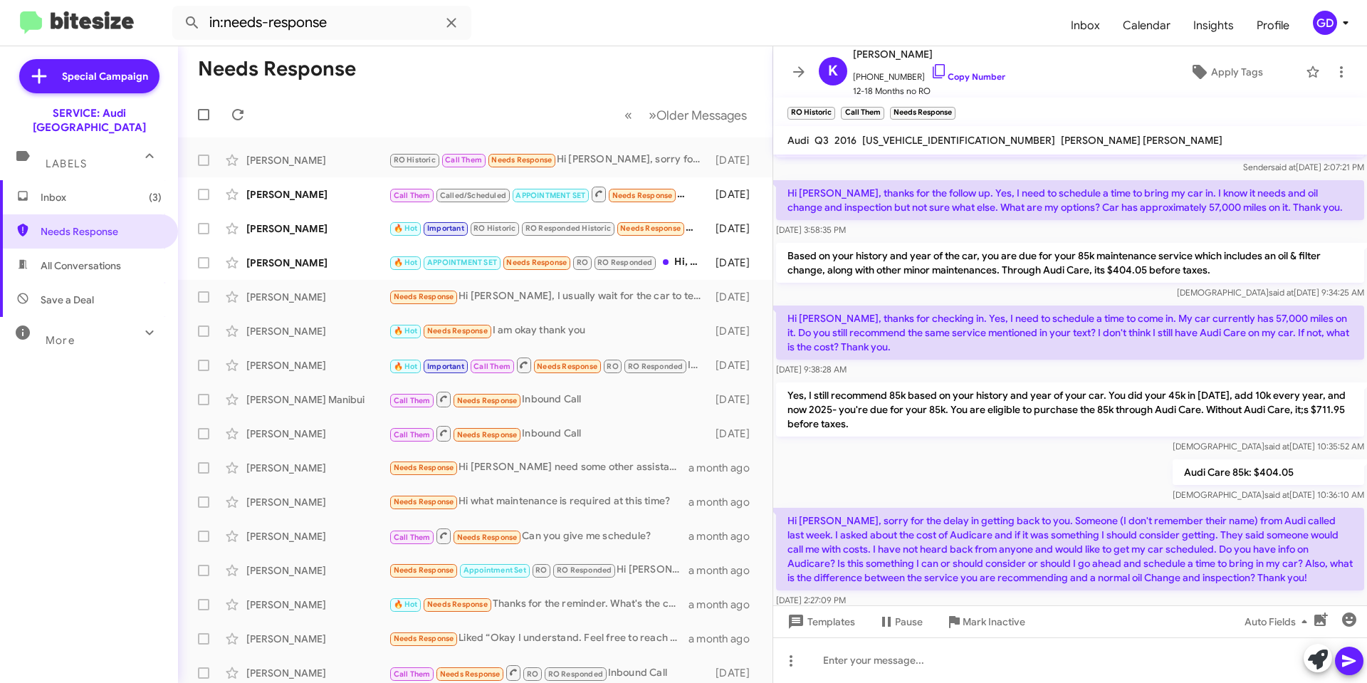
scroll to position [507, 0]
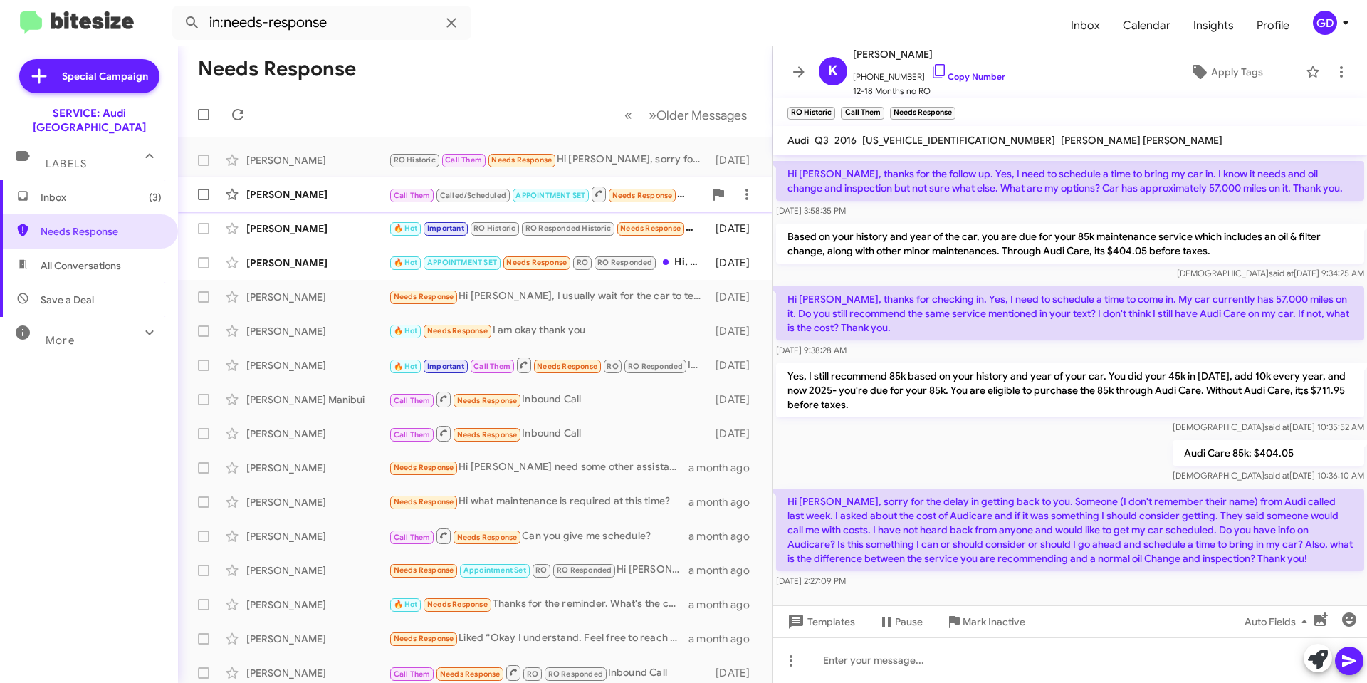
click at [263, 197] on div "[PERSON_NAME]" at bounding box center [317, 194] width 142 height 14
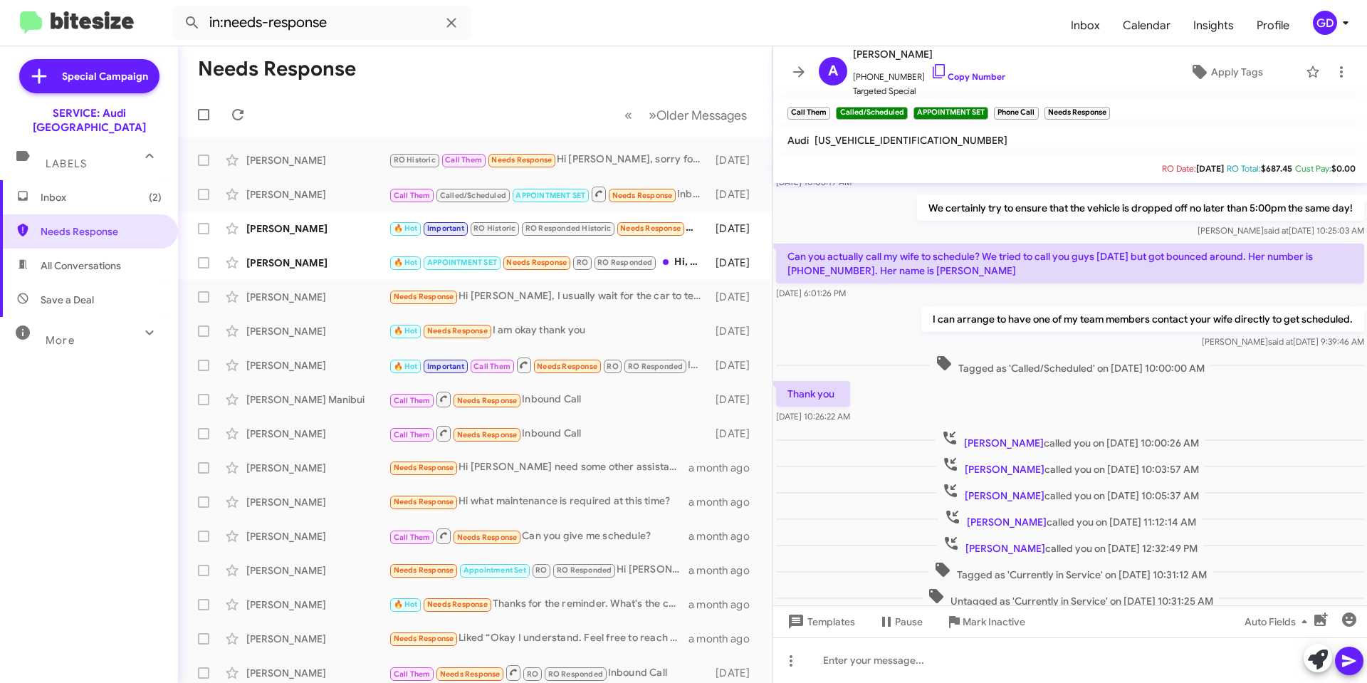
scroll to position [214, 0]
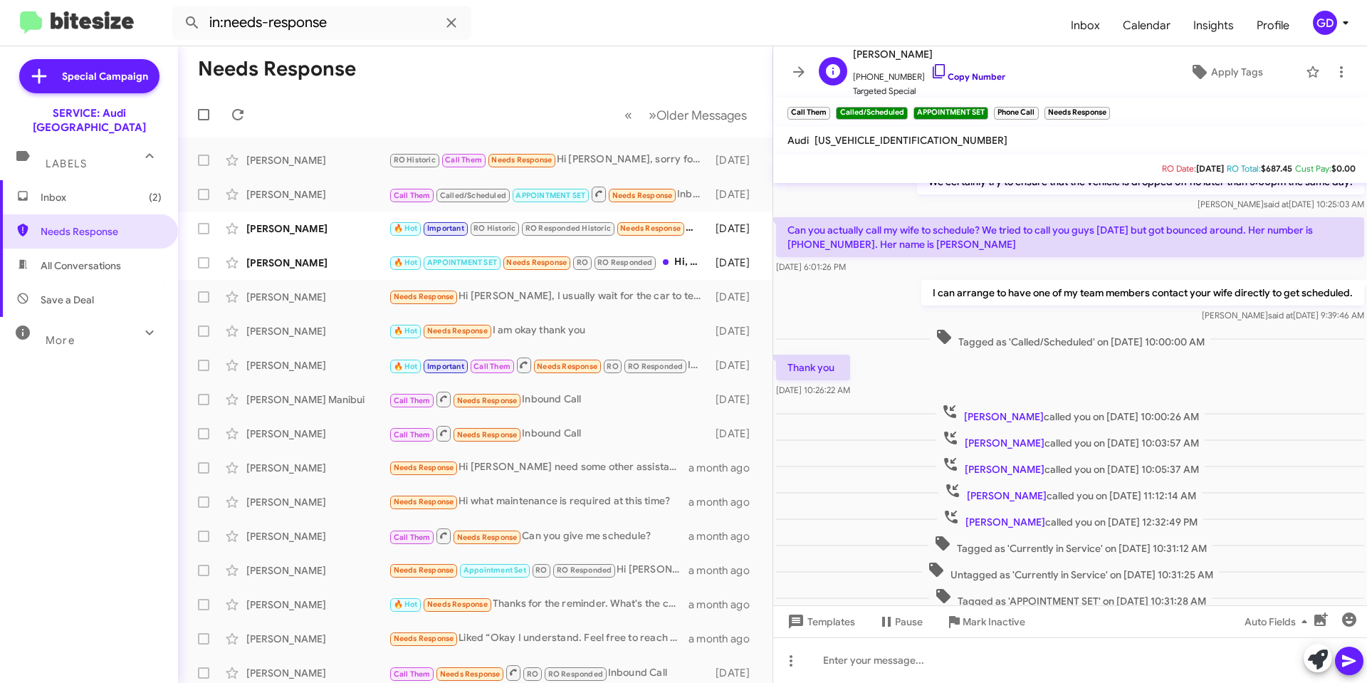
click at [962, 76] on link "Copy Number" at bounding box center [968, 76] width 75 height 11
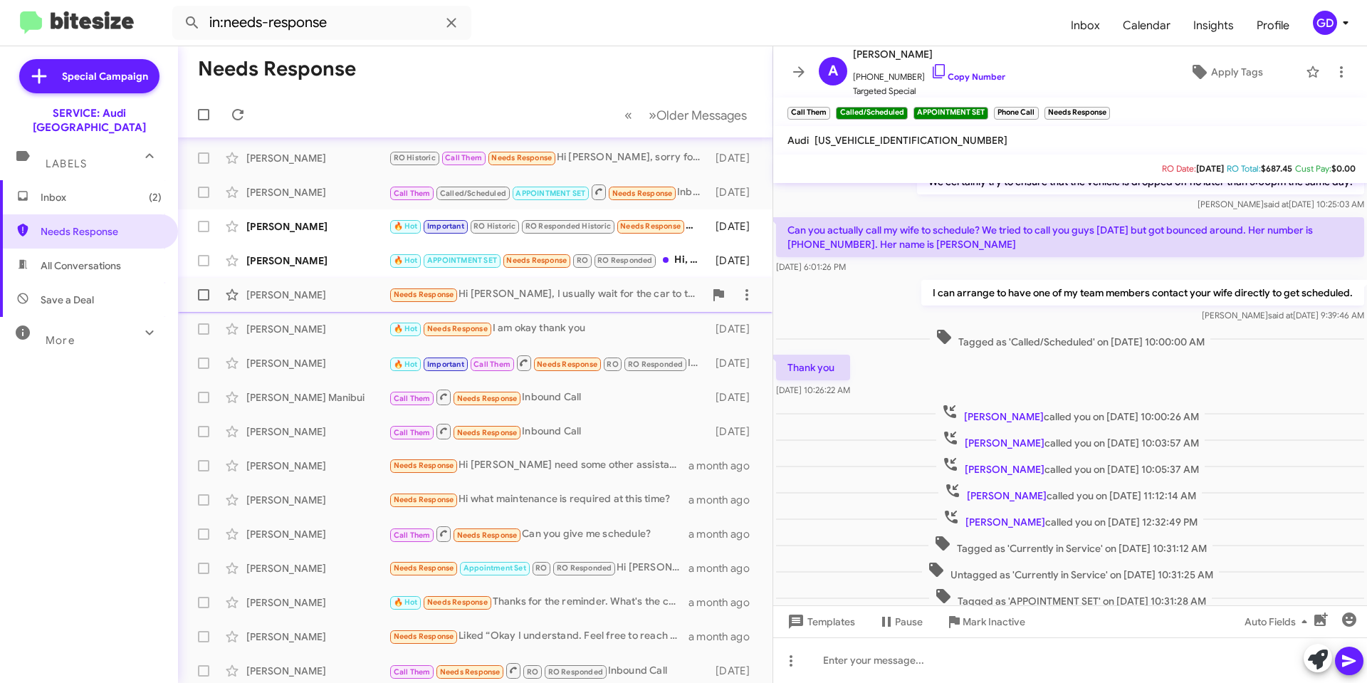
scroll to position [0, 0]
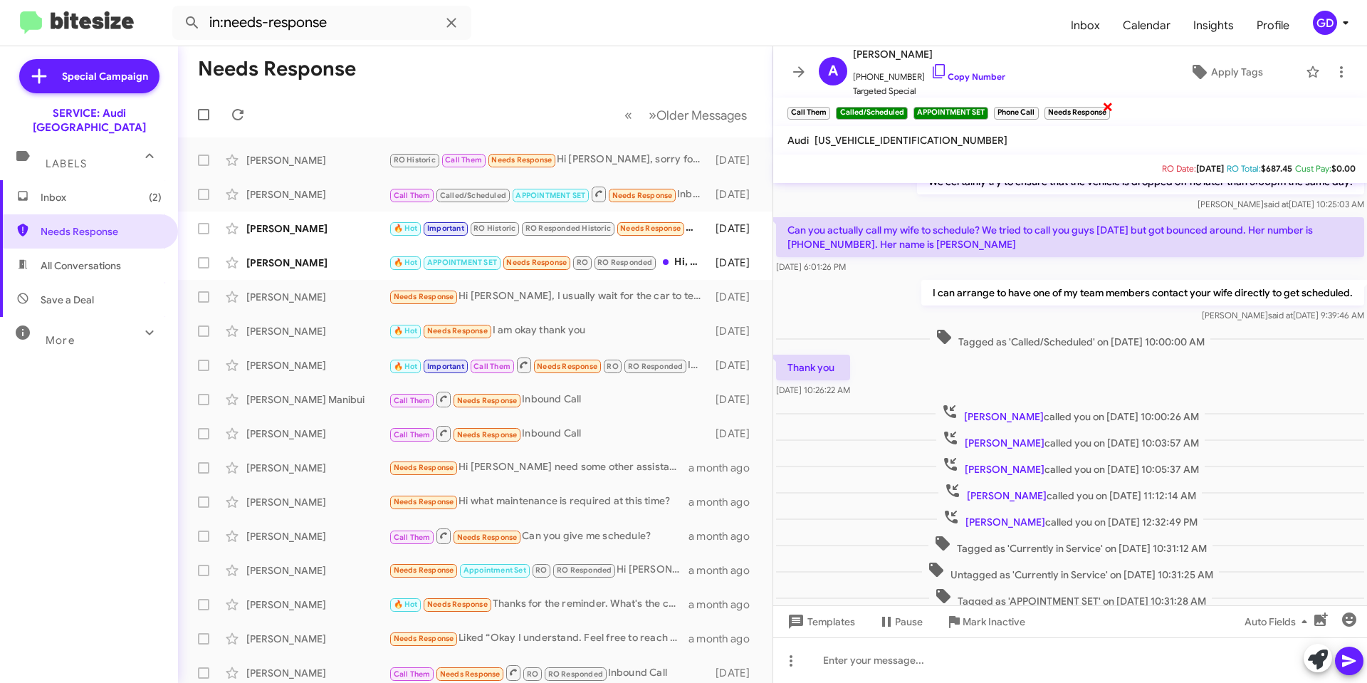
click at [1110, 105] on span "×" at bounding box center [1107, 106] width 11 height 17
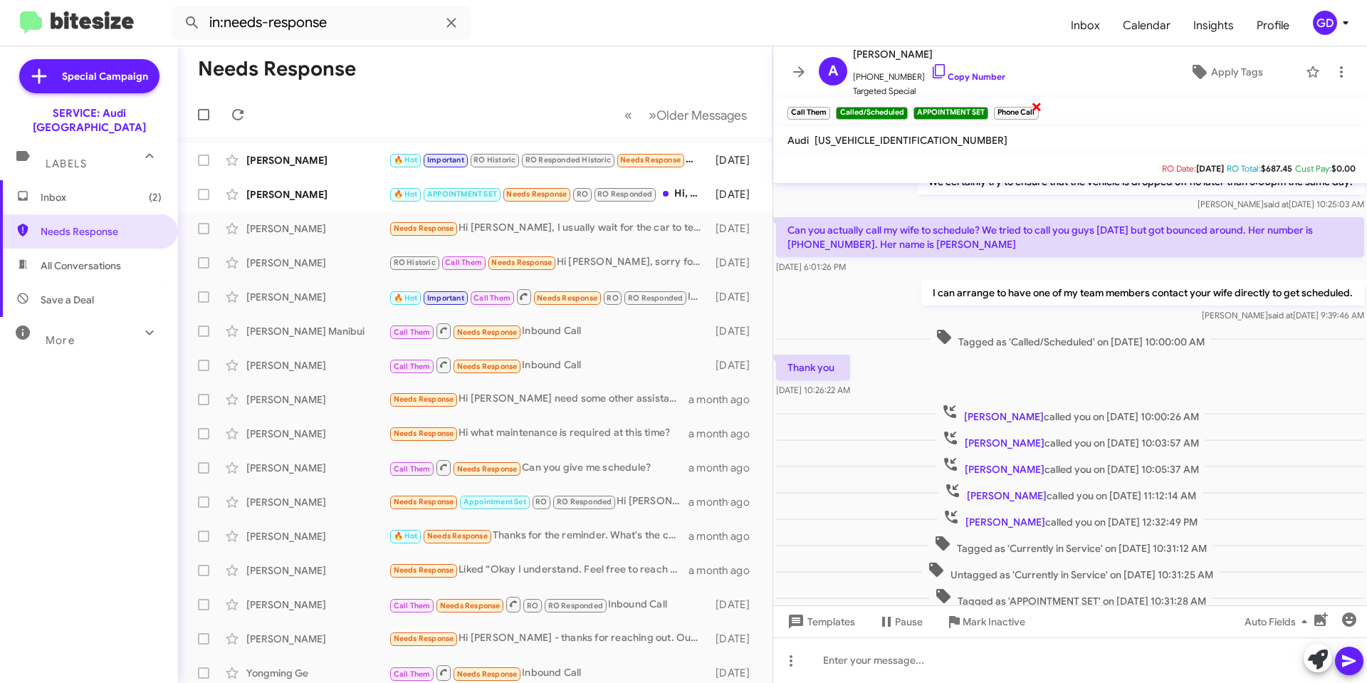
click at [1033, 104] on span "×" at bounding box center [1036, 106] width 11 height 17
click at [1223, 70] on span "Apply Tags" at bounding box center [1237, 72] width 52 height 26
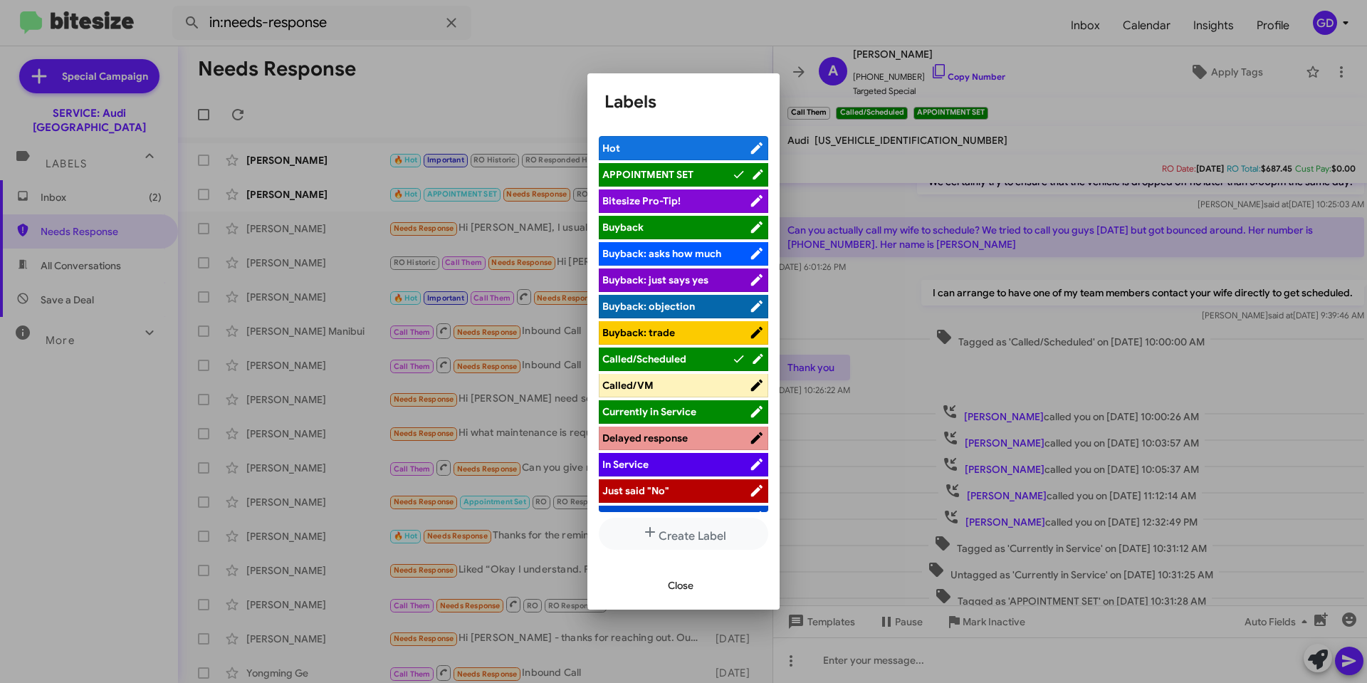
click at [683, 167] on span "APPOINTMENT SET" at bounding box center [667, 174] width 130 height 14
click at [679, 582] on span "Close" at bounding box center [681, 586] width 26 height 26
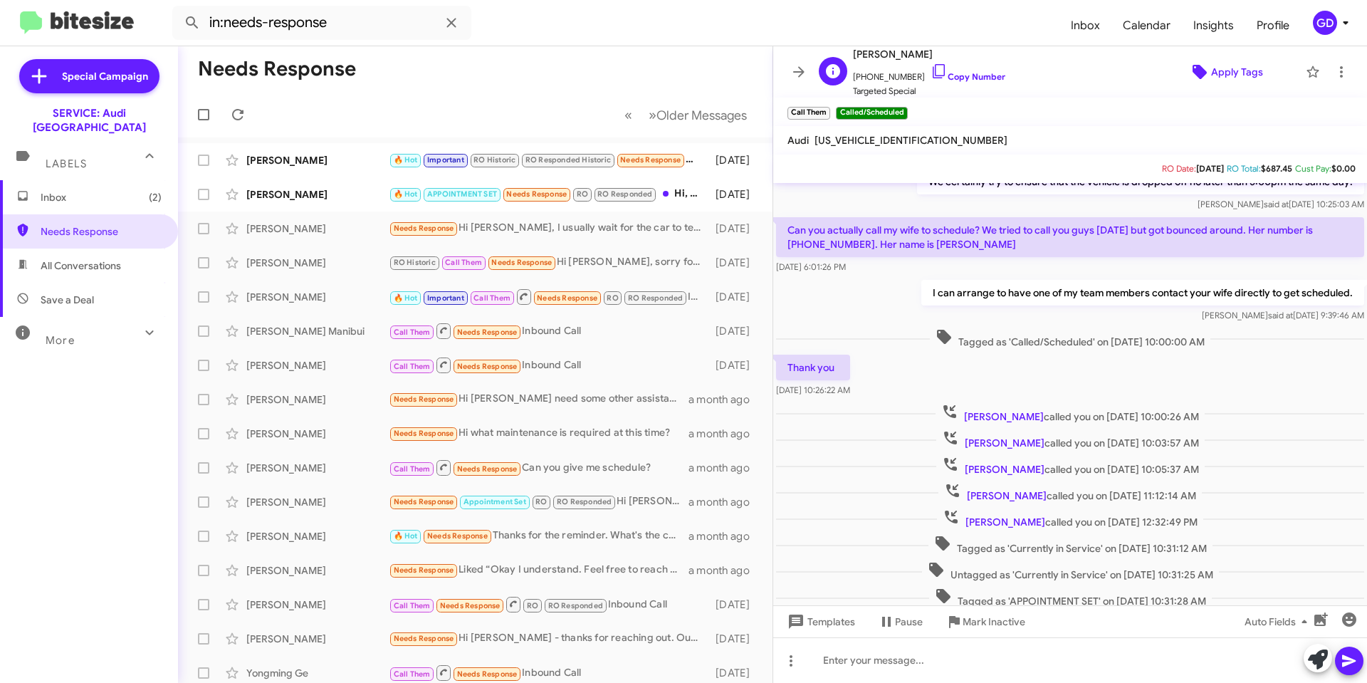
click at [1218, 68] on span "Apply Tags" at bounding box center [1237, 72] width 52 height 26
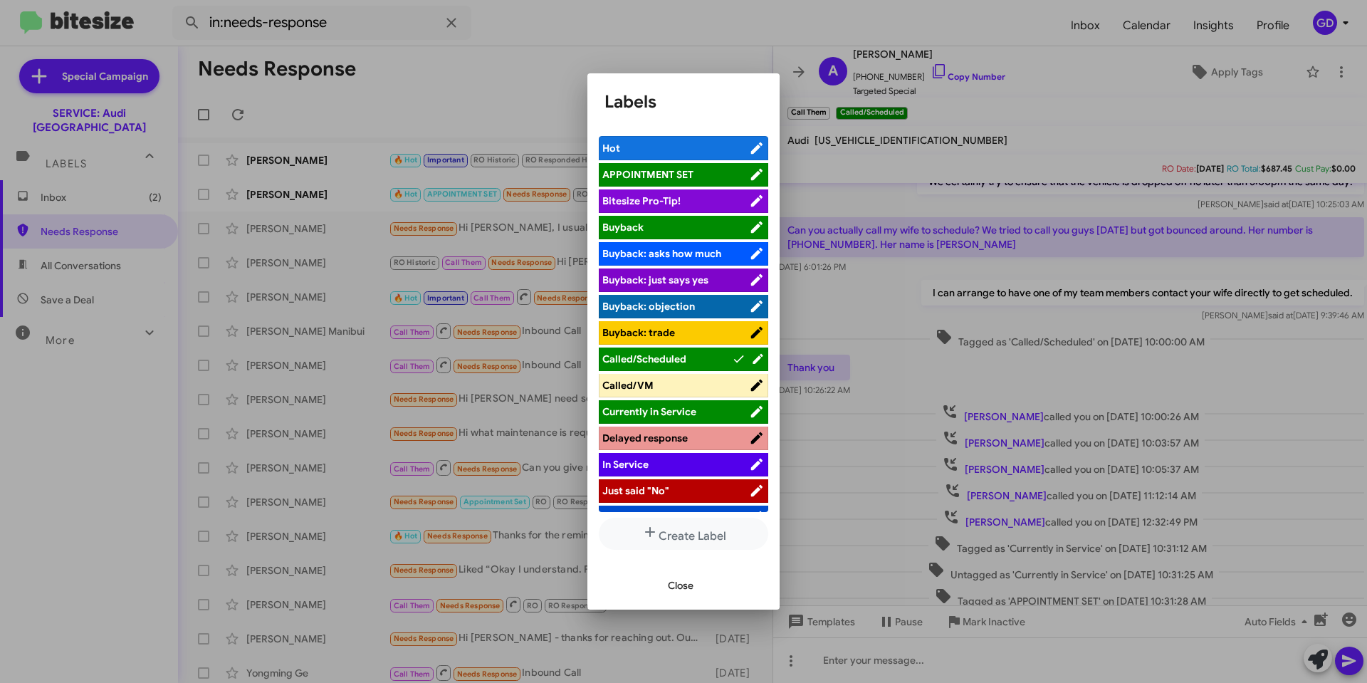
click at [655, 169] on span "APPOINTMENT SET" at bounding box center [647, 174] width 91 height 13
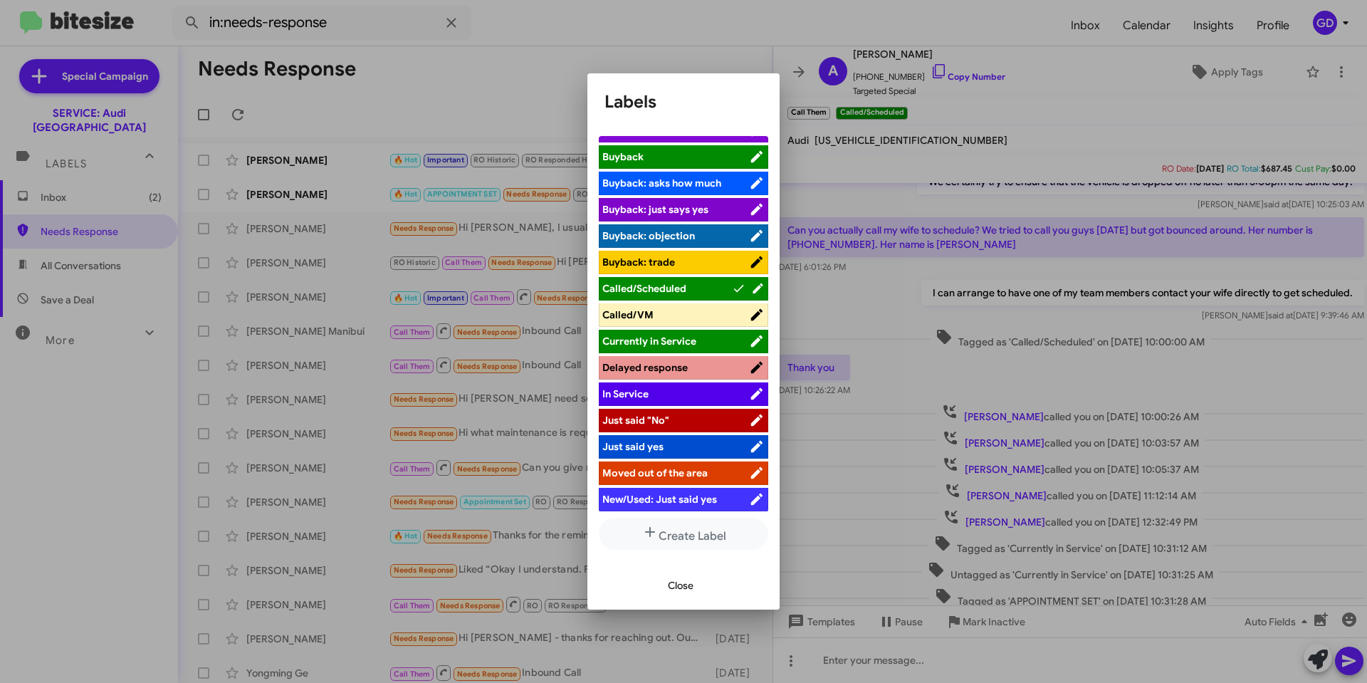
scroll to position [71, 0]
click at [732, 286] on icon at bounding box center [739, 287] width 14 height 17
click at [677, 587] on span "Close" at bounding box center [681, 586] width 26 height 26
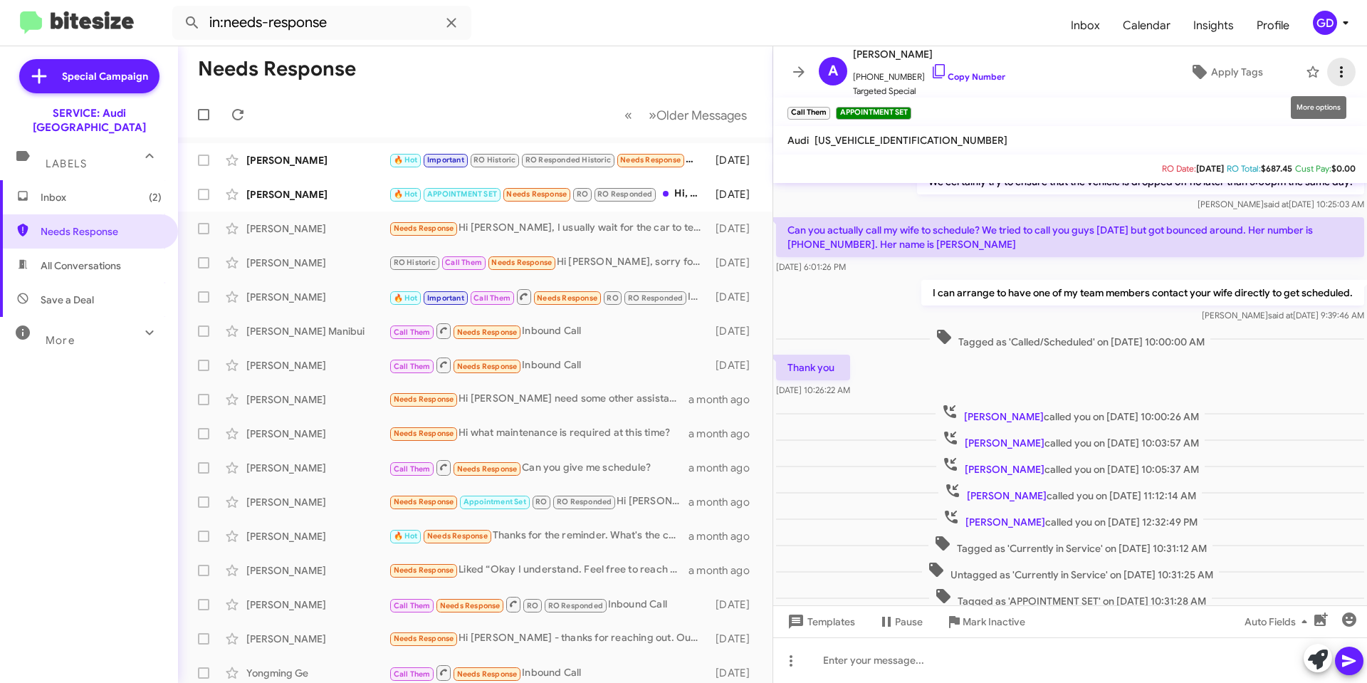
click at [1333, 69] on icon at bounding box center [1341, 71] width 17 height 17
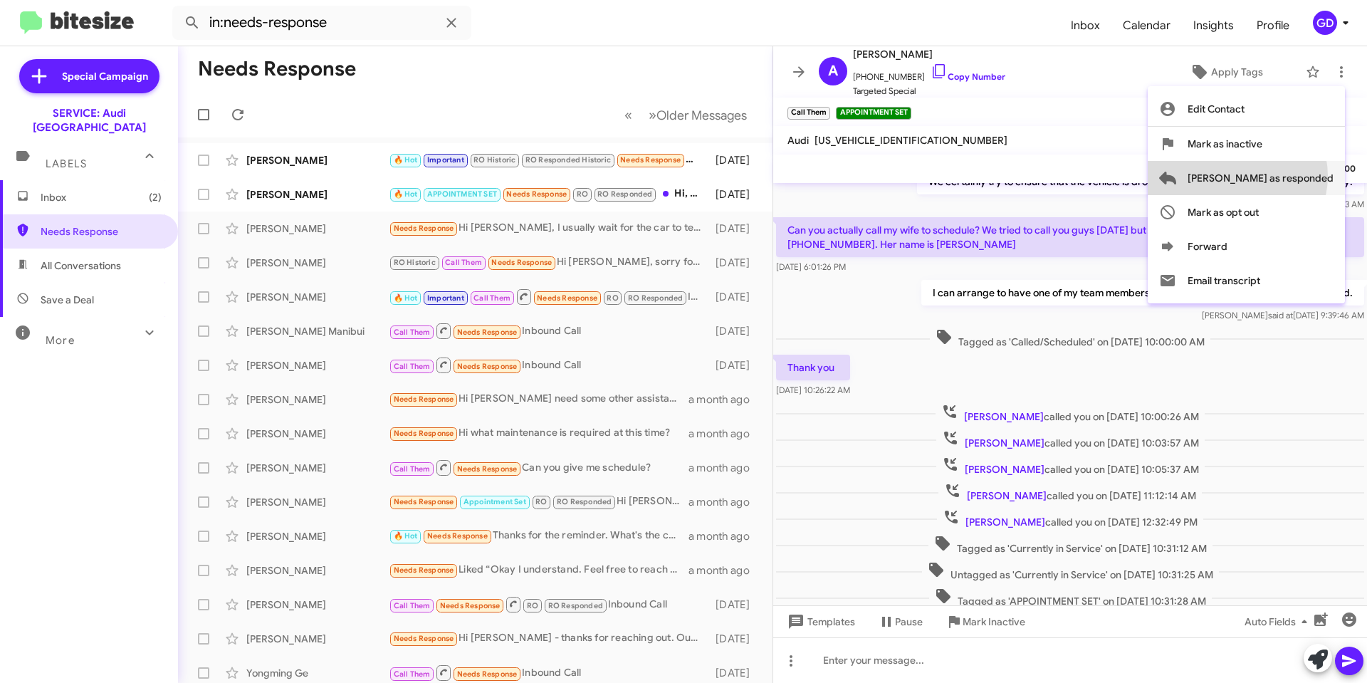
click at [1295, 176] on span "[PERSON_NAME] as responded" at bounding box center [1261, 178] width 146 height 34
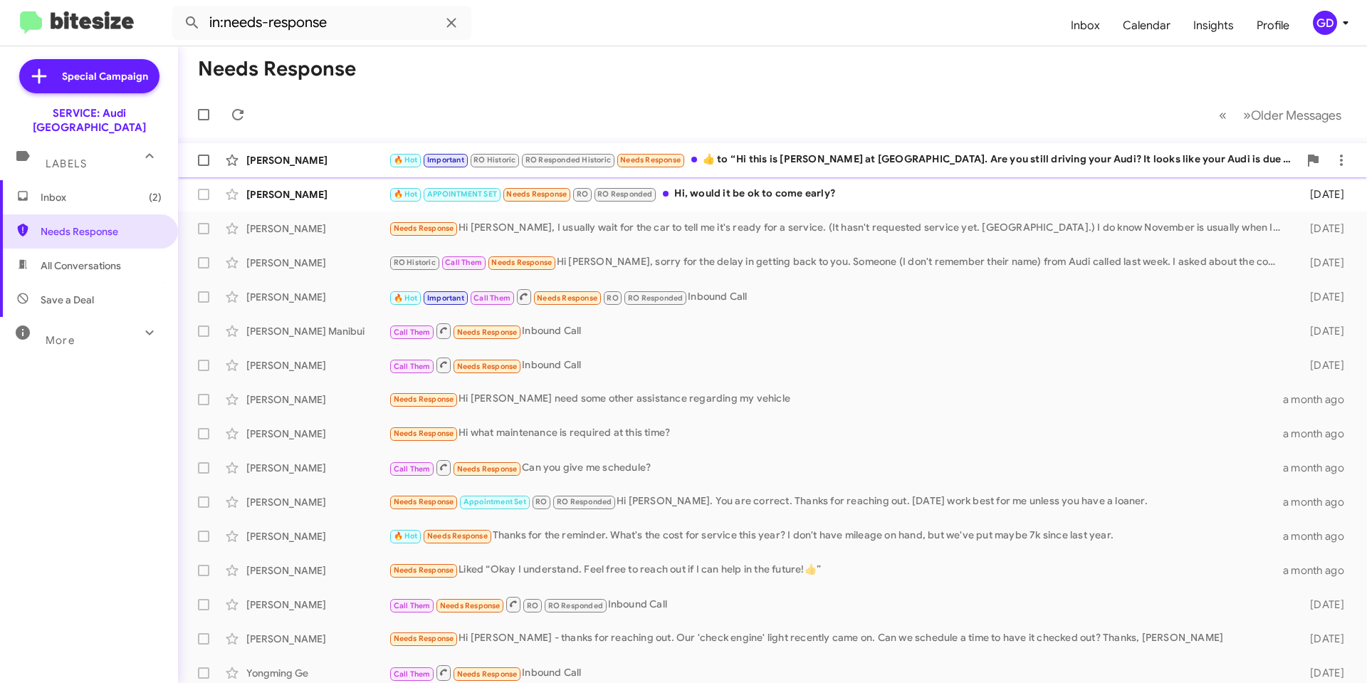
click at [281, 163] on div "[PERSON_NAME]" at bounding box center [317, 160] width 142 height 14
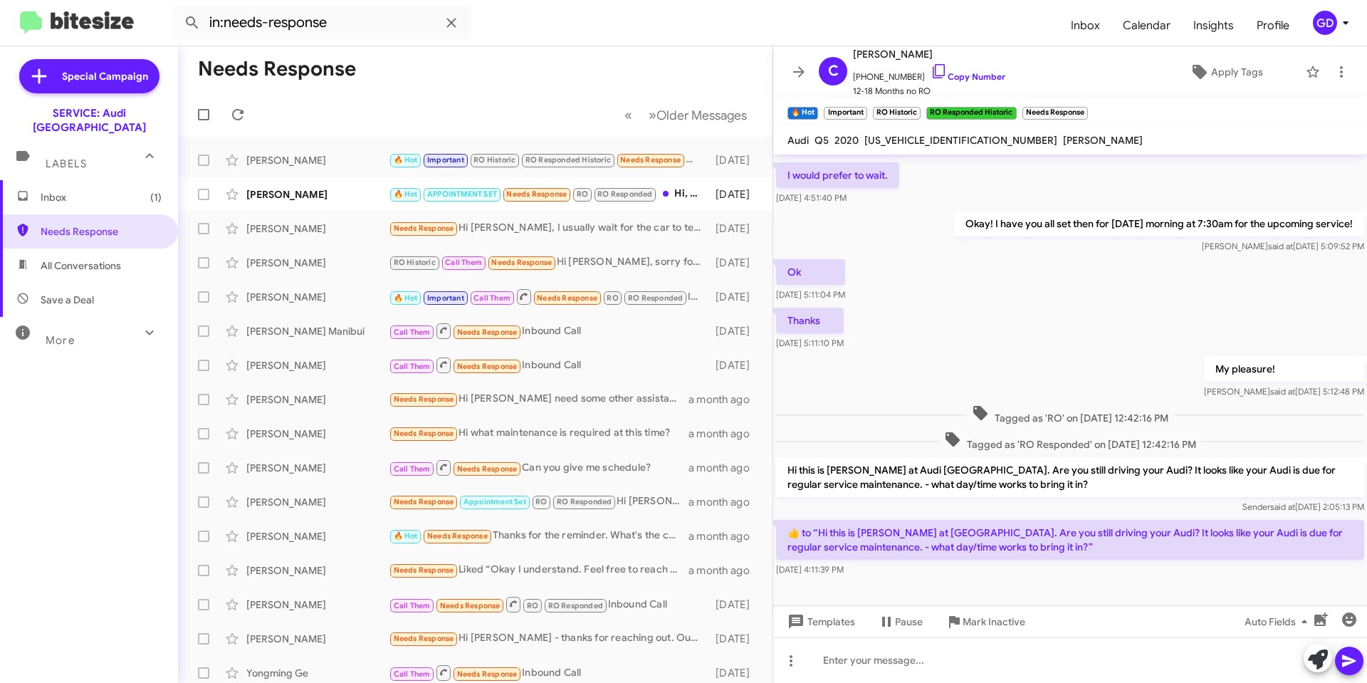
scroll to position [361, 0]
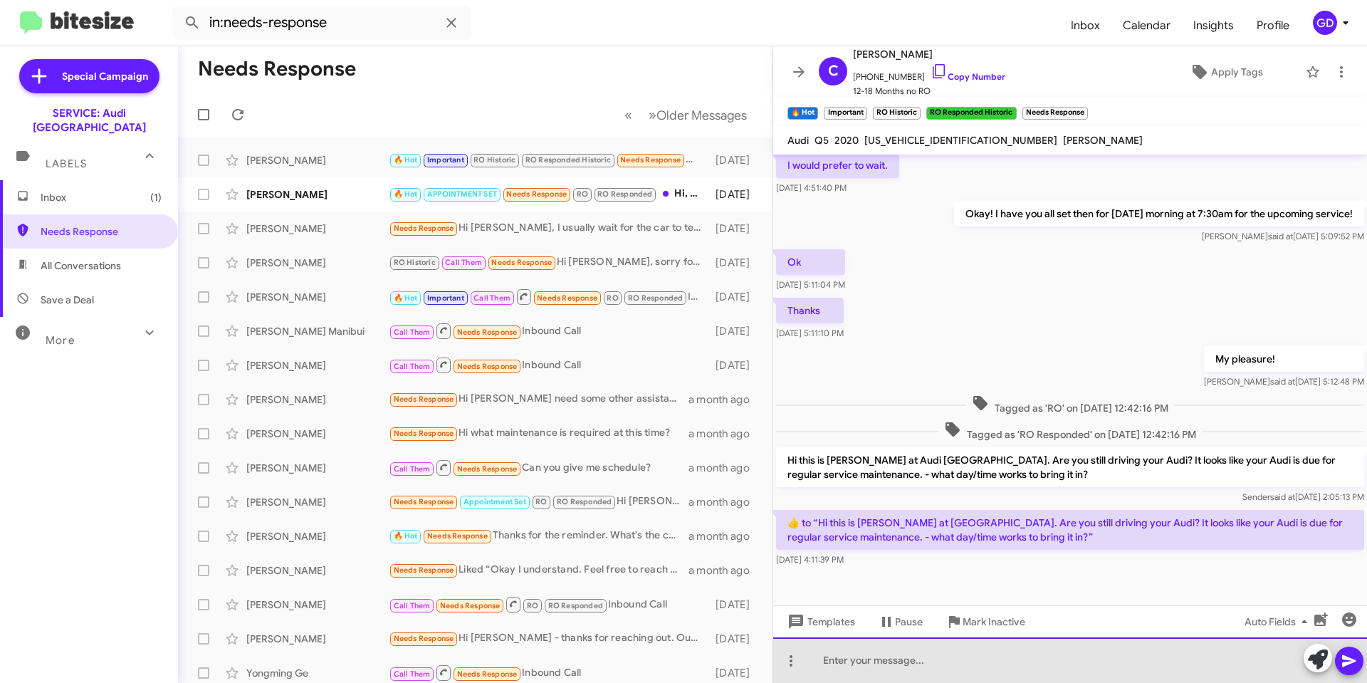
click at [827, 659] on div at bounding box center [1070, 660] width 594 height 46
click at [846, 659] on div at bounding box center [1070, 660] width 594 height 46
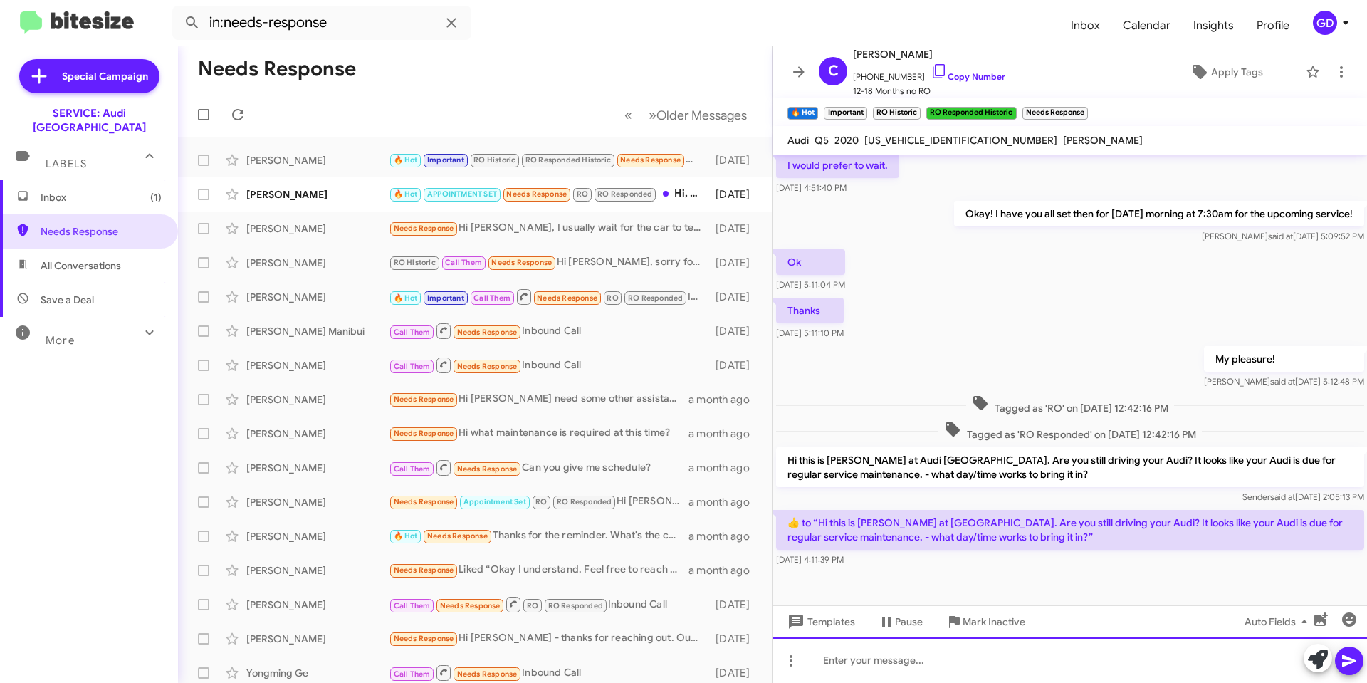
paste div
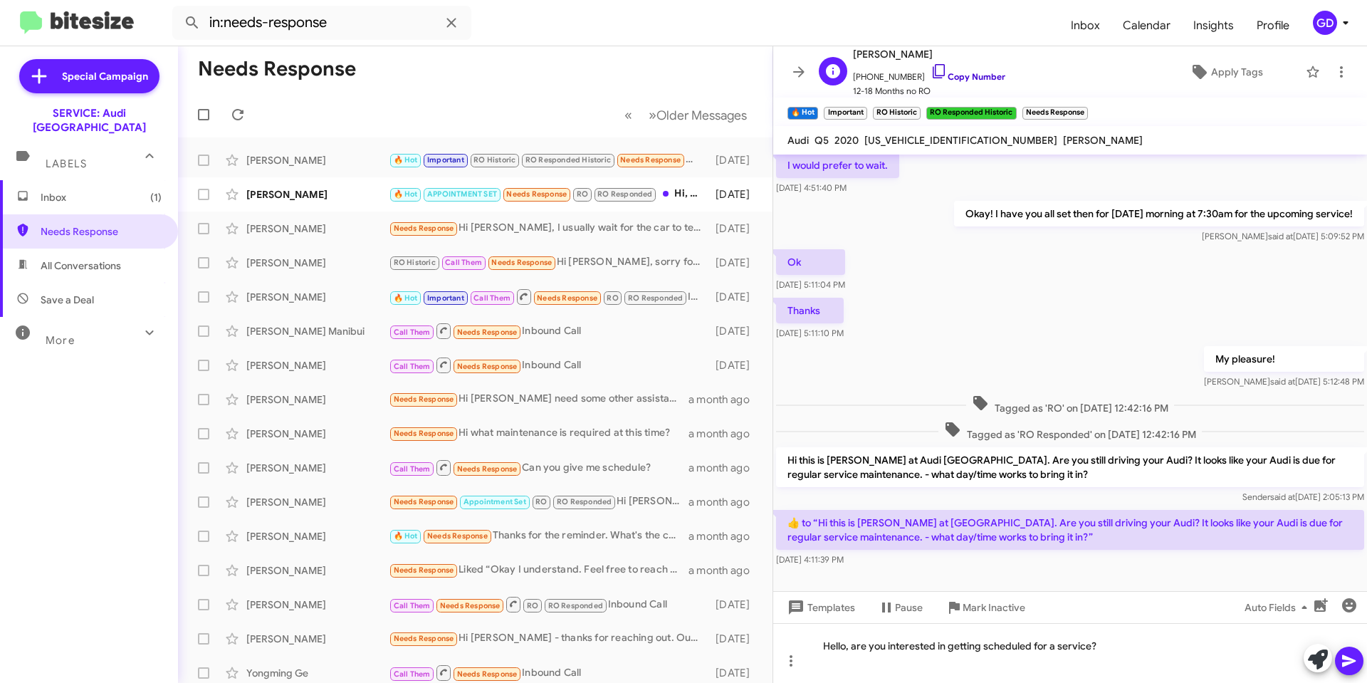
click at [956, 74] on link "Copy Number" at bounding box center [968, 76] width 75 height 11
click at [955, 78] on link "Copy Number" at bounding box center [968, 76] width 75 height 11
click at [1349, 659] on icon at bounding box center [1349, 661] width 14 height 12
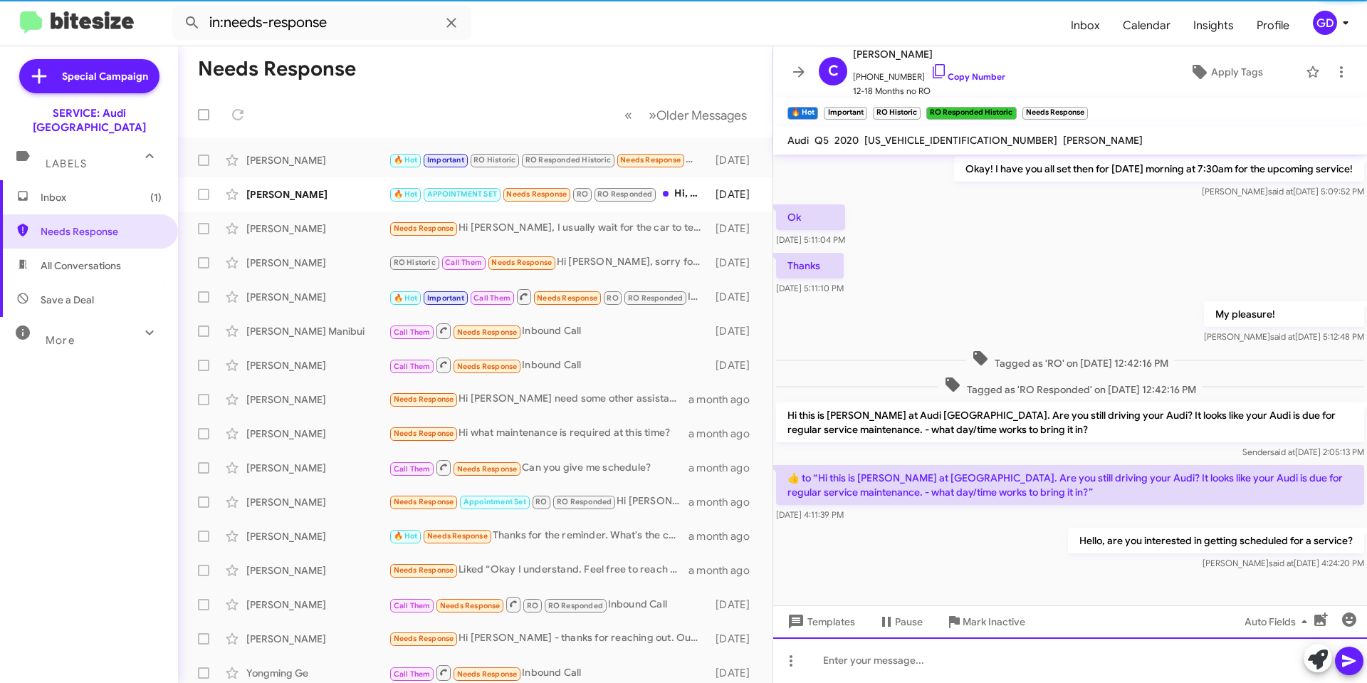
scroll to position [413, 0]
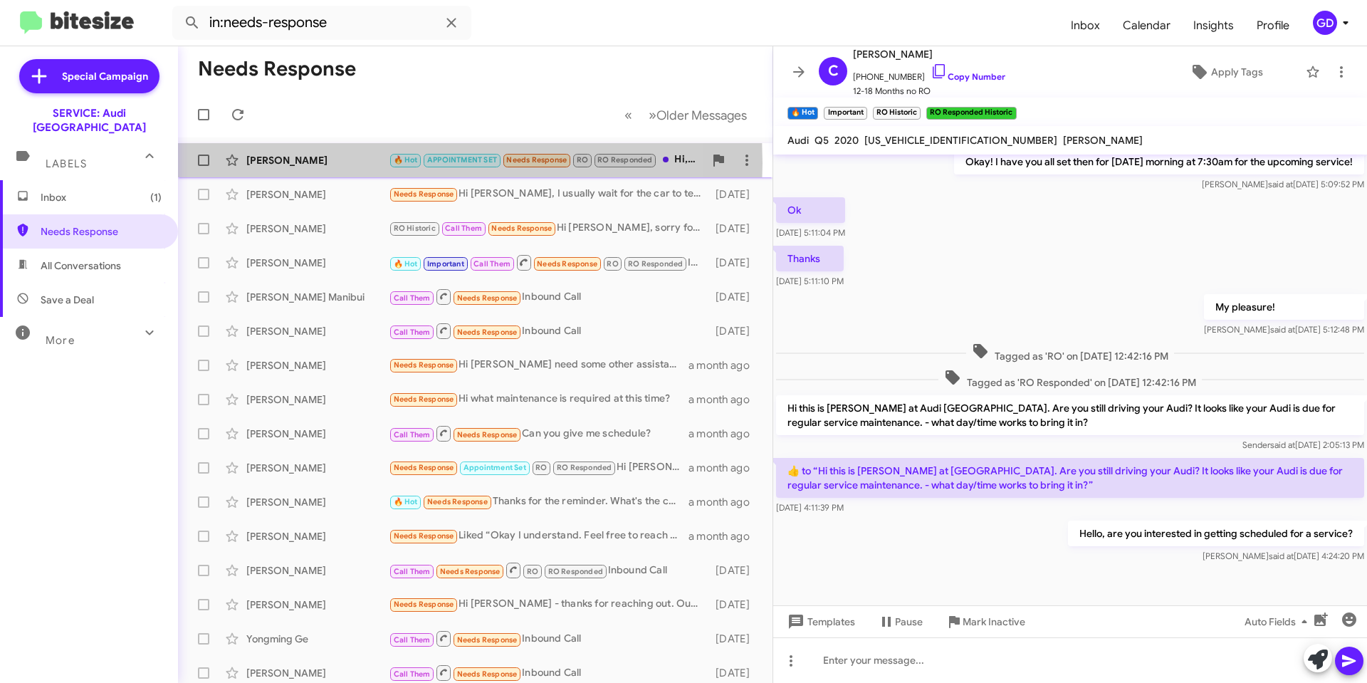
click at [281, 163] on div "[PERSON_NAME]" at bounding box center [317, 160] width 142 height 14
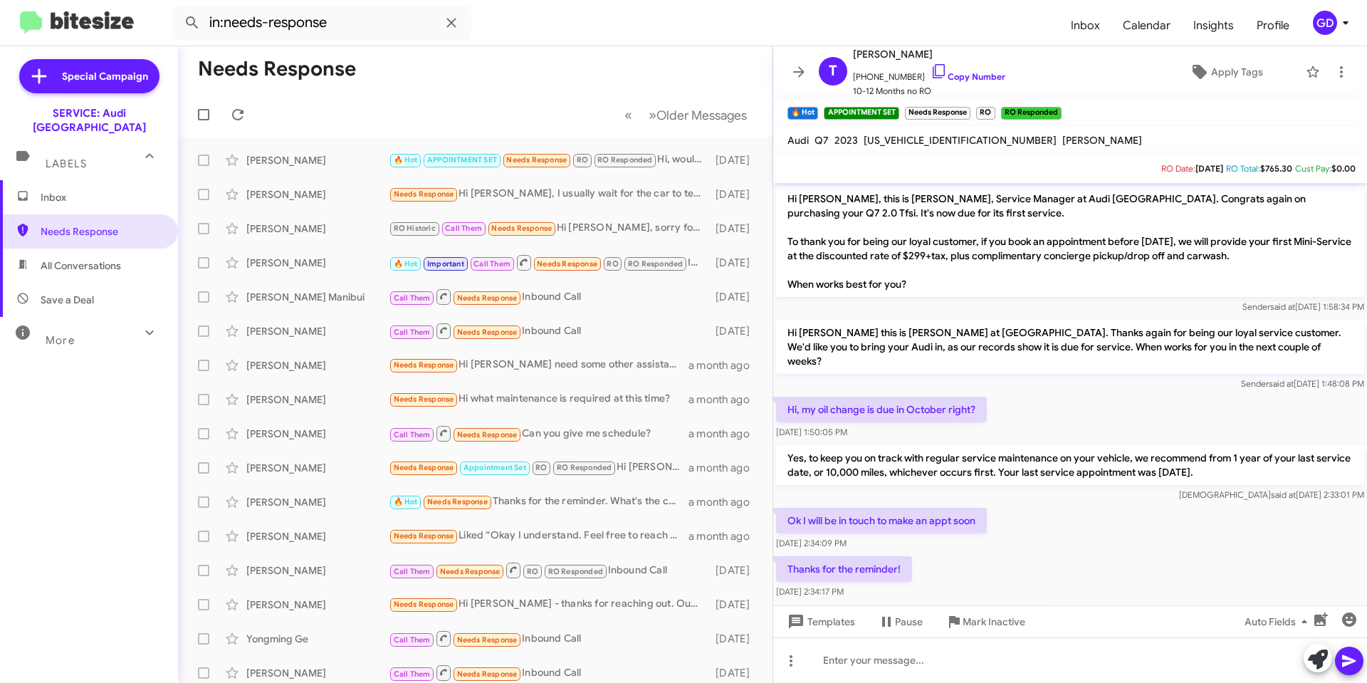
click at [999, 571] on div "Thanks for the reminder! [DATE] 2:34:17 PM" at bounding box center [1070, 577] width 594 height 48
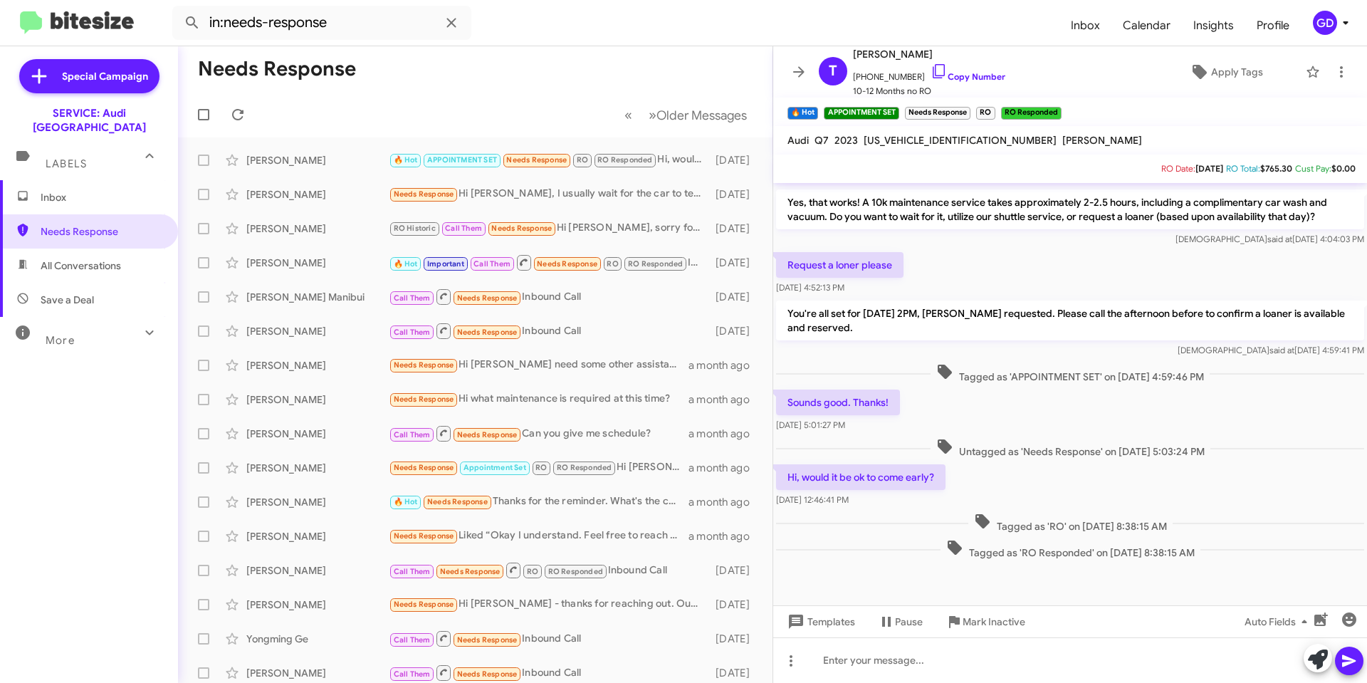
scroll to position [516, 0]
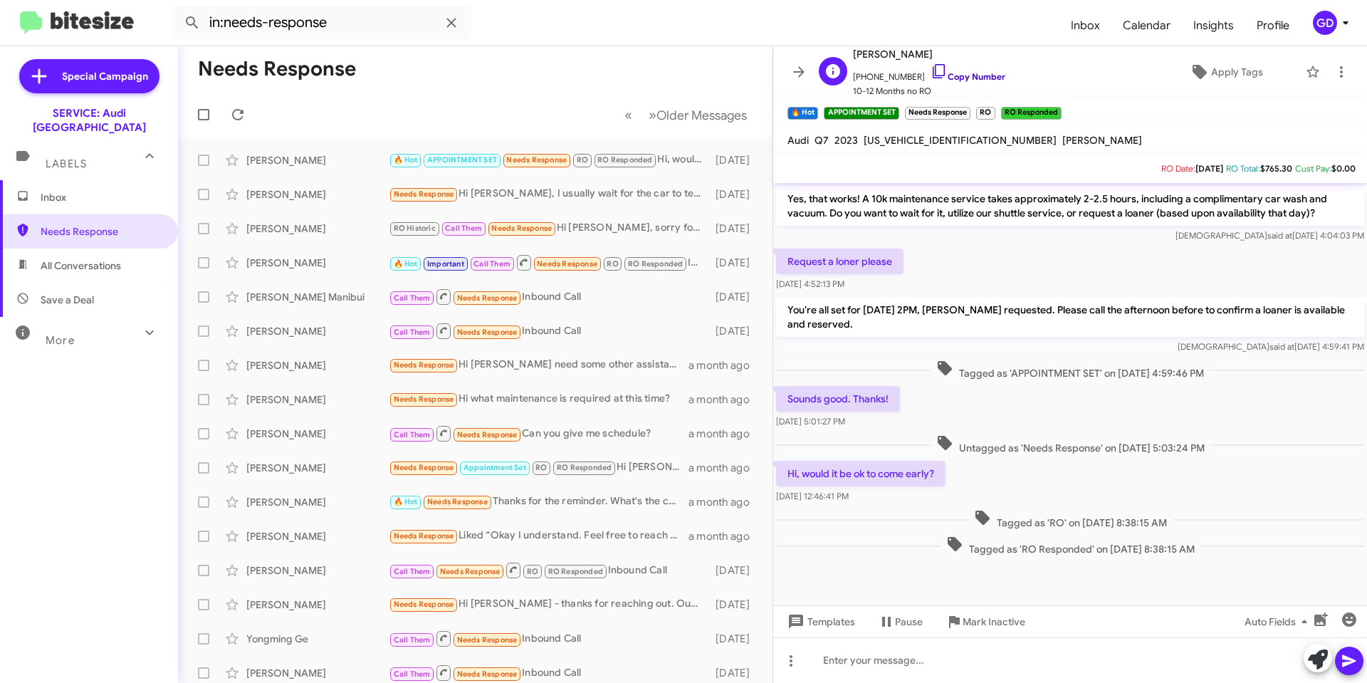
click at [956, 78] on link "Copy Number" at bounding box center [968, 76] width 75 height 11
click at [1333, 75] on icon at bounding box center [1341, 71] width 17 height 17
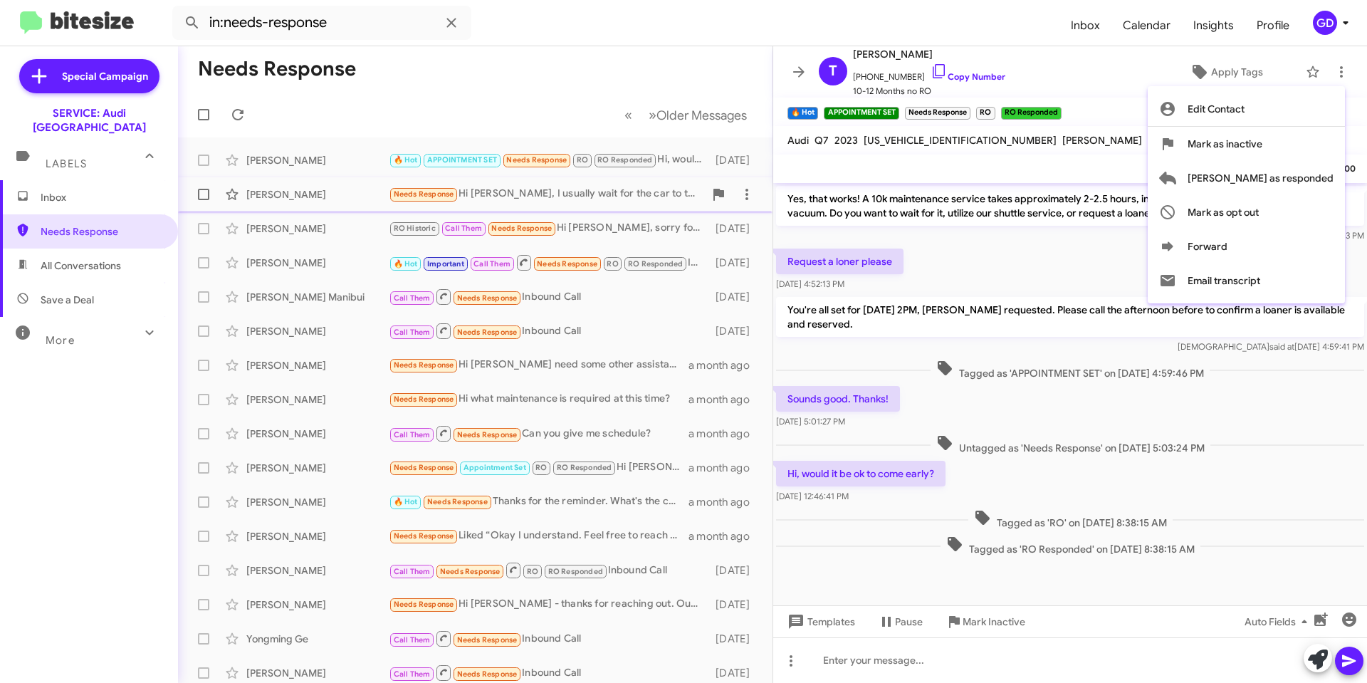
click at [1295, 182] on span "[PERSON_NAME] as responded" at bounding box center [1261, 178] width 146 height 34
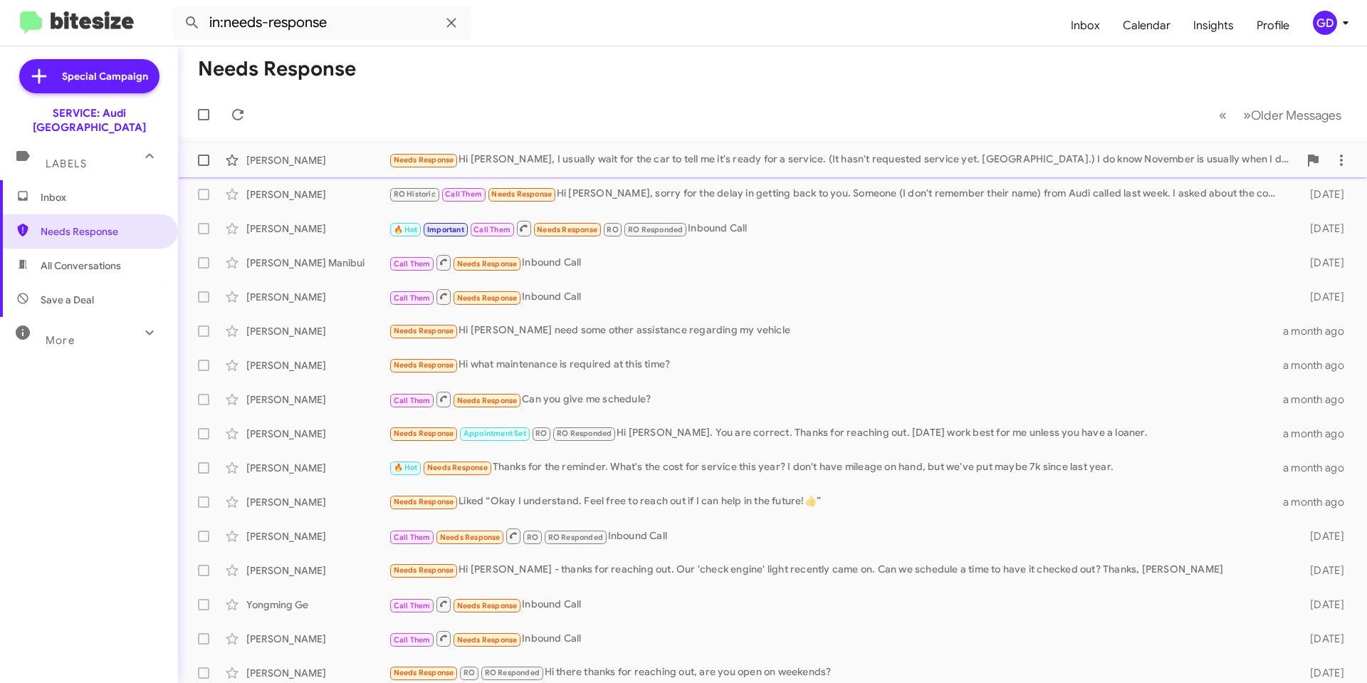
click at [279, 166] on div "[PERSON_NAME]" at bounding box center [317, 160] width 142 height 14
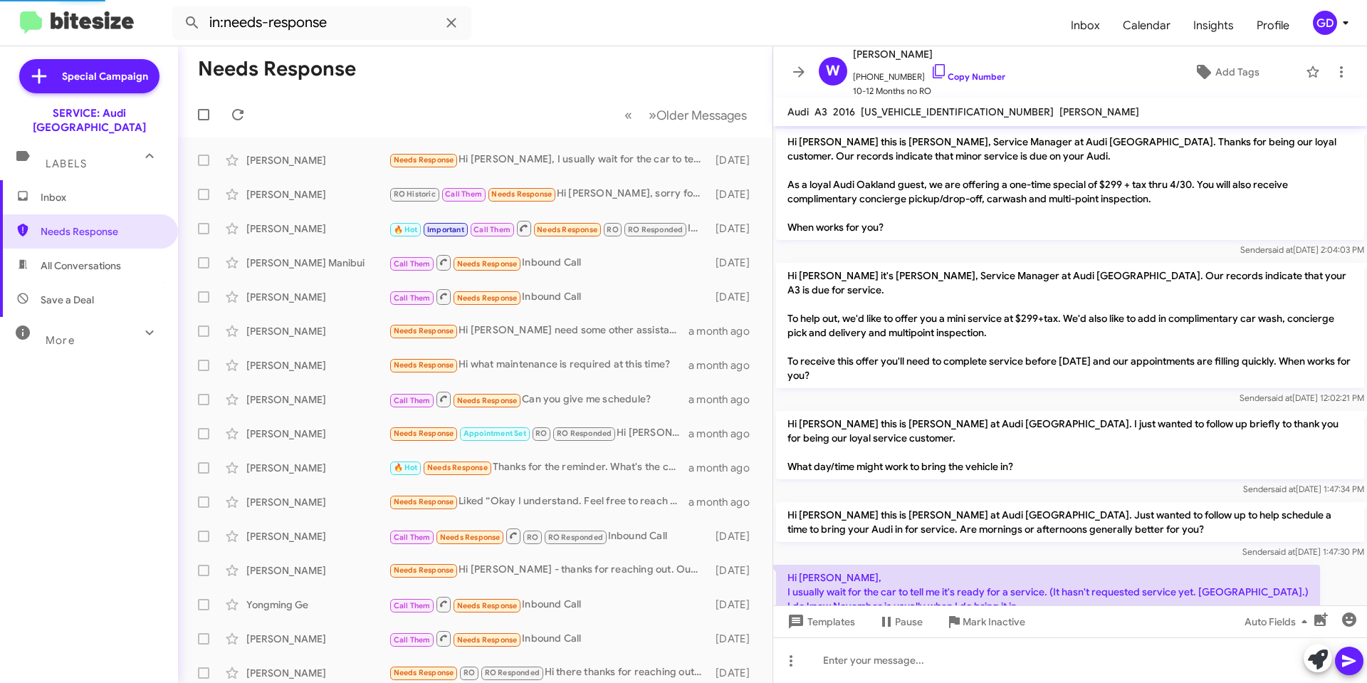
scroll to position [108, 0]
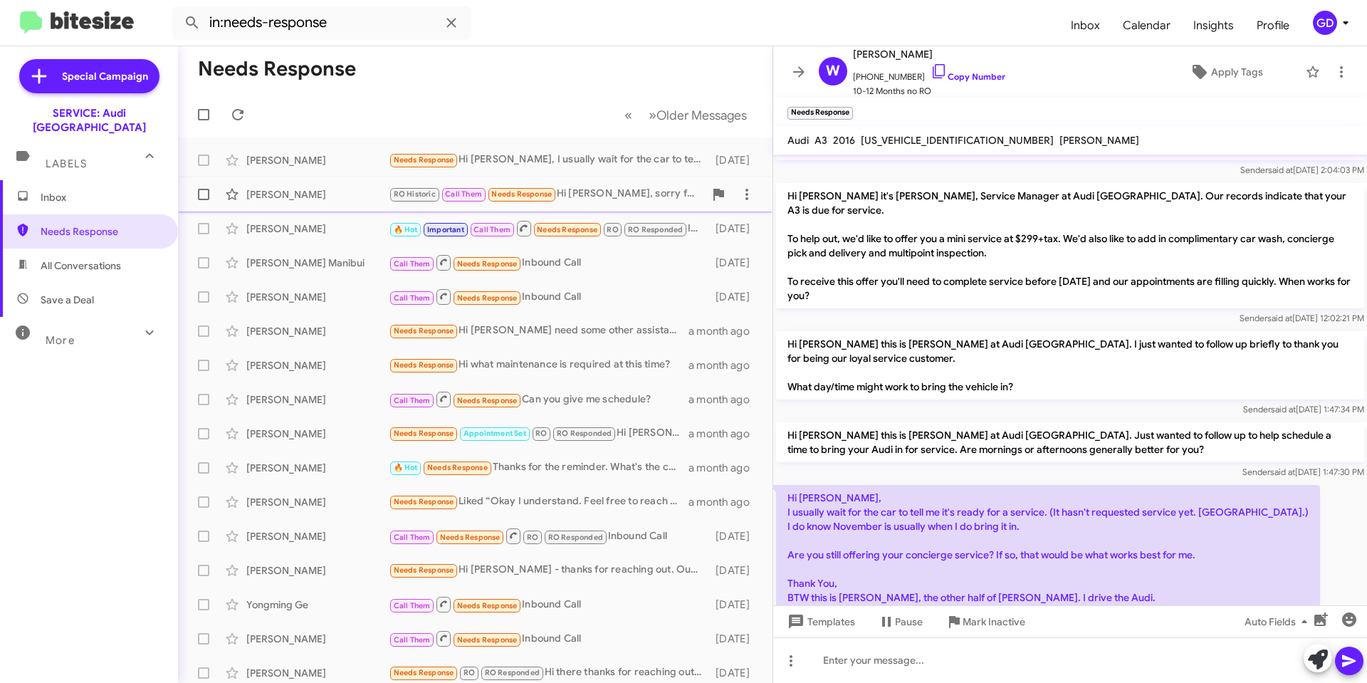
click at [259, 199] on div "[PERSON_NAME]" at bounding box center [317, 194] width 142 height 14
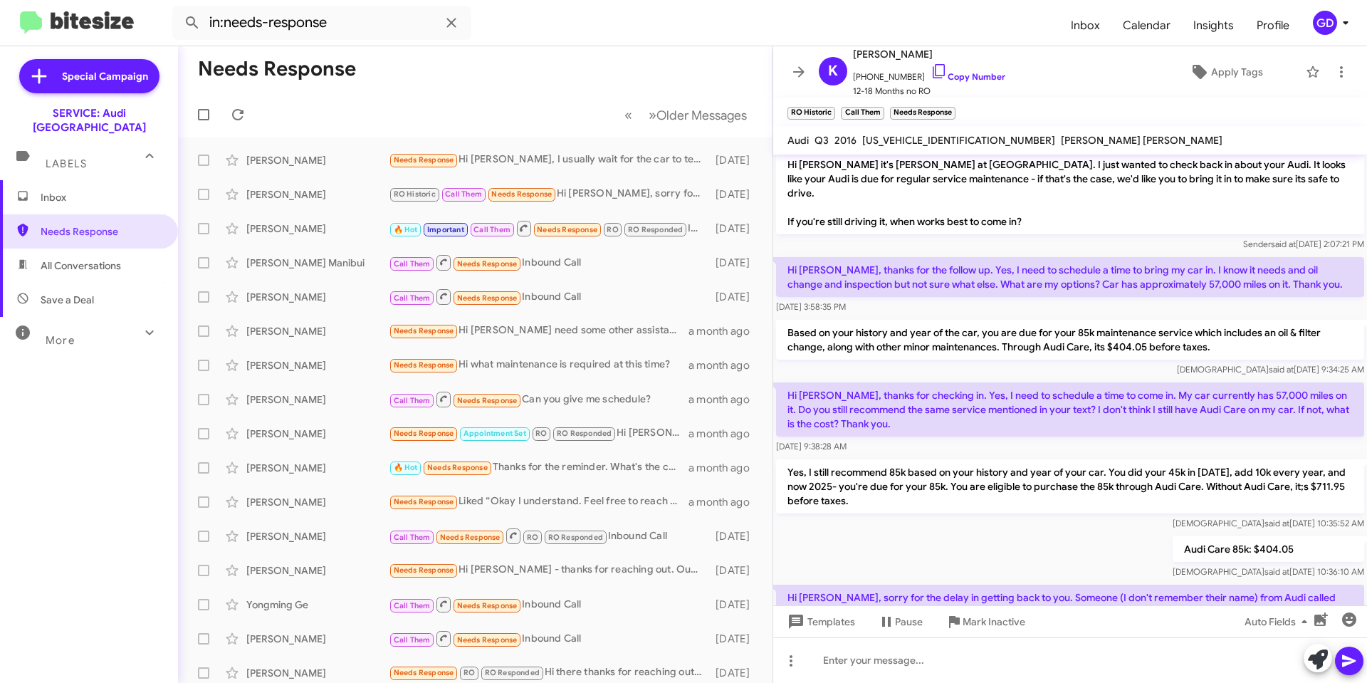
scroll to position [507, 0]
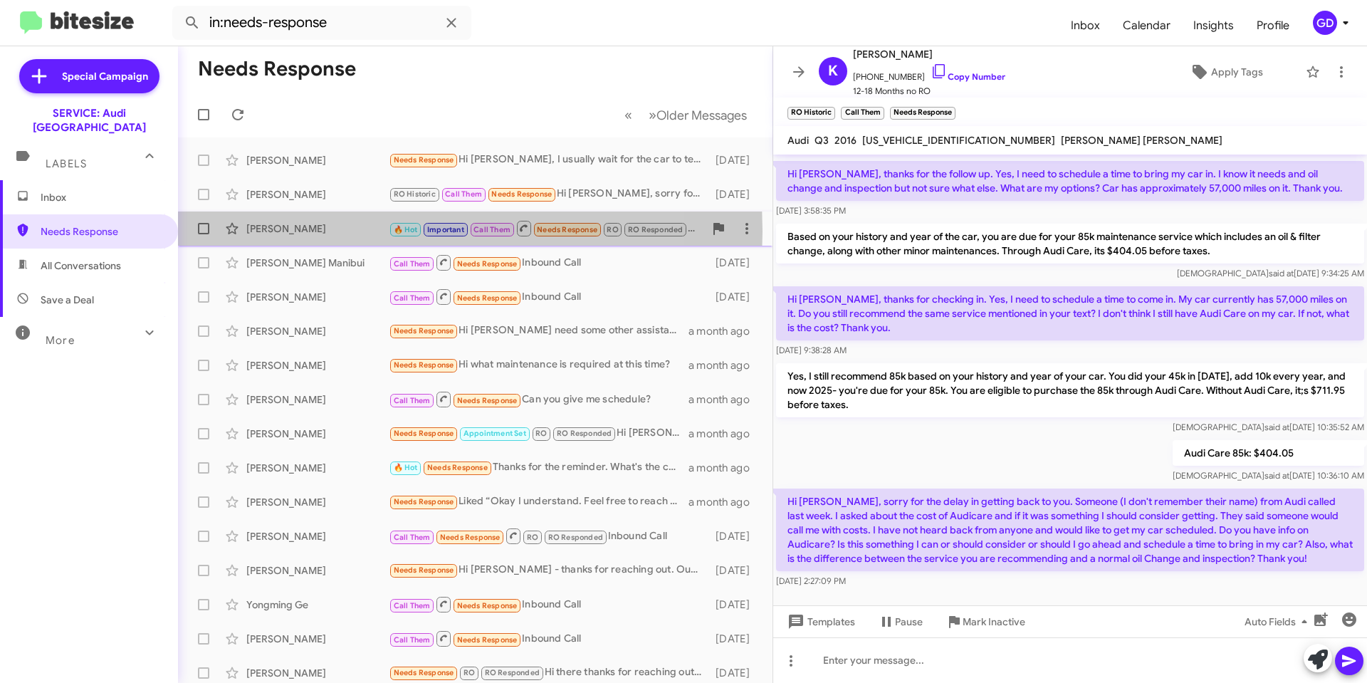
click at [271, 231] on div "[PERSON_NAME]" at bounding box center [317, 228] width 142 height 14
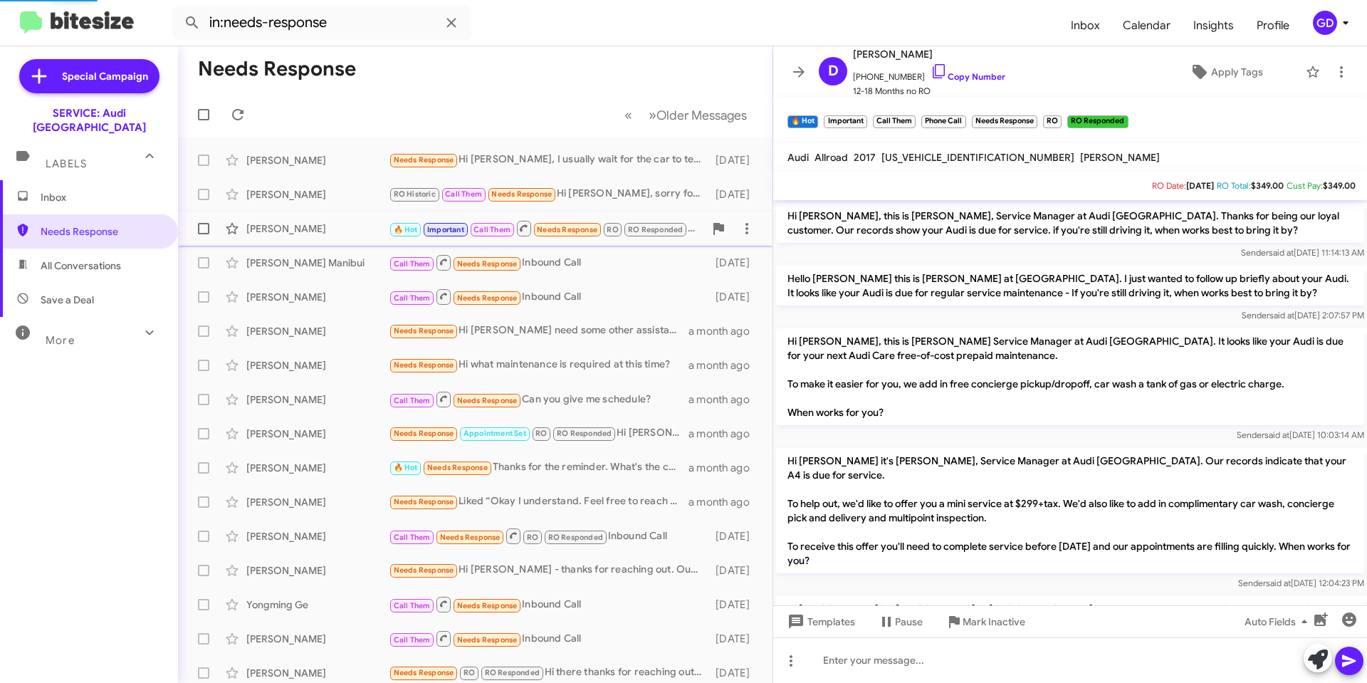
scroll to position [71, 0]
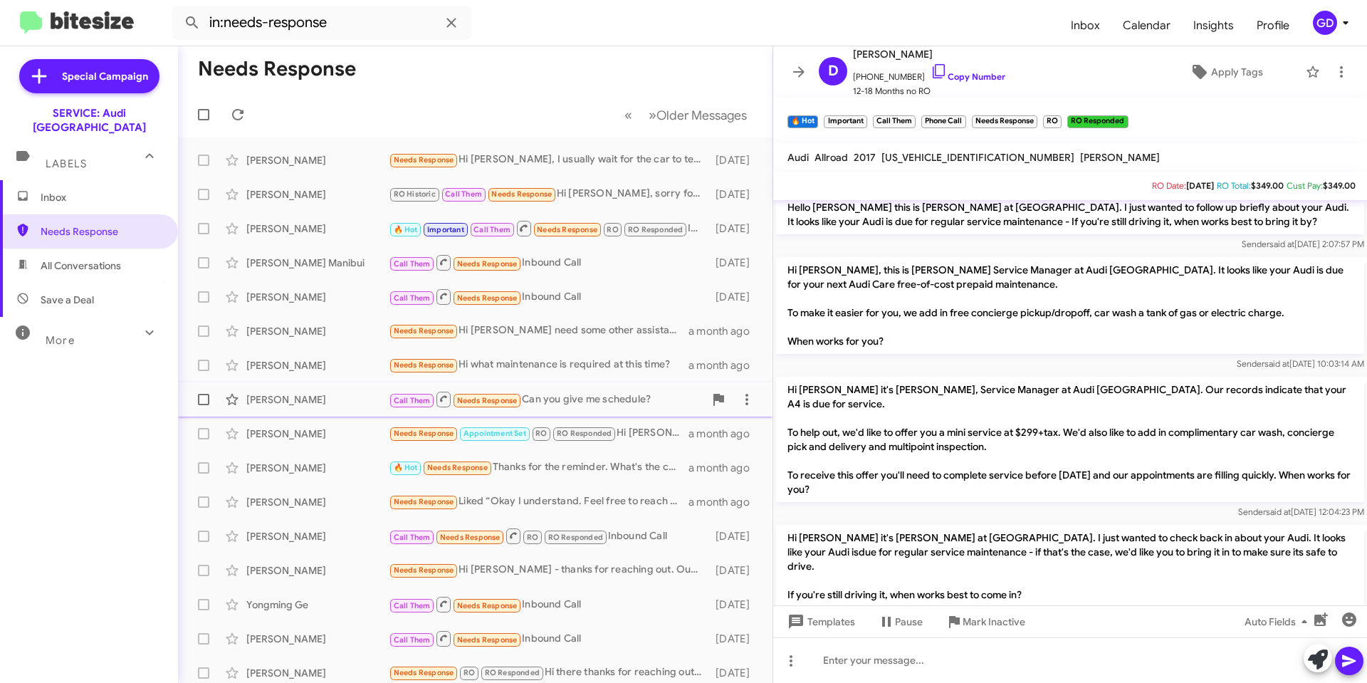
click at [565, 402] on div "Call Them Needs Response Can you give me schedule?" at bounding box center [546, 399] width 315 height 18
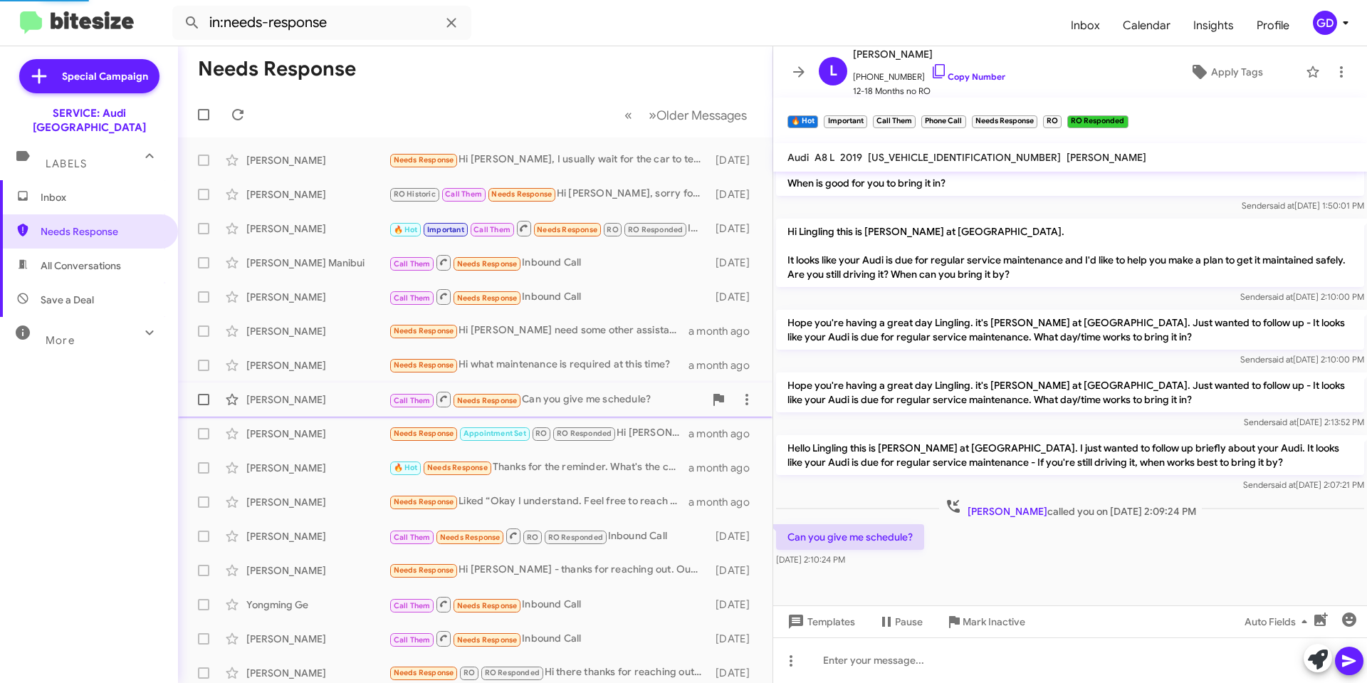
scroll to position [275, 0]
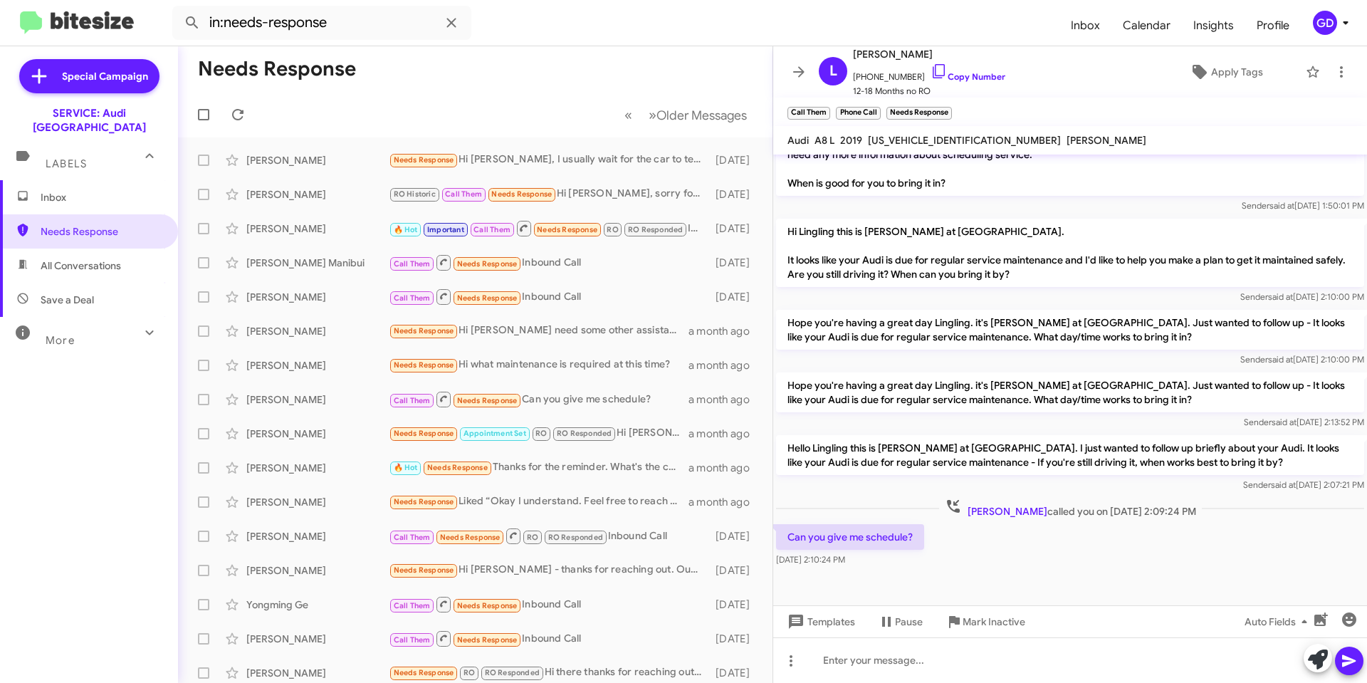
click at [1117, 567] on div "Can you give me schedule? [DATE] 2:10:24 PM" at bounding box center [1070, 545] width 594 height 48
click at [962, 76] on link "Copy Number" at bounding box center [968, 76] width 75 height 11
click at [873, 667] on div at bounding box center [1070, 660] width 594 height 46
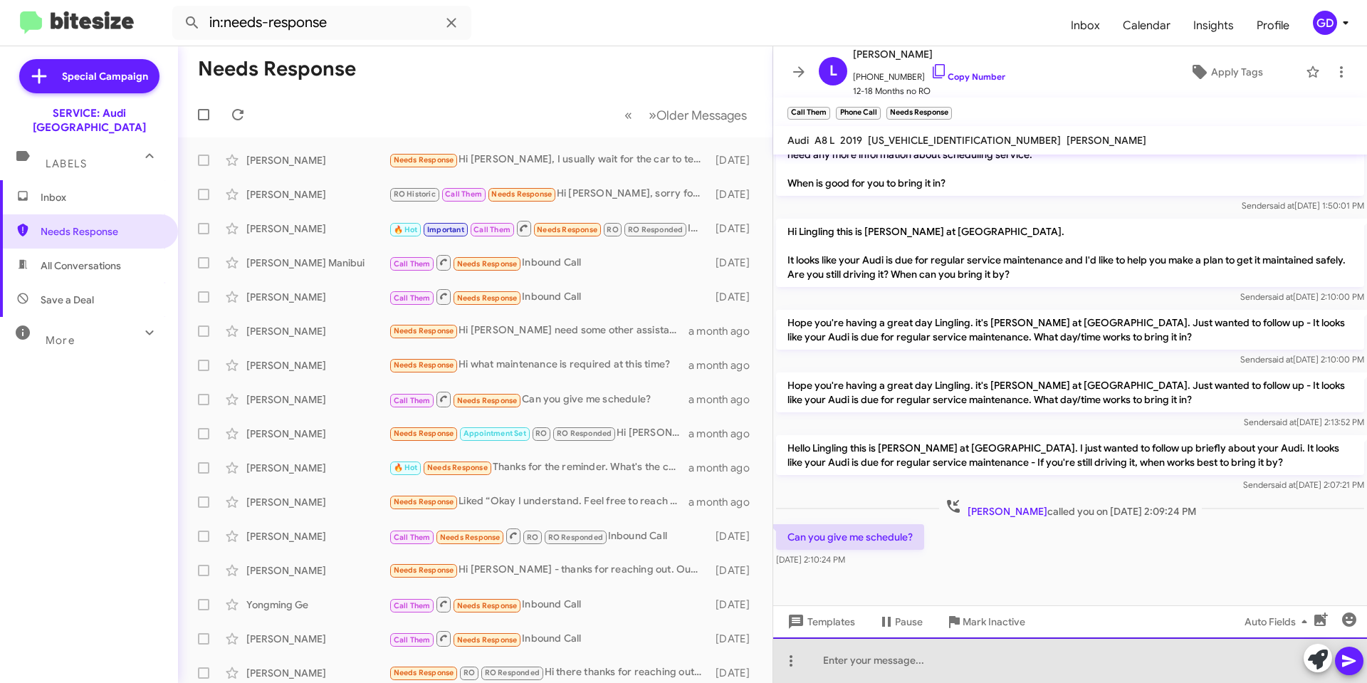
paste div
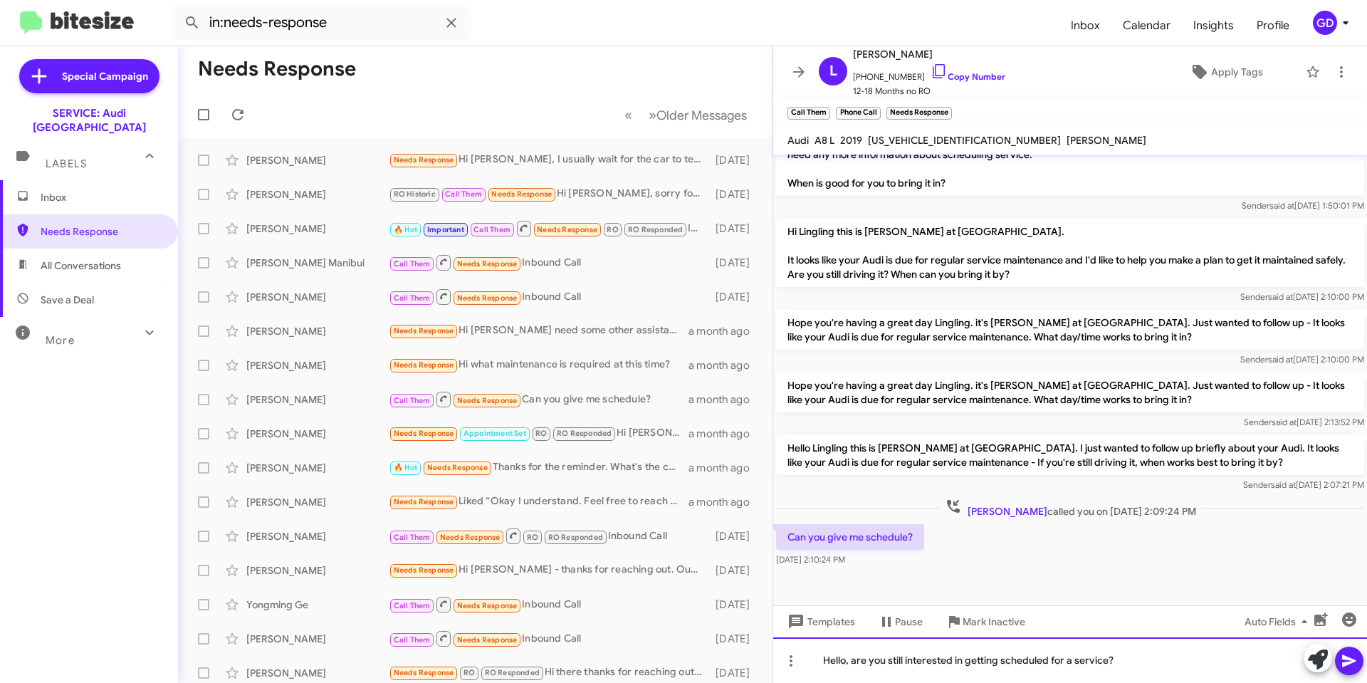
click at [1132, 662] on div "Hello, are you still interested in getting scheduled for a service?" at bounding box center [1070, 660] width 594 height 46
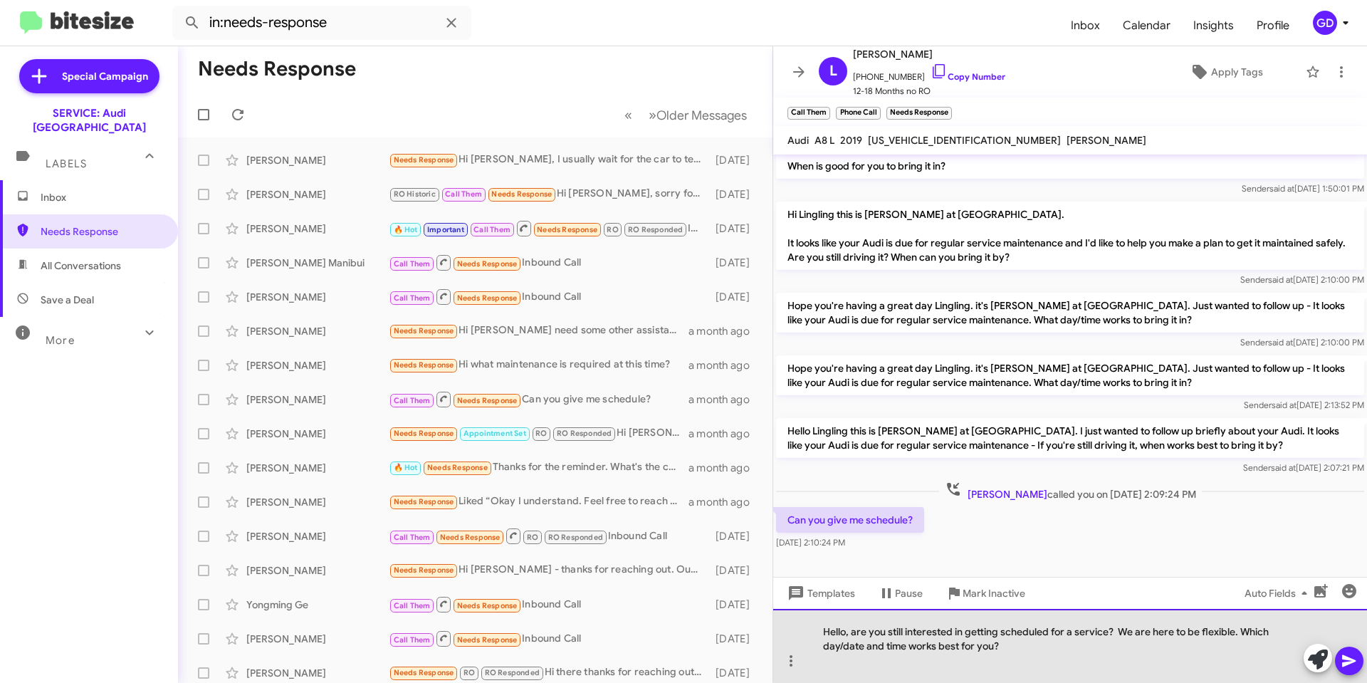
click at [1117, 632] on div "Hello, are you still interested in getting scheduled for a service? We are here…" at bounding box center [1070, 646] width 594 height 74
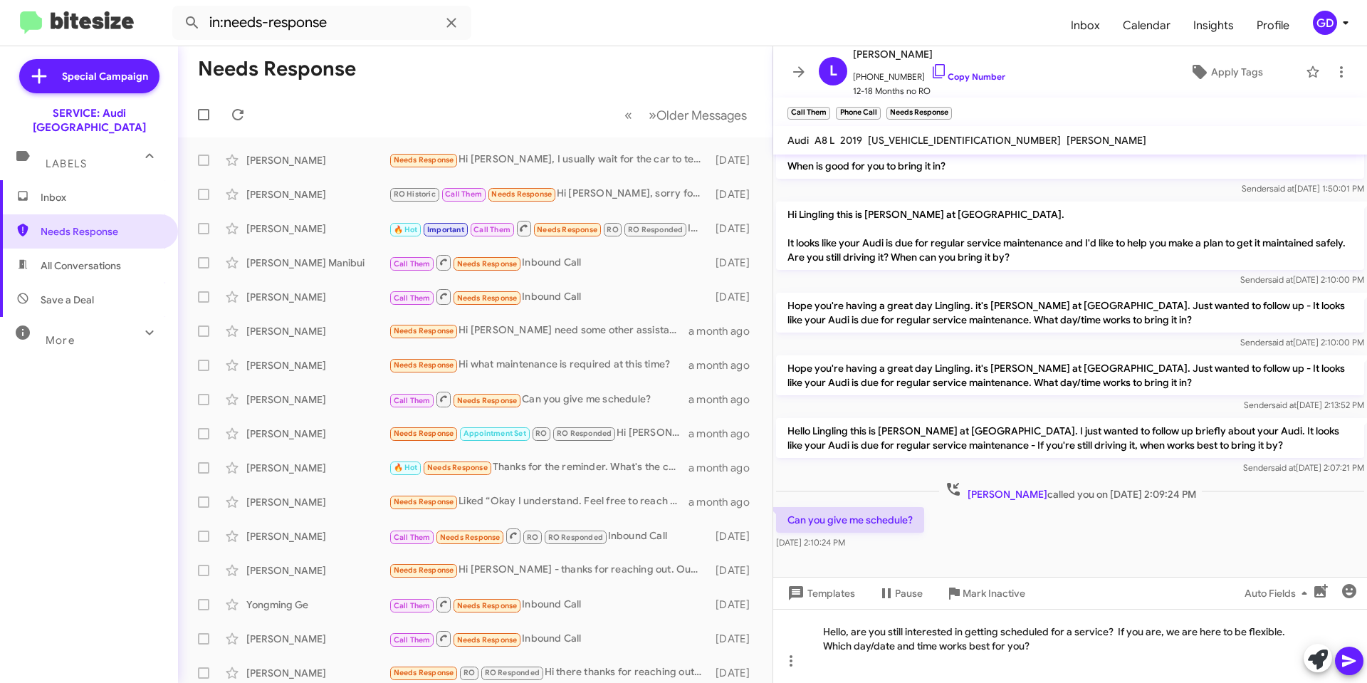
click at [1348, 662] on icon at bounding box center [1349, 661] width 14 height 12
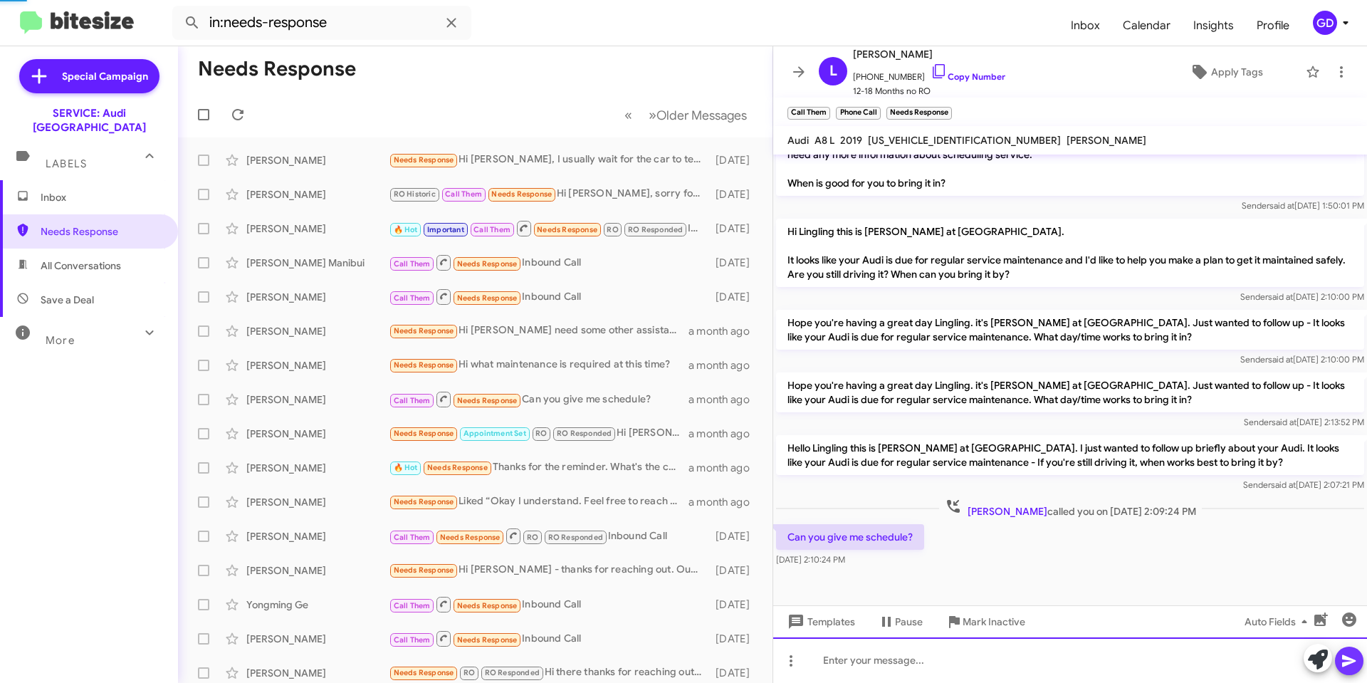
scroll to position [0, 0]
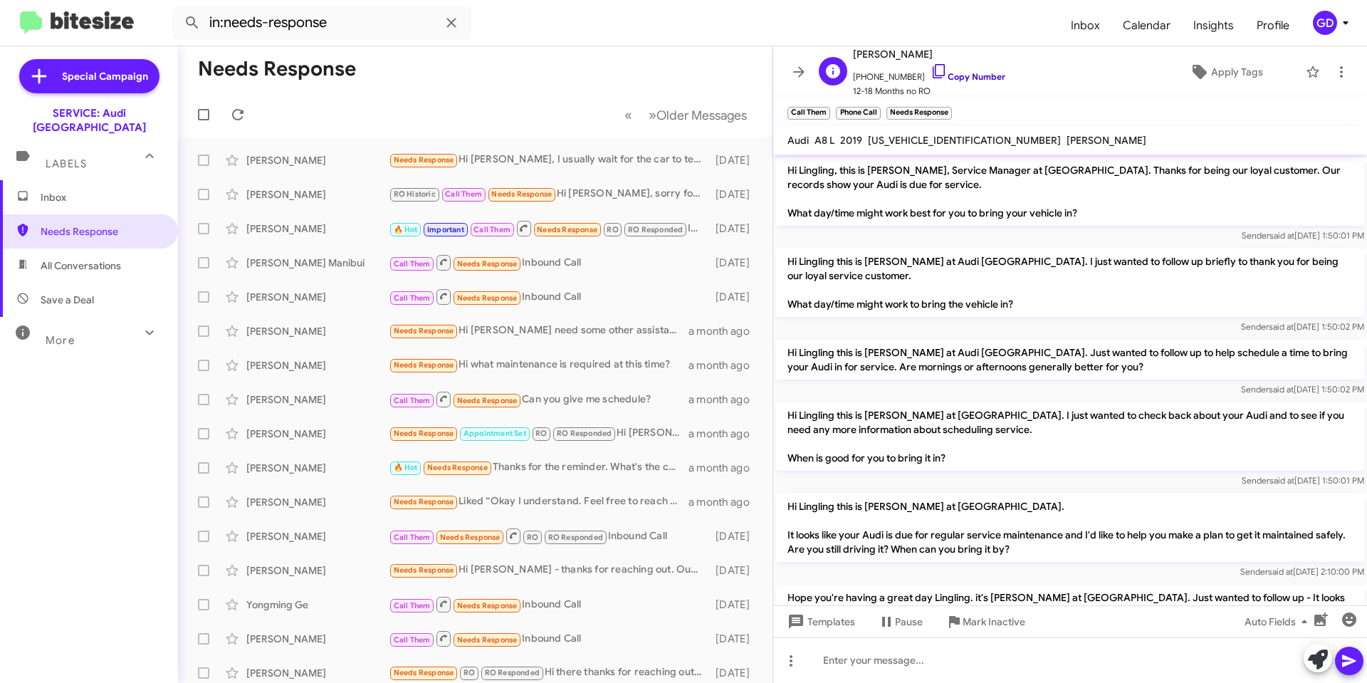
click at [954, 75] on link "Copy Number" at bounding box center [968, 76] width 75 height 11
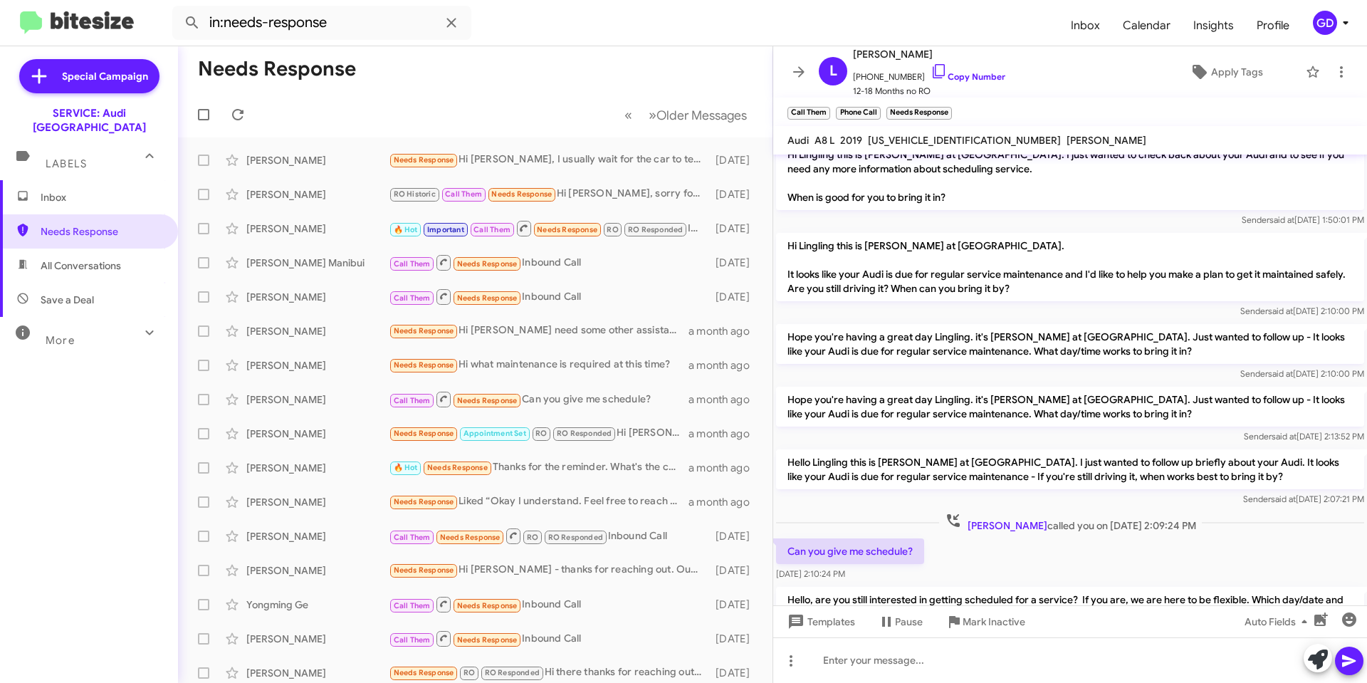
scroll to position [341, 0]
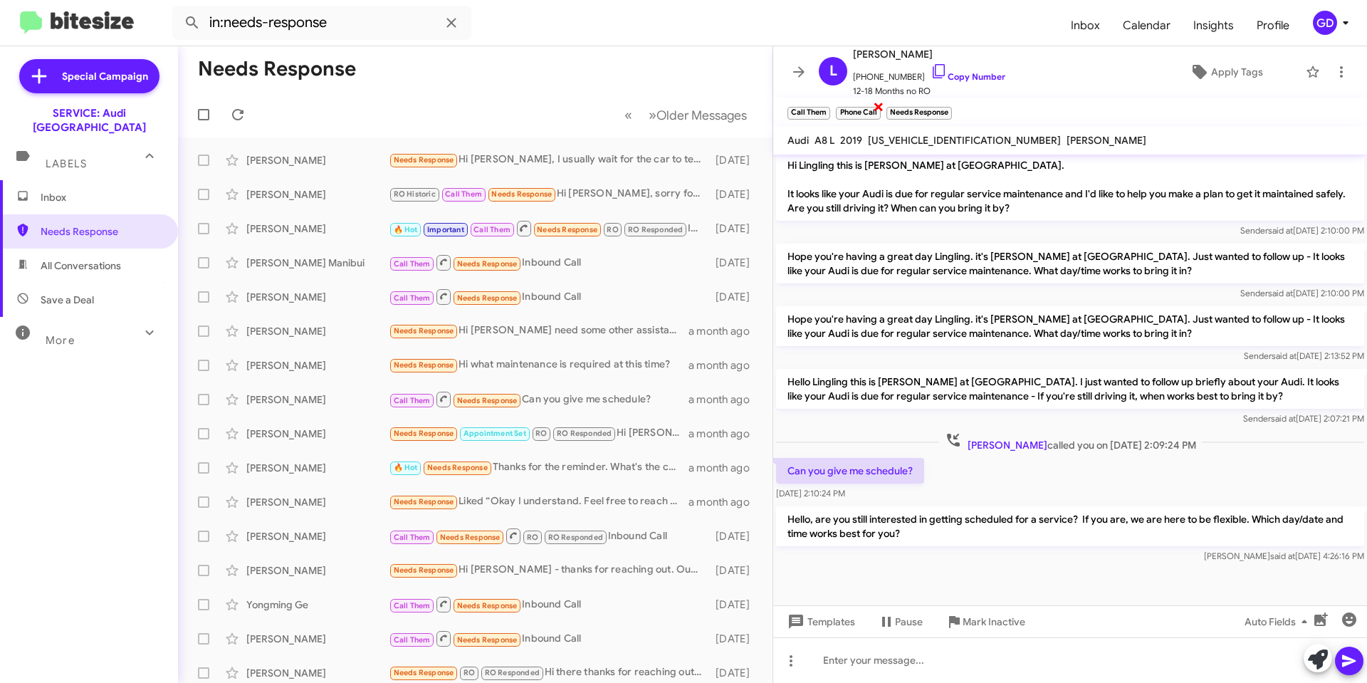
click at [879, 104] on span "×" at bounding box center [878, 106] width 11 height 17
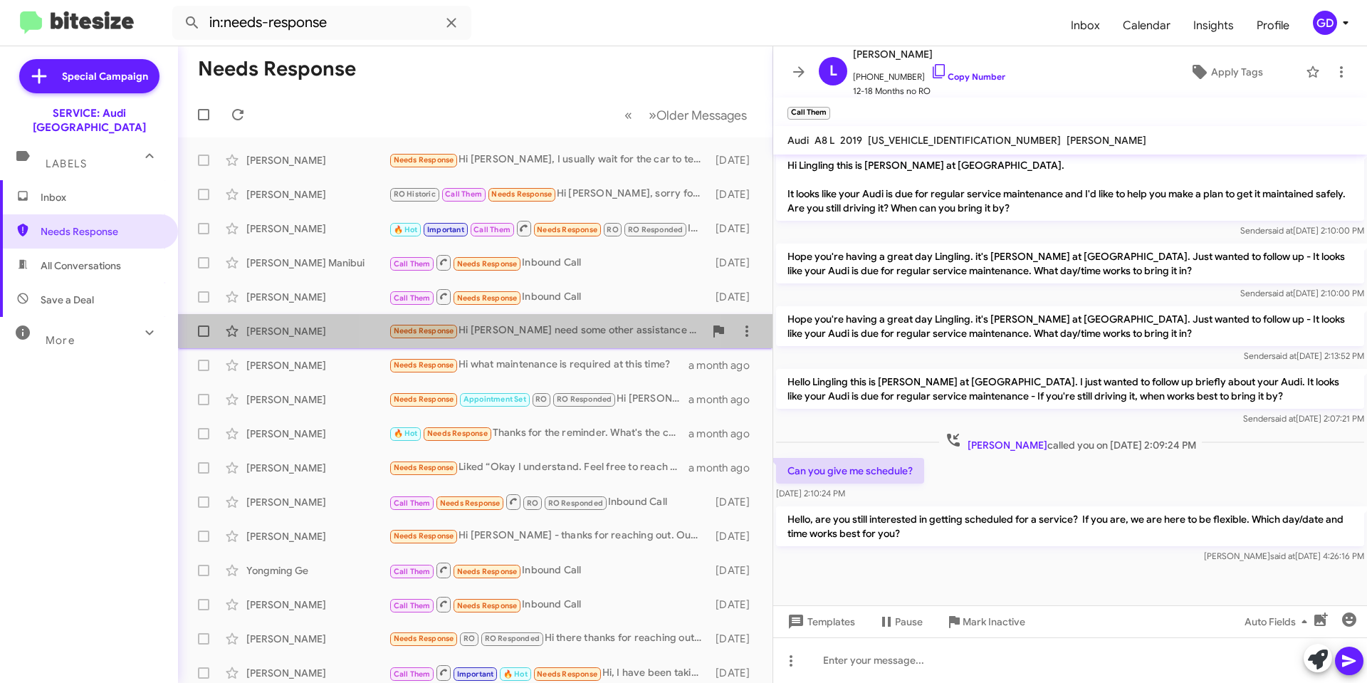
click at [528, 335] on div "Needs Response Hi [PERSON_NAME] need some other assistance regarding my vehicle" at bounding box center [546, 331] width 315 height 16
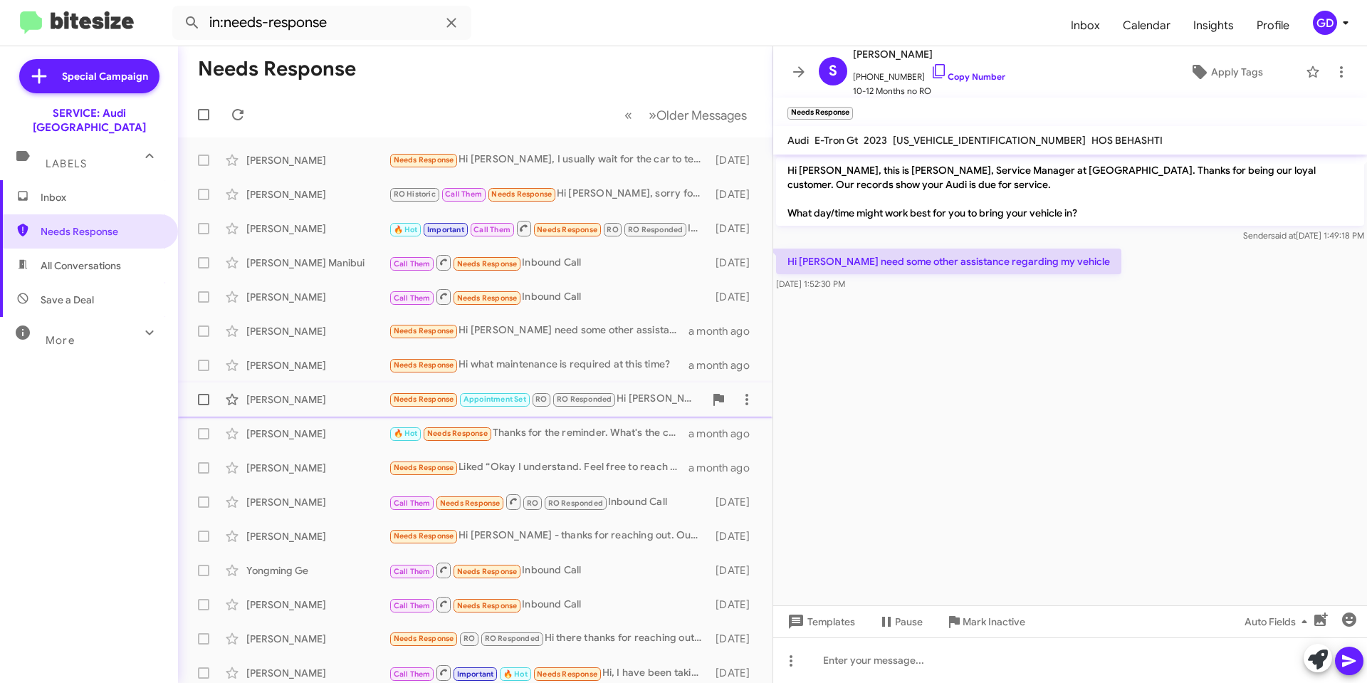
click at [630, 404] on div "Needs Response Appointment Set RO RO Responded Hi [PERSON_NAME]. You are correc…" at bounding box center [546, 399] width 315 height 16
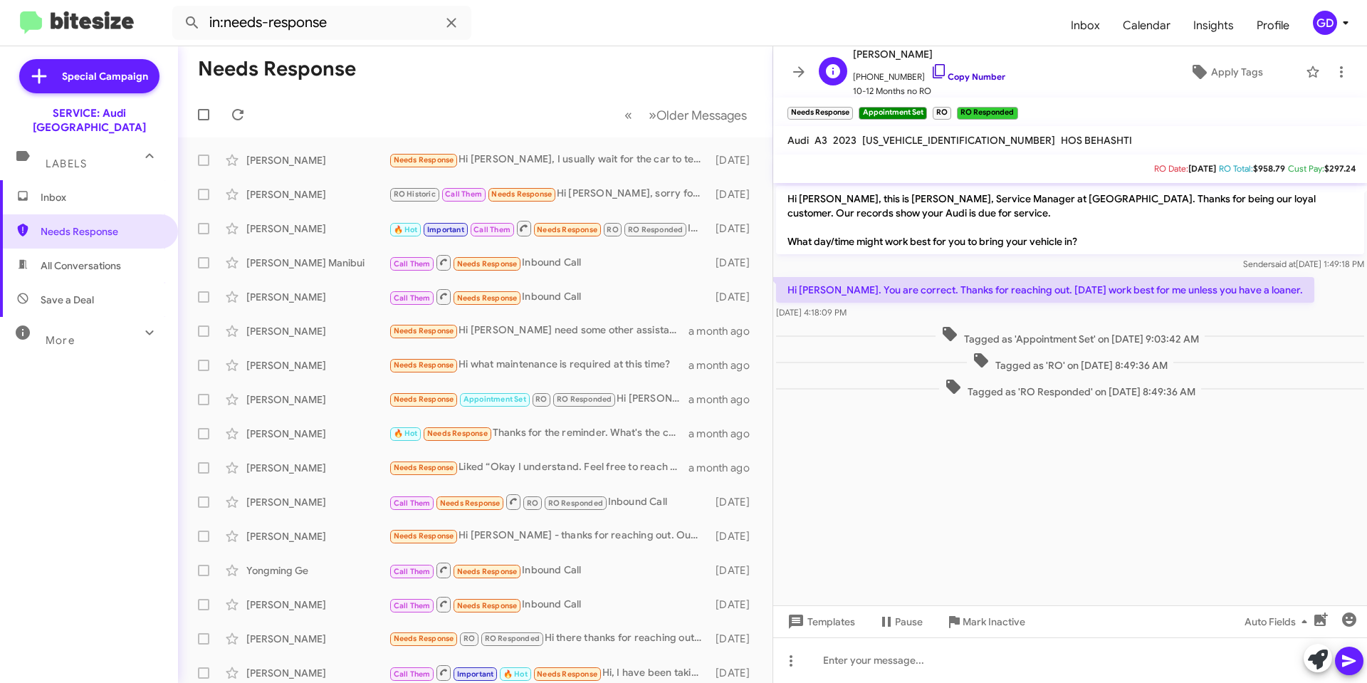
click at [966, 77] on link "Copy Number" at bounding box center [968, 76] width 75 height 11
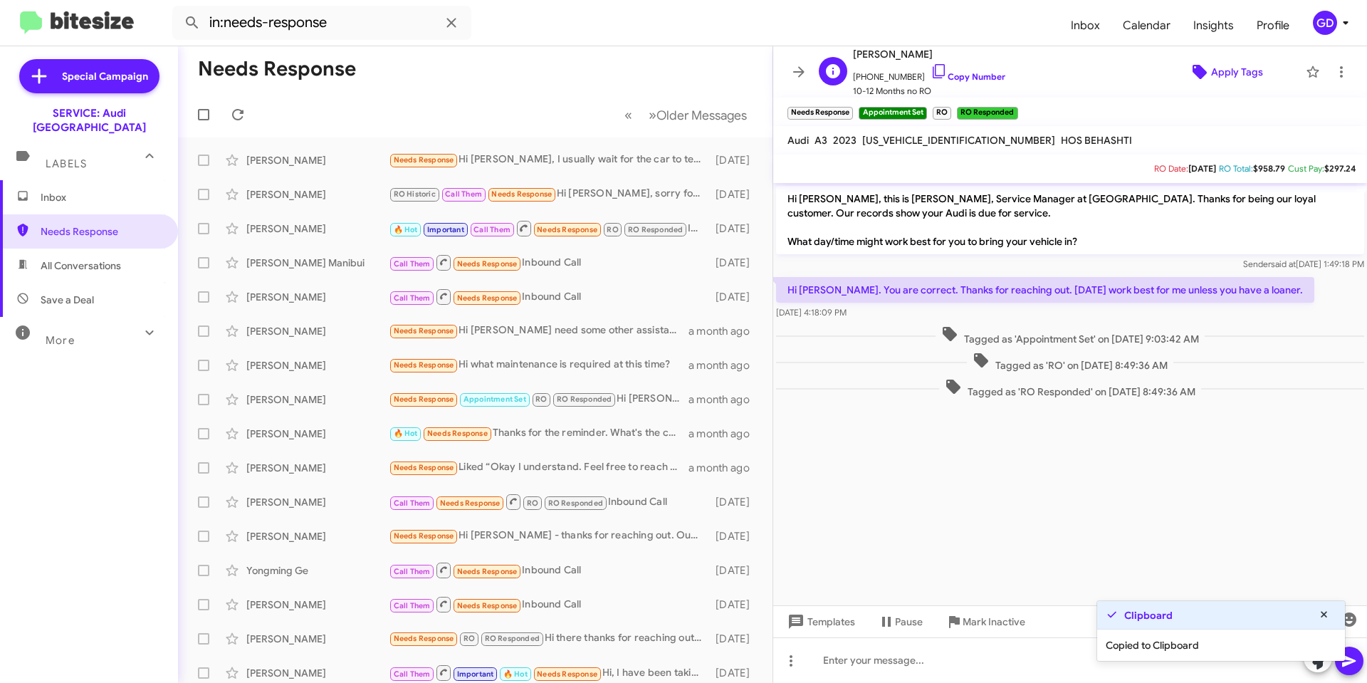
click at [1222, 69] on span "Apply Tags" at bounding box center [1237, 72] width 52 height 26
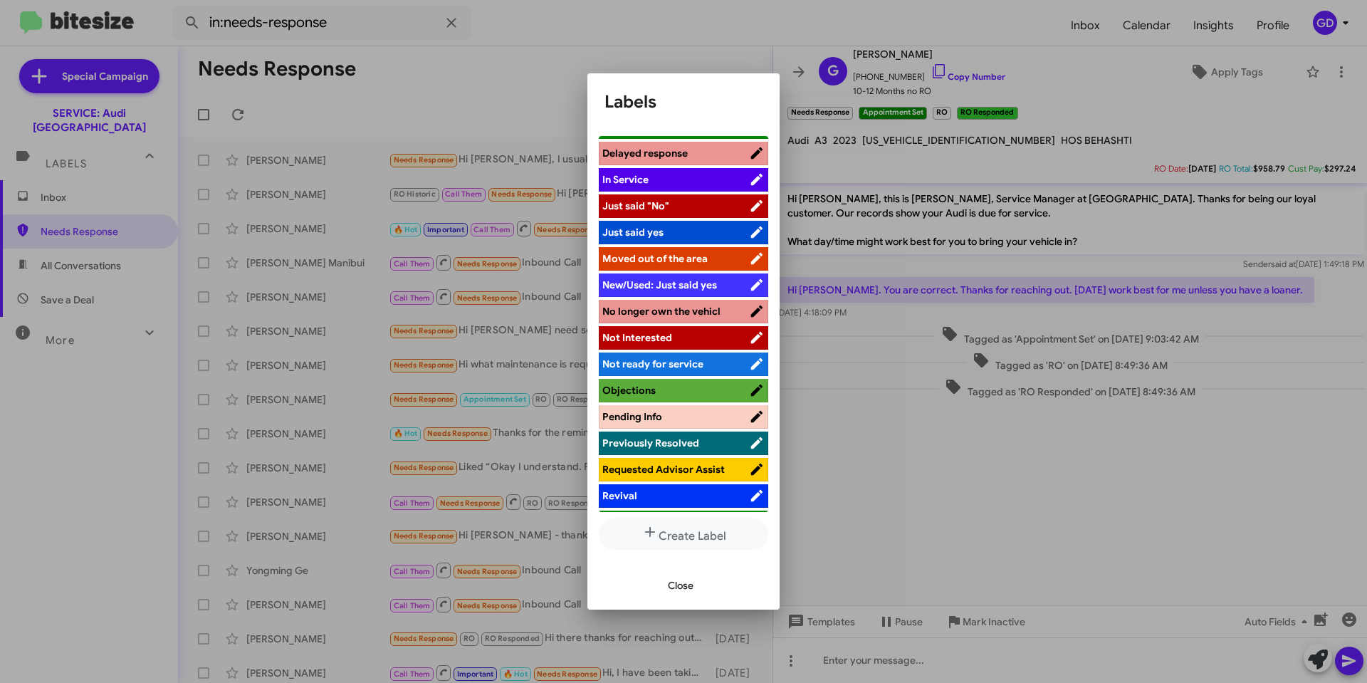
scroll to position [336, 0]
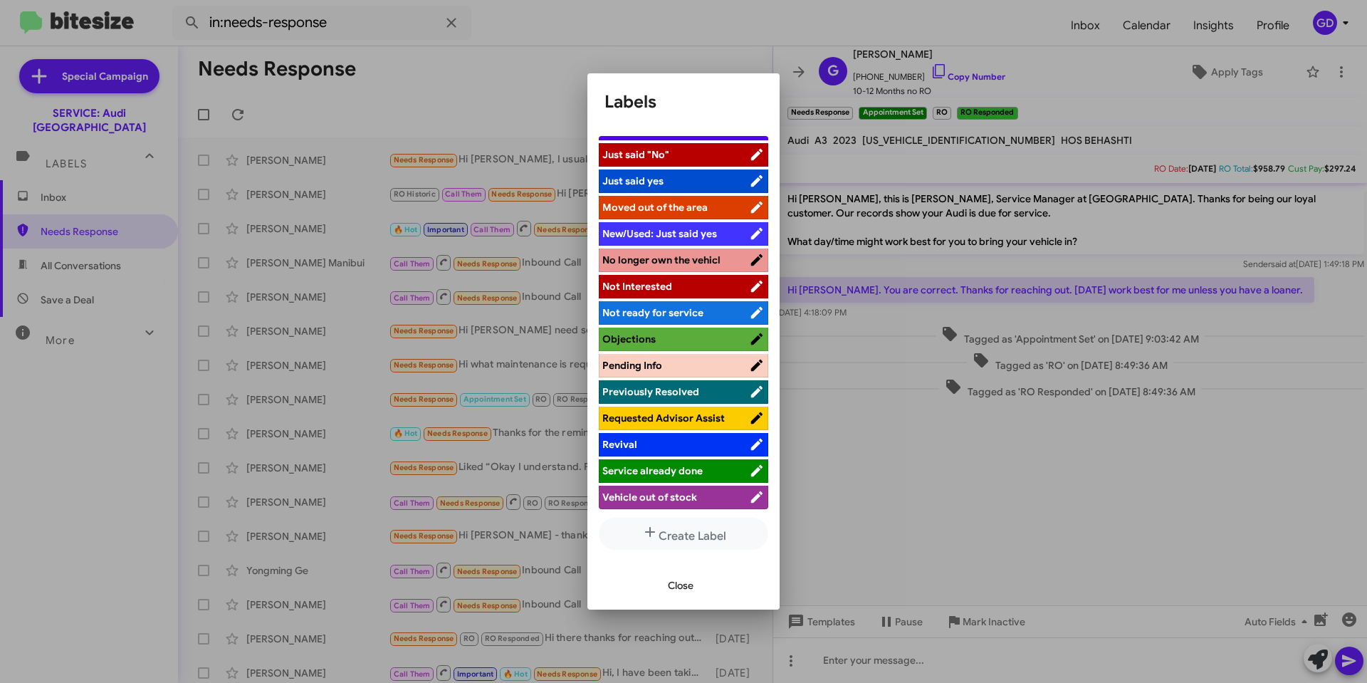
click at [684, 470] on span "Service already done" at bounding box center [652, 470] width 100 height 13
click at [677, 588] on span "Close" at bounding box center [681, 586] width 26 height 26
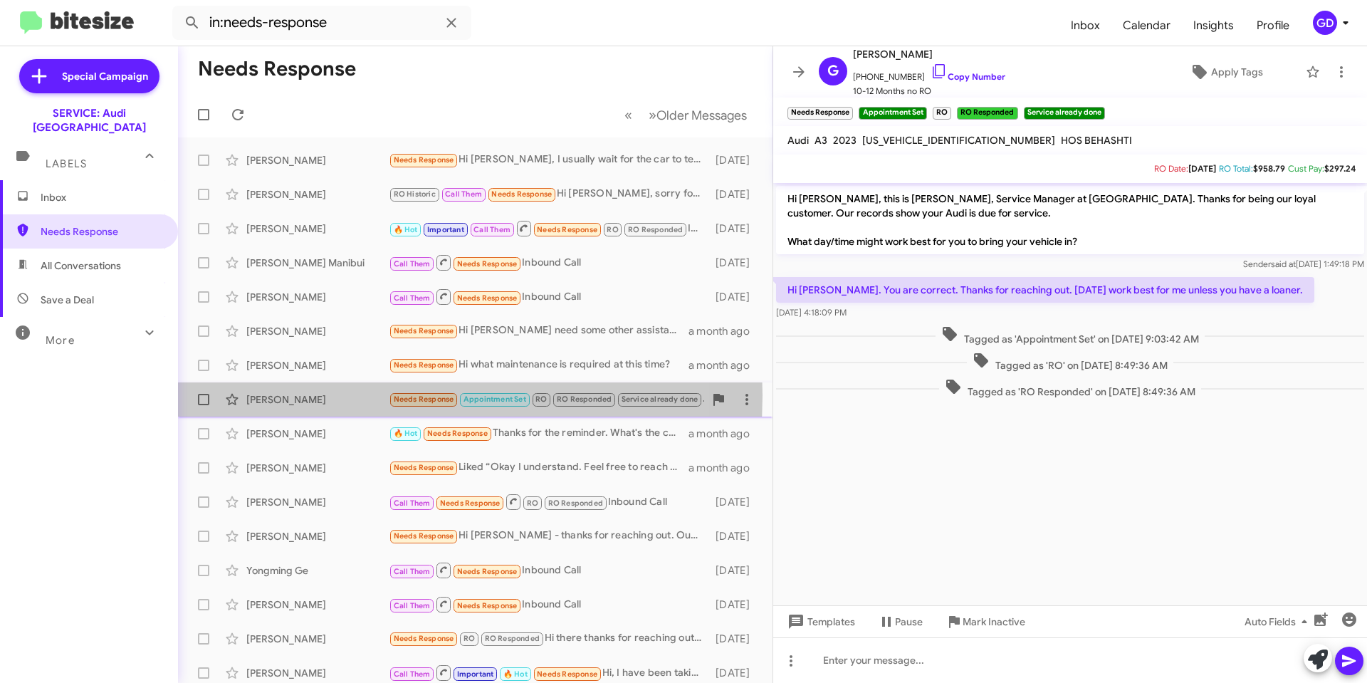
click at [283, 395] on div "[PERSON_NAME]" at bounding box center [317, 399] width 142 height 14
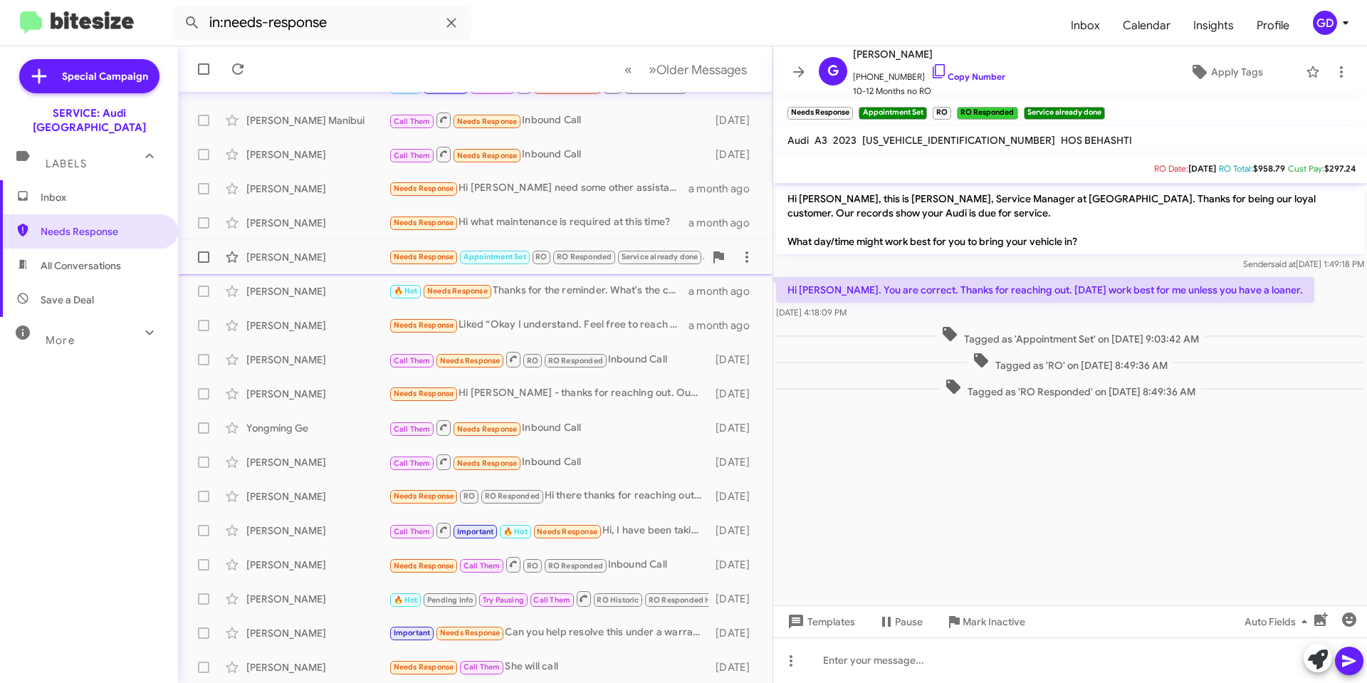
scroll to position [144, 0]
click at [264, 152] on div "[PERSON_NAME]" at bounding box center [317, 153] width 142 height 14
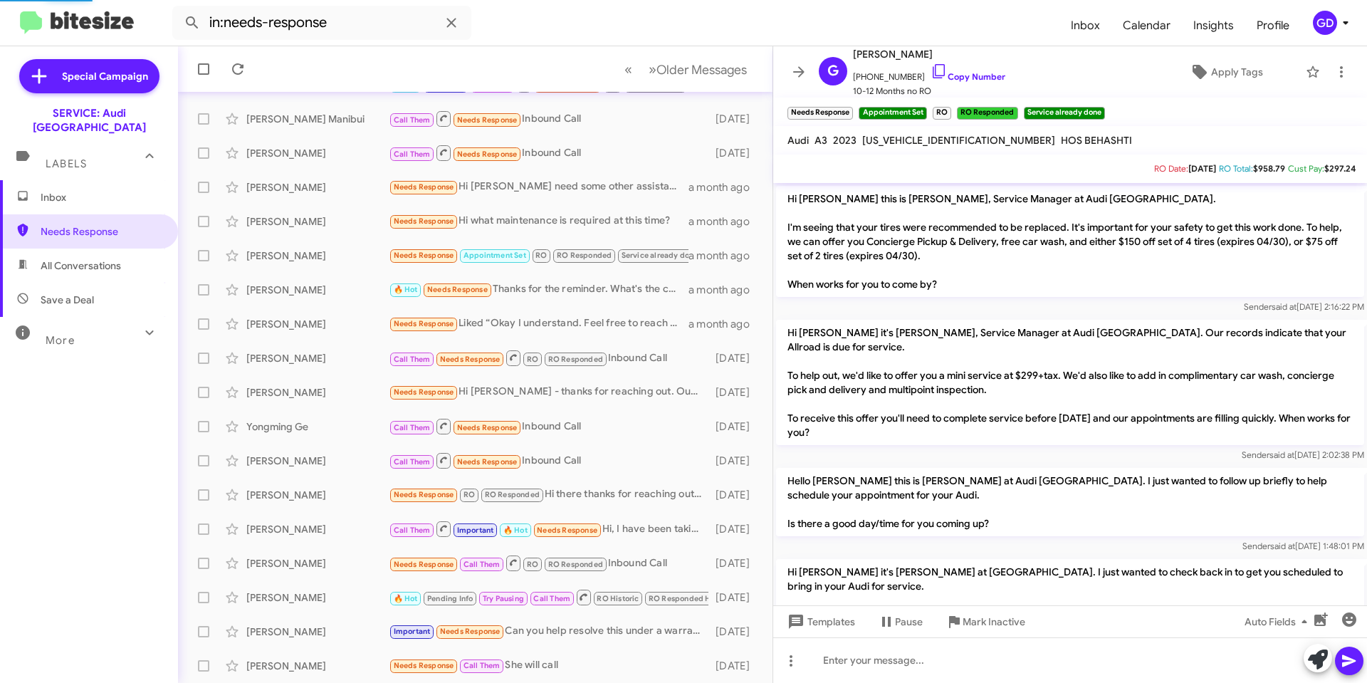
scroll to position [308, 0]
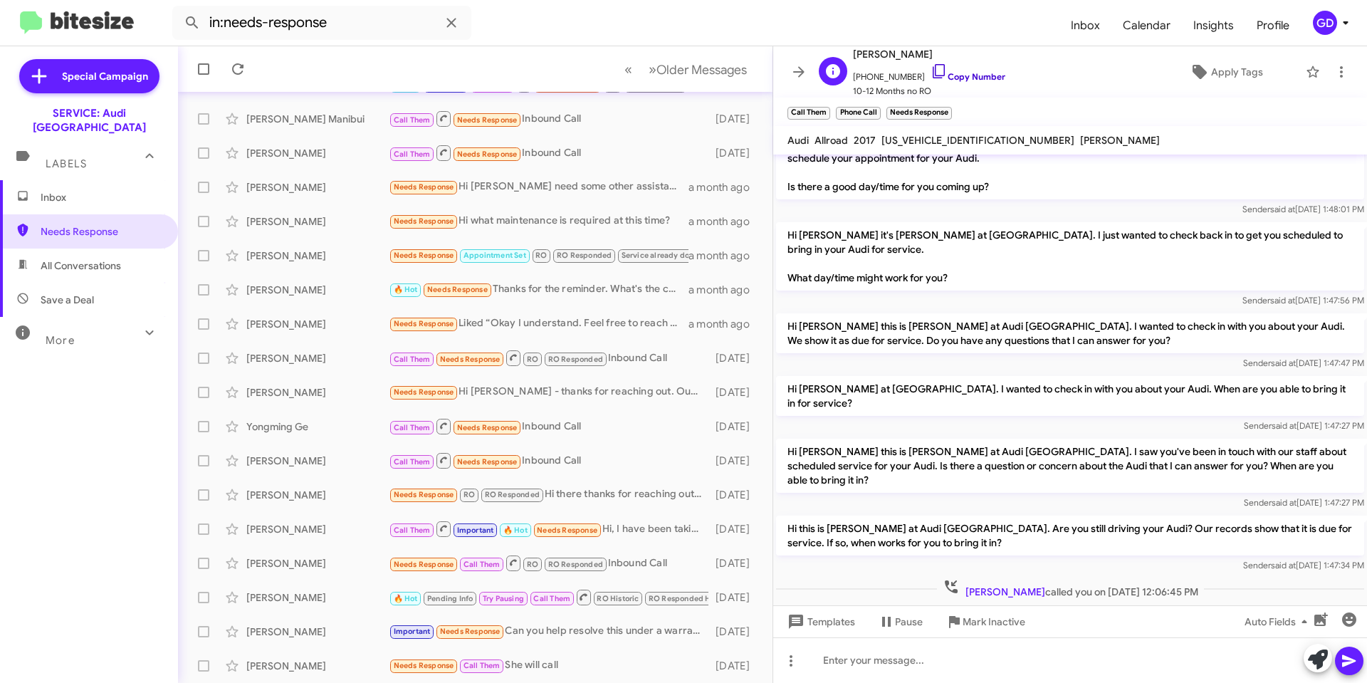
click at [958, 71] on link "Copy Number" at bounding box center [968, 76] width 75 height 11
click at [845, 661] on div at bounding box center [1070, 660] width 594 height 46
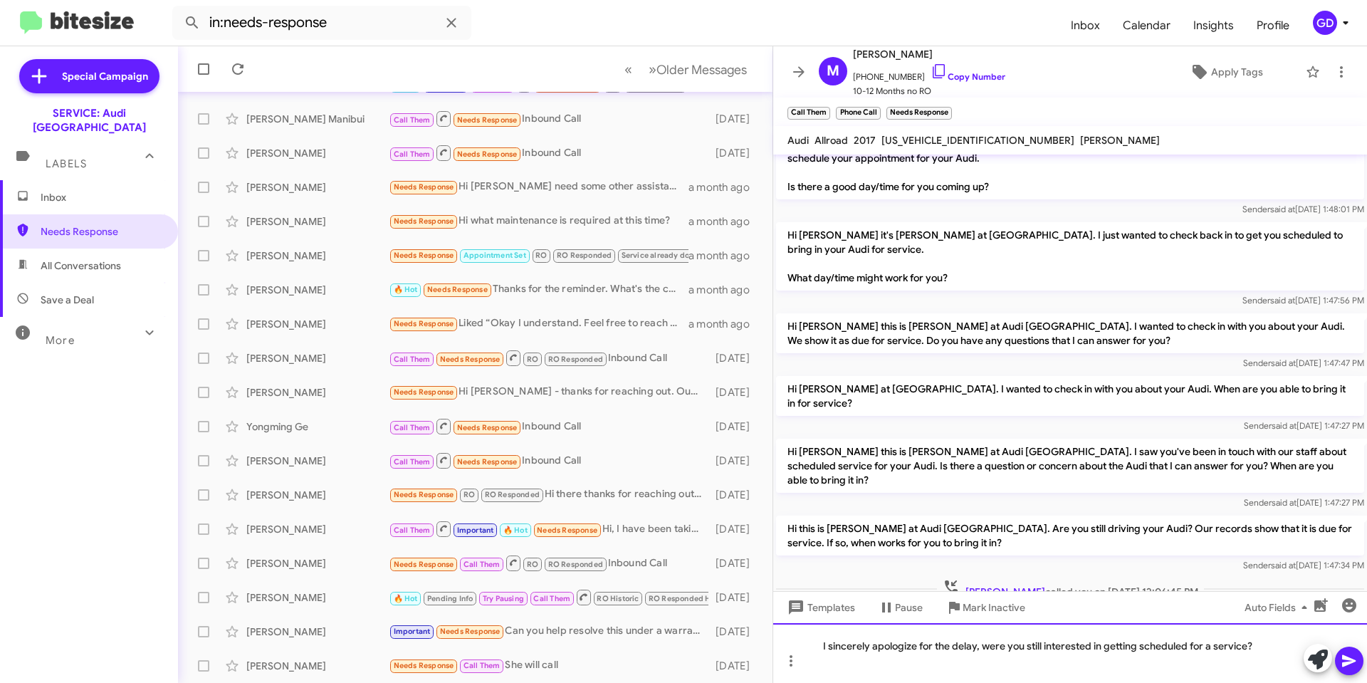
scroll to position [323, 0]
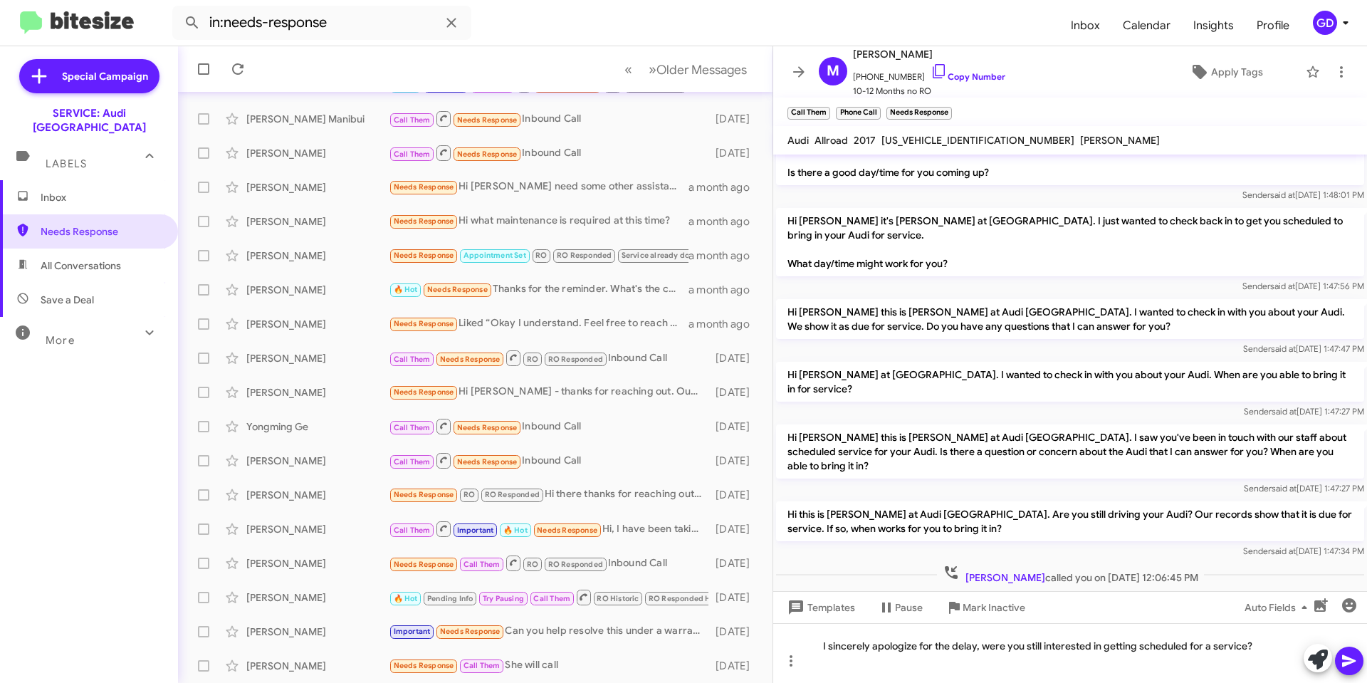
click at [1345, 659] on icon at bounding box center [1349, 661] width 14 height 12
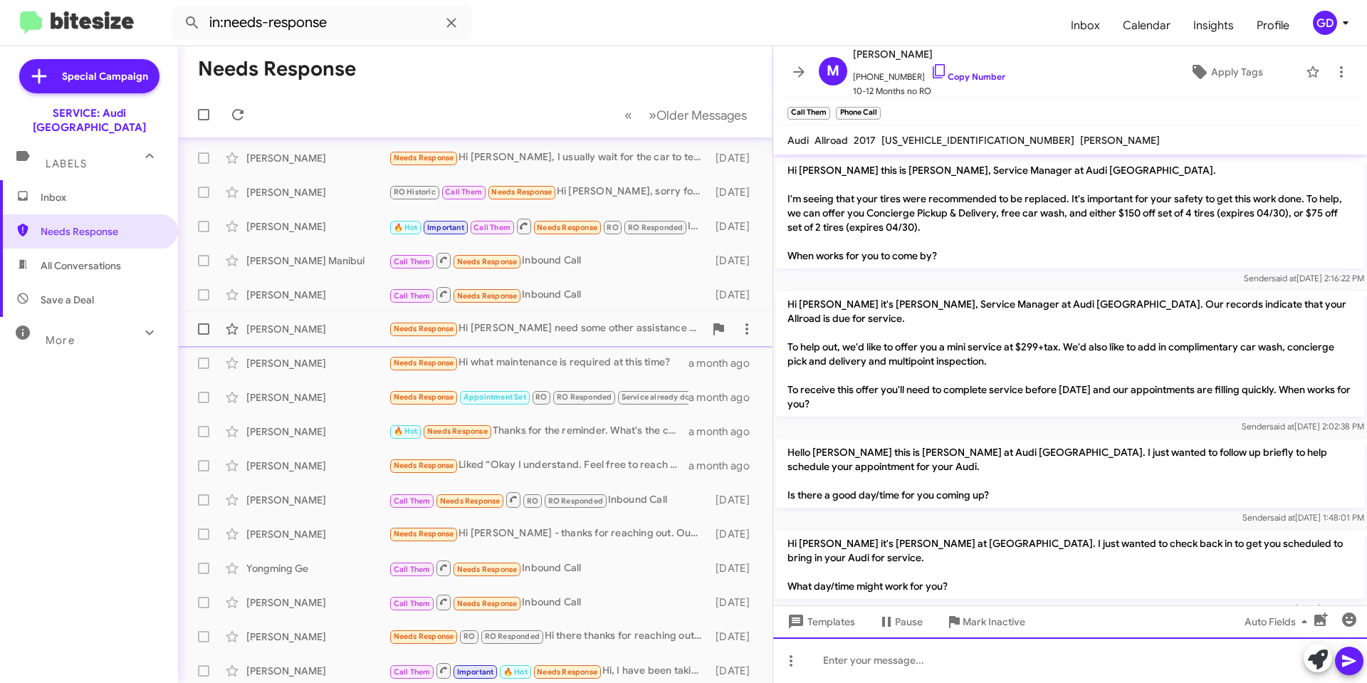
scroll to position [1, 0]
click at [241, 109] on icon at bounding box center [237, 114] width 17 height 17
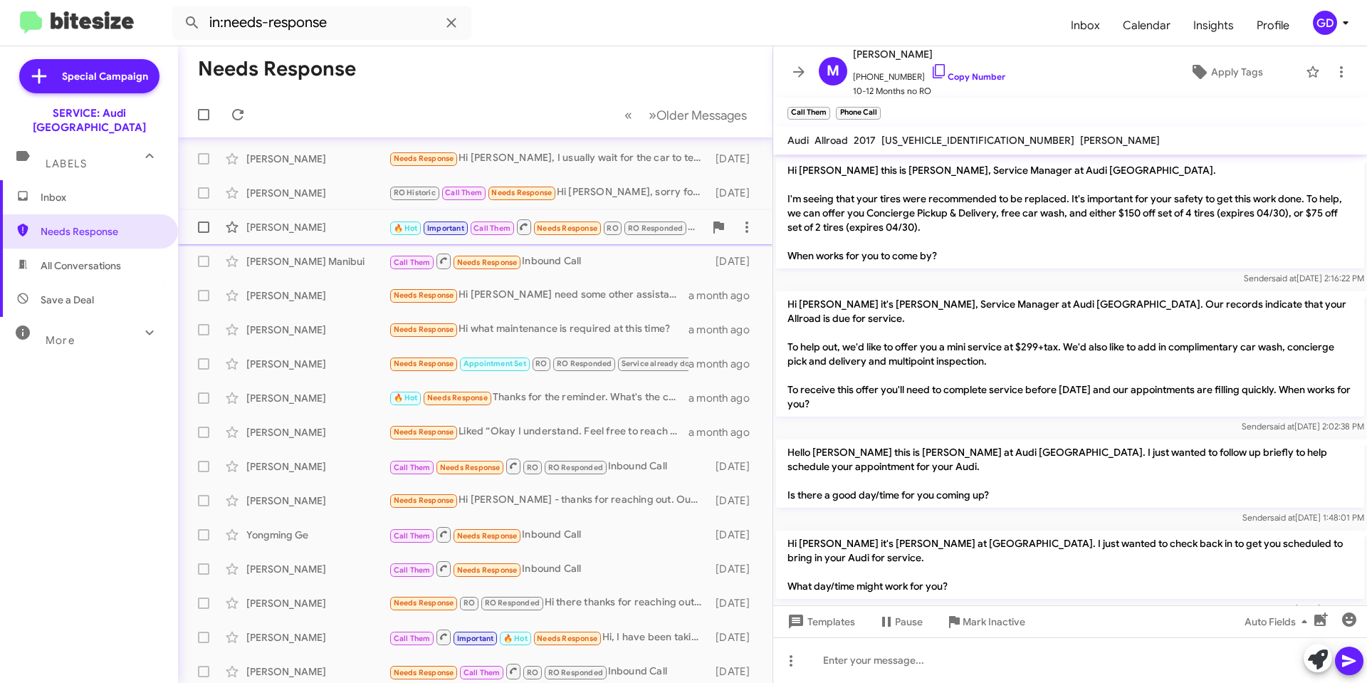
scroll to position [0, 0]
click at [53, 190] on span "Inbox" at bounding box center [101, 197] width 121 height 14
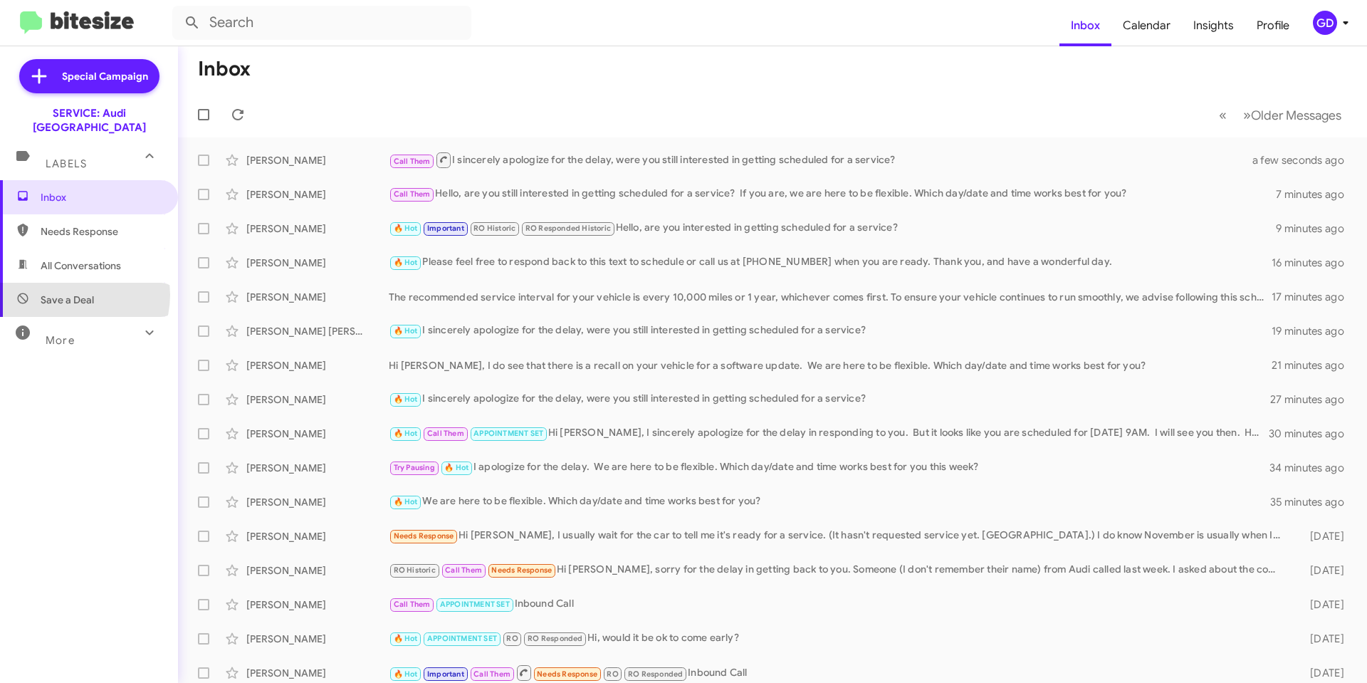
click at [75, 293] on span "Save a Deal" at bounding box center [67, 300] width 53 height 14
type input "in:not-interested"
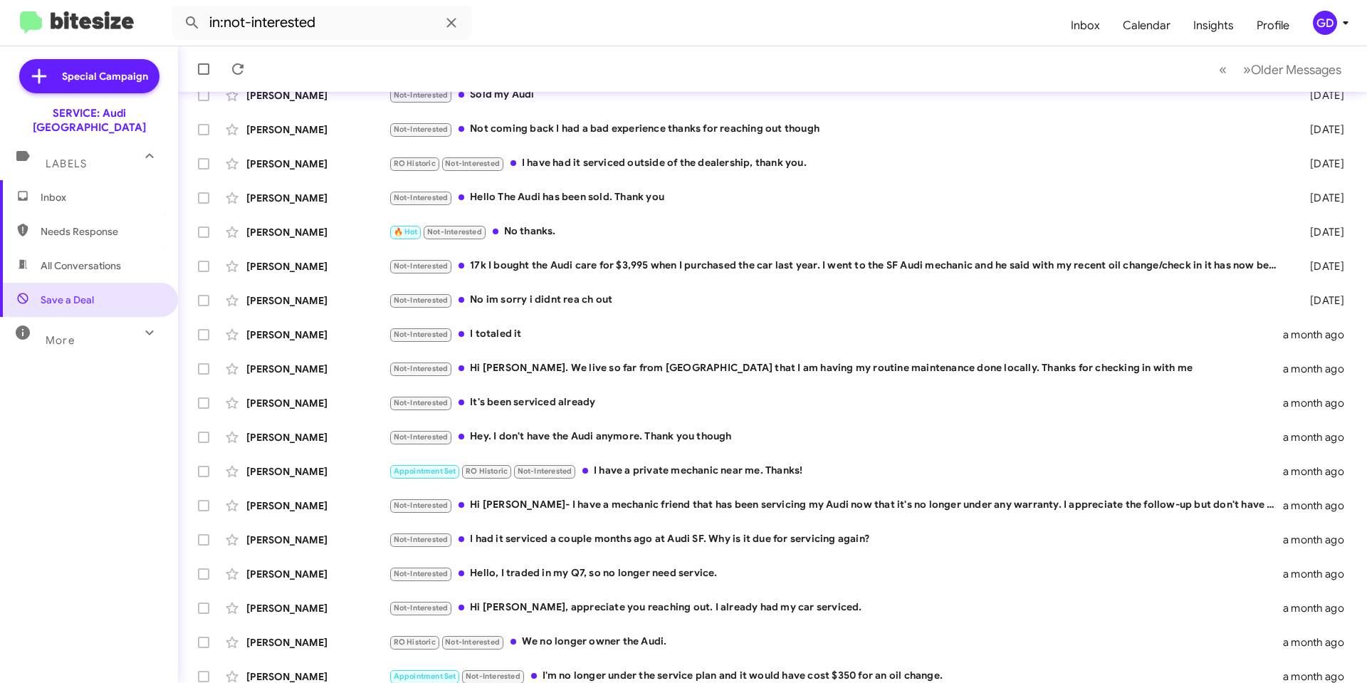
scroll to position [144, 0]
